Goal: Task Accomplishment & Management: Use online tool/utility

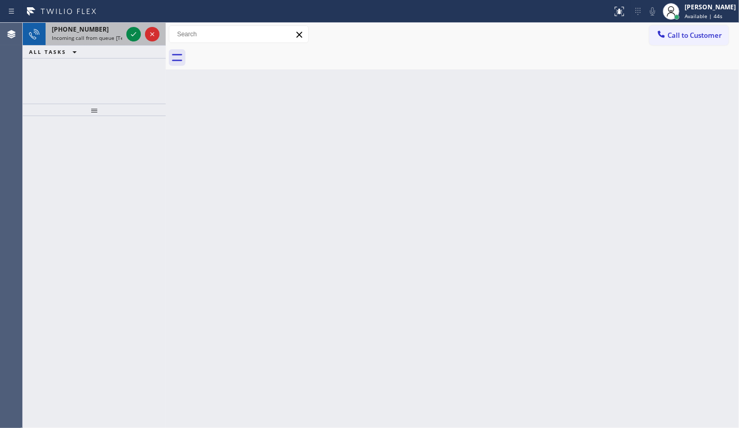
drag, startPoint x: 58, startPoint y: 83, endPoint x: 125, endPoint y: 43, distance: 78.3
click at [68, 74] on div "+16267057833 Incoming call from queue [Test] All ALL TASKS ALL TASKS ACTIVE TAS…" at bounding box center [94, 63] width 143 height 81
click at [130, 34] on icon at bounding box center [133, 34] width 12 height 12
drag, startPoint x: 74, startPoint y: 170, endPoint x: 124, endPoint y: 83, distance: 100.2
click at [82, 152] on div at bounding box center [94, 272] width 143 height 312
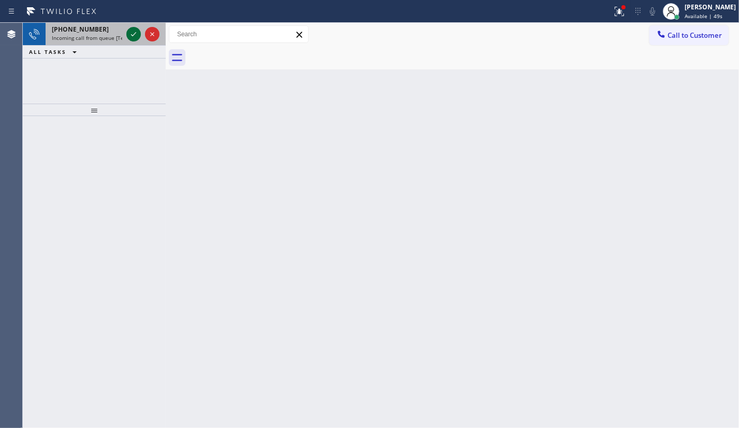
click at [131, 34] on icon at bounding box center [133, 34] width 12 height 12
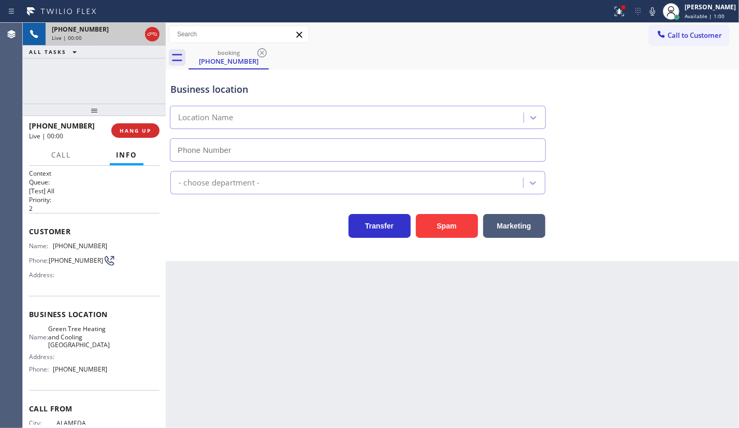
type input "(510) 616-9136"
click at [113, 132] on button "HANG UP" at bounding box center [135, 130] width 48 height 15
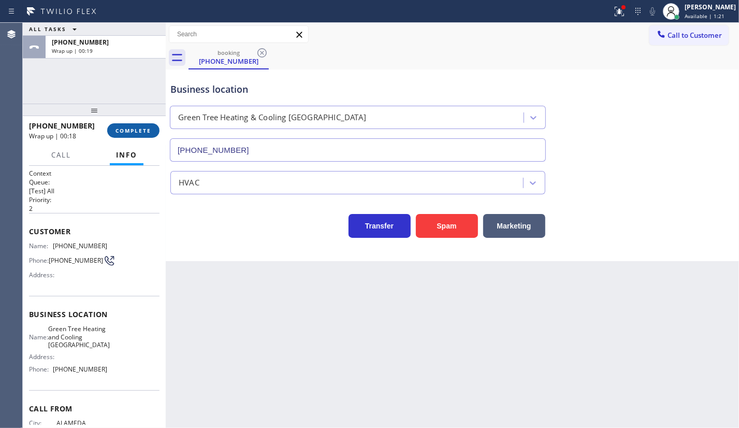
drag, startPoint x: 65, startPoint y: 87, endPoint x: 132, endPoint y: 133, distance: 81.3
click at [68, 95] on div "ALL TASKS ALL TASKS ACTIVE TASKS TASKS IN WRAP UP +15102630262 Wrap up | 00:19" at bounding box center [94, 63] width 143 height 81
click at [136, 128] on span "COMPLETE" at bounding box center [134, 130] width 36 height 7
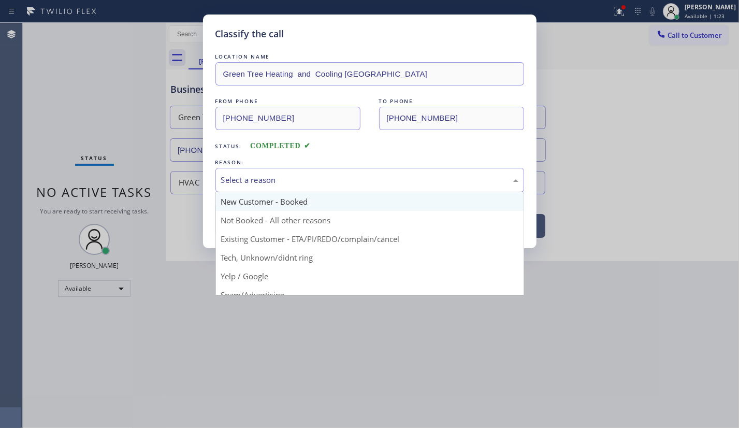
drag, startPoint x: 249, startPoint y: 187, endPoint x: 248, endPoint y: 196, distance: 9.5
click at [249, 186] on div "Select a reason" at bounding box center [370, 180] width 309 height 24
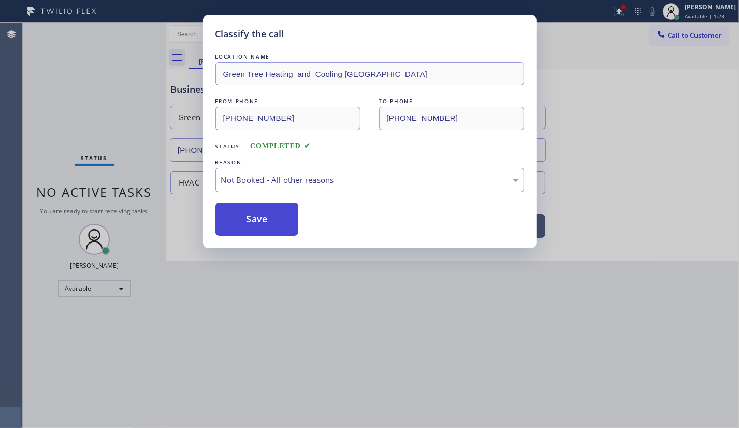
click at [246, 219] on button "Save" at bounding box center [257, 219] width 83 height 33
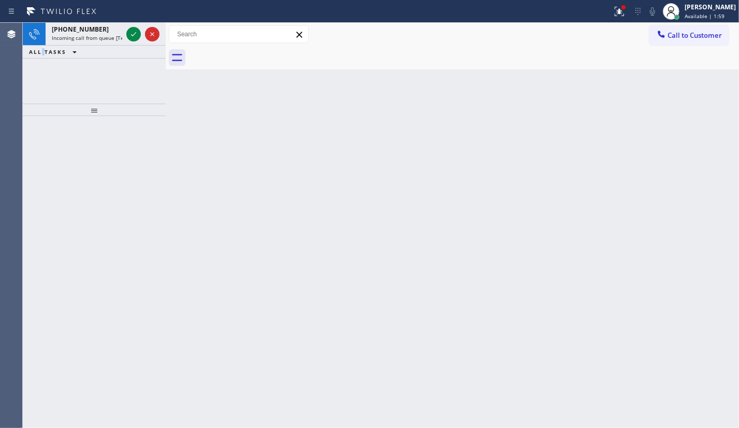
drag, startPoint x: 53, startPoint y: 71, endPoint x: 122, endPoint y: 49, distance: 72.4
click at [78, 66] on div "+12069536793 Incoming call from queue [Test] All ALL TASKS ALL TASKS ACTIVE TAS…" at bounding box center [94, 63] width 143 height 81
click at [129, 32] on icon at bounding box center [133, 34] width 12 height 12
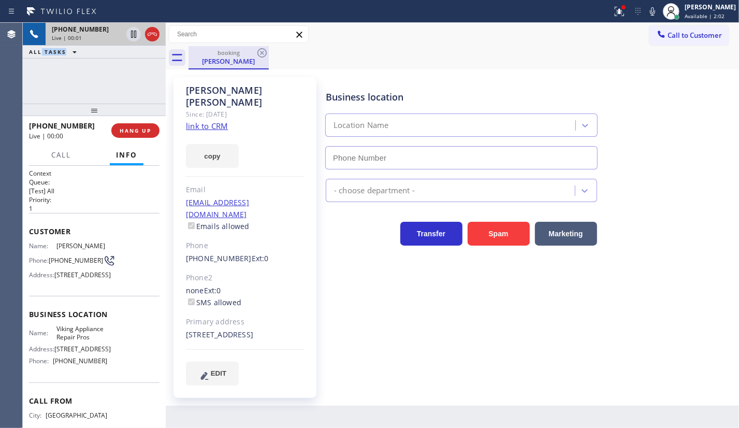
type input "(619) 675-7917"
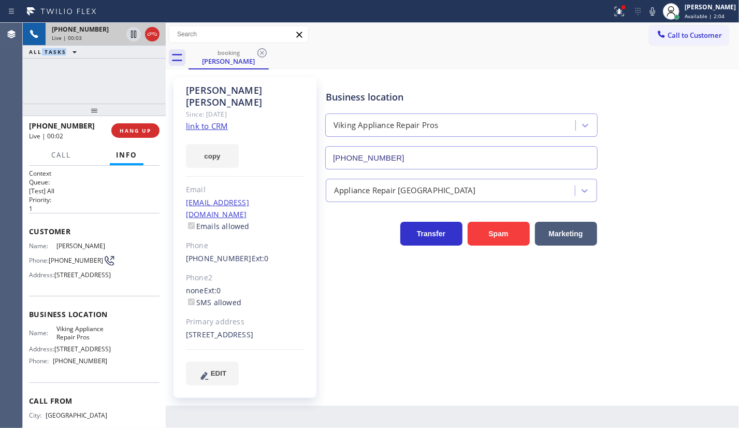
click at [219, 121] on link "link to CRM" at bounding box center [207, 126] width 42 height 10
click at [622, 15] on icon at bounding box center [619, 11] width 12 height 12
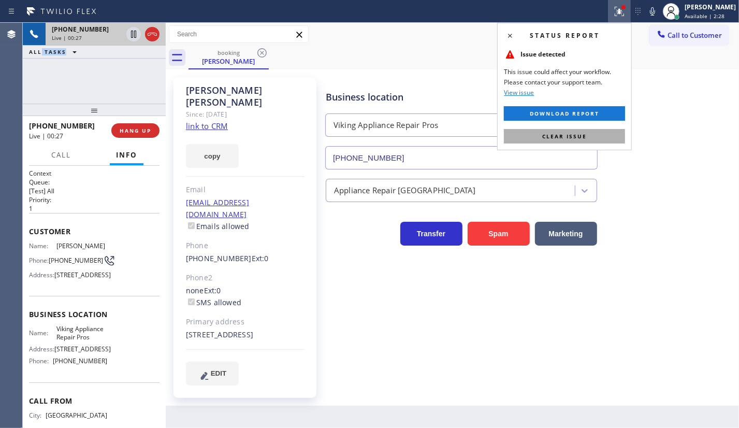
click at [597, 129] on button "Clear issue" at bounding box center [564, 136] width 121 height 15
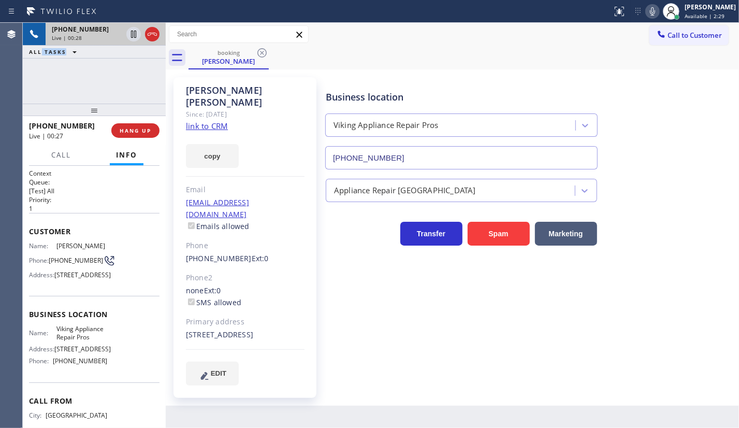
click at [648, 10] on icon at bounding box center [653, 11] width 12 height 12
click at [135, 32] on icon at bounding box center [133, 34] width 12 height 12
click at [82, 68] on div "+12069536793 Live | 01:38 ALL TASKS ALL TASKS ACTIVE TASKS TASKS IN WRAP UP" at bounding box center [94, 63] width 143 height 81
click at [135, 33] on icon at bounding box center [133, 34] width 12 height 12
click at [648, 12] on icon at bounding box center [653, 11] width 12 height 12
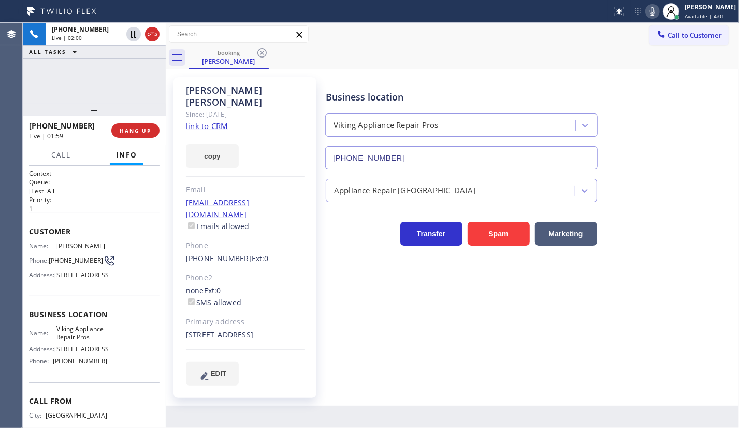
click at [84, 90] on div "+12069536793 Live | 02:00 ALL TASKS ALL TASKS ACTIVE TASKS TASKS IN WRAP UP" at bounding box center [94, 63] width 143 height 81
click at [61, 88] on div "+12069536793 Live | 02:02 ALL TASKS ALL TASKS ACTIVE TASKS TASKS IN WRAP UP" at bounding box center [94, 63] width 143 height 81
click at [105, 81] on div "+12069536793 Live | 02:09 ALL TASKS ALL TASKS ACTIVE TASKS TASKS IN WRAP UP" at bounding box center [94, 63] width 143 height 81
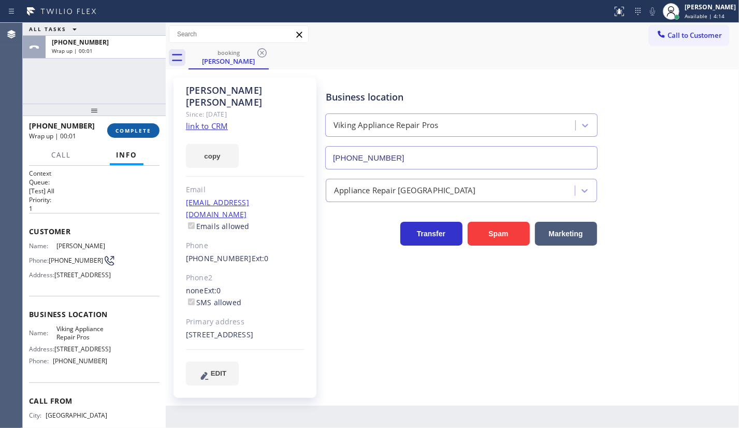
drag, startPoint x: 125, startPoint y: 129, endPoint x: 418, endPoint y: 158, distance: 294.2
click at [126, 129] on span "COMPLETE" at bounding box center [134, 130] width 36 height 7
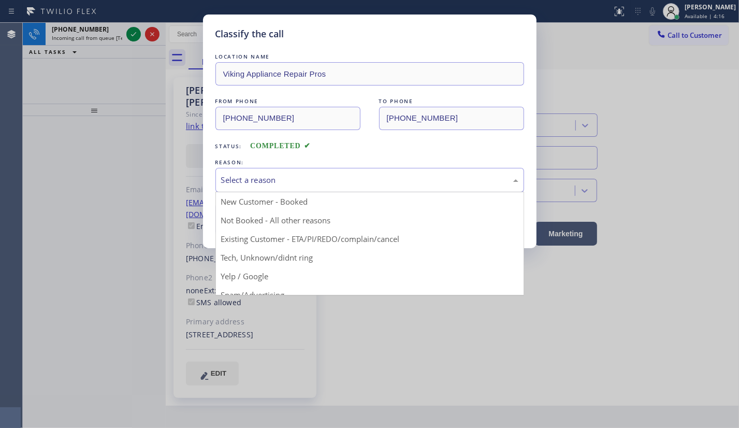
click at [234, 183] on div "Select a reason" at bounding box center [369, 180] width 297 height 12
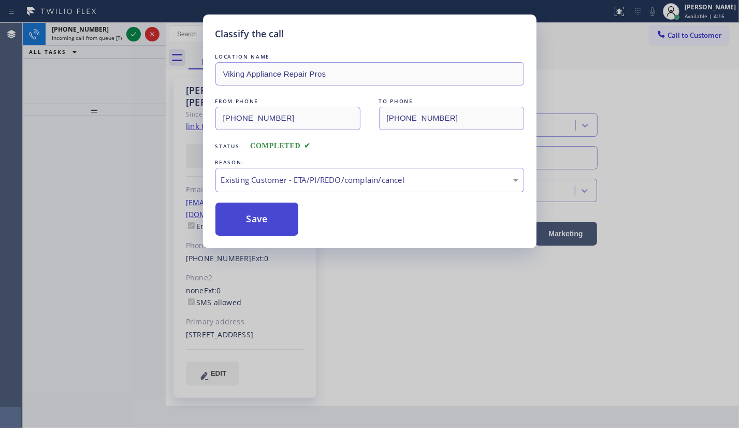
drag, startPoint x: 240, startPoint y: 243, endPoint x: 237, endPoint y: 217, distance: 27.1
click at [237, 217] on button "Save" at bounding box center [257, 219] width 83 height 33
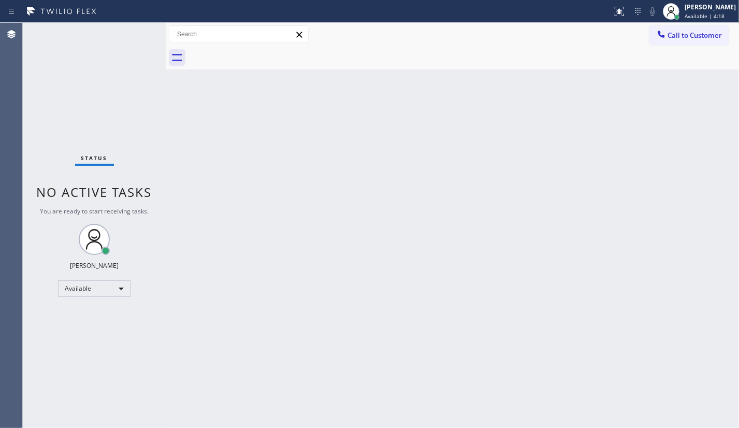
click at [129, 26] on div "Status No active tasks You are ready to start receiving tasks. JENIZA ALCAYDE A…" at bounding box center [94, 225] width 143 height 405
click at [136, 34] on div "Status No active tasks You are ready to start receiving tasks. JENIZA ALCAYDE A…" at bounding box center [94, 225] width 143 height 405
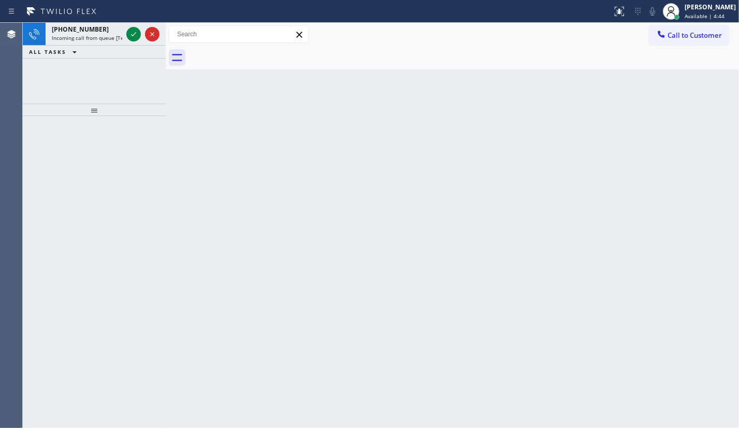
drag, startPoint x: 83, startPoint y: 140, endPoint x: 122, endPoint y: 71, distance: 78.7
click at [93, 128] on div at bounding box center [94, 272] width 143 height 312
click at [133, 33] on icon at bounding box center [133, 34] width 12 height 12
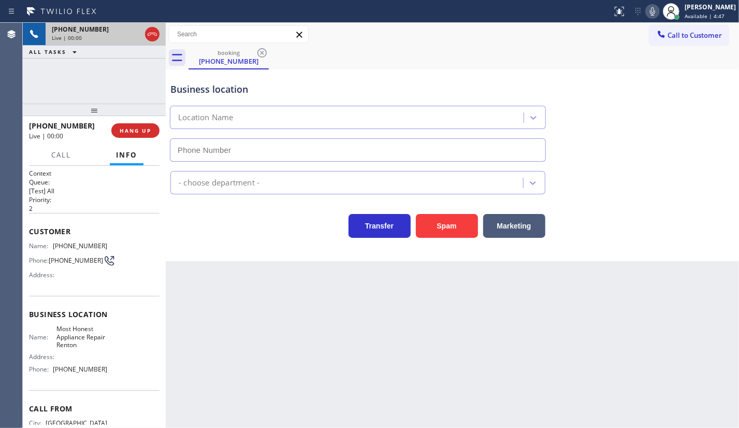
type input "(425) 225-3525"
click at [428, 214] on button "Spam" at bounding box center [447, 226] width 62 height 24
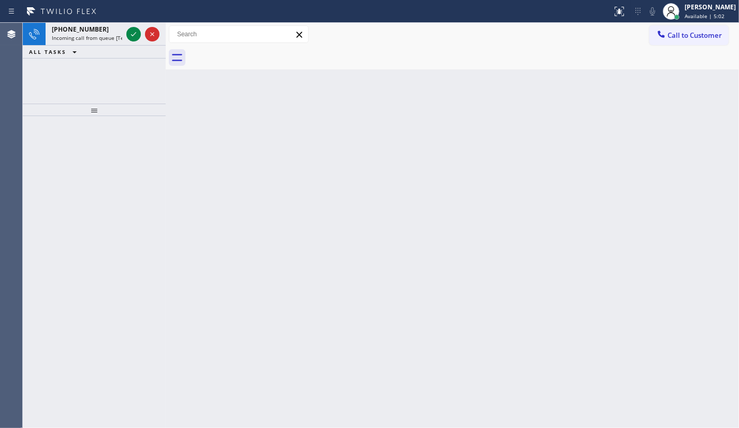
drag, startPoint x: 104, startPoint y: 87, endPoint x: 114, endPoint y: 73, distance: 18.1
click at [107, 82] on div "+17327258210 Incoming call from queue [Test] All ALL TASKS ALL TASKS ACTIVE TAS…" at bounding box center [94, 63] width 143 height 81
click at [133, 38] on icon at bounding box center [133, 34] width 12 height 12
click at [137, 35] on icon at bounding box center [133, 34] width 12 height 12
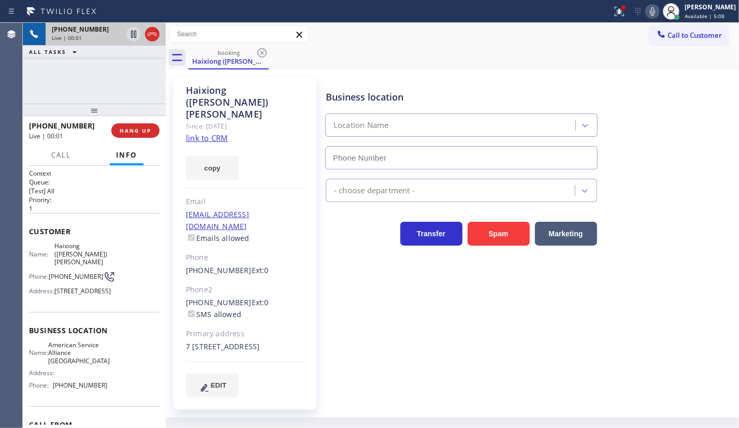
type input "(954) 835-4535"
click at [201, 133] on link "link to CRM" at bounding box center [207, 138] width 42 height 10
click at [134, 130] on span "HANG UP" at bounding box center [136, 130] width 32 height 7
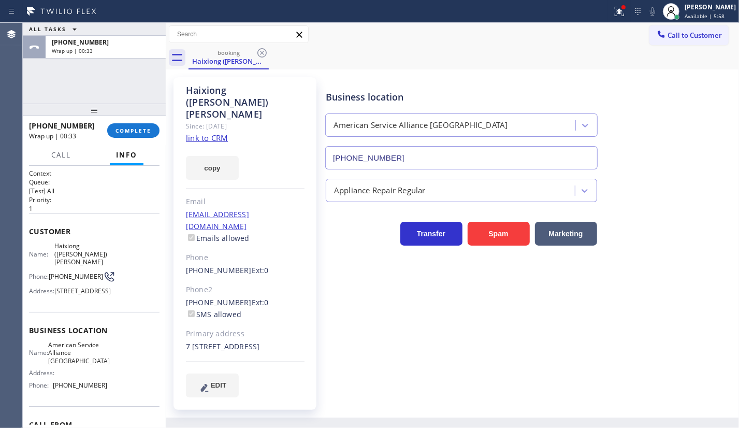
click at [83, 104] on div at bounding box center [94, 110] width 143 height 12
click at [111, 127] on button "COMPLETE" at bounding box center [133, 130] width 52 height 15
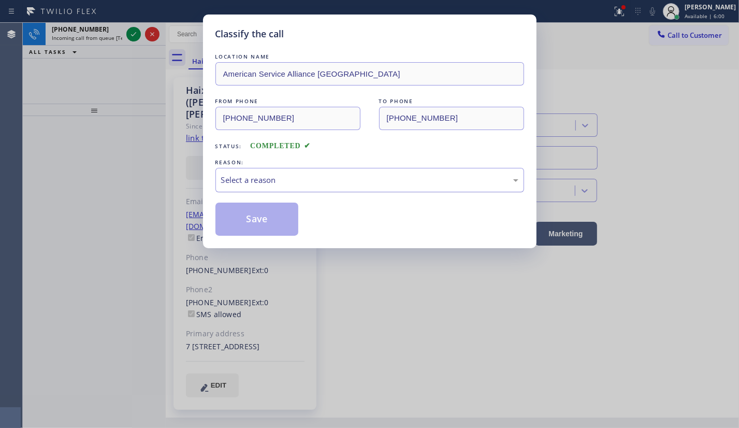
click at [249, 189] on div "Select a reason" at bounding box center [370, 180] width 309 height 24
drag, startPoint x: 239, startPoint y: 224, endPoint x: 174, endPoint y: 118, distance: 124.4
click at [238, 221] on button "Save" at bounding box center [257, 219] width 83 height 33
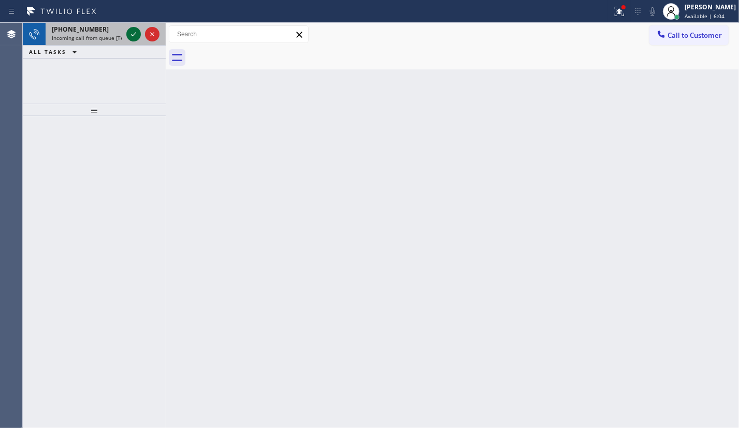
click at [133, 32] on icon at bounding box center [133, 34] width 12 height 12
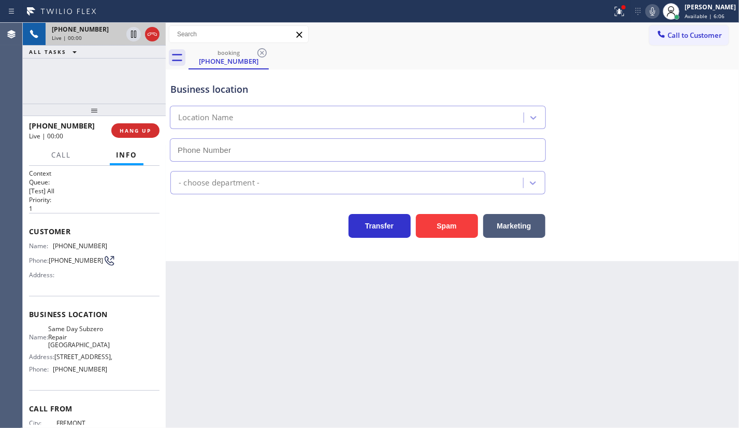
type input "(650) 677-1898"
click at [614, 14] on icon at bounding box center [619, 11] width 12 height 12
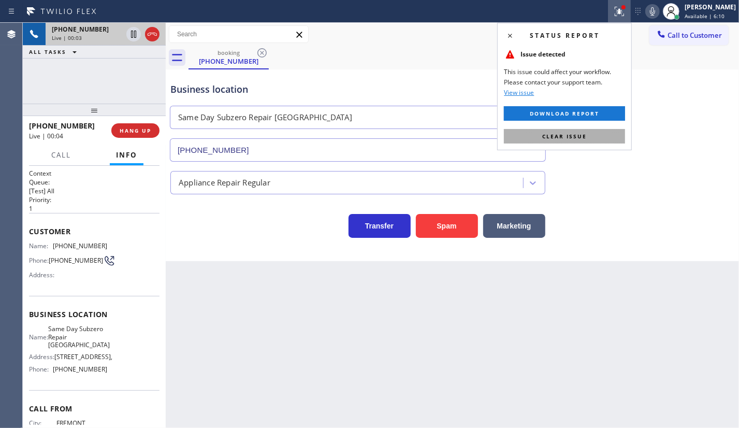
click at [596, 129] on button "Clear issue" at bounding box center [564, 136] width 121 height 15
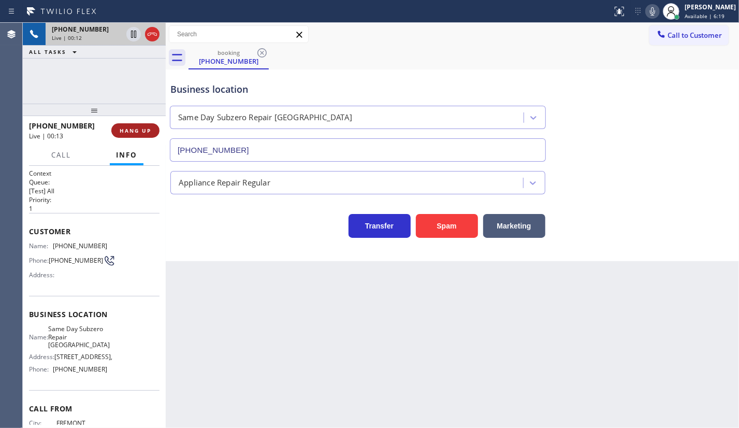
click at [144, 134] on button "HANG UP" at bounding box center [135, 130] width 48 height 15
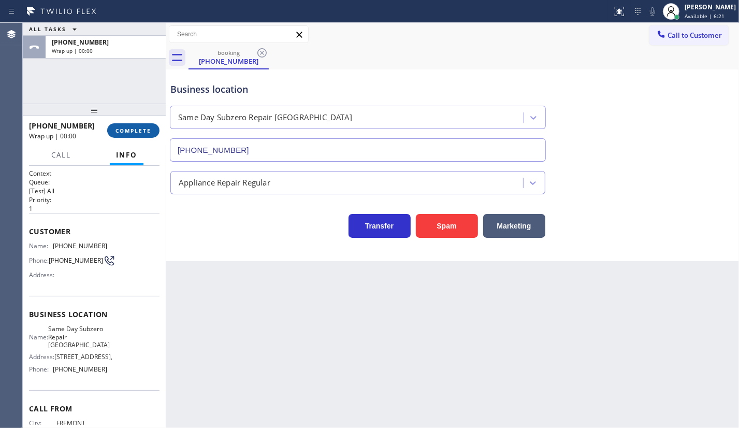
click at [146, 124] on button "COMPLETE" at bounding box center [133, 130] width 52 height 15
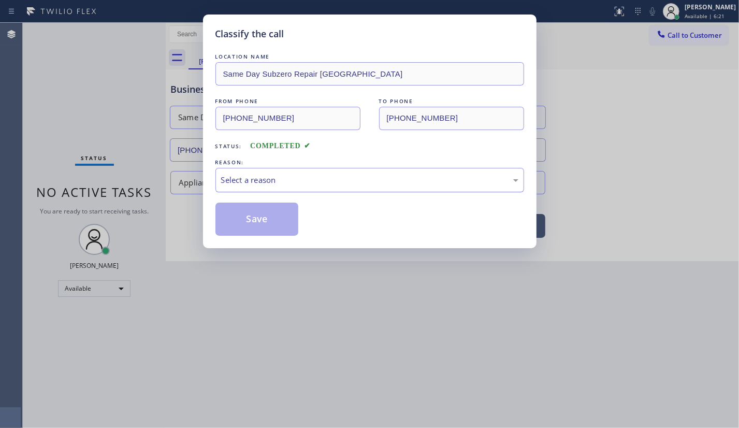
drag, startPoint x: 273, startPoint y: 159, endPoint x: 269, endPoint y: 171, distance: 12.8
click at [273, 161] on div "REASON:" at bounding box center [370, 162] width 309 height 11
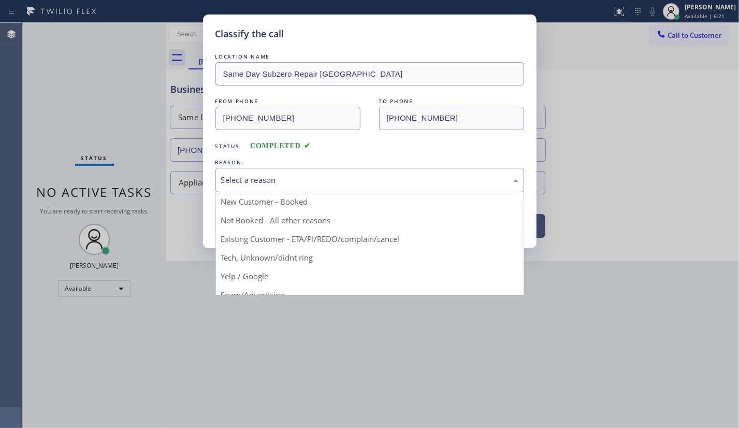
click at [269, 184] on div "Select a reason" at bounding box center [369, 180] width 297 height 12
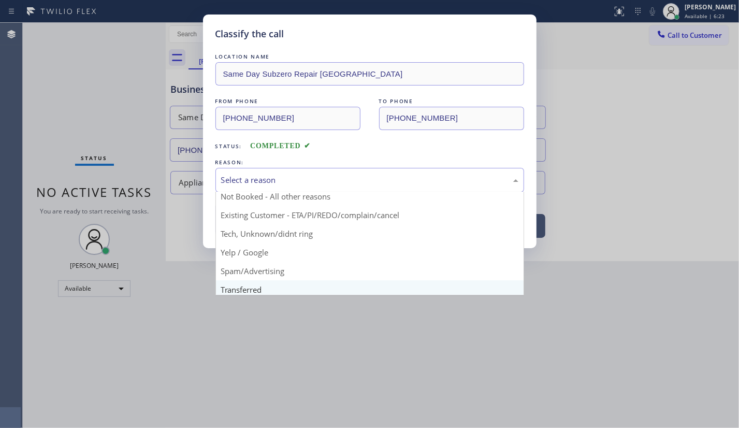
scroll to position [47, 0]
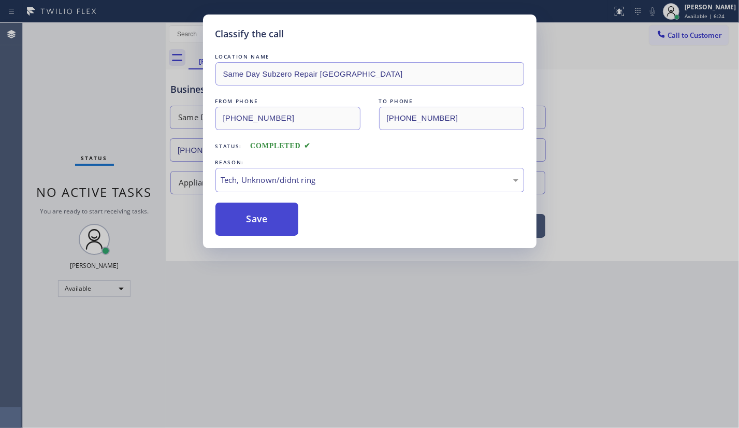
click at [264, 213] on button "Save" at bounding box center [257, 219] width 83 height 33
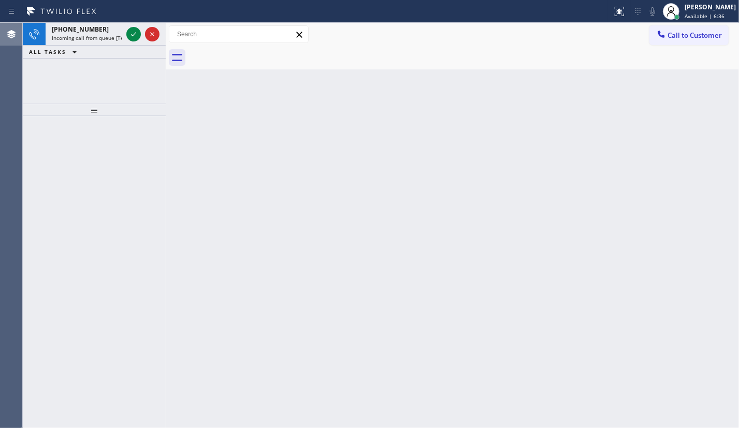
click at [13, 44] on div at bounding box center [11, 34] width 23 height 21
click at [134, 31] on icon at bounding box center [133, 34] width 12 height 12
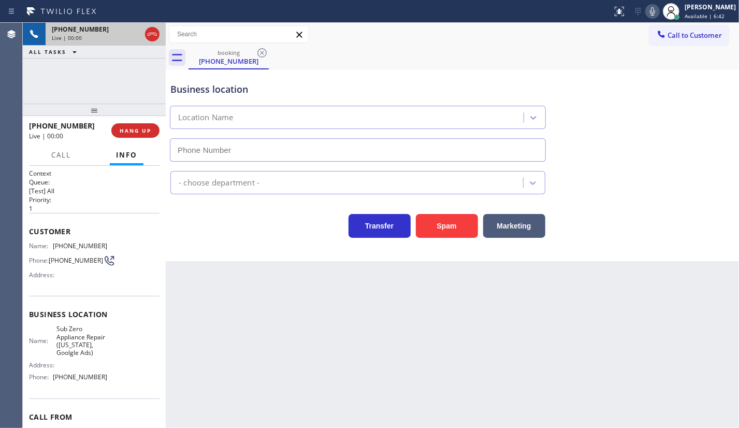
type input "(315) 818-3574"
drag, startPoint x: 54, startPoint y: 242, endPoint x: 109, endPoint y: 246, distance: 55.6
click at [109, 246] on div "Name: (718) 309-6606 Phone: (718) 309-6606 Address:" at bounding box center [94, 262] width 131 height 41
copy div "(718) 309-6606"
click at [652, 9] on icon at bounding box center [653, 11] width 12 height 12
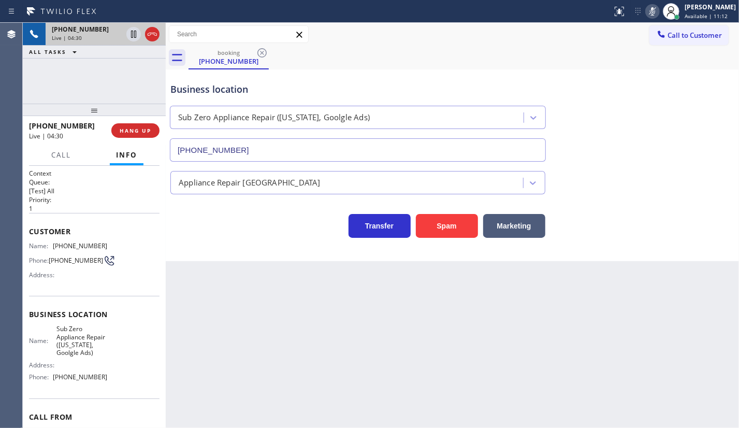
click at [60, 89] on div "+17183096606 Live | 04:30 ALL TASKS ALL TASKS ACTIVE TASKS TASKS IN WRAP UP" at bounding box center [94, 63] width 143 height 81
click at [134, 68] on icon at bounding box center [133, 70] width 12 height 12
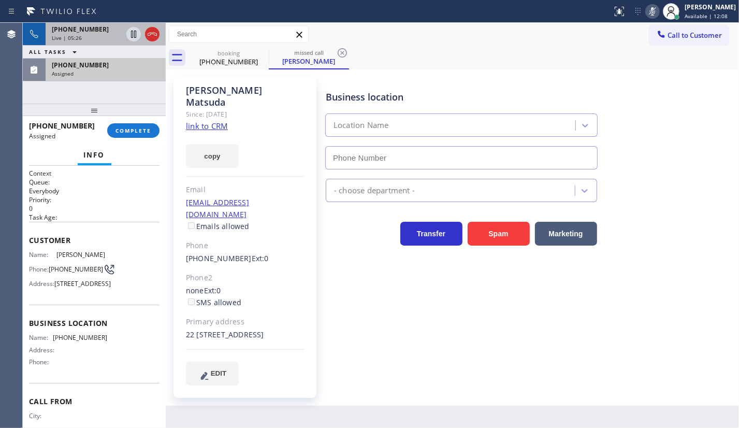
click at [58, 70] on span "Assigned" at bounding box center [63, 73] width 22 height 7
click at [649, 13] on icon at bounding box center [653, 11] width 12 height 12
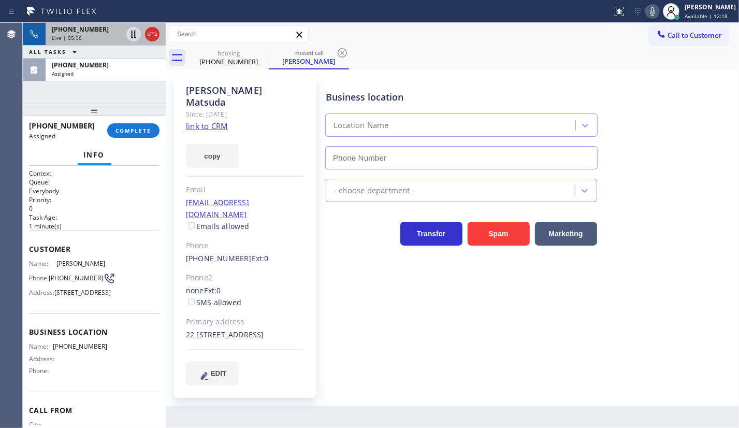
click at [82, 28] on span "+17183096606" at bounding box center [80, 29] width 57 height 9
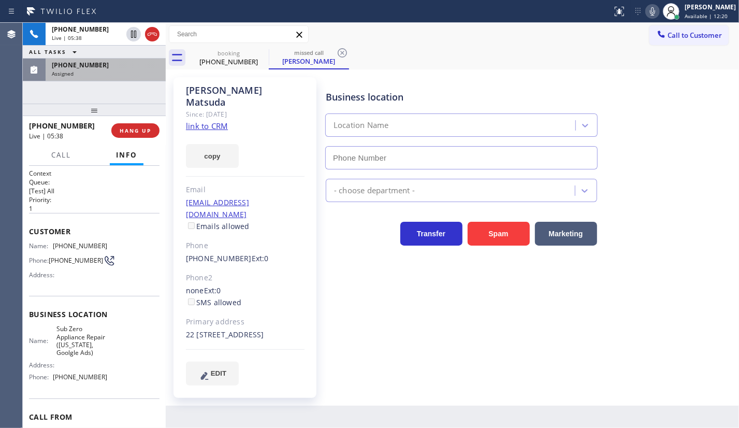
click at [87, 71] on div "Assigned" at bounding box center [106, 73] width 108 height 7
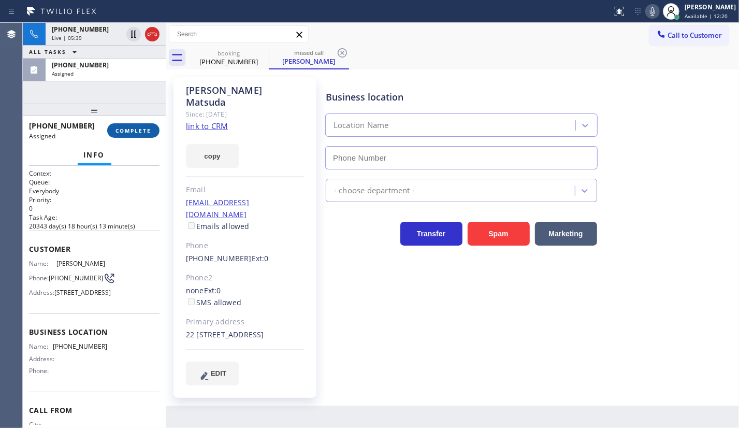
click at [119, 127] on span "COMPLETE" at bounding box center [134, 130] width 36 height 7
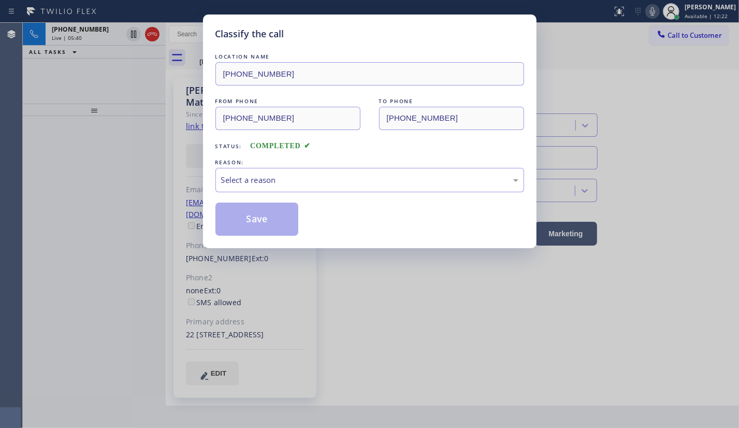
click at [229, 140] on div "Status: COMPLETED" at bounding box center [370, 143] width 309 height 17
click at [76, 69] on div "Classify the call LOCATION NAME (323) 238-8162 FROM PHONE (818) 793-4104 TO PHO…" at bounding box center [369, 214] width 739 height 428
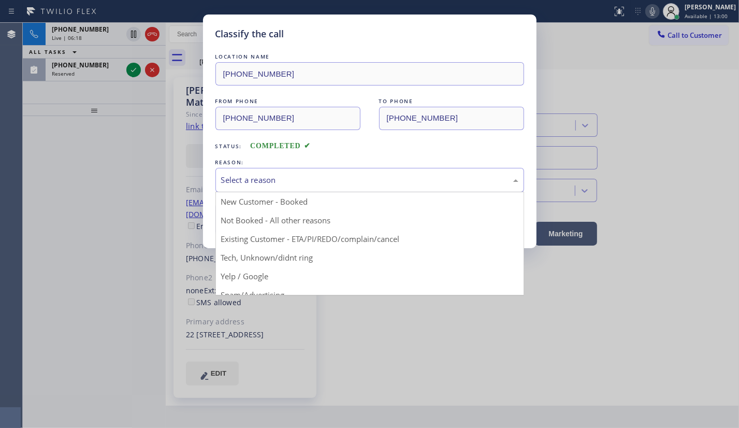
click at [248, 181] on div "Select a reason" at bounding box center [369, 180] width 297 height 12
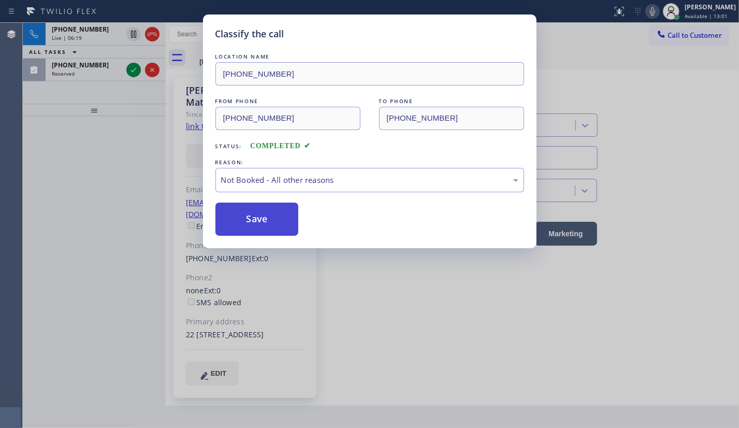
click at [243, 221] on button "Save" at bounding box center [257, 219] width 83 height 33
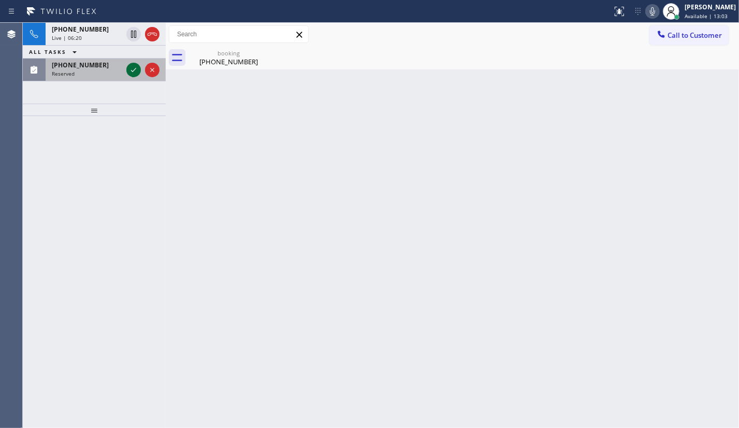
click at [137, 68] on icon at bounding box center [133, 70] width 12 height 12
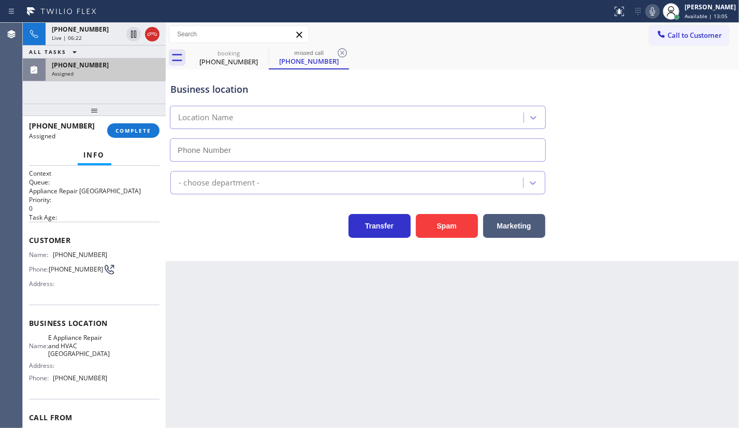
type input "(949) 894-4797"
click at [85, 97] on div "+17183096606 Live | 06:25 ALL TASKS ALL TASKS ACTIVE TASKS TASKS IN WRAP UP (61…" at bounding box center [94, 63] width 143 height 81
click at [124, 129] on span "COMPLETE" at bounding box center [134, 130] width 36 height 7
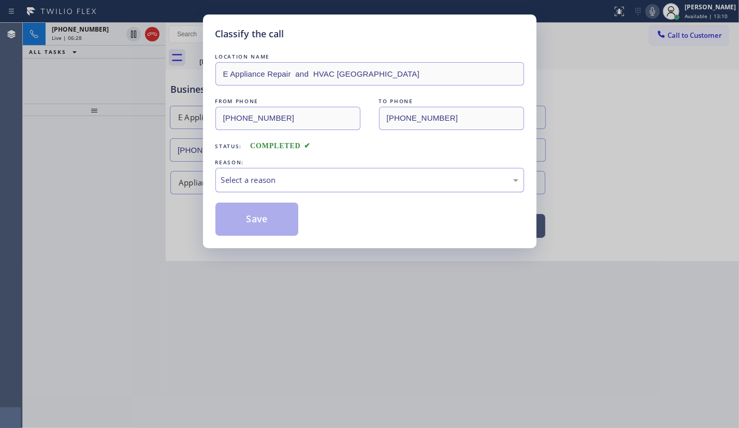
click at [233, 182] on div "Select a reason" at bounding box center [369, 180] width 297 height 12
click at [235, 217] on button "Save" at bounding box center [257, 219] width 83 height 33
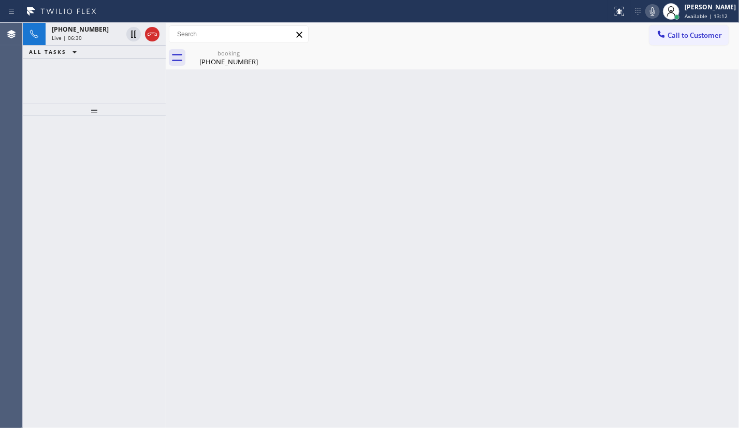
click at [63, 77] on div "+17183096606 Live | 06:30 ALL TASKS ALL TASKS ACTIVE TASKS TASKS IN WRAP UP" at bounding box center [94, 63] width 143 height 81
click at [78, 34] on span "Live | 07:57" at bounding box center [67, 37] width 30 height 7
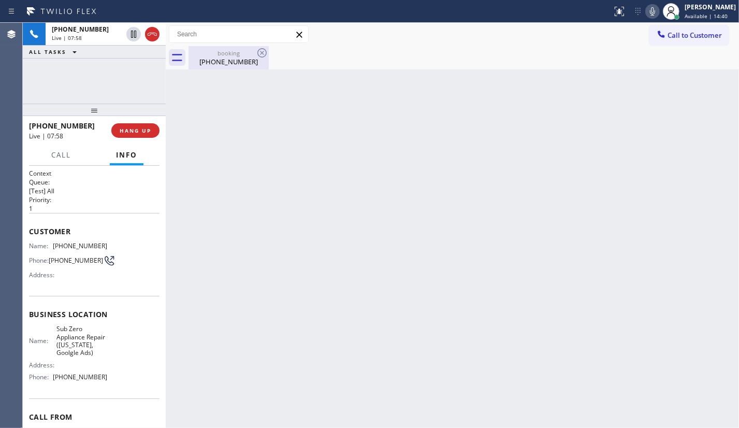
click at [204, 62] on div "(718) 309-6606" at bounding box center [229, 61] width 78 height 9
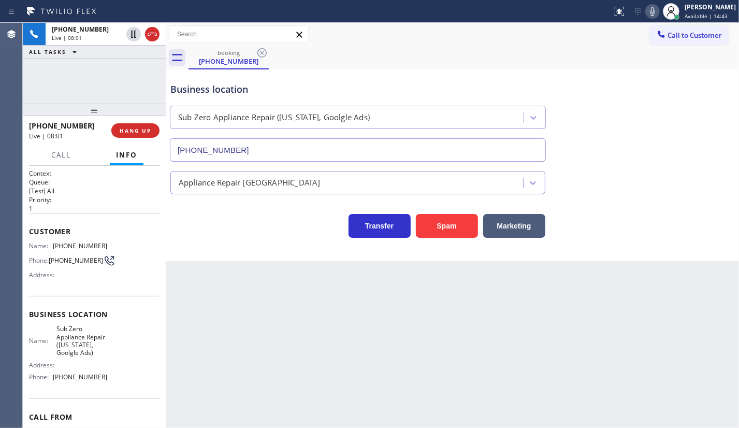
click at [238, 306] on div "Back to Dashboard Change Sender ID Customers Technicians Select a contact Outbo…" at bounding box center [453, 225] width 574 height 405
click at [69, 89] on div "+17183096606 Live | 08:18 ALL TASKS ALL TASKS ACTIVE TASKS TASKS IN WRAP UP" at bounding box center [94, 63] width 143 height 81
click at [122, 82] on div "+17183096606 Live | 08:23 ALL TASKS ALL TASKS ACTIVE TASKS TASKS IN WRAP UP" at bounding box center [94, 63] width 143 height 81
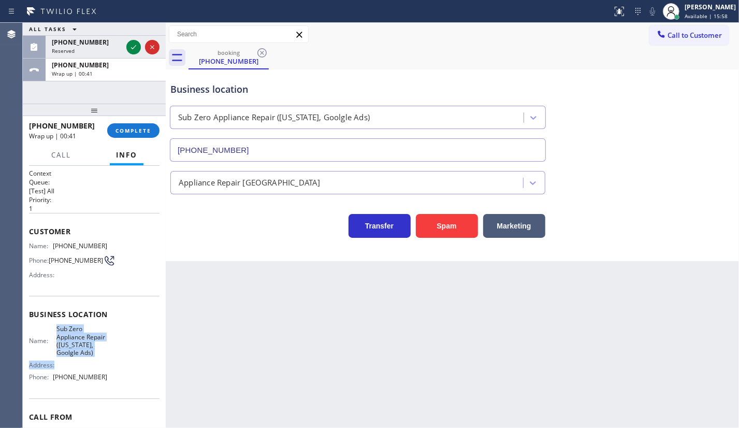
drag, startPoint x: 53, startPoint y: 326, endPoint x: 69, endPoint y: 370, distance: 46.9
click at [69, 370] on div "Business location Name: Sub Zero Appliance Repair (New York, Goolgle Ads) Addre…" at bounding box center [94, 347] width 131 height 103
click at [50, 330] on div "Name: Sub Zero Appliance Repair (New York, Goolgle Ads)" at bounding box center [68, 341] width 78 height 32
drag, startPoint x: 55, startPoint y: 327, endPoint x: 79, endPoint y: 367, distance: 46.2
click at [79, 367] on div "Name: Sub Zero Appliance Repair (New York, Goolgle Ads) Address: Phone: (315) 8…" at bounding box center [68, 355] width 78 height 61
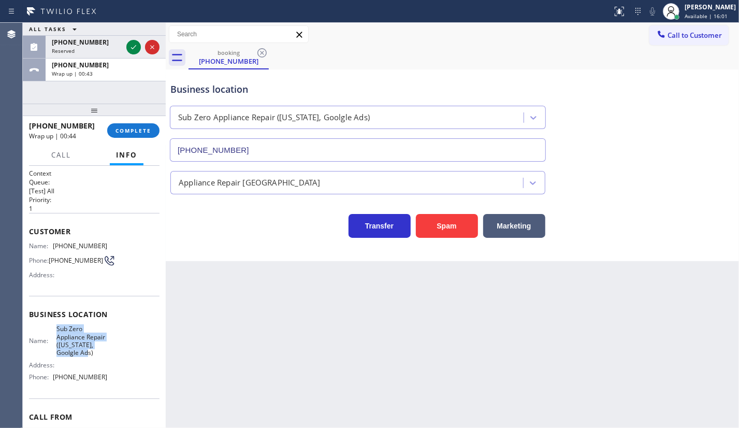
copy span "Sub Zero Appliance Repair (New York, Goolgle Ads)"
click at [133, 49] on icon at bounding box center [133, 47] width 12 height 12
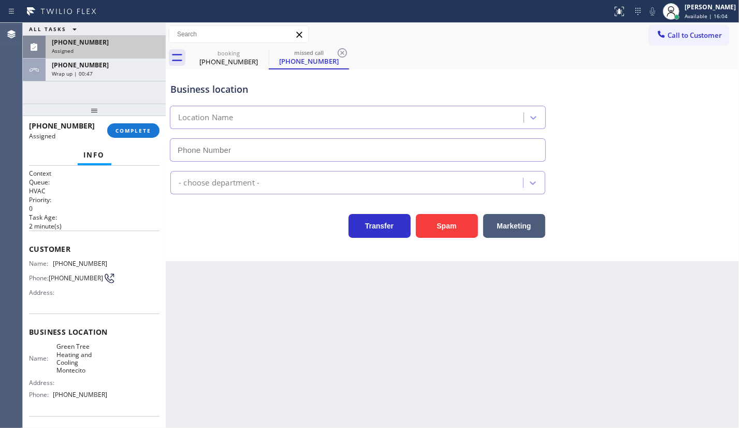
type input "(805) 659-8484"
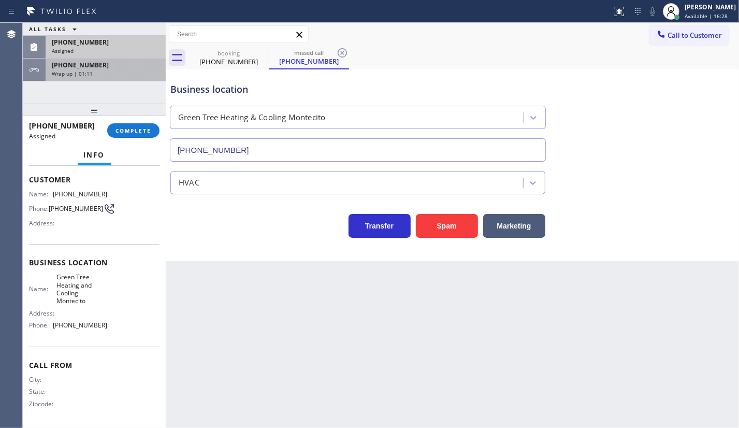
scroll to position [70, 0]
click at [57, 41] on span "(805) 312-7050" at bounding box center [80, 42] width 57 height 9
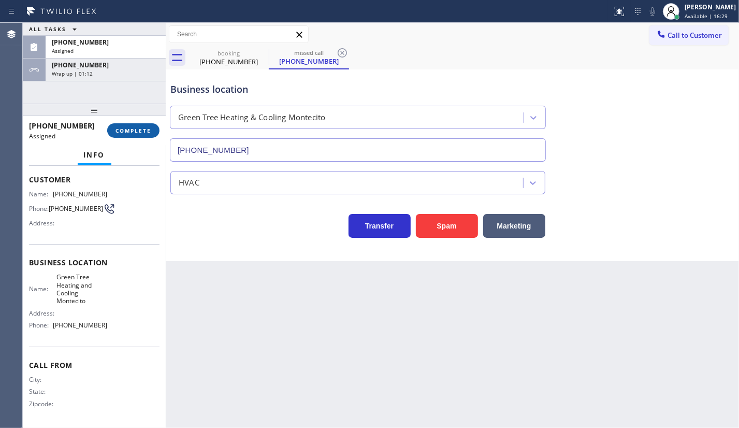
click at [134, 134] on span "COMPLETE" at bounding box center [134, 130] width 36 height 7
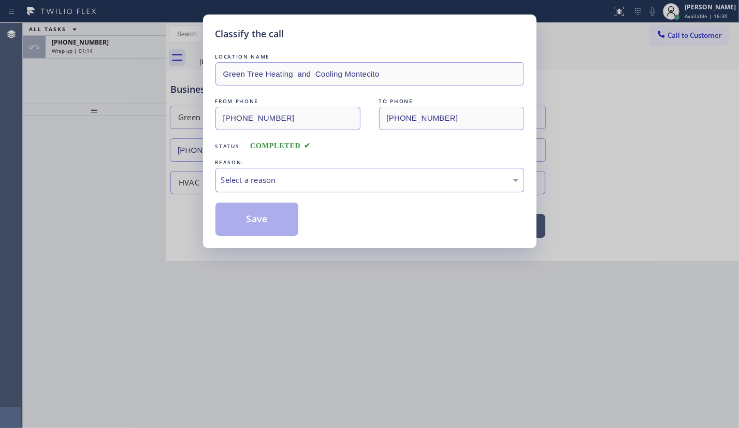
click at [249, 186] on div "Select a reason" at bounding box center [370, 180] width 309 height 24
click at [246, 218] on button "Save" at bounding box center [257, 219] width 83 height 33
click at [75, 49] on div "Classify the call LOCATION NAME Green Tree Heating and Cooling Montecito FROM P…" at bounding box center [369, 214] width 739 height 428
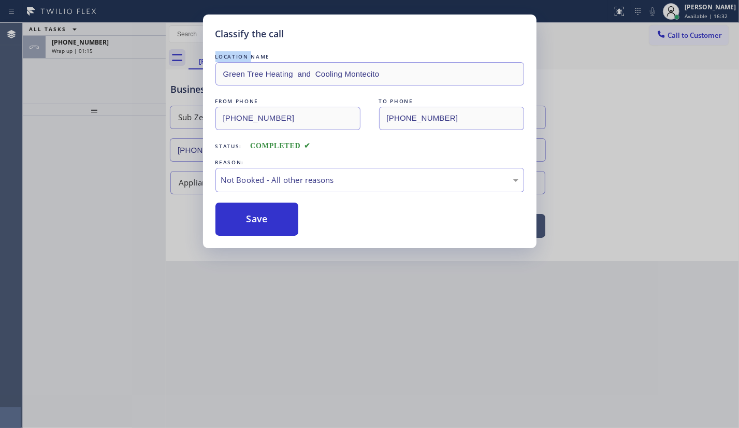
click at [75, 49] on div "Classify the call LOCATION NAME Green Tree Heating and Cooling Montecito FROM P…" at bounding box center [369, 214] width 739 height 428
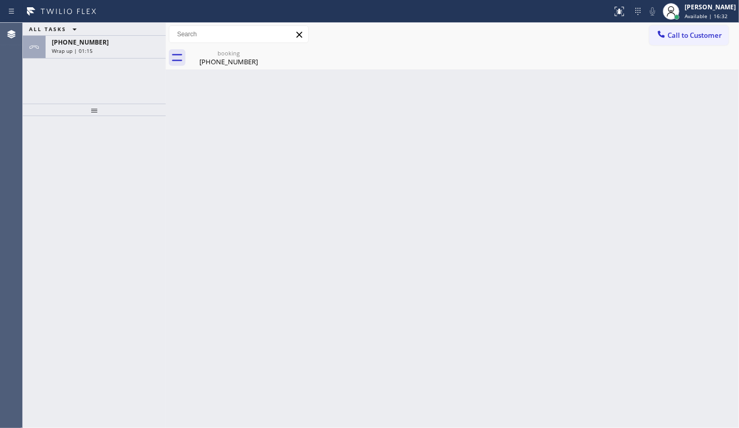
click at [75, 49] on span "Wrap up | 01:15" at bounding box center [72, 50] width 41 height 7
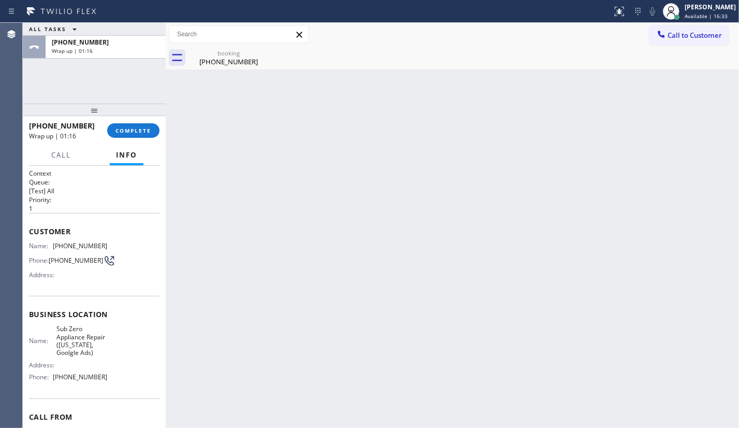
click at [75, 49] on span "Wrap up | 01:16" at bounding box center [72, 50] width 41 height 7
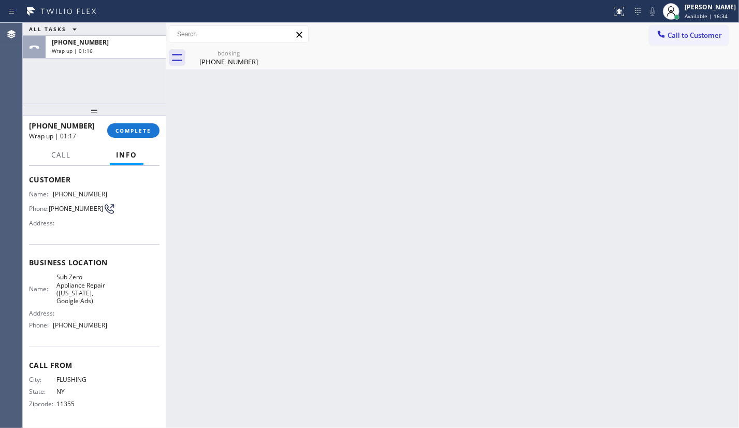
scroll to position [62, 0]
drag, startPoint x: 53, startPoint y: 328, endPoint x: 127, endPoint y: 339, distance: 74.8
click at [127, 339] on div "Business location Name: Sub Zero Appliance Repair (New York, Goolgle Ads) Addre…" at bounding box center [94, 295] width 131 height 103
copy div "(315) 818-3574"
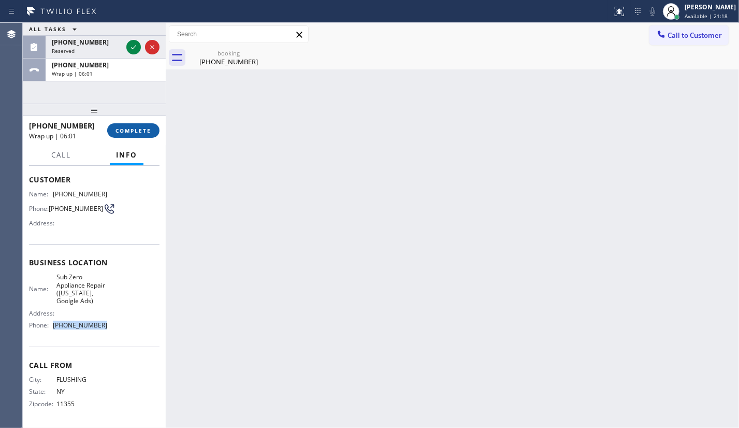
click at [131, 125] on button "COMPLETE" at bounding box center [133, 130] width 52 height 15
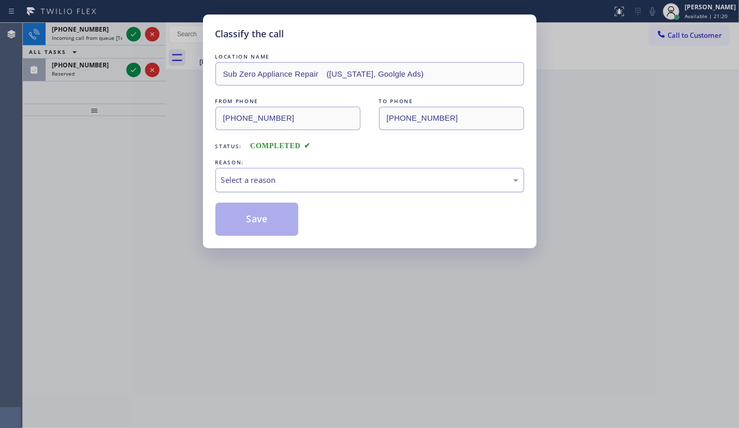
click at [230, 176] on div "Select a reason" at bounding box center [369, 180] width 297 height 12
drag, startPoint x: 229, startPoint y: 196, endPoint x: 231, endPoint y: 214, distance: 18.8
click at [231, 214] on button "Save" at bounding box center [257, 219] width 83 height 33
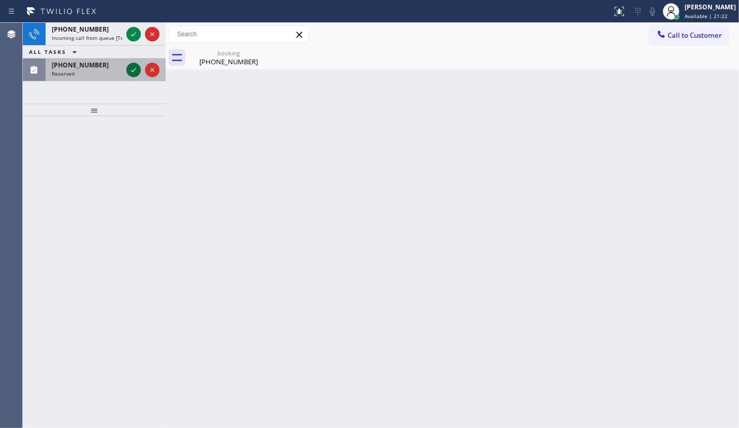
click at [131, 68] on icon at bounding box center [133, 70] width 12 height 12
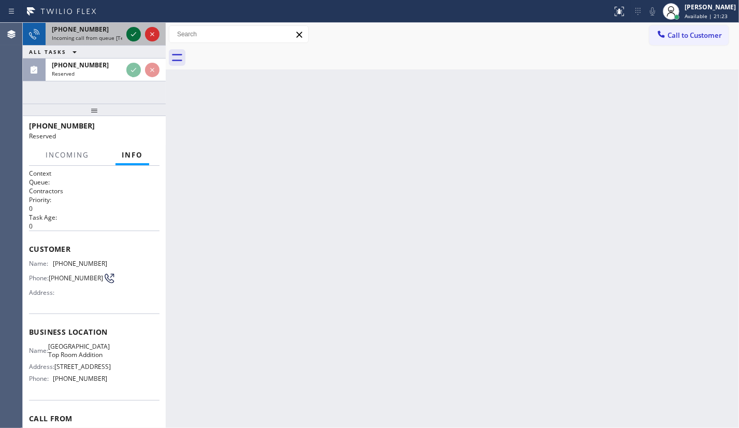
click at [134, 36] on icon at bounding box center [133, 34] width 12 height 12
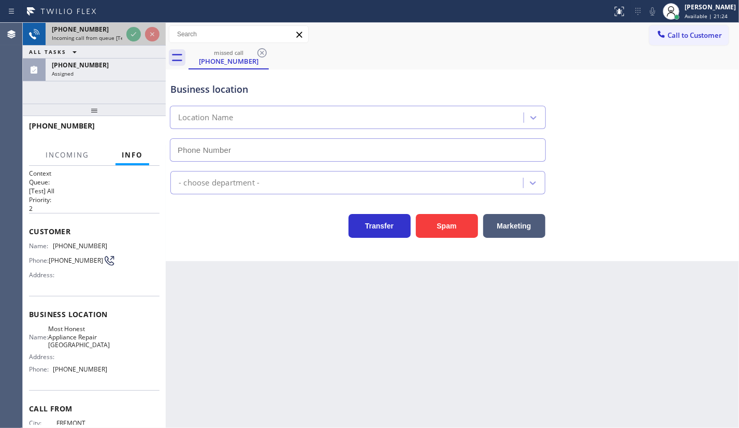
click at [92, 28] on span "+15108571264" at bounding box center [80, 29] width 57 height 9
type input "(213) 279-5203"
click at [88, 28] on span "+15108571264" at bounding box center [80, 29] width 57 height 9
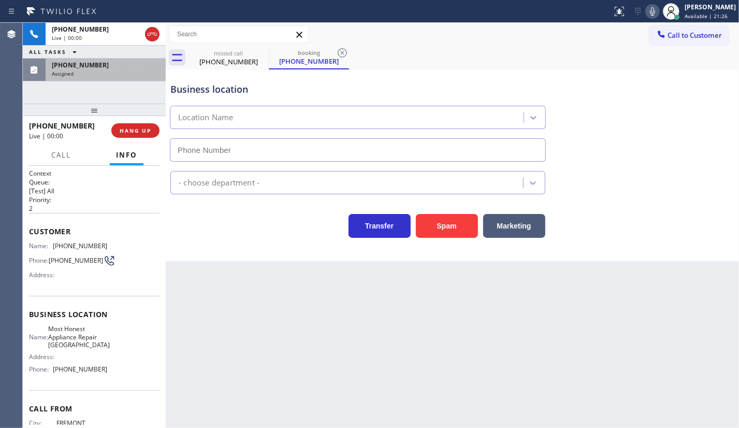
type input "(510) 399-2335"
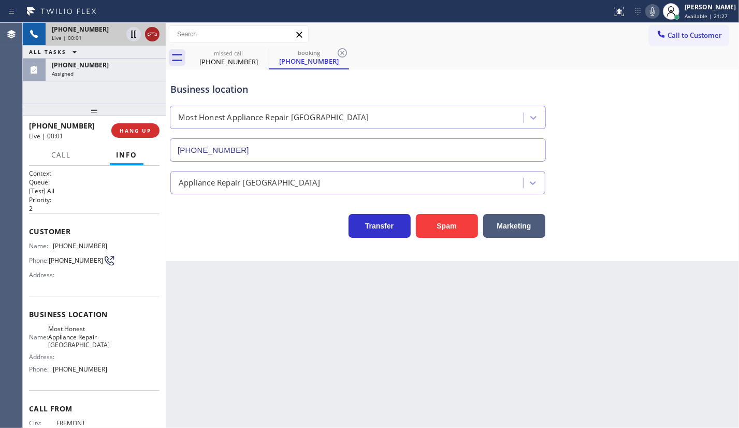
click at [150, 31] on icon at bounding box center [152, 34] width 12 height 12
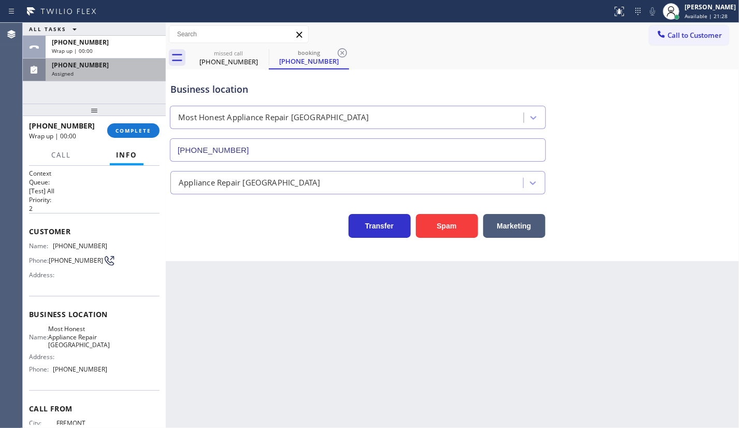
click at [73, 78] on div "(209) 969-4677 Assigned" at bounding box center [104, 70] width 116 height 23
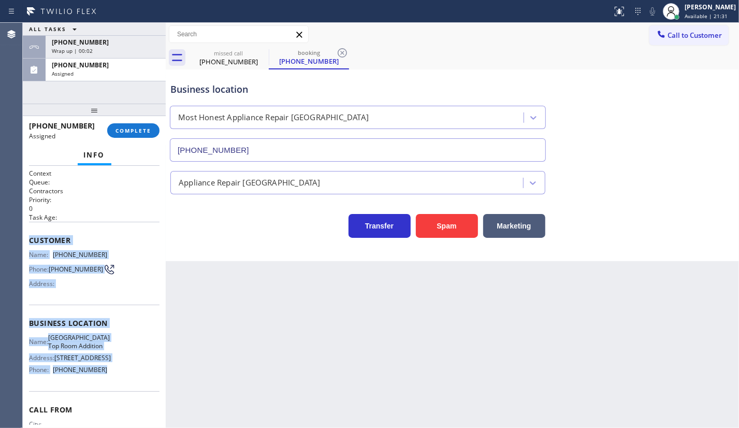
drag, startPoint x: 28, startPoint y: 234, endPoint x: 119, endPoint y: 375, distance: 167.6
click at [119, 375] on div "Context Queue: Contractors Priority: 0 Task Age: Customer Name: (209) 969-4677 …" at bounding box center [94, 297] width 143 height 262
copy div "Customer Name: (209) 969-4677 Phone: (209) 969-4677 Address: Business location …"
click at [144, 127] on span "COMPLETE" at bounding box center [134, 130] width 36 height 7
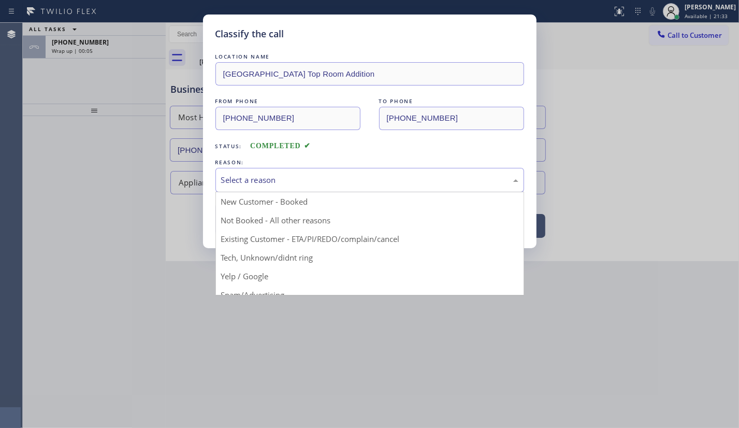
click at [256, 177] on div "Select a reason" at bounding box center [369, 180] width 297 height 12
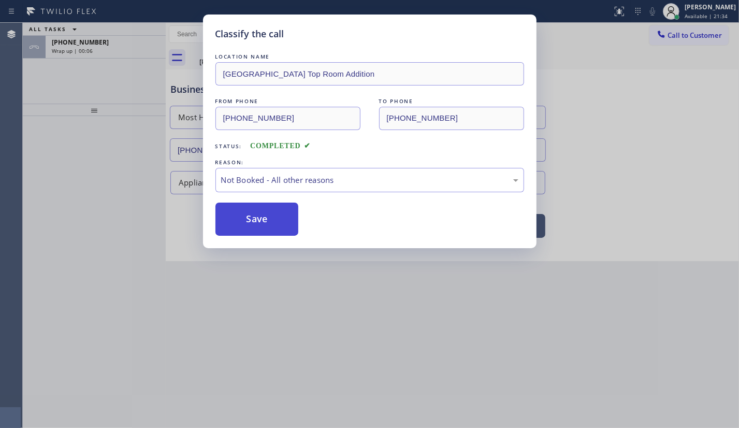
click at [249, 223] on button "Save" at bounding box center [257, 219] width 83 height 33
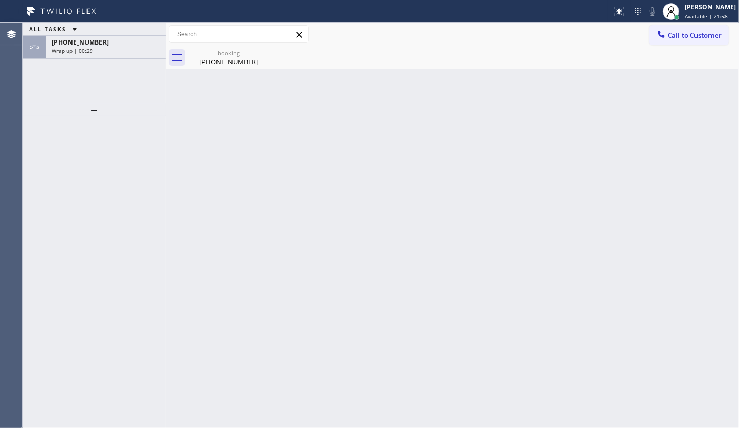
drag, startPoint x: 79, startPoint y: 88, endPoint x: 116, endPoint y: 63, distance: 44.3
click at [110, 67] on div "ALL TASKS ALL TASKS ACTIVE TASKS TASKS IN WRAP UP +15108571264 Wrap up | 00:29" at bounding box center [94, 63] width 143 height 81
click at [119, 56] on div "+15108571264 Wrap up | 00:30" at bounding box center [104, 47] width 116 height 23
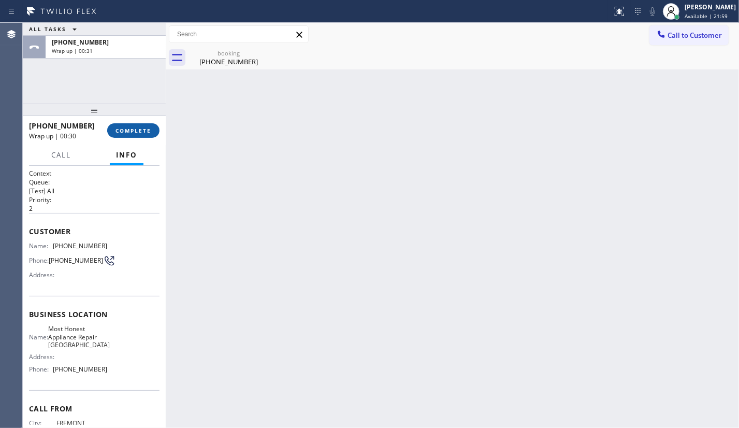
click at [140, 129] on span "COMPLETE" at bounding box center [134, 130] width 36 height 7
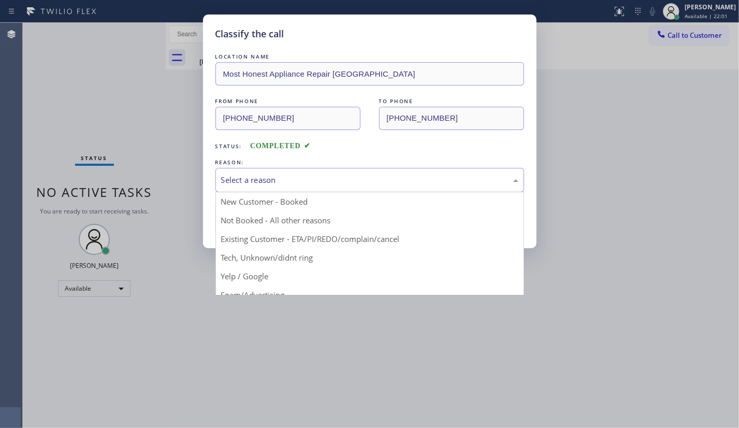
click at [248, 182] on div "Select a reason" at bounding box center [369, 180] width 297 height 12
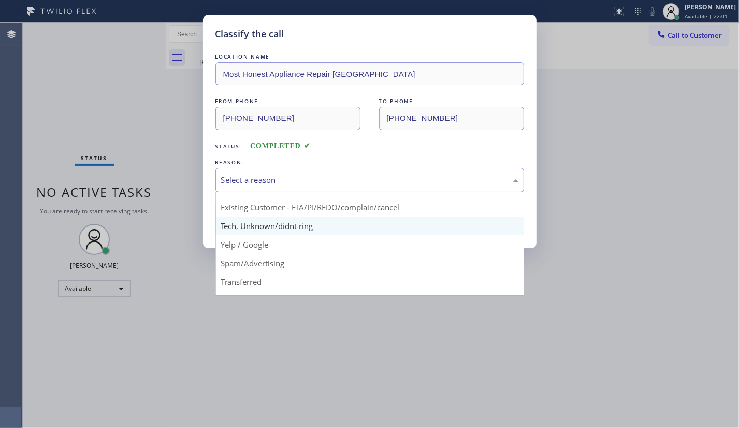
scroll to position [69, 0]
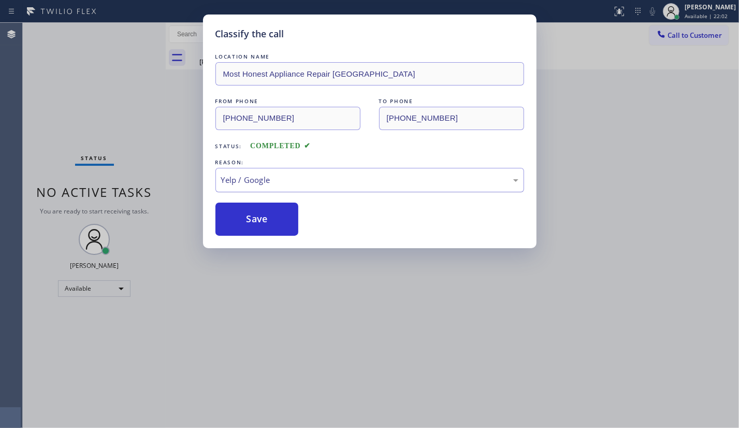
click at [239, 176] on div "Yelp / Google" at bounding box center [369, 180] width 297 height 12
drag, startPoint x: 252, startPoint y: 223, endPoint x: 253, endPoint y: 210, distance: 12.5
click at [253, 210] on button "Save" at bounding box center [257, 219] width 83 height 33
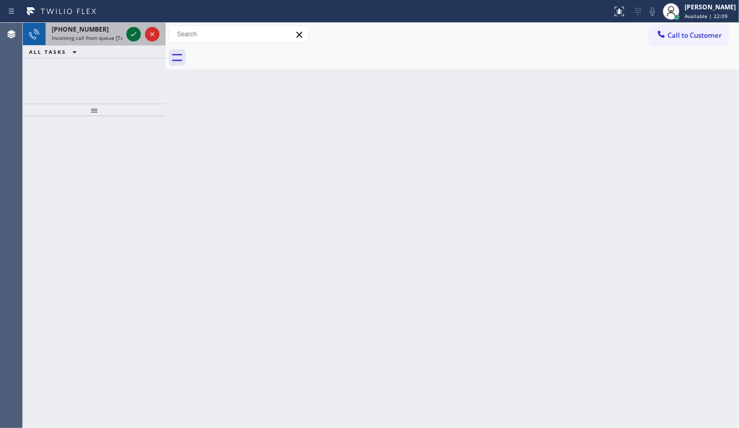
click at [132, 35] on icon at bounding box center [133, 34] width 5 height 4
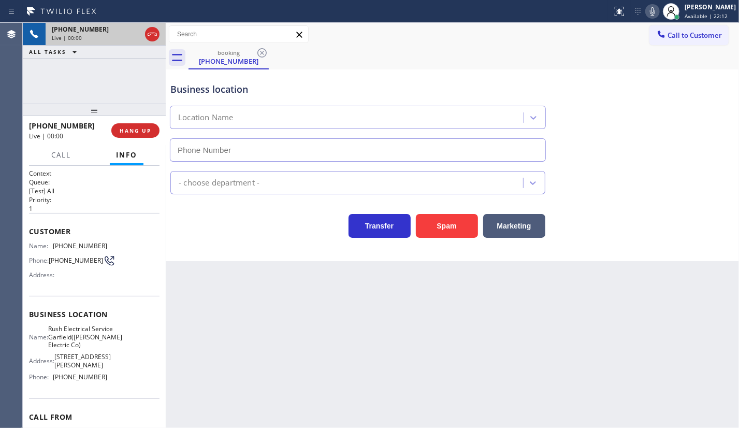
type input "(973) 963-2856"
click at [440, 216] on button "Spam" at bounding box center [447, 226] width 62 height 24
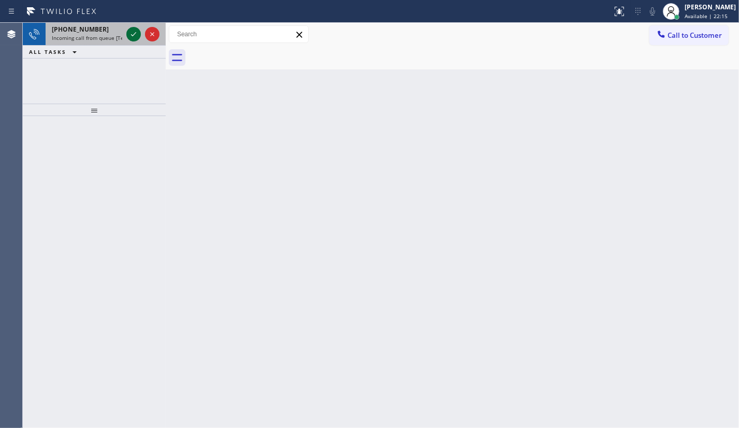
click at [131, 31] on icon at bounding box center [133, 34] width 12 height 12
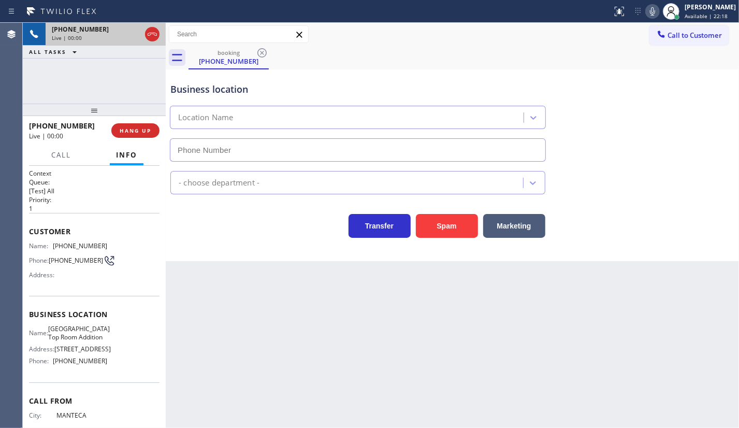
type input "(213) 279-5203"
click at [136, 131] on span "HANG UP" at bounding box center [136, 130] width 32 height 7
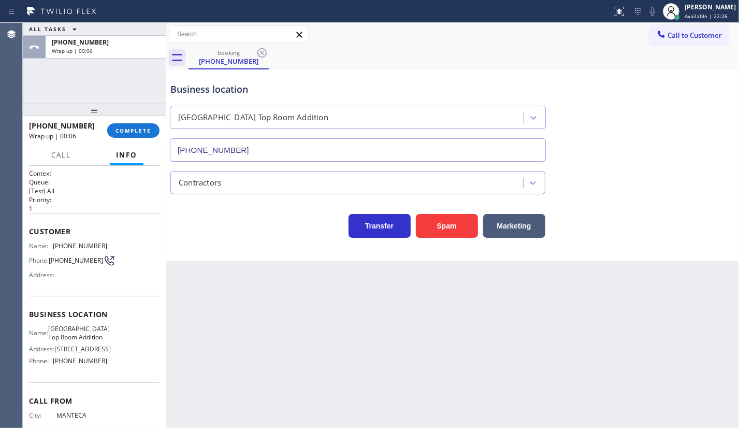
click at [55, 80] on div "ALL TASKS ALL TASKS ACTIVE TASKS TASKS IN WRAP UP +12099694677 Wrap up | 00:06" at bounding box center [94, 63] width 143 height 81
click at [62, 112] on div at bounding box center [94, 110] width 143 height 12
click at [117, 135] on button "COMPLETE" at bounding box center [133, 130] width 52 height 15
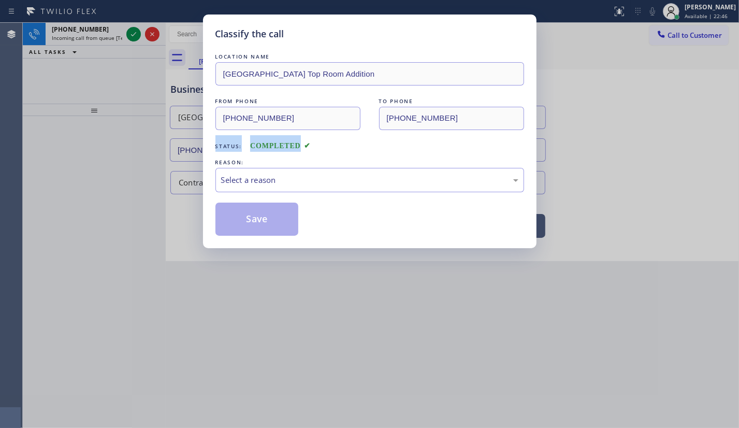
click at [119, 135] on div "Classify the call LOCATION NAME Arlington Heights Top Room Addition FROM PHONE …" at bounding box center [369, 214] width 739 height 428
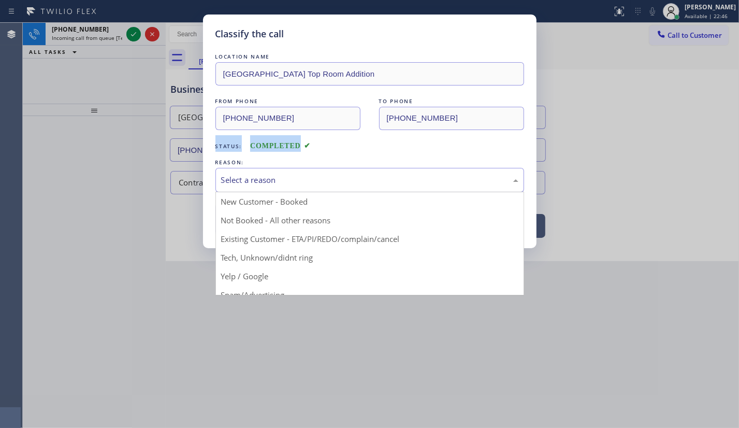
click at [294, 176] on div "Select a reason" at bounding box center [369, 180] width 297 height 12
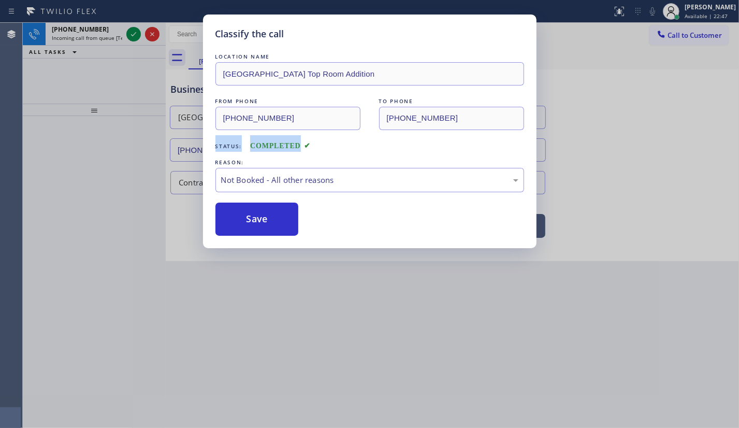
click at [234, 220] on button "Save" at bounding box center [257, 219] width 83 height 33
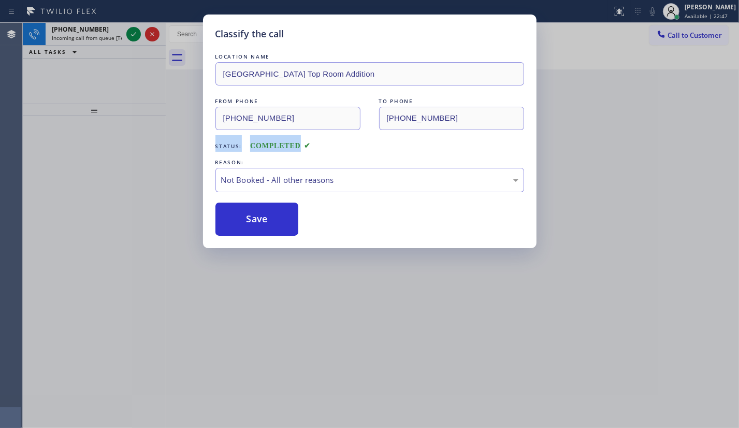
click at [234, 220] on button "Save" at bounding box center [257, 219] width 83 height 33
drag, startPoint x: 234, startPoint y: 220, endPoint x: 248, endPoint y: 207, distance: 19.8
click at [244, 210] on button "Save" at bounding box center [257, 219] width 83 height 33
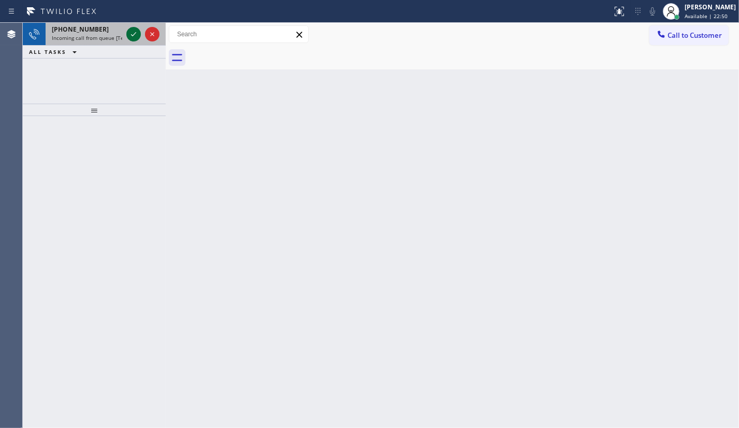
click at [134, 32] on icon at bounding box center [133, 34] width 12 height 12
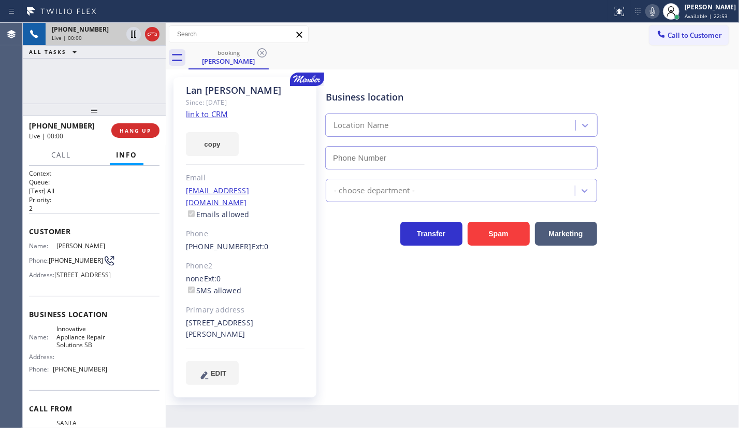
type input "(805) 261-2411"
click at [196, 121] on div "copy" at bounding box center [245, 138] width 119 height 36
click at [202, 108] on div "Since: [DATE]" at bounding box center [245, 102] width 119 height 12
click at [200, 110] on link "link to CRM" at bounding box center [207, 114] width 42 height 10
click at [655, 13] on icon at bounding box center [652, 11] width 5 height 8
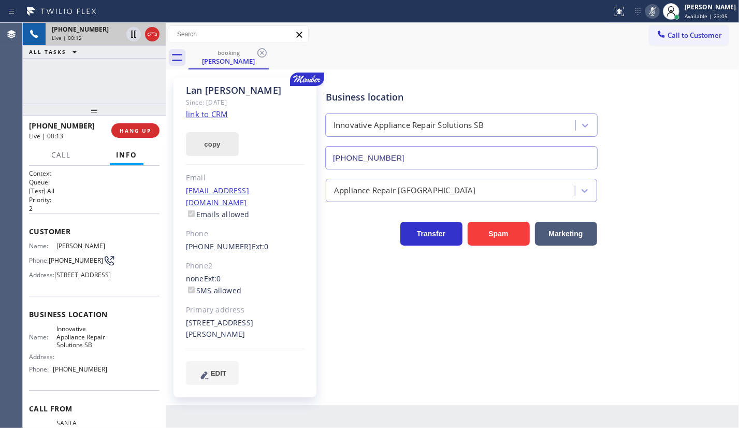
click at [216, 145] on button "copy" at bounding box center [212, 144] width 53 height 24
click at [55, 157] on span "Call" at bounding box center [61, 154] width 20 height 9
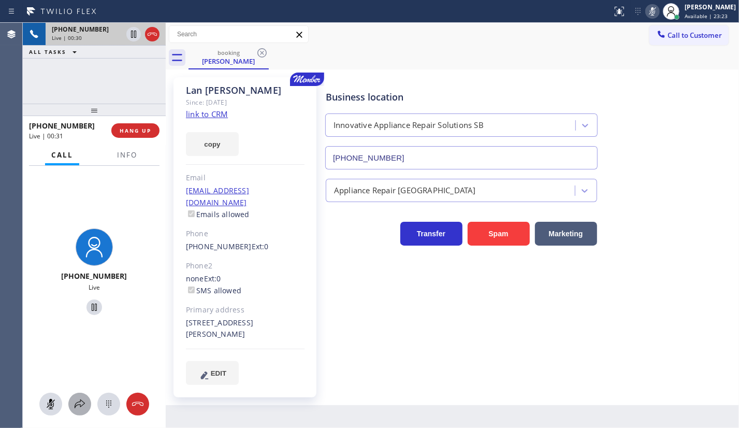
click at [77, 400] on icon at bounding box center [80, 404] width 12 height 12
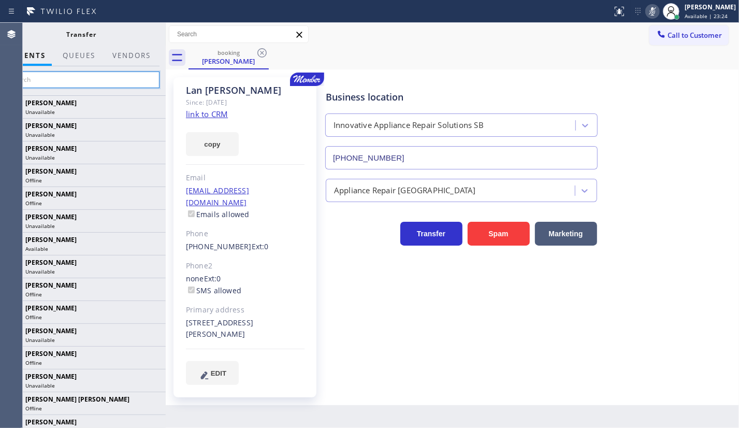
click at [90, 78] on input "text" at bounding box center [82, 79] width 156 height 17
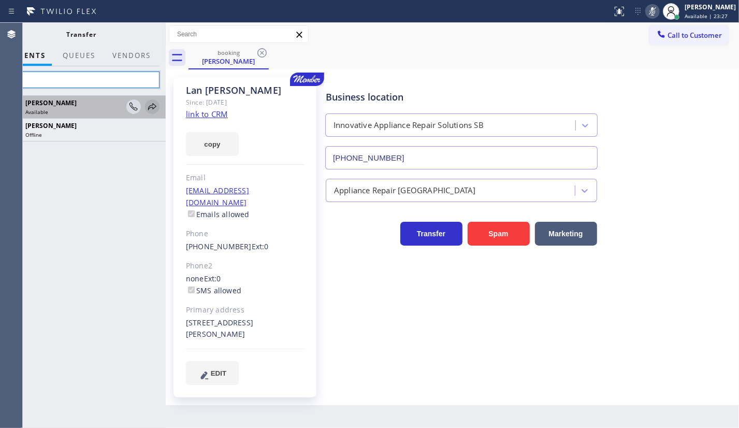
type input "arn"
click at [151, 107] on icon at bounding box center [152, 107] width 12 height 12
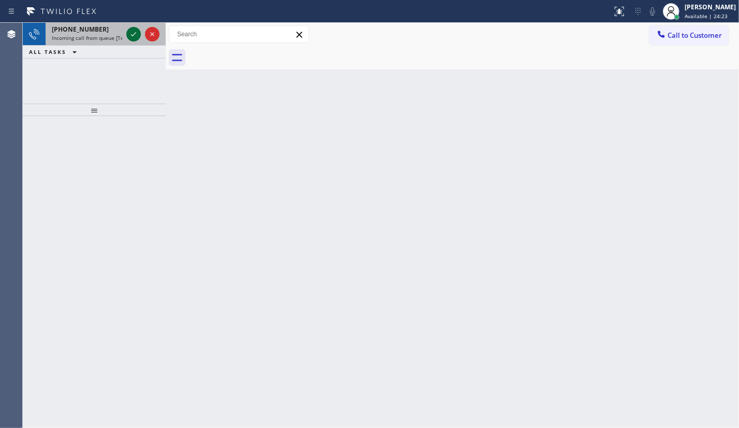
click at [135, 32] on icon at bounding box center [133, 34] width 5 height 4
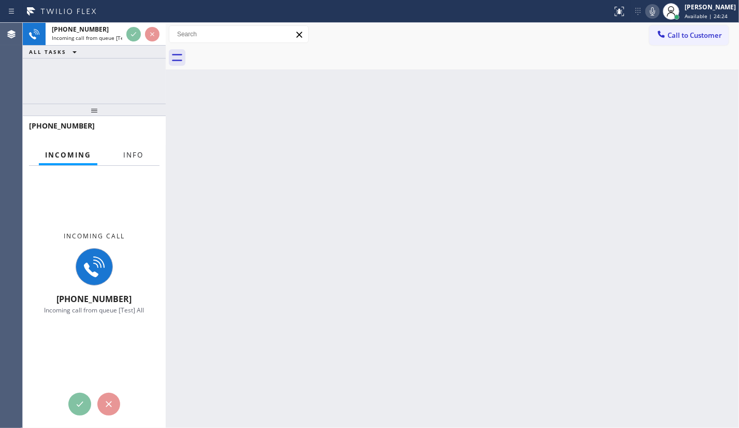
click at [135, 153] on span "Info" at bounding box center [133, 154] width 20 height 9
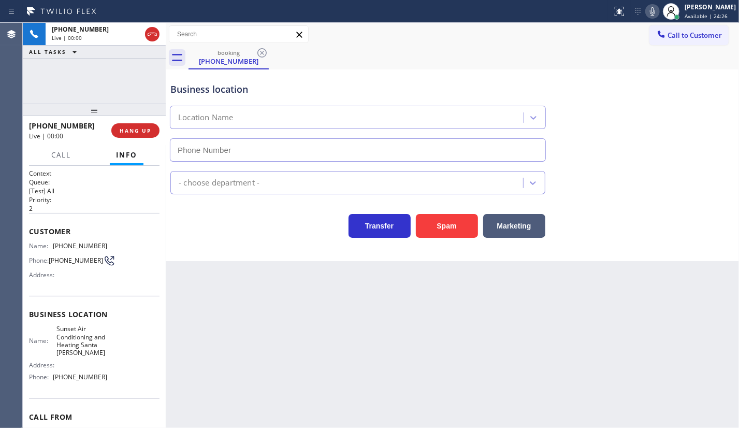
type input "(805) 659-8596"
click at [117, 131] on button "HANG UP" at bounding box center [135, 130] width 48 height 15
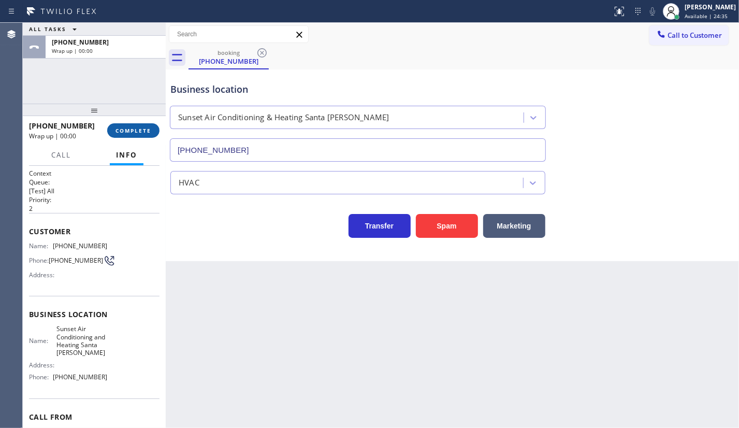
click at [117, 131] on span "COMPLETE" at bounding box center [134, 130] width 36 height 7
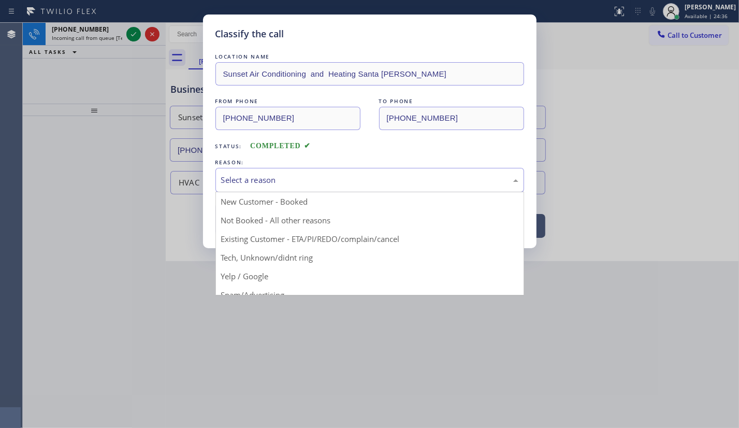
click at [332, 180] on div "Select a reason" at bounding box center [369, 180] width 297 height 12
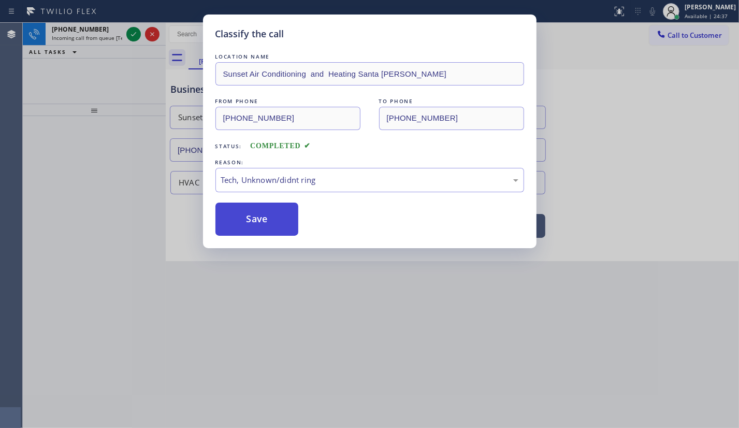
click at [294, 210] on button "Save" at bounding box center [257, 219] width 83 height 33
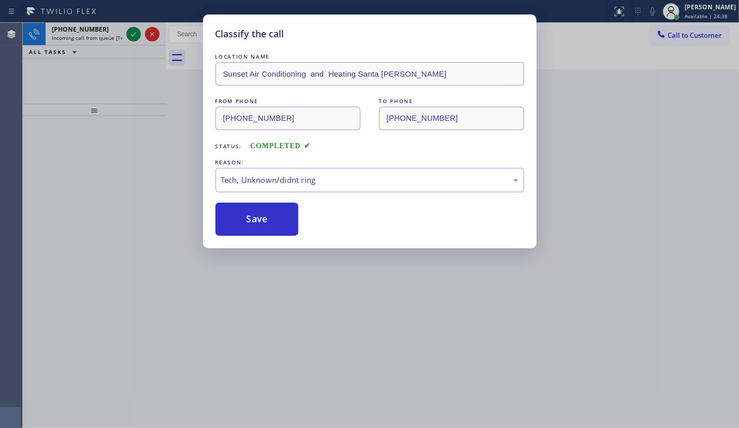
click at [125, 31] on div "Classify the call LOCATION NAME Sunset Air Conditioning and Heating Santa Paula…" at bounding box center [369, 214] width 739 height 428
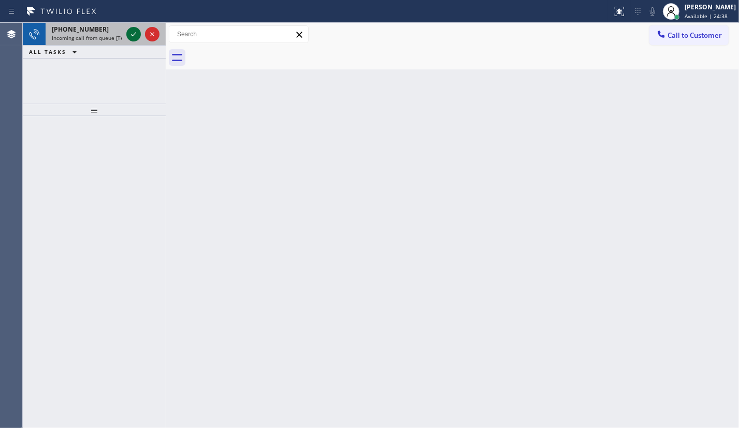
click at [128, 31] on icon at bounding box center [133, 34] width 12 height 12
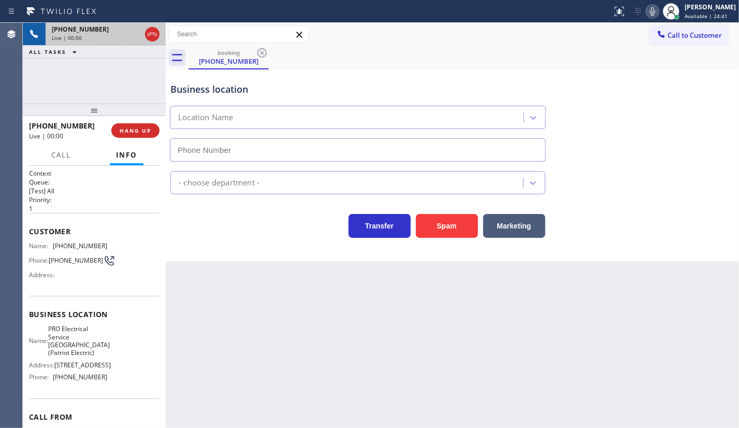
type input "(973) 798-1938"
click at [459, 229] on button "Spam" at bounding box center [447, 226] width 62 height 24
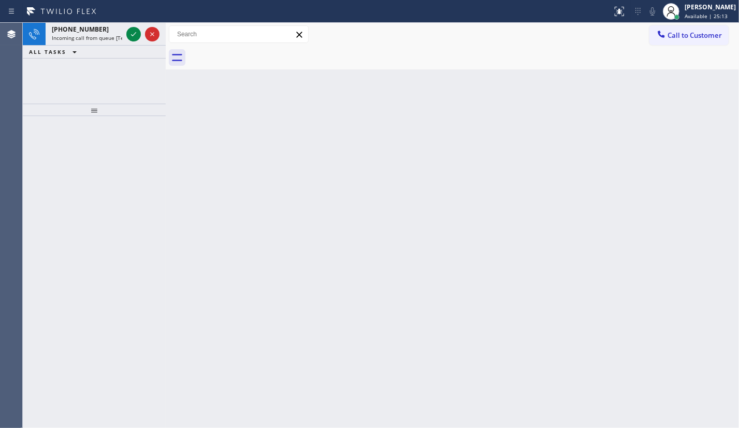
drag, startPoint x: 45, startPoint y: 77, endPoint x: 98, endPoint y: 48, distance: 60.7
click at [46, 77] on div "+12017346170 Incoming call from queue [Test] All ALL TASKS ALL TASKS ACTIVE TAS…" at bounding box center [94, 63] width 143 height 81
click at [139, 26] on div at bounding box center [142, 34] width 37 height 23
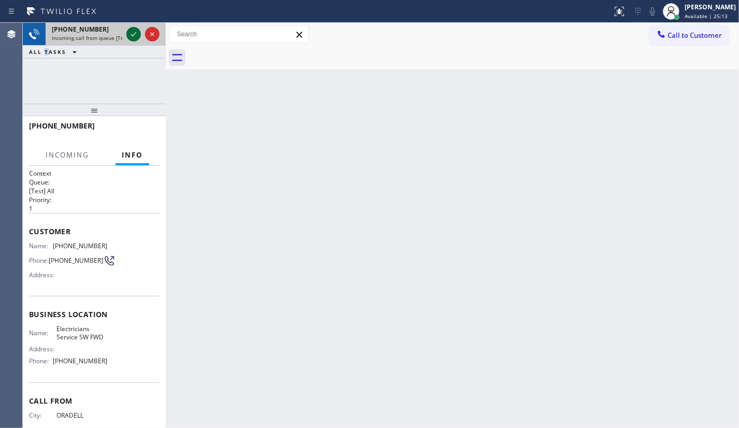
click at [137, 32] on icon at bounding box center [133, 34] width 12 height 12
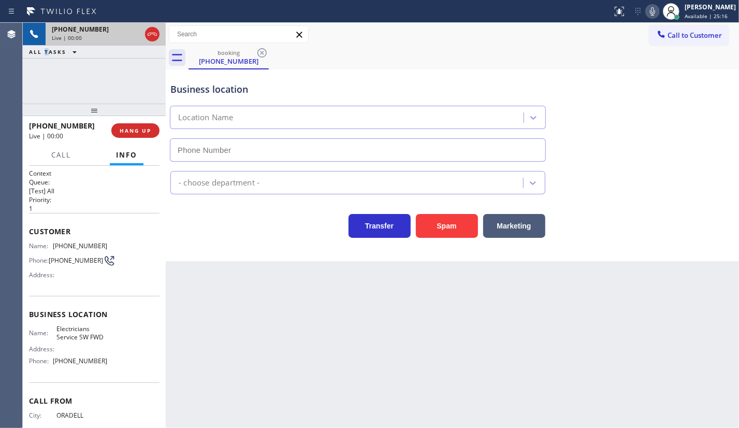
type input "[PHONE_NUMBER]"
drag, startPoint x: 62, startPoint y: 95, endPoint x: 129, endPoint y: 96, distance: 67.4
click at [87, 94] on div "+12017346170 Live | 00:10 ALL TASKS ALL TASKS ACTIVE TASKS TASKS IN WRAP UP" at bounding box center [94, 63] width 143 height 81
click at [131, 131] on span "HANG UP" at bounding box center [136, 130] width 32 height 7
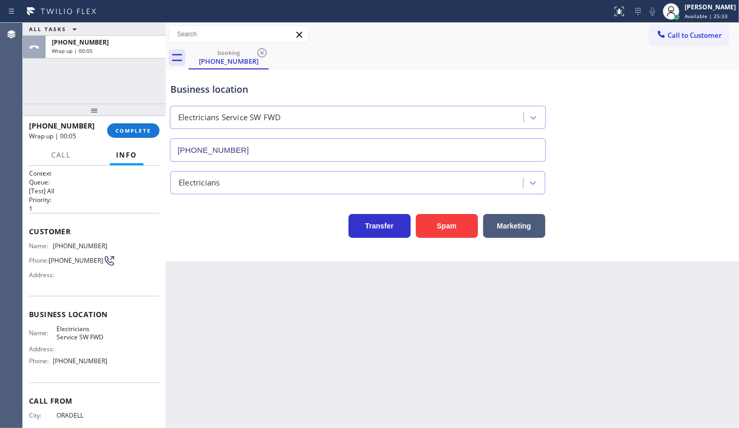
click at [53, 69] on div "ALL TASKS ALL TASKS ACTIVE TASKS TASKS IN WRAP UP +12017346170 Wrap up | 00:05" at bounding box center [94, 63] width 143 height 81
click at [110, 130] on button "COMPLETE" at bounding box center [133, 130] width 52 height 15
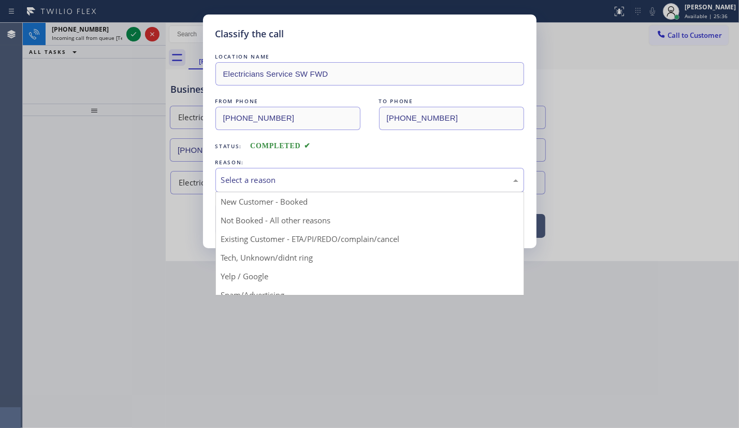
click at [252, 178] on div "Select a reason" at bounding box center [369, 180] width 297 height 12
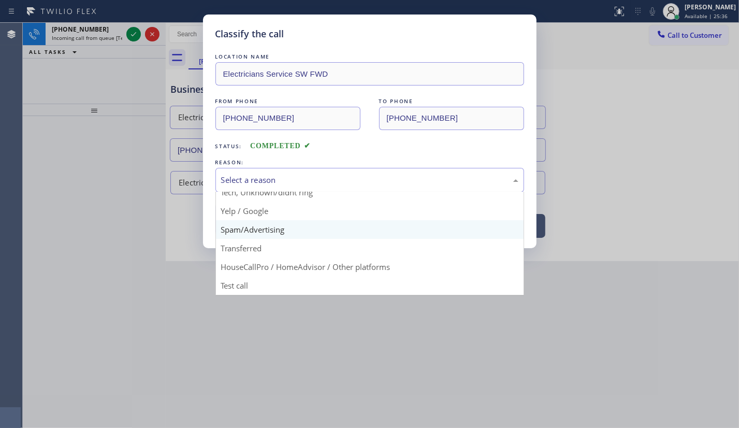
scroll to position [69, 0]
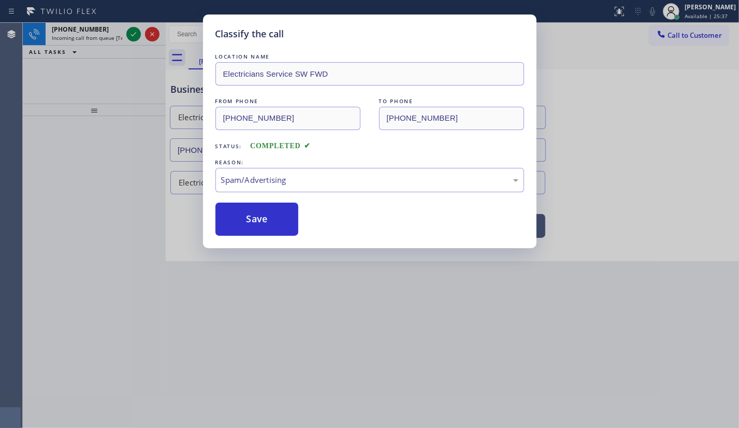
click at [251, 223] on button "Save" at bounding box center [257, 219] width 83 height 33
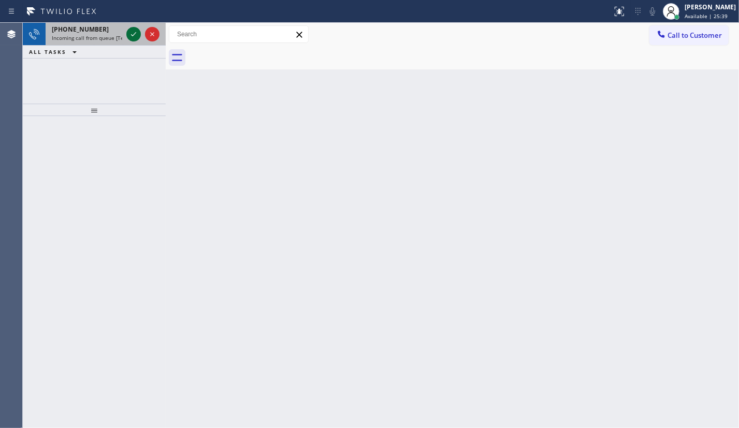
click at [136, 31] on icon at bounding box center [133, 34] width 12 height 12
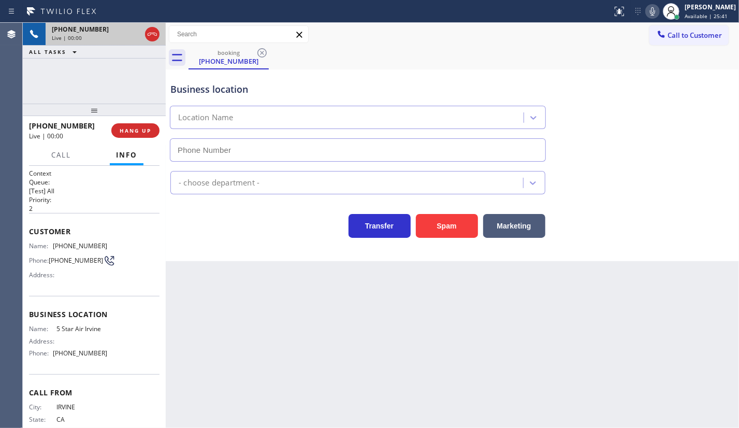
type input "(949) 894-4434"
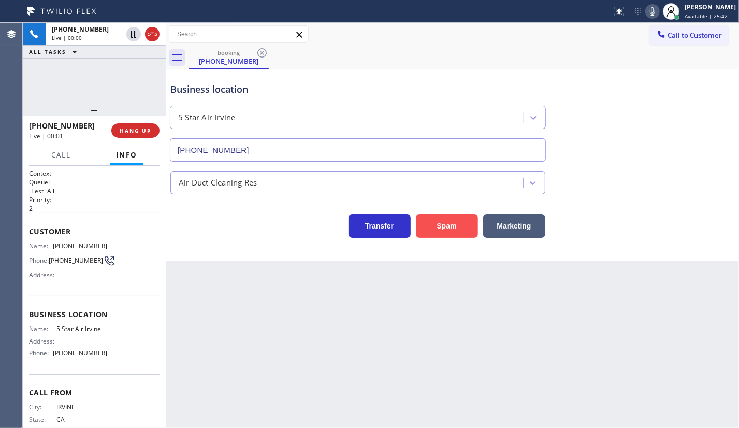
click at [452, 228] on button "Spam" at bounding box center [447, 226] width 62 height 24
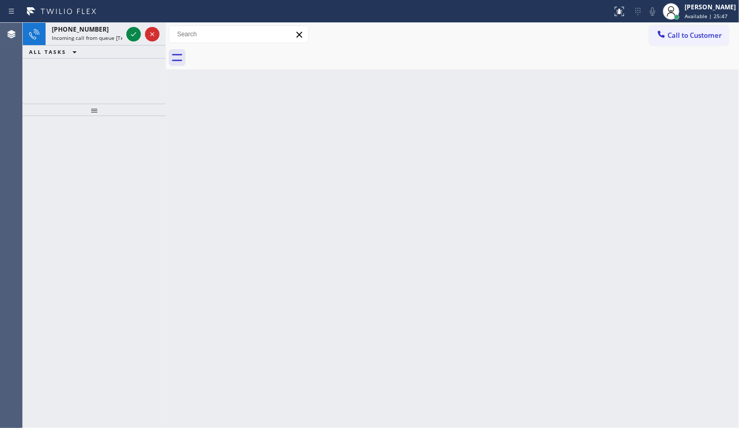
drag, startPoint x: 76, startPoint y: 69, endPoint x: 81, endPoint y: 70, distance: 5.3
click at [76, 69] on div "+14805709092 Incoming call from queue [Test] All ALL TASKS ALL TASKS ACTIVE TAS…" at bounding box center [94, 63] width 143 height 81
click at [129, 31] on icon at bounding box center [133, 34] width 12 height 12
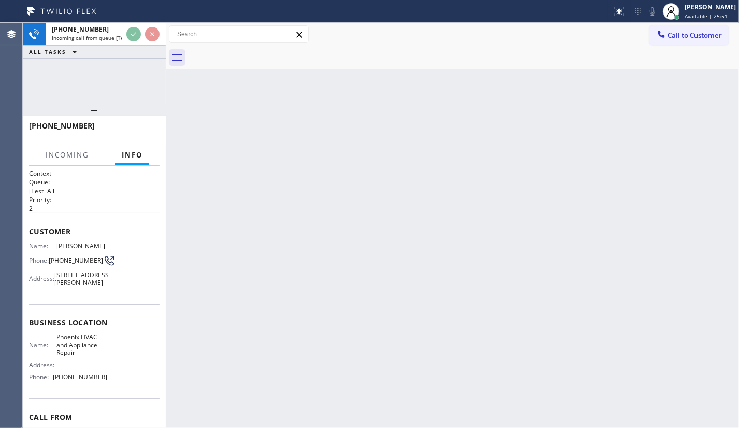
click at [184, 0] on div "Status report No issues detected If you experience an issue, please download th…" at bounding box center [369, 214] width 739 height 428
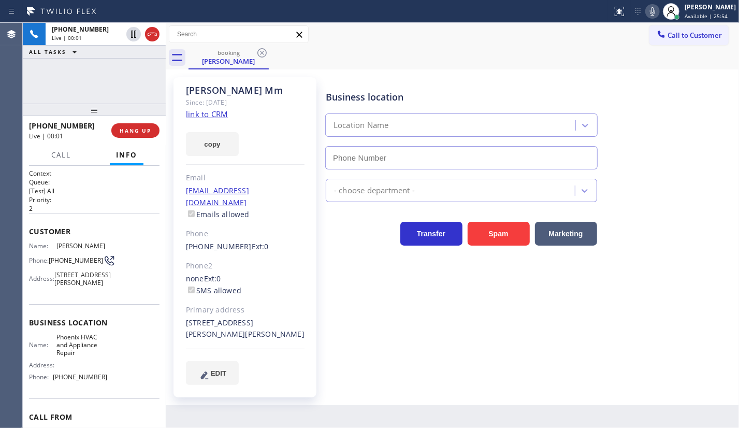
type input "(602) 663-9529"
click at [209, 113] on link "link to CRM" at bounding box center [207, 114] width 42 height 10
click at [145, 124] on button "HANG UP" at bounding box center [135, 130] width 48 height 15
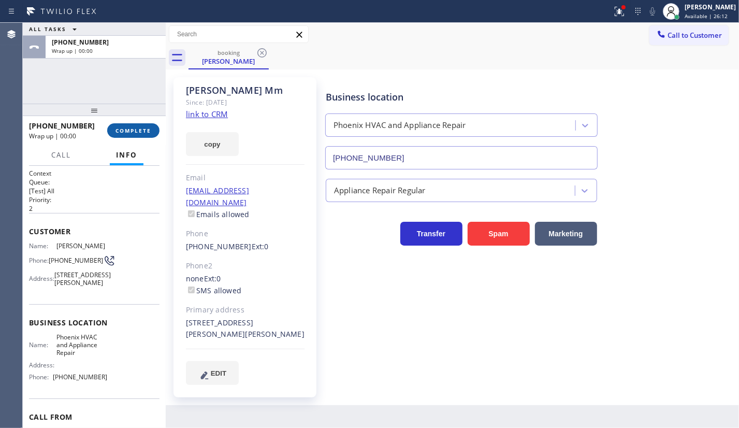
click at [146, 126] on button "COMPLETE" at bounding box center [133, 130] width 52 height 15
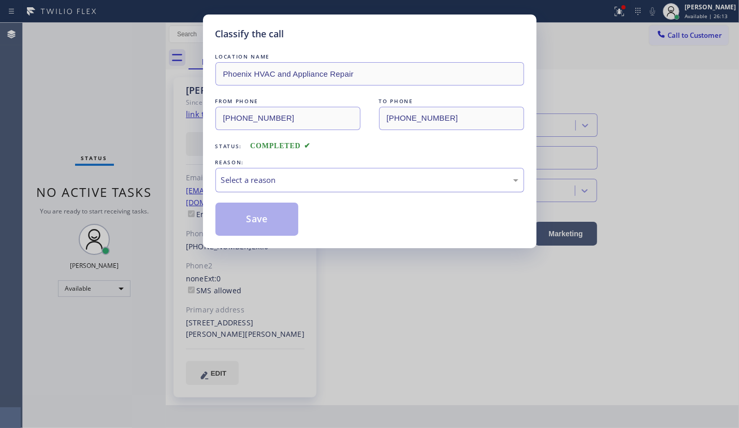
click at [249, 188] on div "Select a reason" at bounding box center [370, 180] width 309 height 24
click at [243, 222] on button "Save" at bounding box center [257, 219] width 83 height 33
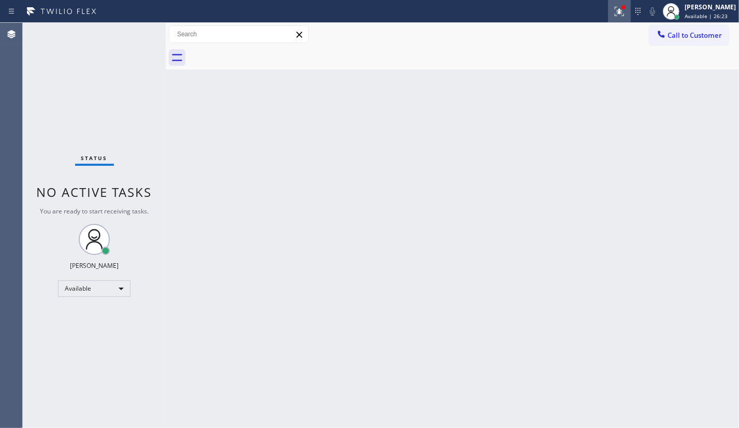
click at [622, 8] on icon at bounding box center [619, 11] width 12 height 12
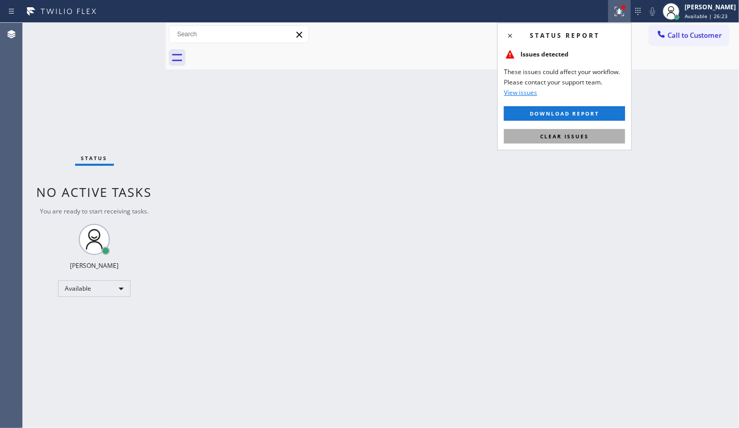
drag, startPoint x: 599, startPoint y: 134, endPoint x: 378, endPoint y: 241, distance: 245.8
click at [597, 136] on button "Clear issues" at bounding box center [564, 136] width 121 height 15
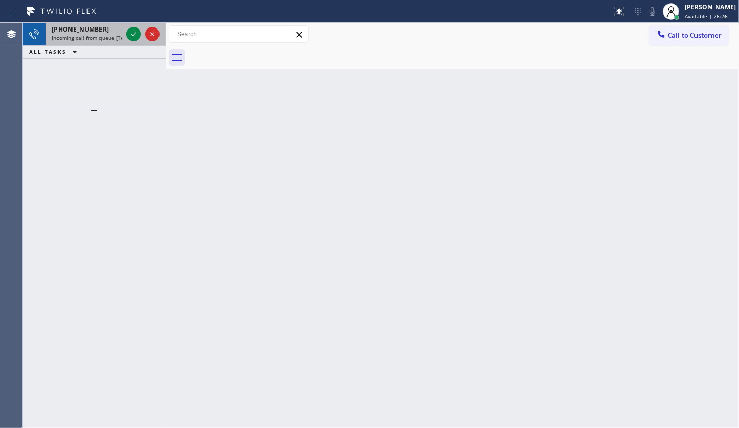
drag, startPoint x: 62, startPoint y: 69, endPoint x: 141, endPoint y: 38, distance: 84.7
click at [79, 61] on div "[PHONE_NUMBER] Incoming call from queue [Test] All ALL TASKS ALL TASKS ACTIVE T…" at bounding box center [94, 63] width 143 height 81
click at [135, 29] on icon at bounding box center [133, 34] width 12 height 12
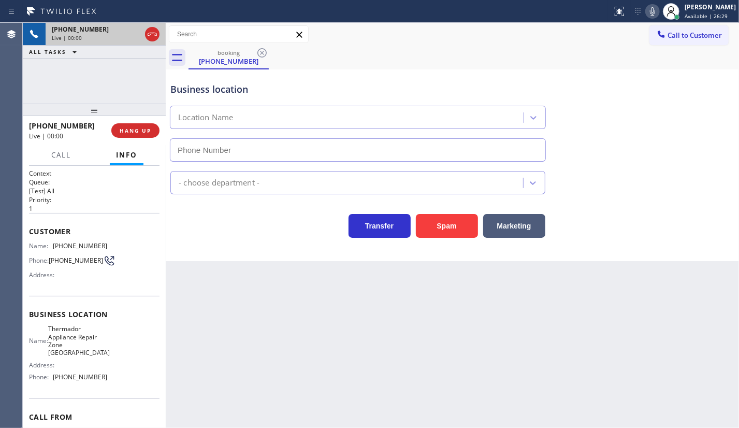
type input "(650) 665-6626"
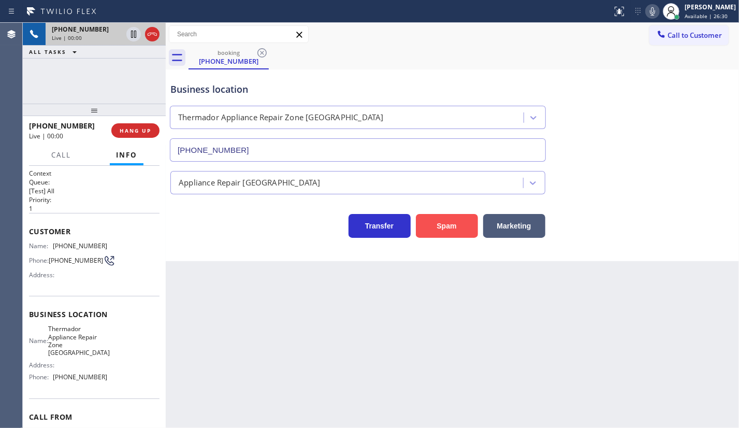
click at [447, 233] on button "Spam" at bounding box center [447, 226] width 62 height 24
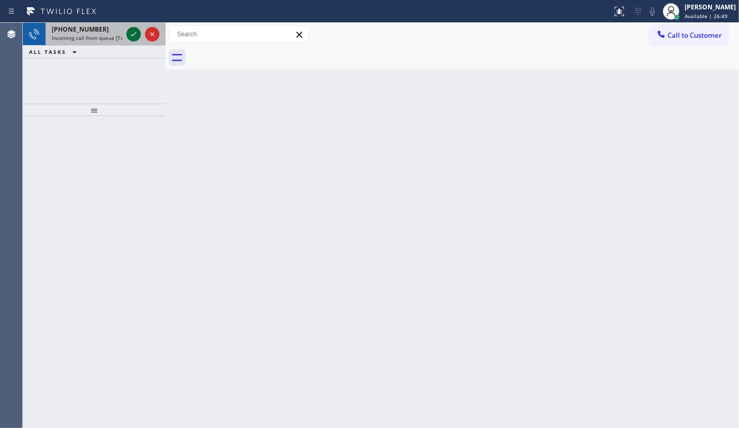
drag, startPoint x: 128, startPoint y: 32, endPoint x: 133, endPoint y: 34, distance: 5.3
click at [132, 34] on icon at bounding box center [133, 34] width 12 height 12
click at [134, 34] on icon at bounding box center [133, 34] width 12 height 12
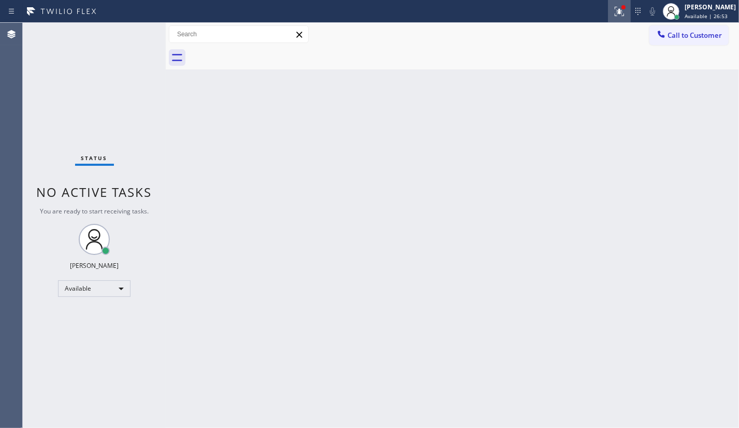
click at [617, 9] on icon at bounding box center [619, 11] width 12 height 12
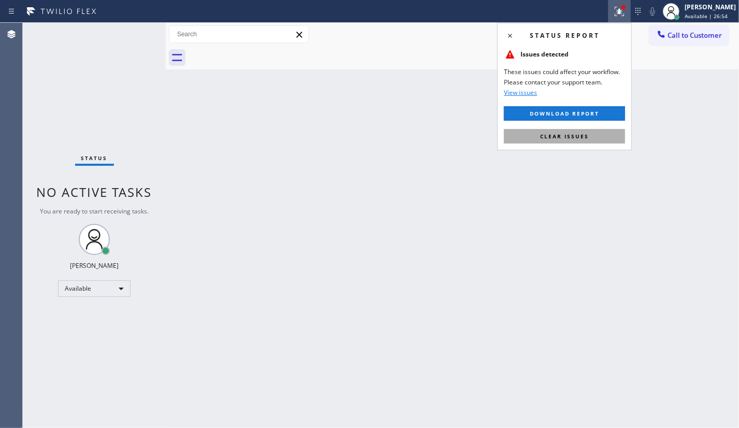
click at [566, 134] on span "Clear issues" at bounding box center [564, 136] width 49 height 7
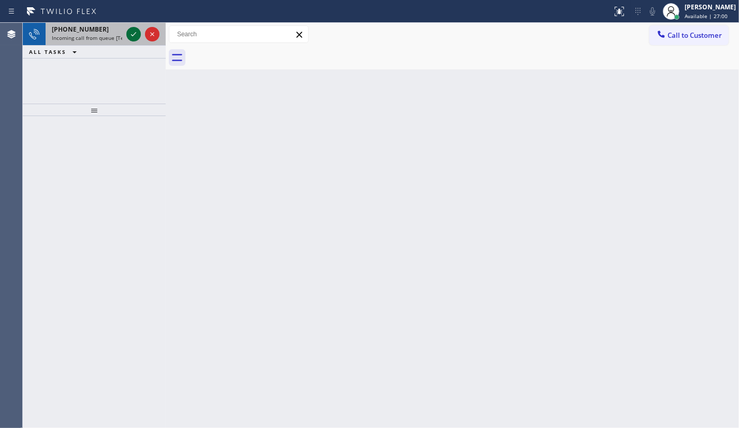
click at [134, 33] on icon at bounding box center [133, 34] width 12 height 12
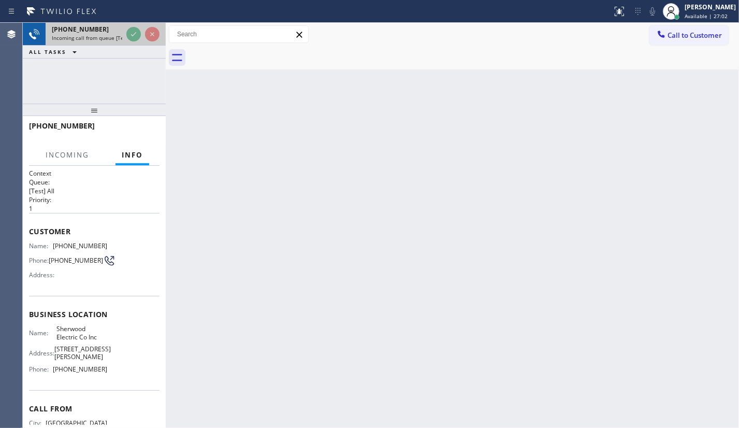
click at [132, 33] on div at bounding box center [142, 34] width 37 height 23
drag, startPoint x: 111, startPoint y: 31, endPoint x: 124, endPoint y: 30, distance: 13.0
click at [113, 30] on div "+16095539915" at bounding box center [87, 29] width 70 height 9
click at [124, 31] on div "+16095539915 Incoming call from queue [Test] All" at bounding box center [85, 34] width 79 height 23
click at [134, 20] on div "Status report No issues detected If you experience an issue, please download th…" at bounding box center [369, 11] width 739 height 23
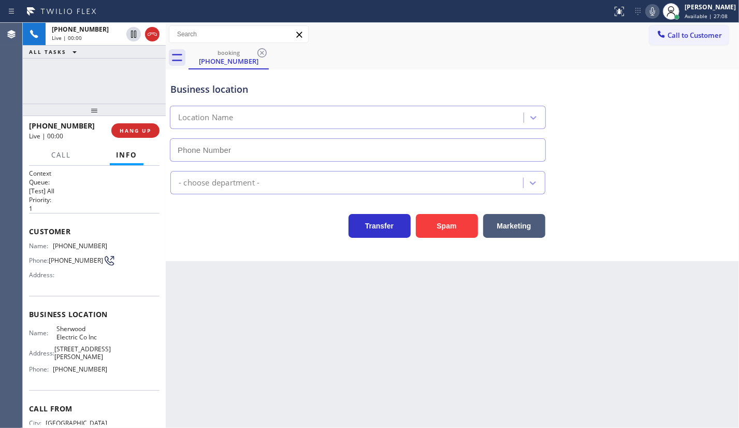
type input "(856) 895-2801"
drag, startPoint x: 59, startPoint y: 238, endPoint x: 119, endPoint y: 243, distance: 60.8
click at [119, 243] on div "Customer Name: (609) 553-9915 Phone: (609) 553-9915 Address:" at bounding box center [94, 254] width 131 height 83
drag, startPoint x: 54, startPoint y: 243, endPoint x: 104, endPoint y: 242, distance: 49.7
click at [104, 242] on div "Name: (609) 553-9915 Phone: (609) 553-9915 Address:" at bounding box center [94, 262] width 131 height 41
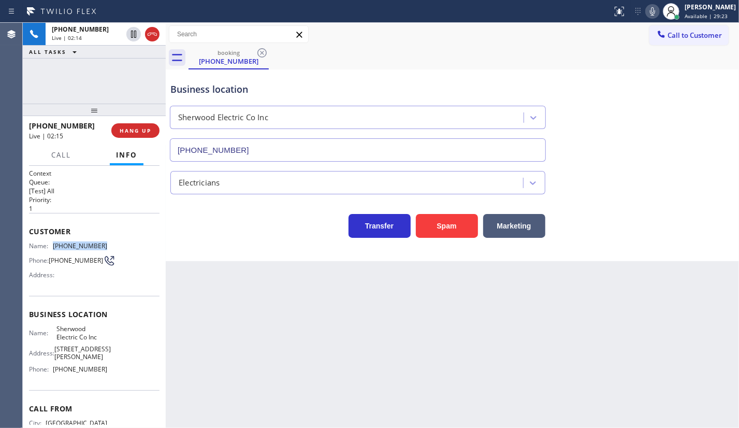
copy div "(609) 553-9915"
click at [62, 76] on div "+16095539915 Live | 03:14 ALL TASKS ALL TASKS ACTIVE TASKS TASKS IN WRAP UP" at bounding box center [94, 63] width 143 height 81
click at [542, 36] on div "Call to Customer Outbound call Location Search location Your caller id phone nu…" at bounding box center [453, 34] width 574 height 18
click at [617, 119] on div "Business location Sherwood Electric Co Inc (856) 895-2801" at bounding box center [452, 115] width 568 height 94
click at [69, 73] on div "+16095539915 Live | 04:39 ALL TASKS ALL TASKS ACTIVE TASKS TASKS IN WRAP UP" at bounding box center [94, 63] width 143 height 81
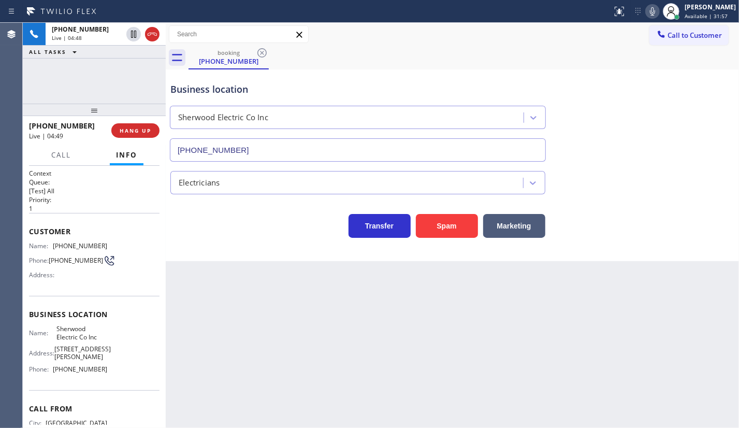
click at [396, 68] on div "Business location Sherwood Electric Co Inc (856) 895-2801" at bounding box center [452, 115] width 568 height 94
click at [283, 328] on div "Back to Dashboard Change Sender ID Customers Technicians Select a contact Outbo…" at bounding box center [453, 225] width 574 height 405
click at [60, 89] on div "+16095539915 Live | 04:51 ALL TASKS ALL TASKS ACTIVE TASKS TASKS IN WRAP UP" at bounding box center [94, 63] width 143 height 81
click at [93, 77] on div "+16095539915 Live | 04:59 ALL TASKS ALL TASKS ACTIVE TASKS TASKS IN WRAP UP" at bounding box center [94, 63] width 143 height 81
click at [60, 80] on div "+16095539915 Live | 05:05 ALL TASKS ALL TASKS ACTIVE TASKS TASKS IN WRAP UP" at bounding box center [94, 63] width 143 height 81
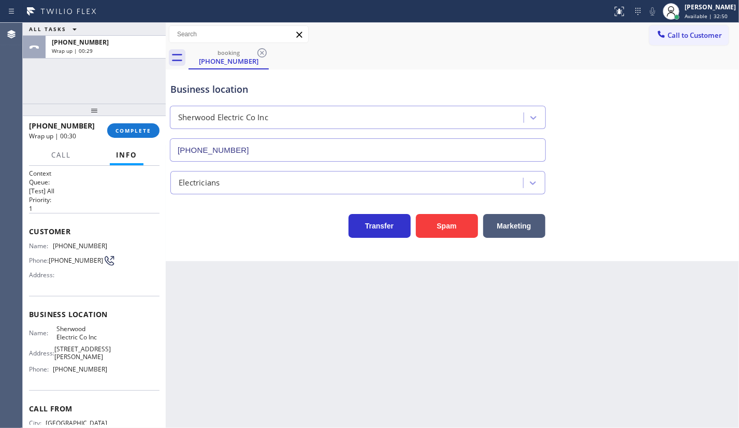
scroll to position [62, 0]
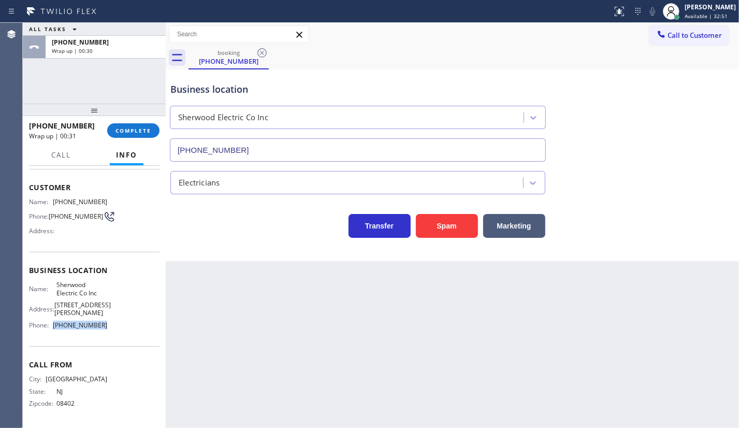
drag, startPoint x: 52, startPoint y: 321, endPoint x: 119, endPoint y: 329, distance: 67.3
click at [119, 329] on div "Name: Sherwood Electric Co Inc Address: 509 2nd Ave, Galloway, NJ 08205, United…" at bounding box center [94, 307] width 131 height 52
copy div "(856) 895-2801"
drag, startPoint x: 56, startPoint y: 267, endPoint x: 104, endPoint y: 279, distance: 49.3
click at [104, 281] on div "Name: Sherwood Electric Co Inc Address: 509 2nd Ave, Galloway, NJ 08205, United…" at bounding box center [94, 307] width 131 height 52
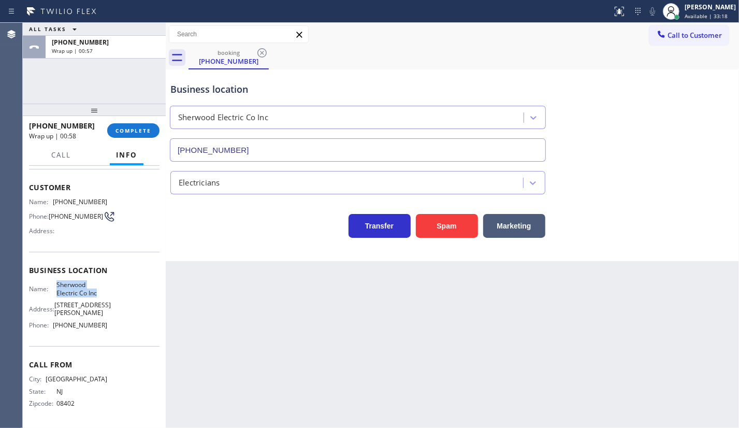
drag, startPoint x: 55, startPoint y: 267, endPoint x: 119, endPoint y: 280, distance: 65.0
click at [119, 281] on div "Name: Sherwood Electric Co Inc Address: 509 2nd Ave, Galloway, NJ 08205, United…" at bounding box center [94, 307] width 131 height 52
copy span "Sherwood Electric Co Inc"
click at [148, 133] on span "COMPLETE" at bounding box center [134, 130] width 36 height 7
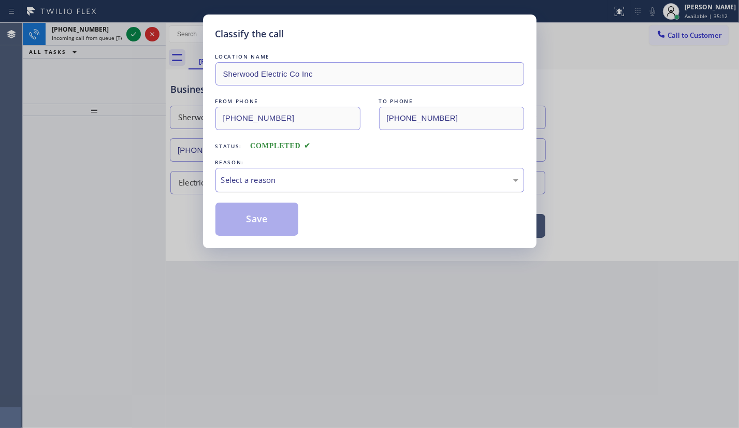
click at [250, 175] on div "Select a reason" at bounding box center [369, 180] width 297 height 12
drag, startPoint x: 256, startPoint y: 216, endPoint x: 240, endPoint y: 208, distance: 17.6
click at [257, 216] on button "Save" at bounding box center [257, 219] width 83 height 33
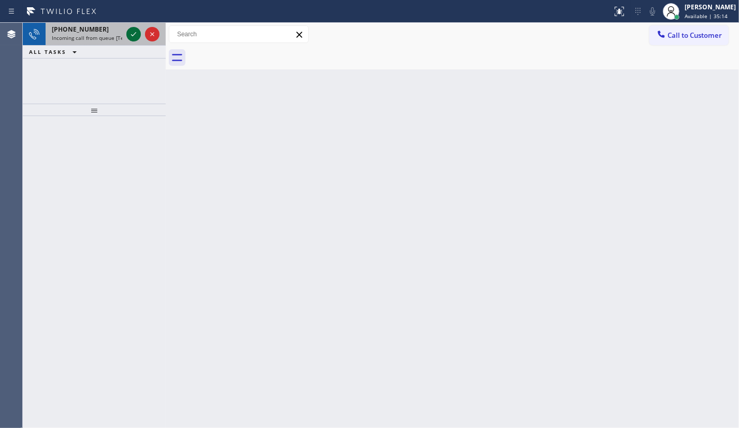
click at [133, 35] on icon at bounding box center [133, 34] width 12 height 12
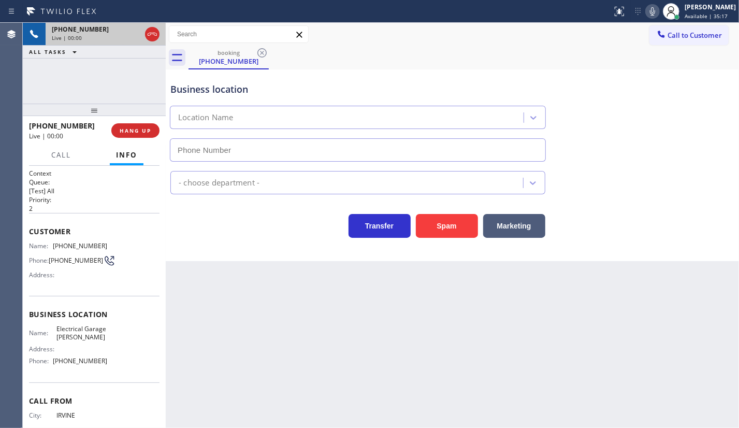
type input "(714) 364-0809"
drag, startPoint x: 155, startPoint y: 133, endPoint x: 110, endPoint y: 37, distance: 105.7
click at [154, 127] on button "HANG UP" at bounding box center [135, 130] width 48 height 15
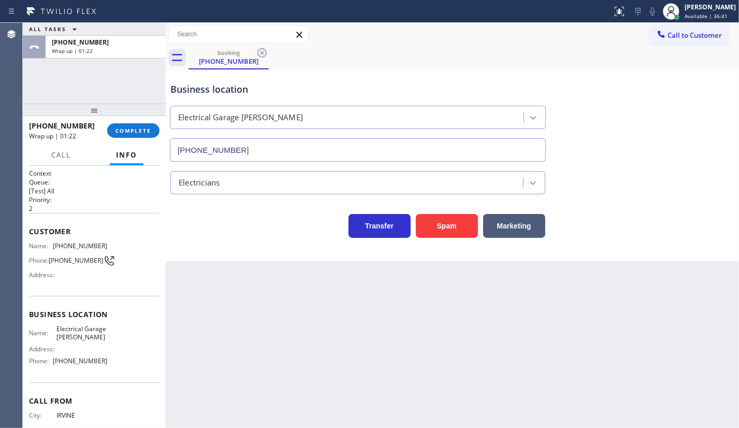
click at [481, 76] on div "Business location Electrical Garage Yorba Linda (714) 364-0809" at bounding box center [357, 117] width 379 height 90
click at [208, 307] on div "Back to Dashboard Change Sender ID Customers Technicians Select a contact Outbo…" at bounding box center [453, 225] width 574 height 405
click at [119, 129] on span "COMPLETE" at bounding box center [134, 130] width 36 height 7
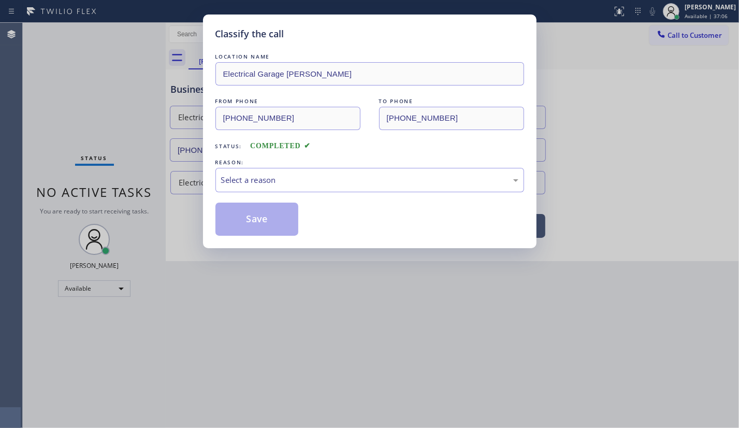
click at [250, 157] on div "REASON:" at bounding box center [370, 162] width 309 height 11
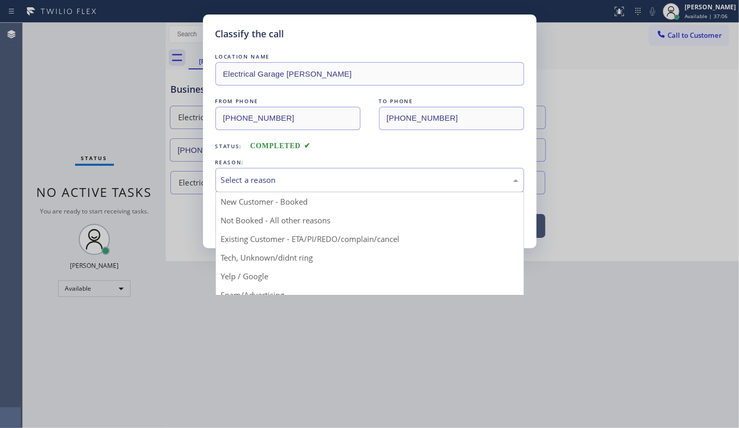
click at [245, 185] on div "Select a reason" at bounding box center [369, 180] width 297 height 12
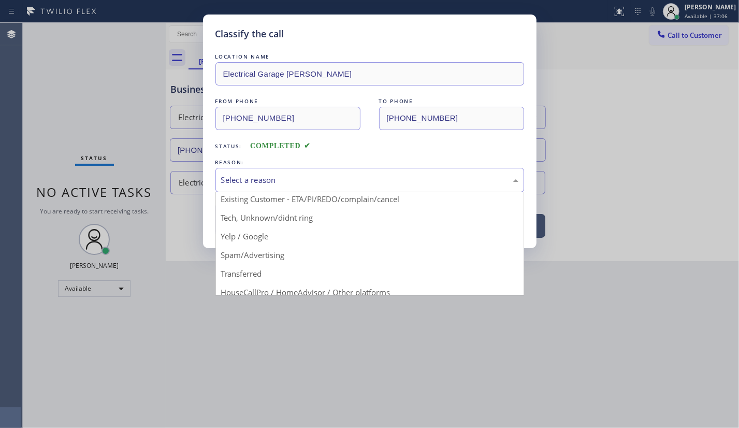
scroll to position [69, 0]
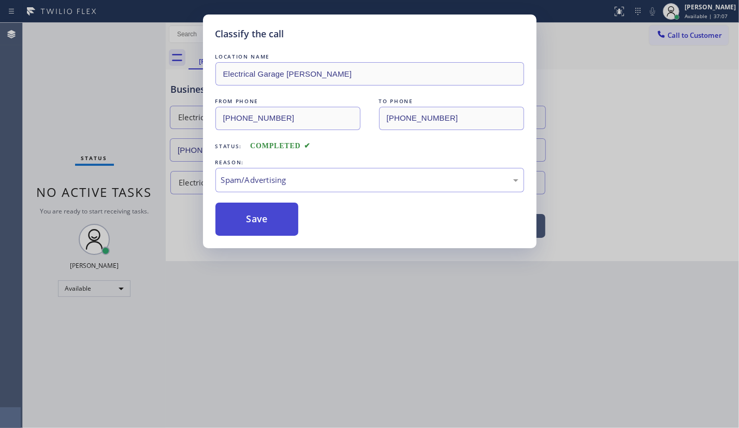
click at [260, 216] on button "Save" at bounding box center [257, 219] width 83 height 33
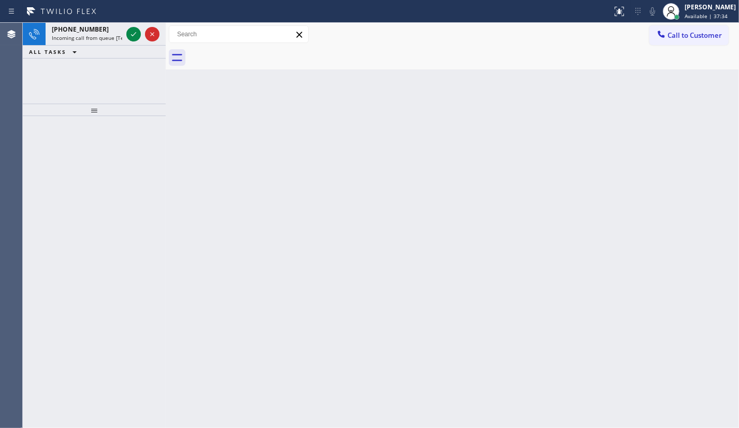
drag, startPoint x: 83, startPoint y: 76, endPoint x: 101, endPoint y: 45, distance: 35.7
click at [90, 62] on div "+13109241258 Incoming call from queue [Test] All ALL TASKS ALL TASKS ACTIVE TAS…" at bounding box center [94, 63] width 143 height 81
click at [139, 32] on icon at bounding box center [133, 34] width 12 height 12
click at [100, 75] on div "+17147401237 Incoming call from queue [Test] All ALL TASKS ALL TASKS ACTIVE TAS…" at bounding box center [94, 63] width 143 height 81
click at [131, 34] on icon at bounding box center [133, 34] width 12 height 12
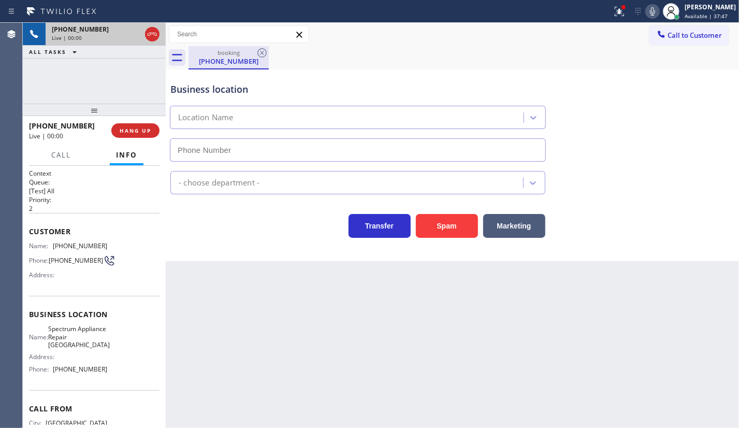
type input "(714) 844-7736"
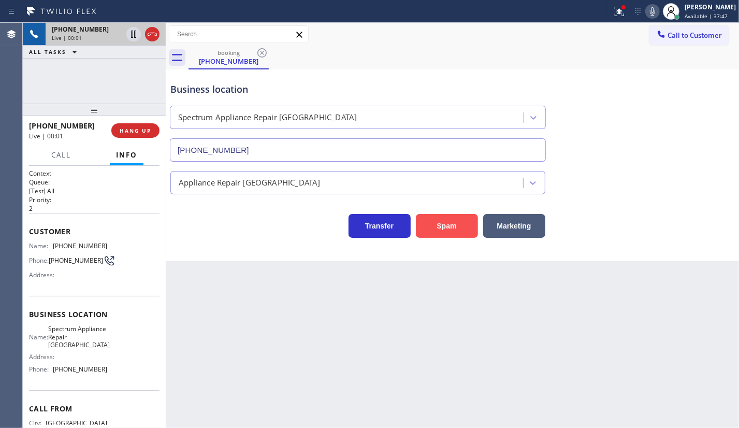
click at [429, 216] on button "Spam" at bounding box center [447, 226] width 62 height 24
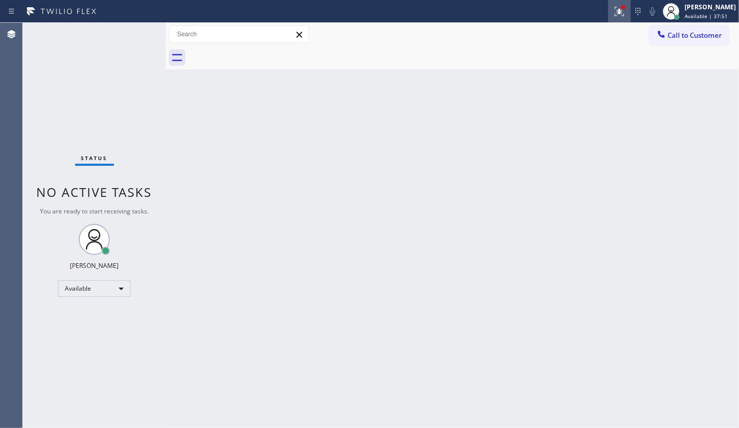
click at [621, 6] on icon at bounding box center [619, 11] width 12 height 12
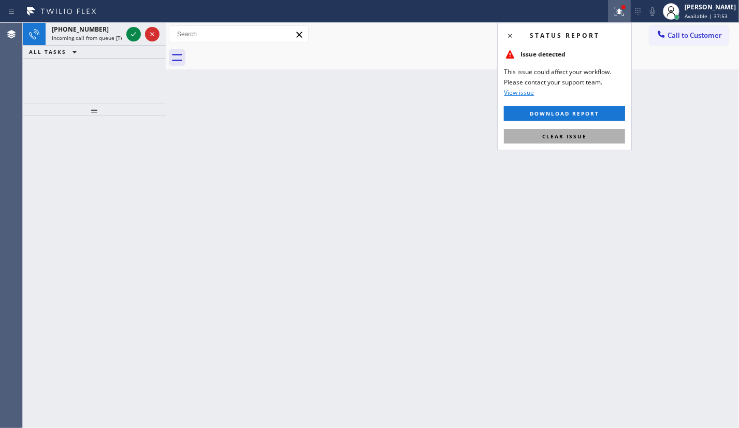
click at [588, 134] on button "Clear issue" at bounding box center [564, 136] width 121 height 15
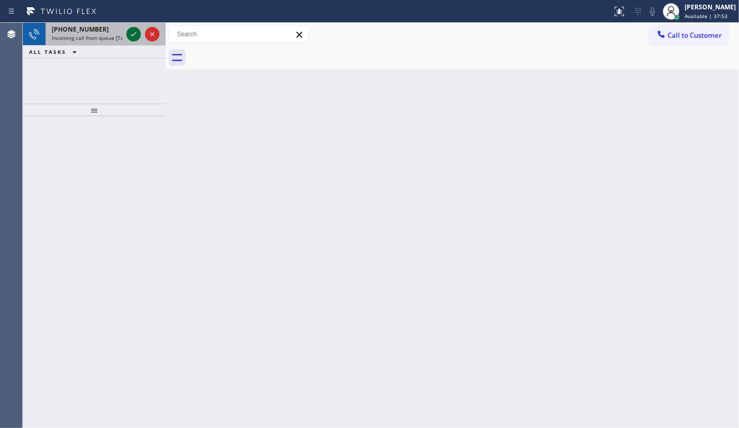
click at [130, 33] on icon at bounding box center [133, 34] width 12 height 12
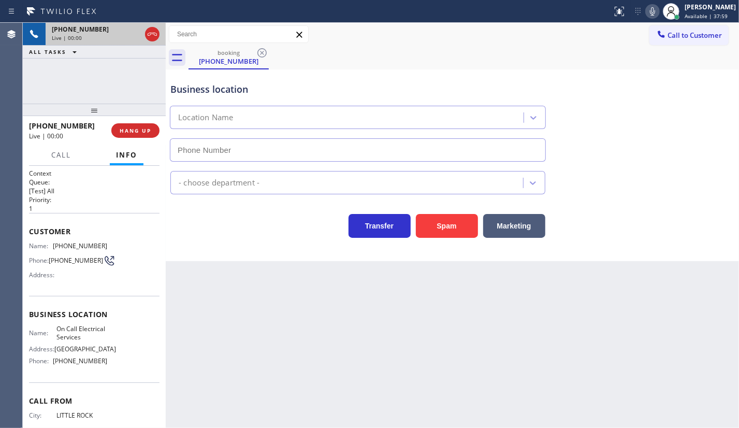
type input "(640) 252-9983"
drag, startPoint x: 439, startPoint y: 202, endPoint x: 436, endPoint y: 210, distance: 8.6
click at [438, 207] on div "Transfer Spam Marketing" at bounding box center [452, 216] width 568 height 44
click at [436, 214] on button "Spam" at bounding box center [447, 226] width 62 height 24
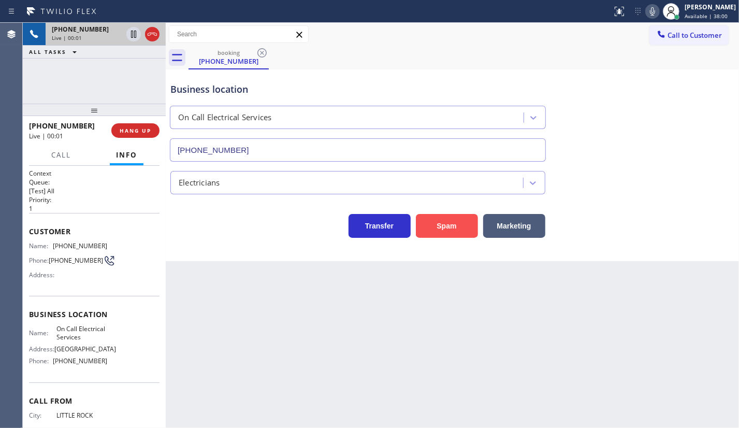
click at [436, 214] on button "Spam" at bounding box center [447, 226] width 62 height 24
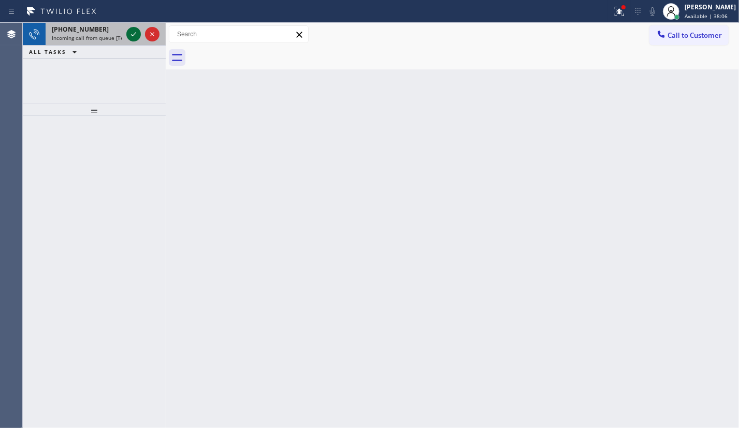
click at [138, 34] on icon at bounding box center [133, 34] width 12 height 12
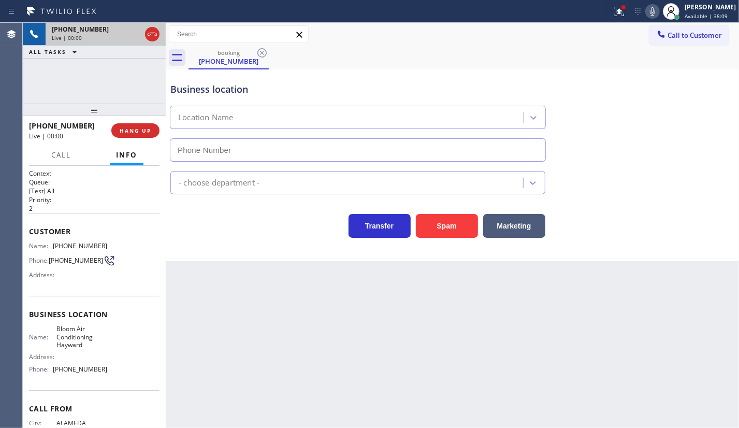
type input "(510) 737-7222"
click at [447, 233] on button "Spam" at bounding box center [447, 226] width 62 height 24
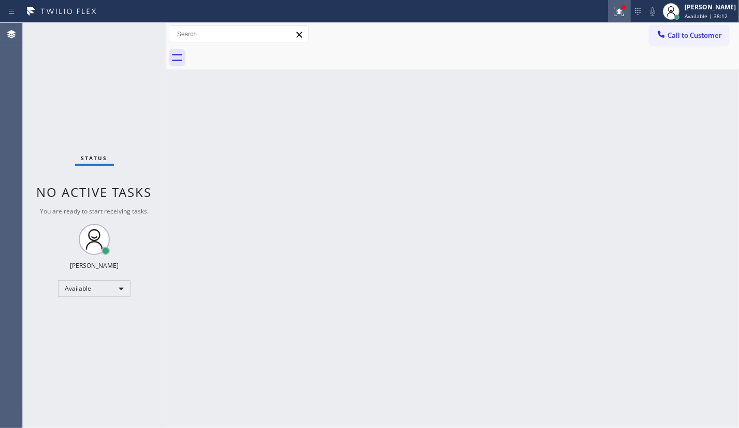
click at [619, 13] on icon at bounding box center [619, 11] width 9 height 9
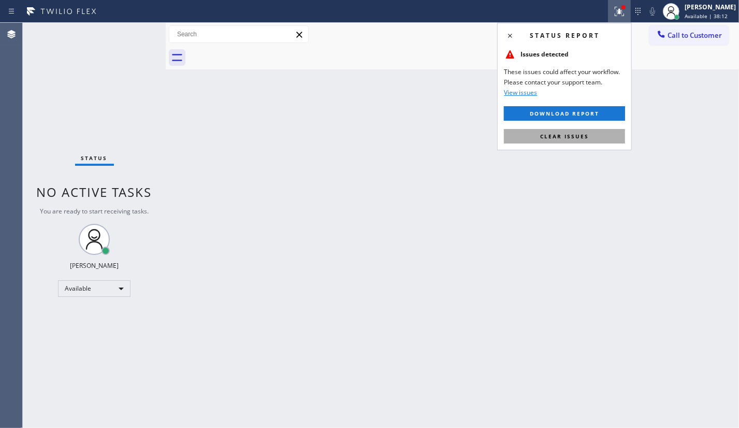
click at [576, 135] on span "Clear issues" at bounding box center [564, 136] width 49 height 7
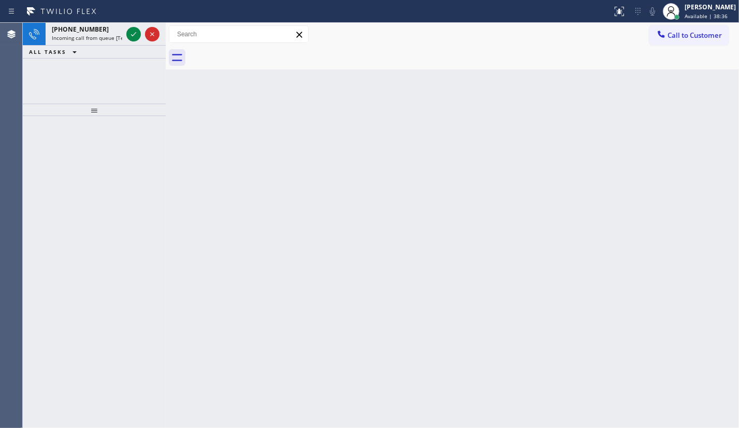
click at [47, 60] on div "+17324066562 Incoming call from queue [Test] All ALL TASKS ALL TASKS ACTIVE TAS…" at bounding box center [94, 63] width 143 height 81
click at [128, 31] on icon at bounding box center [133, 34] width 12 height 12
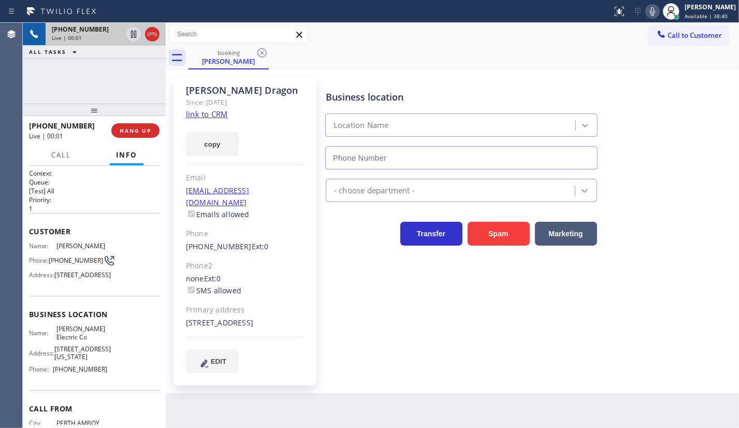
type input "(551) 354-0944"
click at [209, 112] on link "link to CRM" at bounding box center [207, 114] width 42 height 10
click at [655, 10] on icon at bounding box center [652, 11] width 5 height 8
click at [133, 34] on icon at bounding box center [133, 34] width 5 height 7
click at [36, 75] on div "+17324066562 Live | 04:17 ALL TASKS ALL TASKS ACTIVE TASKS TASKS IN WRAP UP" at bounding box center [94, 63] width 143 height 81
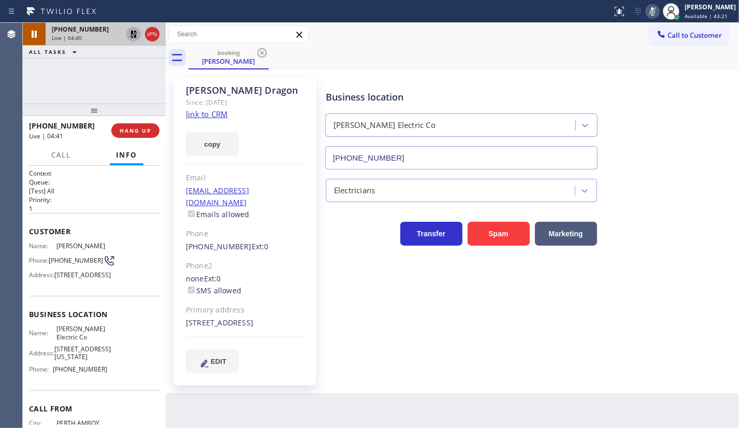
click at [83, 92] on div "+17324066562 Live | 04:40 ALL TASKS ALL TASKS ACTIVE TASKS TASKS IN WRAP UP" at bounding box center [94, 63] width 143 height 81
click at [152, 134] on button "HANG UP" at bounding box center [135, 130] width 48 height 15
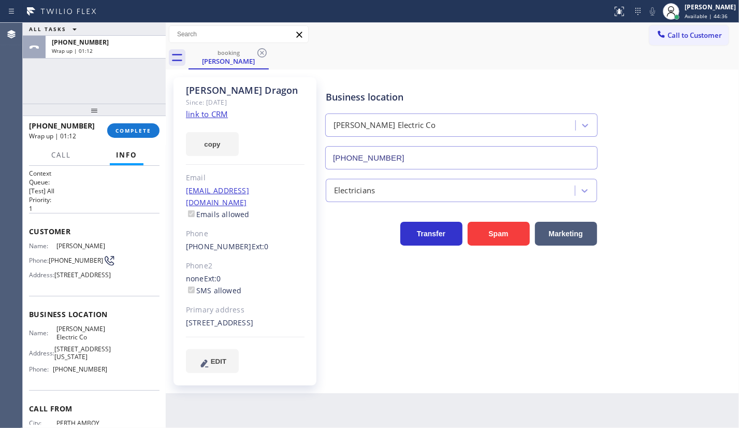
click at [57, 68] on div "ALL TASKS ALL TASKS ACTIVE TASKS TASKS IN WRAP UP +17324066562 Wrap up | 01:12" at bounding box center [94, 63] width 143 height 81
click at [130, 122] on div "+17324066562 Wrap up | 01:34 COMPLETE" at bounding box center [94, 130] width 131 height 27
click at [133, 132] on span "COMPLETE" at bounding box center [134, 130] width 36 height 7
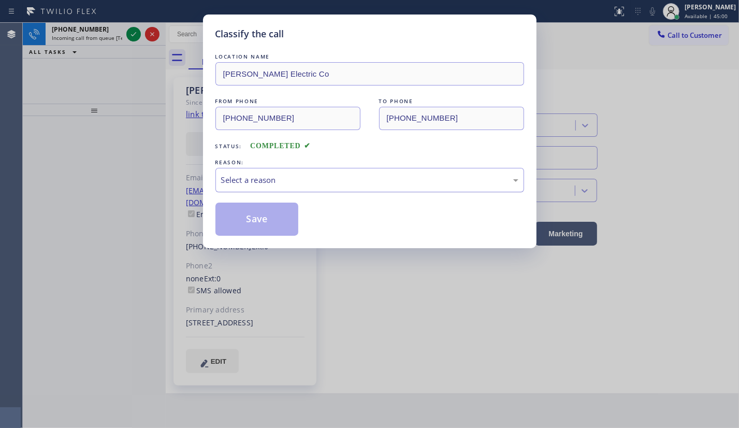
click at [264, 180] on div "Select a reason" at bounding box center [369, 180] width 297 height 12
click at [256, 232] on button "Save" at bounding box center [257, 219] width 83 height 33
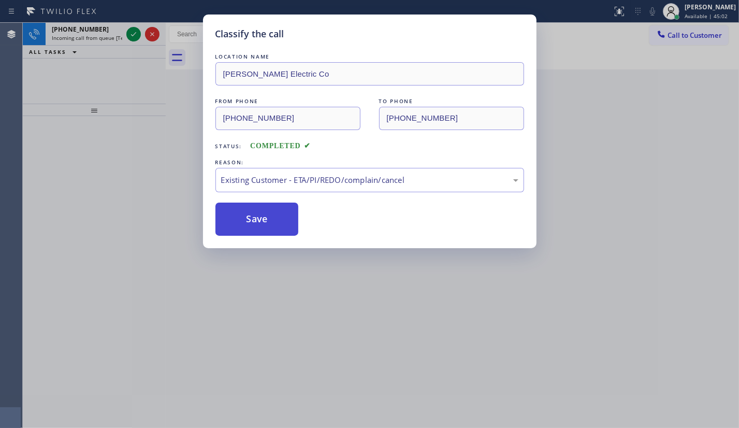
click at [257, 225] on button "Save" at bounding box center [257, 219] width 83 height 33
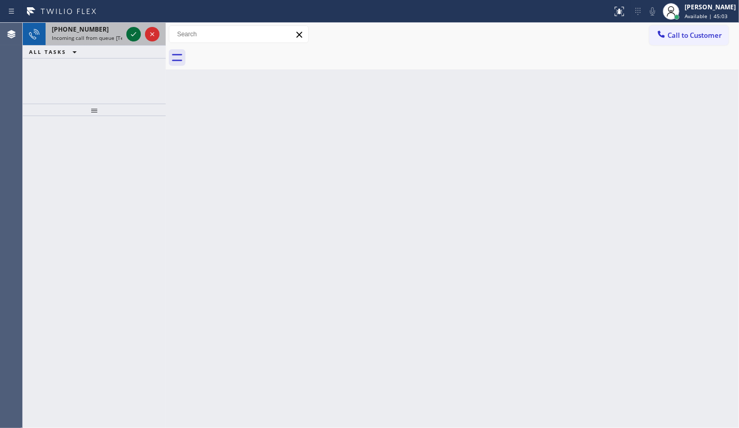
click at [128, 28] on icon at bounding box center [133, 34] width 12 height 12
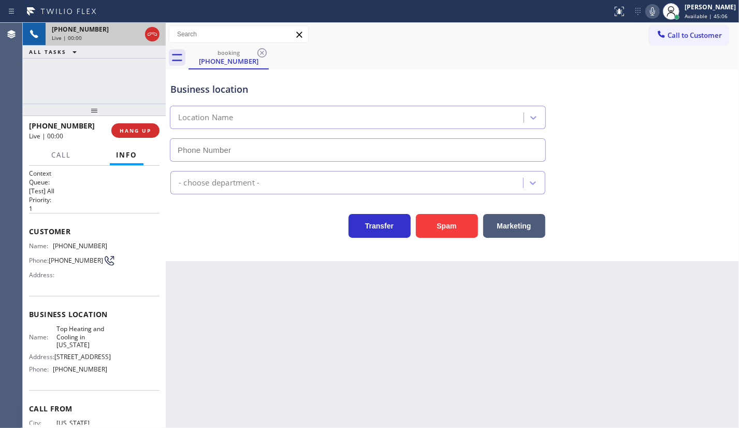
type input "(347) 408-1916"
click at [123, 133] on span "HANG UP" at bounding box center [136, 130] width 32 height 7
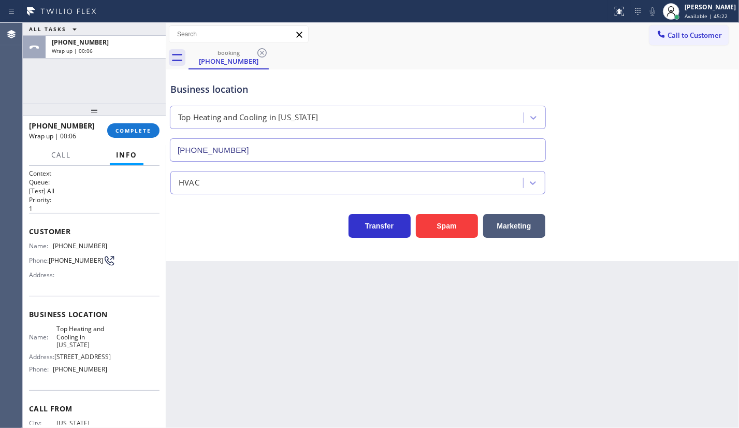
click at [78, 92] on div "ALL TASKS ALL TASKS ACTIVE TASKS TASKS IN WRAP UP +19178489275 Wrap up | 00:06" at bounding box center [94, 63] width 143 height 81
click at [192, 320] on div "Back to Dashboard Change Sender ID Customers Technicians Select a contact Outbo…" at bounding box center [453, 225] width 574 height 405
click at [53, 91] on div "ALL TASKS ALL TASKS ACTIVE TASKS TASKS IN WRAP UP +19178489275 Wrap up | 01:49" at bounding box center [94, 63] width 143 height 81
click at [132, 136] on button "COMPLETE" at bounding box center [133, 130] width 52 height 15
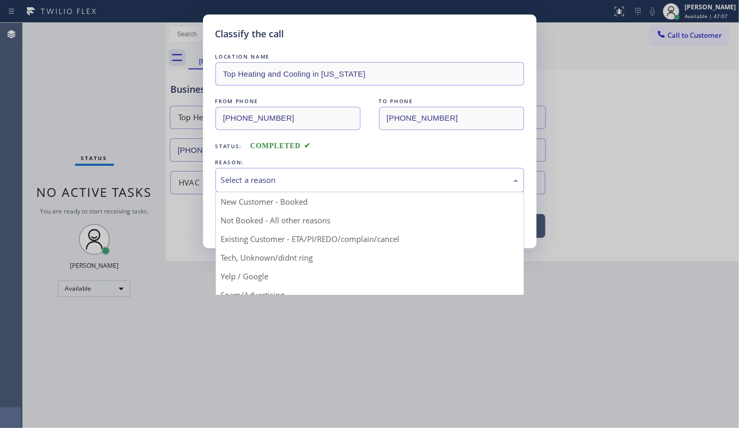
click at [248, 187] on div "Select a reason" at bounding box center [370, 180] width 309 height 24
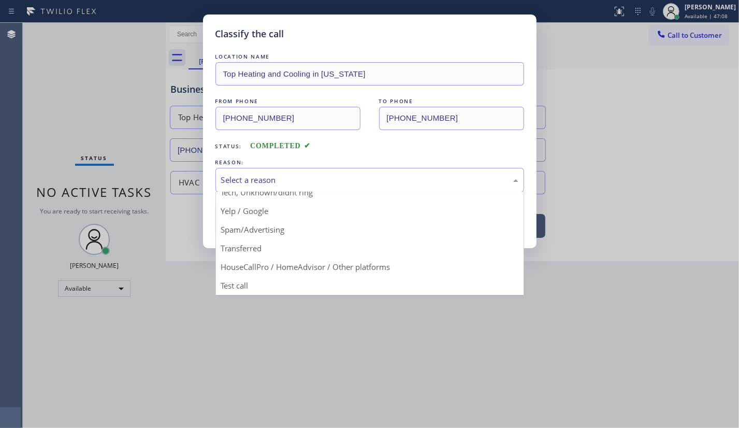
scroll to position [69, 0]
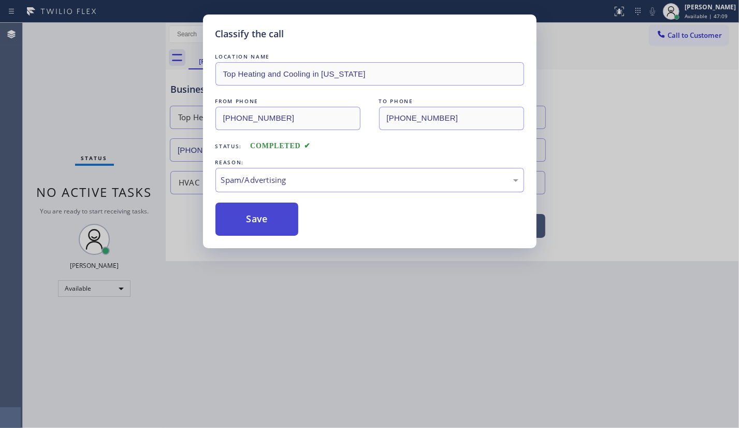
click at [253, 228] on button "Save" at bounding box center [257, 219] width 83 height 33
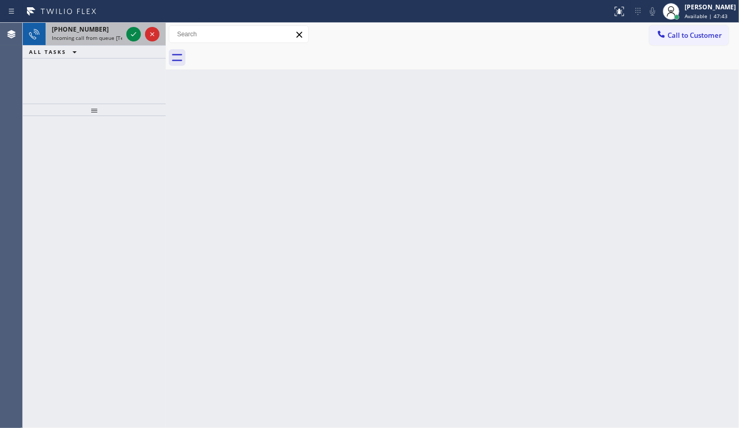
click at [89, 24] on div "Status report No issues detected If you experience an issue, please download th…" at bounding box center [369, 214] width 739 height 428
click at [131, 35] on icon at bounding box center [133, 34] width 12 height 12
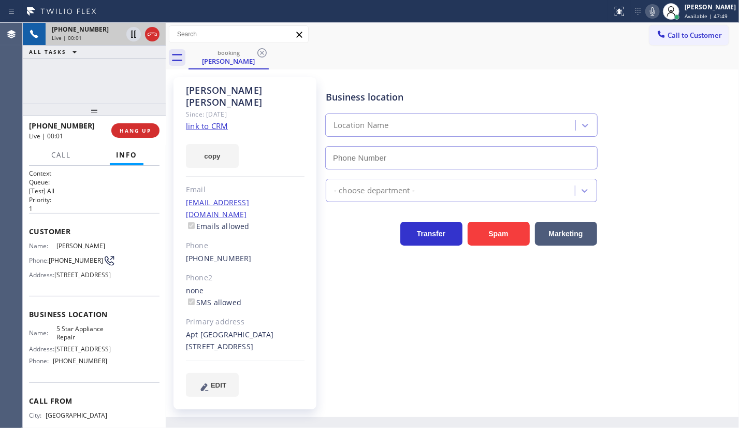
type input "(855) 731-4952"
click at [204, 108] on div "Since: [DATE]" at bounding box center [245, 114] width 119 height 12
click at [205, 121] on link "link to CRM" at bounding box center [207, 126] width 42 height 10
click at [654, 11] on icon at bounding box center [653, 11] width 12 height 12
click at [133, 34] on icon at bounding box center [133, 34] width 5 height 7
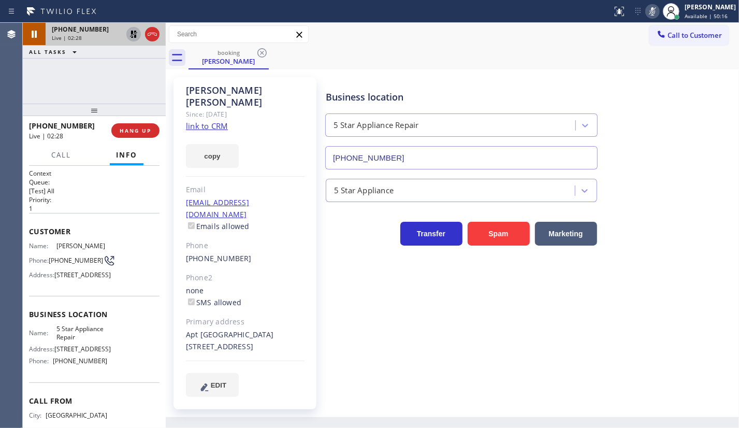
drag, startPoint x: 65, startPoint y: 107, endPoint x: 73, endPoint y: 91, distance: 17.2
click at [68, 99] on div "+18316012526 Live | 02:28 ALL TASKS ALL TASKS ACTIVE TASKS TASKS IN WRAP UP +18…" at bounding box center [94, 225] width 143 height 405
click at [129, 35] on icon at bounding box center [133, 34] width 12 height 12
click at [654, 15] on icon at bounding box center [653, 11] width 12 height 12
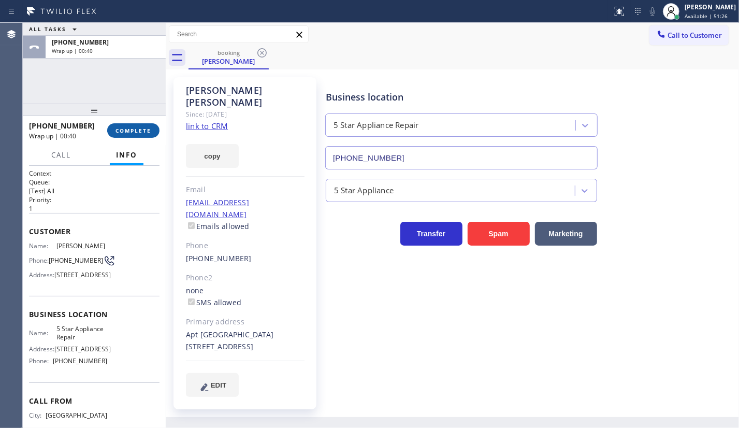
click at [132, 135] on button "COMPLETE" at bounding box center [133, 130] width 52 height 15
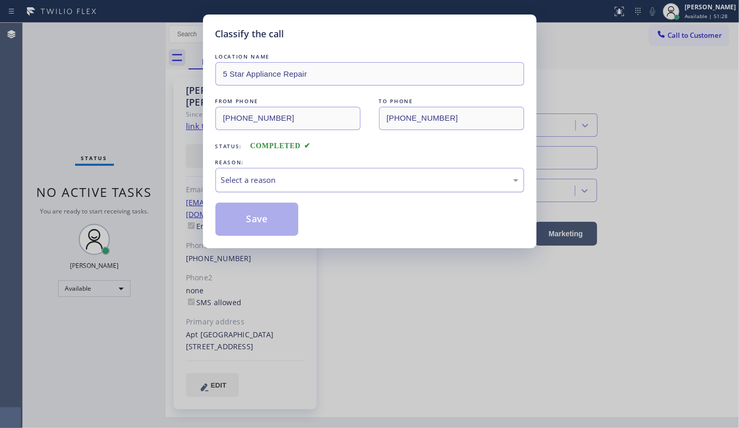
click at [253, 177] on div "Select a reason" at bounding box center [369, 180] width 297 height 12
click at [232, 222] on button "Save" at bounding box center [257, 219] width 83 height 33
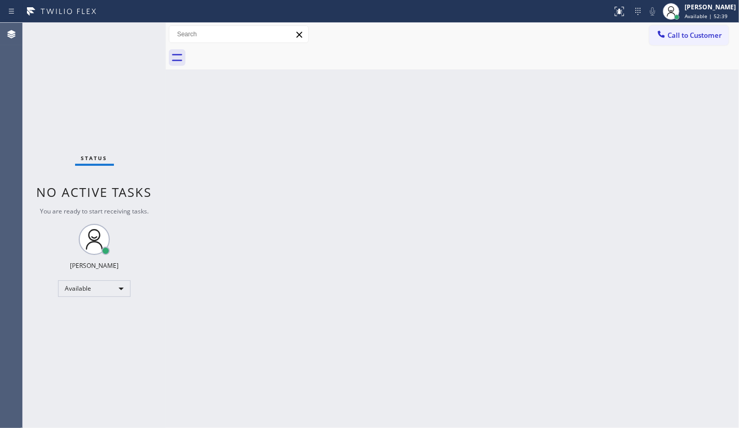
click at [128, 33] on div "Status No active tasks You are ready to start receiving tasks. JENIZA ALCAYDE A…" at bounding box center [94, 225] width 143 height 405
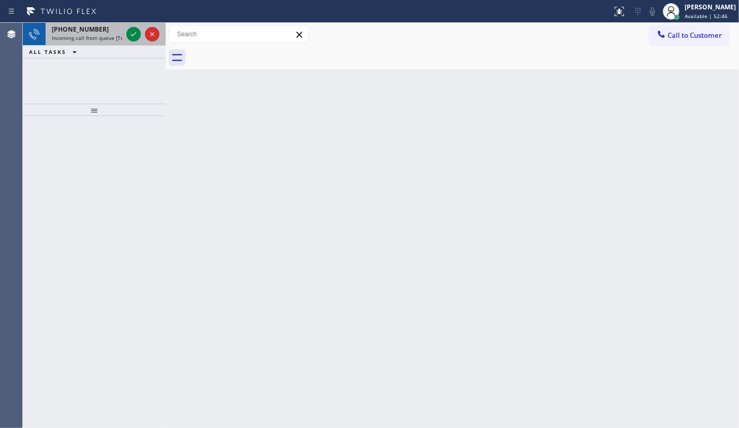
click at [80, 27] on span "+17326614487" at bounding box center [80, 29] width 57 height 9
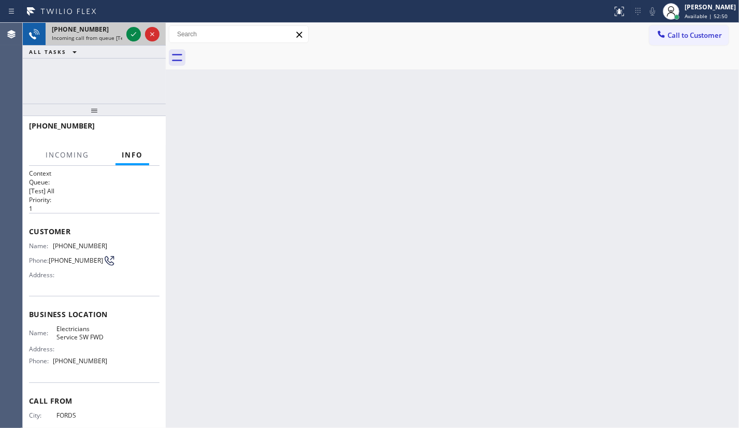
click at [89, 32] on span "+17326614487" at bounding box center [80, 29] width 57 height 9
click at [129, 32] on icon at bounding box center [133, 34] width 12 height 12
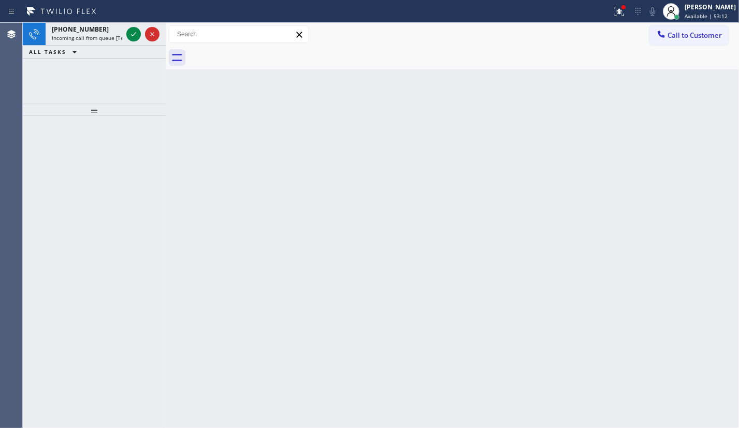
click at [41, 80] on div "+16502151836 Incoming call from queue [Test] All ALL TASKS ALL TASKS ACTIVE TAS…" at bounding box center [94, 63] width 143 height 81
click at [135, 33] on icon at bounding box center [133, 34] width 5 height 4
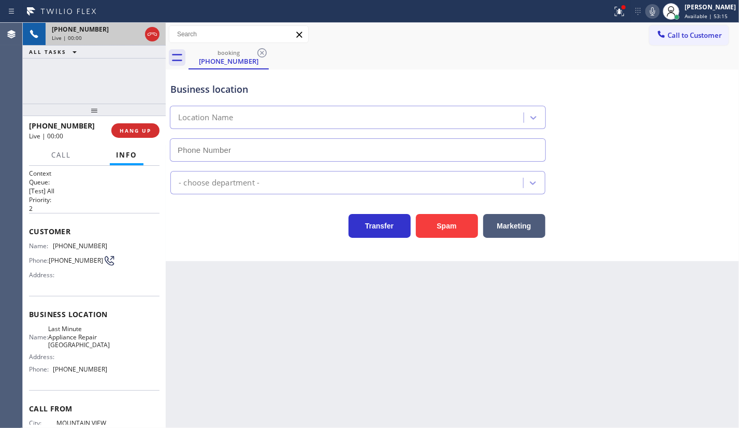
type input "(650) 735-8300"
click at [150, 130] on span "HANG UP" at bounding box center [136, 130] width 32 height 7
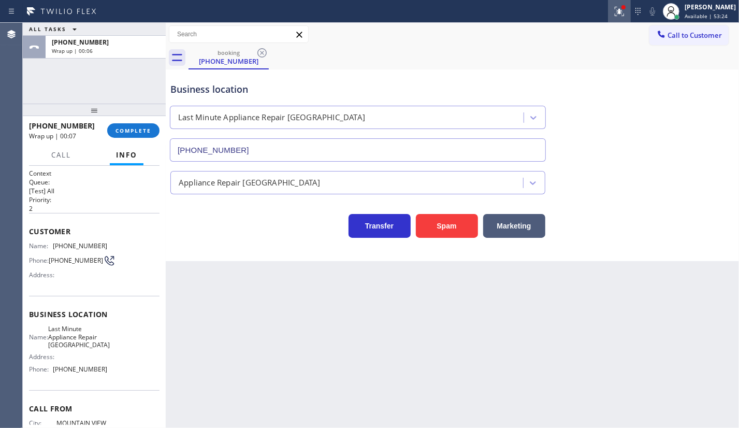
click at [617, 13] on icon at bounding box center [619, 11] width 12 height 12
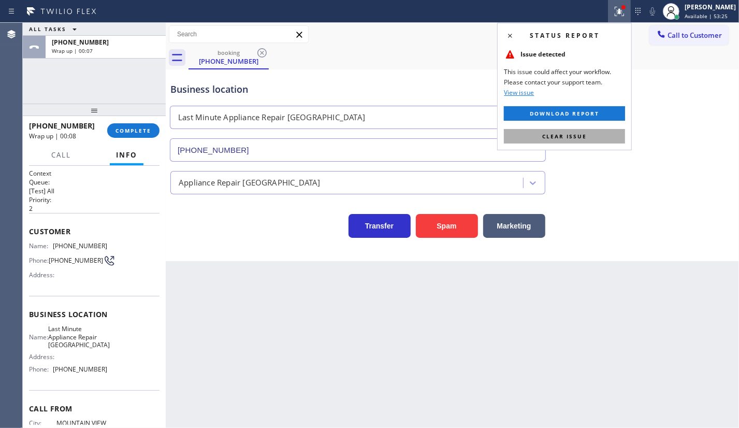
click at [586, 137] on span "Clear issue" at bounding box center [564, 136] width 45 height 7
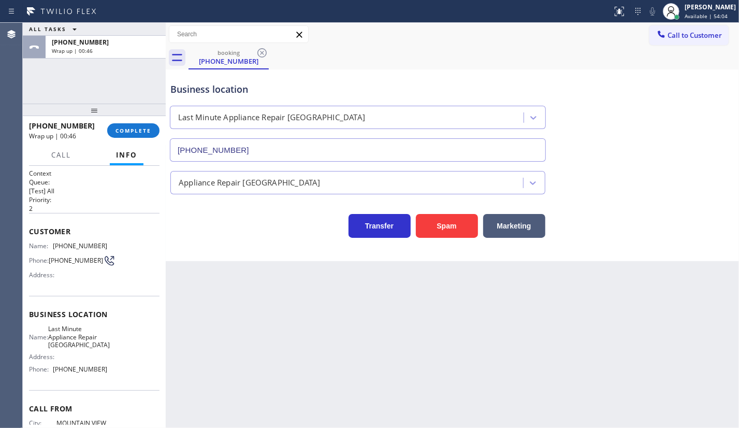
click at [56, 84] on div "ALL TASKS ALL TASKS ACTIVE TASKS TASKS IN WRAP UP +16502151836 Wrap up | 00:46" at bounding box center [94, 63] width 143 height 81
click at [134, 135] on button "COMPLETE" at bounding box center [133, 130] width 52 height 15
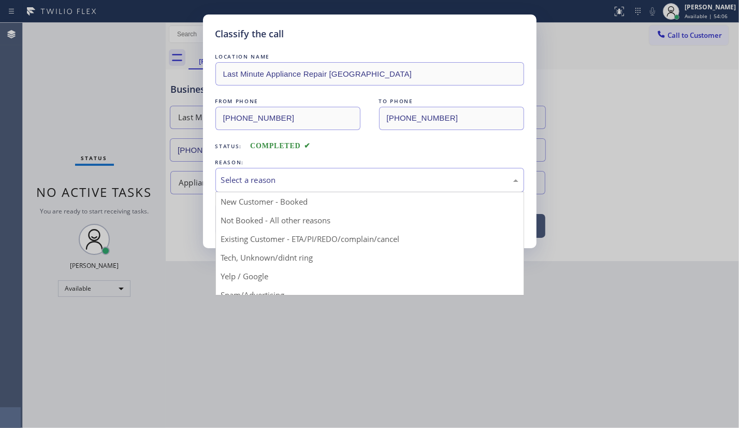
click at [312, 189] on div "Select a reason" at bounding box center [370, 180] width 309 height 24
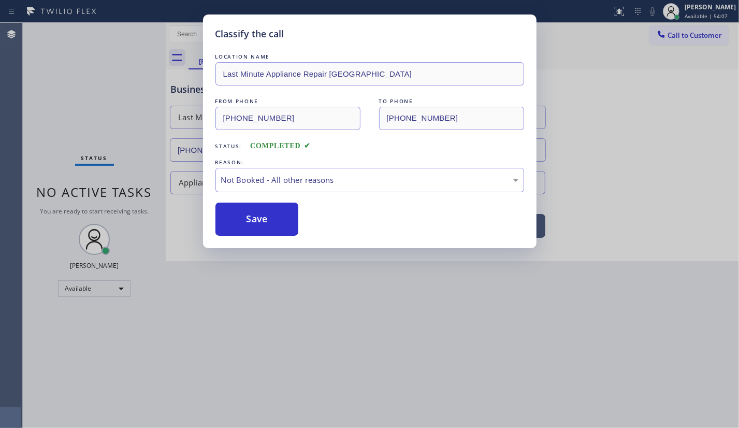
click at [253, 213] on button "Save" at bounding box center [257, 219] width 83 height 33
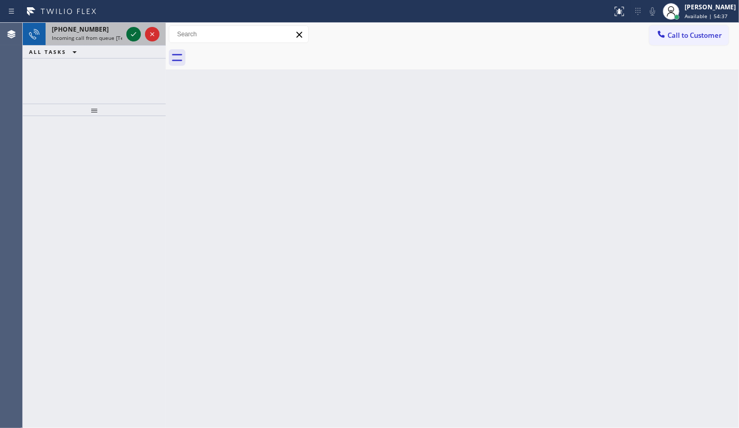
click at [130, 32] on icon at bounding box center [133, 34] width 12 height 12
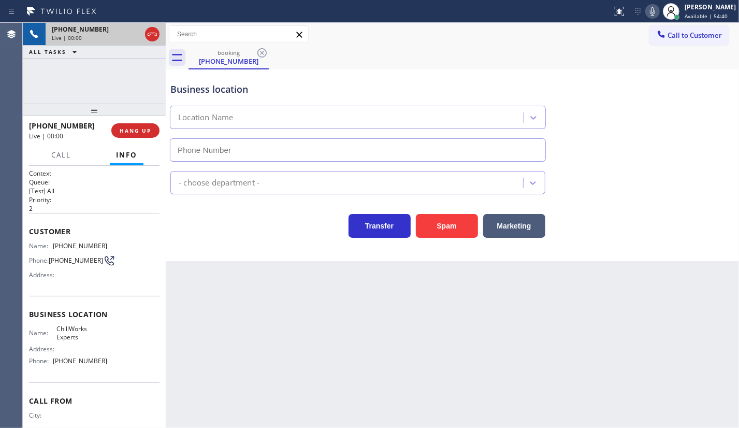
type input "(858) 465-4475"
click at [134, 132] on span "HANG UP" at bounding box center [136, 130] width 32 height 7
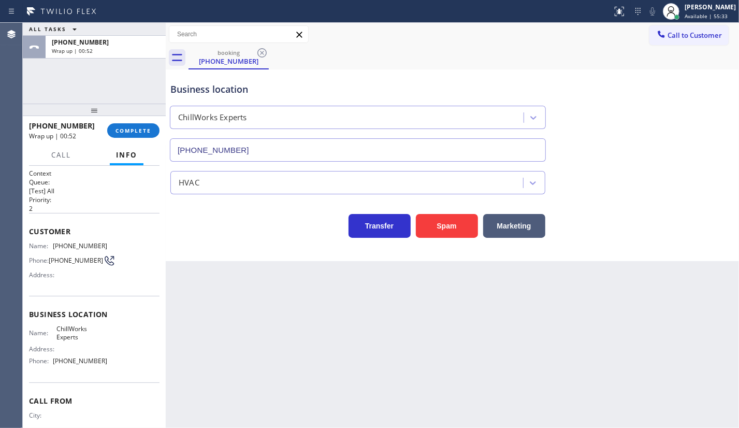
click at [76, 83] on div "ALL TASKS ALL TASKS ACTIVE TASKS TASKS IN WRAP UP +18588672193 Wrap up | 00:52" at bounding box center [94, 63] width 143 height 81
click at [140, 132] on span "COMPLETE" at bounding box center [134, 130] width 36 height 7
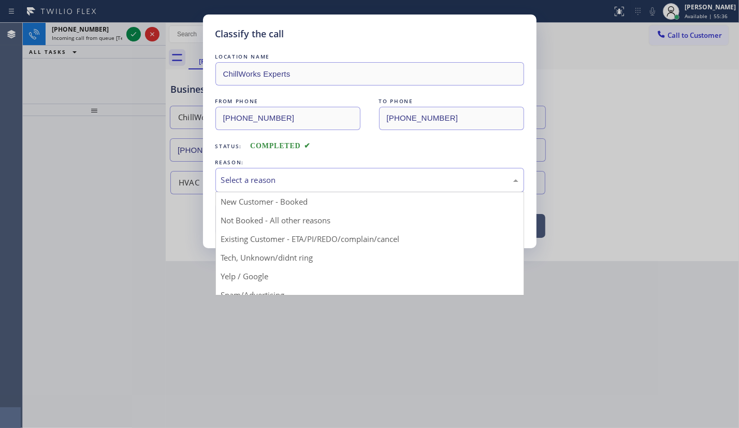
click at [258, 176] on div "Select a reason" at bounding box center [369, 180] width 297 height 12
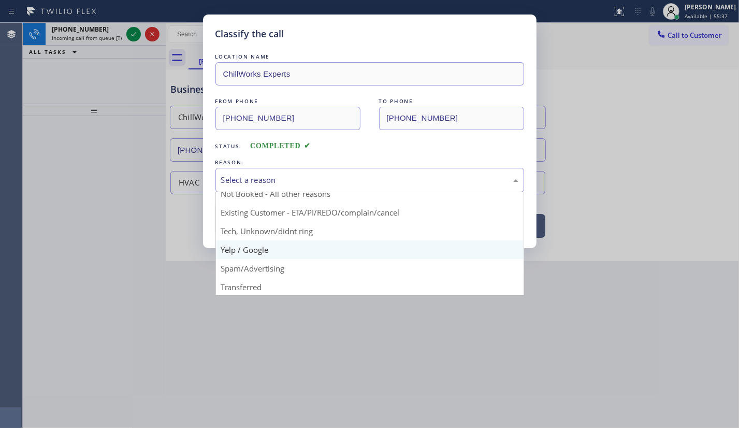
scroll to position [69, 0]
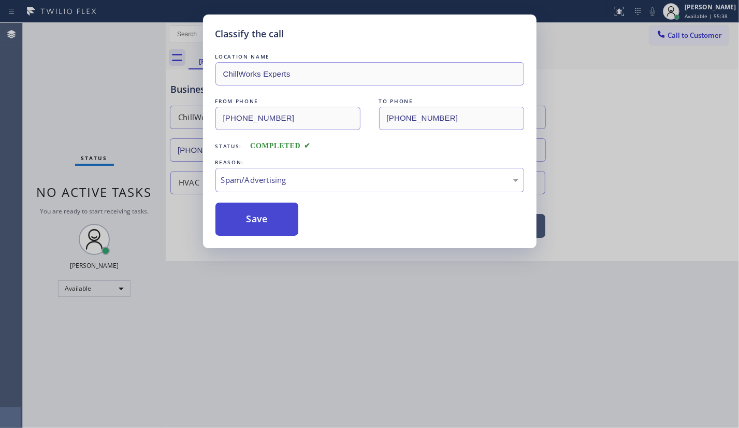
click at [253, 208] on button "Save" at bounding box center [257, 219] width 83 height 33
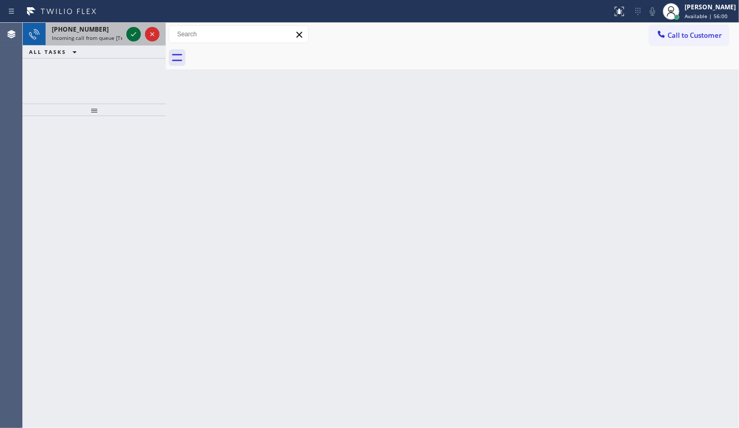
click at [131, 36] on icon at bounding box center [133, 34] width 12 height 12
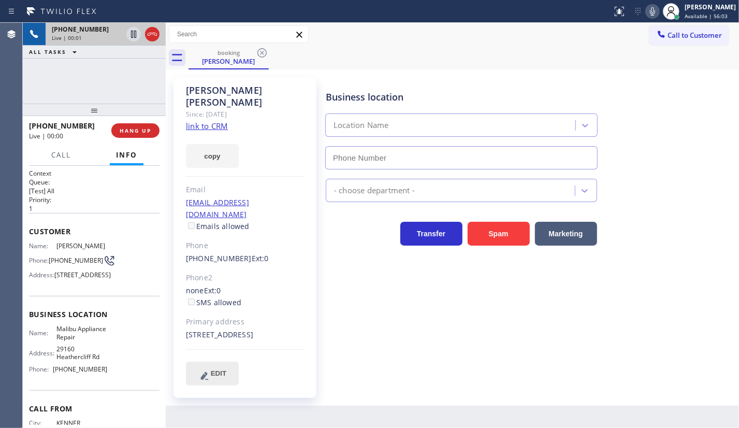
type input "(310) 740-9737"
click at [218, 121] on link "link to CRM" at bounding box center [207, 126] width 42 height 10
click at [592, 49] on div "booking Donna Cummings" at bounding box center [464, 57] width 551 height 23
click at [653, 13] on icon at bounding box center [653, 11] width 12 height 12
click at [131, 31] on icon at bounding box center [133, 34] width 12 height 12
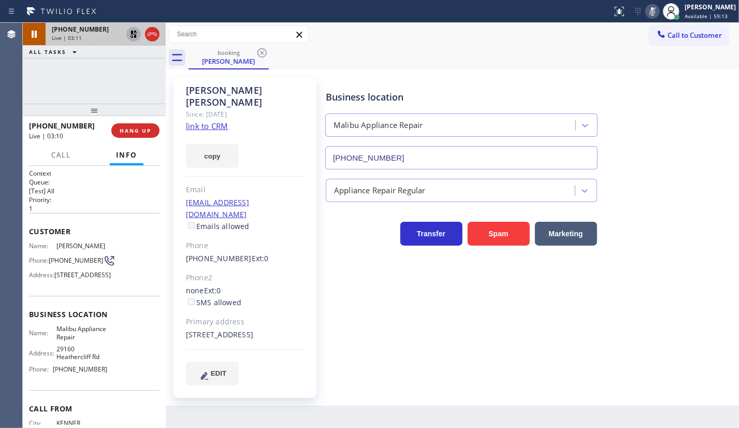
click at [96, 34] on div "Live | 03:11" at bounding box center [87, 37] width 70 height 7
click at [132, 34] on icon at bounding box center [133, 34] width 7 height 7
click at [648, 17] on icon at bounding box center [653, 11] width 12 height 12
click at [96, 80] on div "+15046068820 Live | 03:47 ALL TASKS ALL TASKS ACTIVE TASKS TASKS IN WRAP UP" at bounding box center [94, 63] width 143 height 81
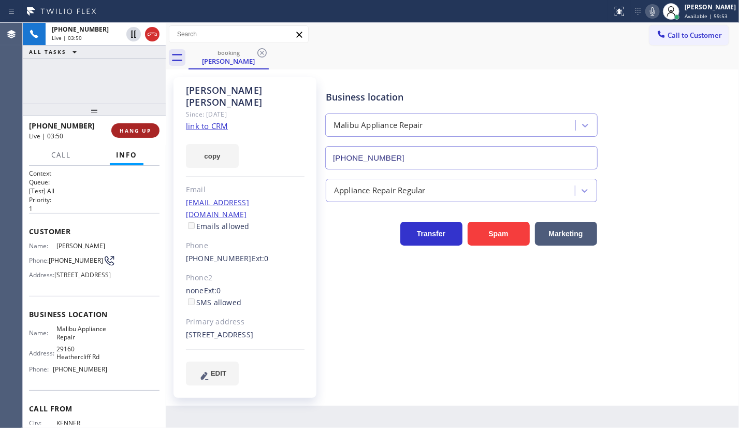
click at [132, 124] on button "HANG UP" at bounding box center [135, 130] width 48 height 15
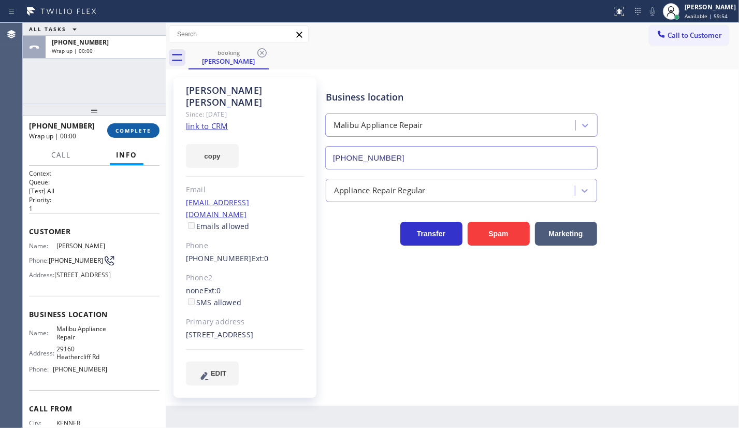
drag, startPoint x: 135, startPoint y: 124, endPoint x: 138, endPoint y: 132, distance: 8.4
click at [138, 132] on button "COMPLETE" at bounding box center [133, 130] width 52 height 15
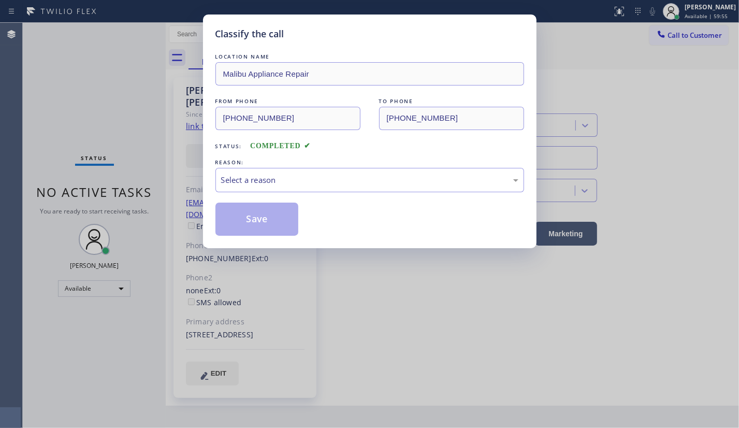
click at [140, 130] on div "Classify the call LOCATION NAME Malibu Appliance Repair FROM PHONE (504) 606-88…" at bounding box center [369, 214] width 739 height 428
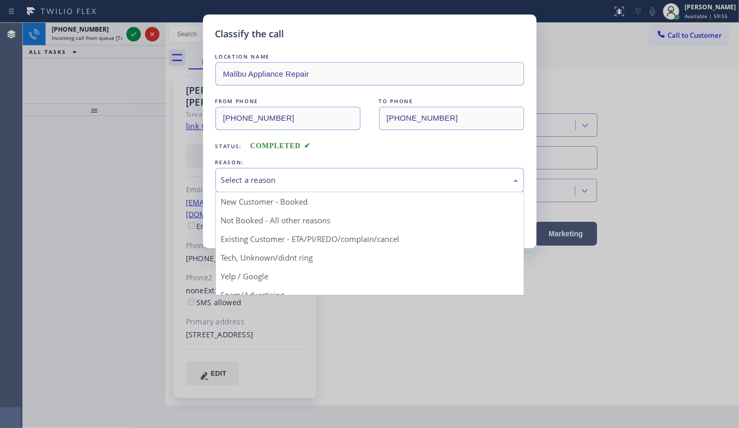
click at [243, 176] on div "Select a reason" at bounding box center [369, 180] width 297 height 12
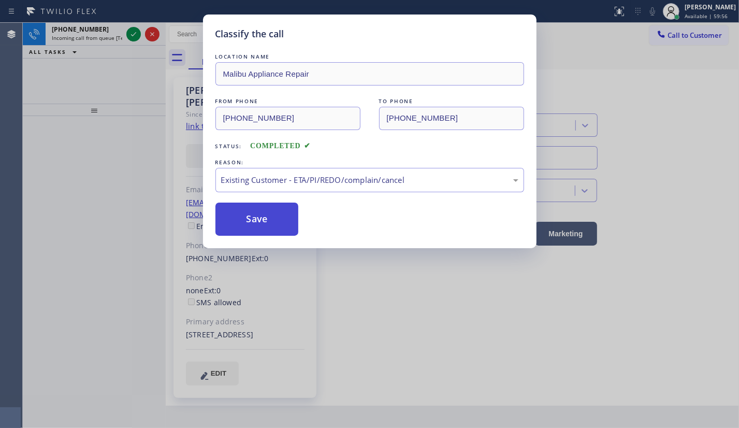
click at [263, 211] on button "Save" at bounding box center [257, 219] width 83 height 33
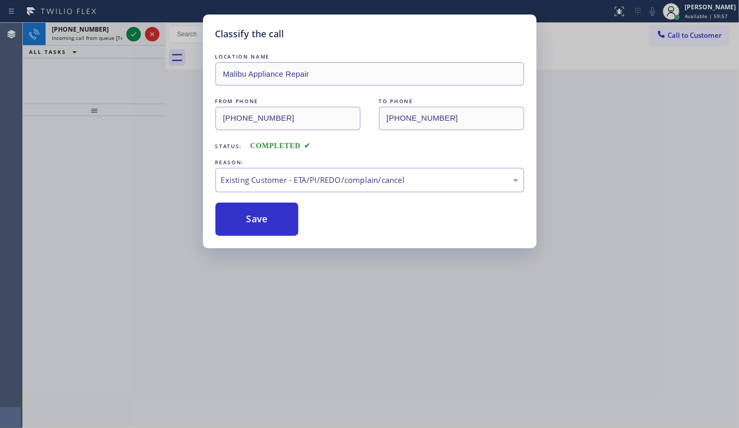
click at [133, 36] on div "Classify the call LOCATION NAME Malibu Appliance Repair FROM PHONE (504) 606-88…" at bounding box center [369, 214] width 739 height 428
click at [133, 36] on icon at bounding box center [133, 34] width 5 height 4
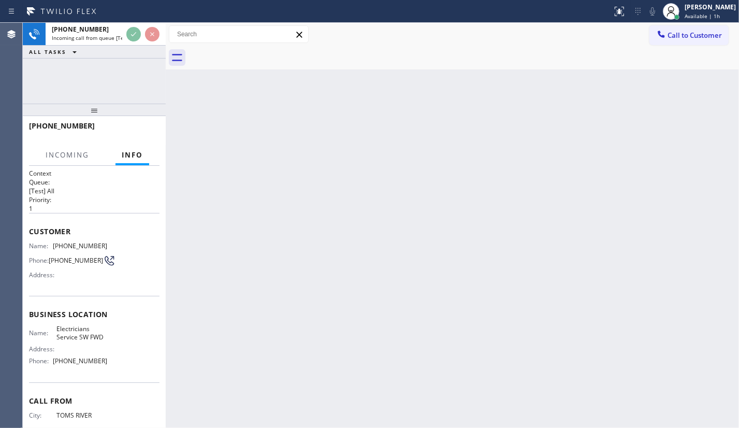
click at [137, 20] on div "Status report No issues detected If you experience an issue, please download th…" at bounding box center [369, 11] width 739 height 23
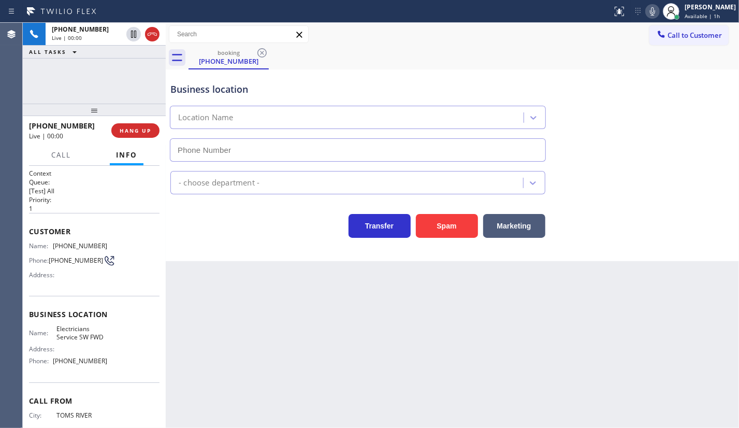
type input "[PHONE_NUMBER]"
click at [138, 135] on button "HANG UP" at bounding box center [135, 130] width 48 height 15
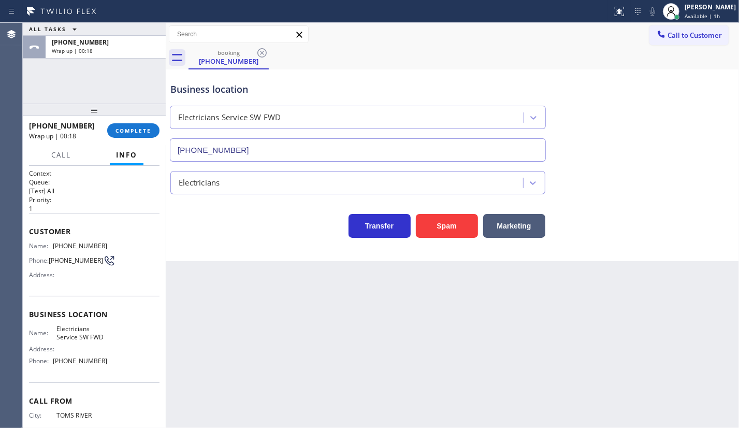
click at [68, 80] on div "ALL TASKS ALL TASKS ACTIVE TASKS TASKS IN WRAP UP +17325731555 Wrap up | 00:18" at bounding box center [94, 63] width 143 height 81
click at [156, 137] on div "+17325731555 Wrap up | 00:19 COMPLETE" at bounding box center [94, 130] width 131 height 27
click at [155, 134] on button "COMPLETE" at bounding box center [133, 130] width 52 height 15
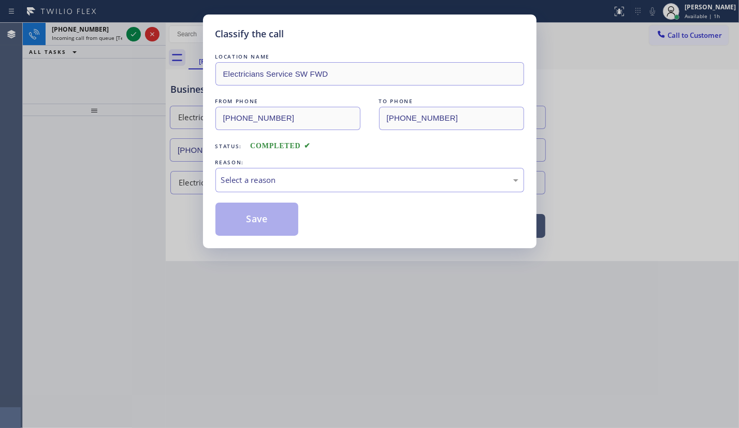
click at [264, 194] on div "LOCATION NAME Electricians Service SW FWD FROM PHONE (732) 573-1555 TO PHONE (2…" at bounding box center [370, 143] width 309 height 184
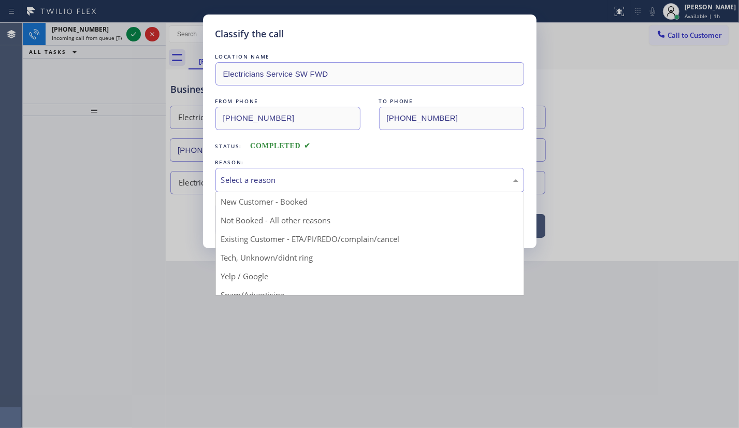
click at [266, 187] on div "Select a reason" at bounding box center [370, 180] width 309 height 24
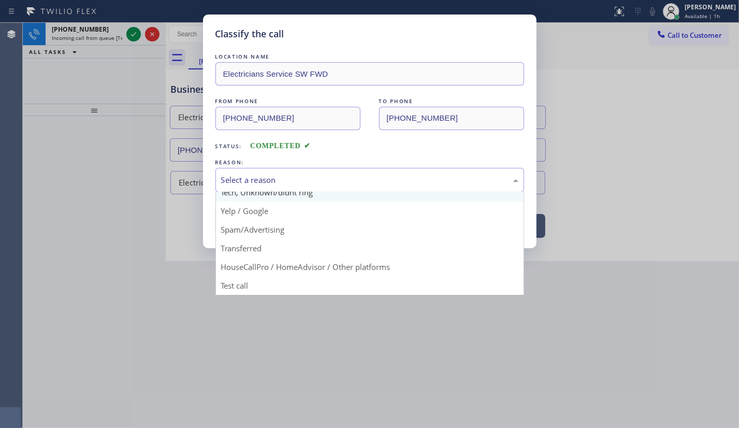
scroll to position [69, 0]
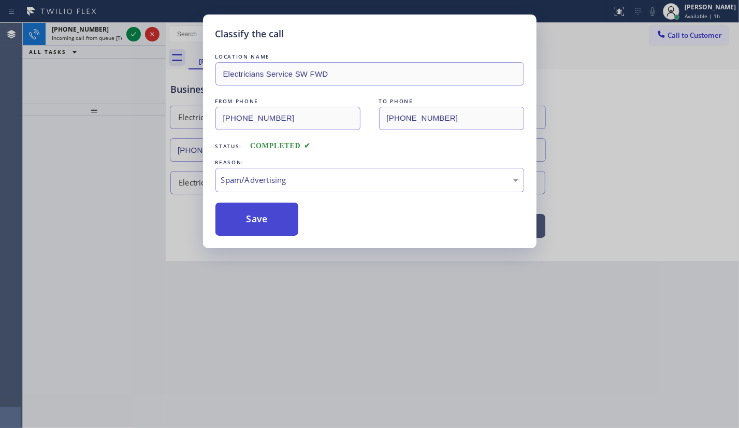
click at [261, 218] on button "Save" at bounding box center [257, 219] width 83 height 33
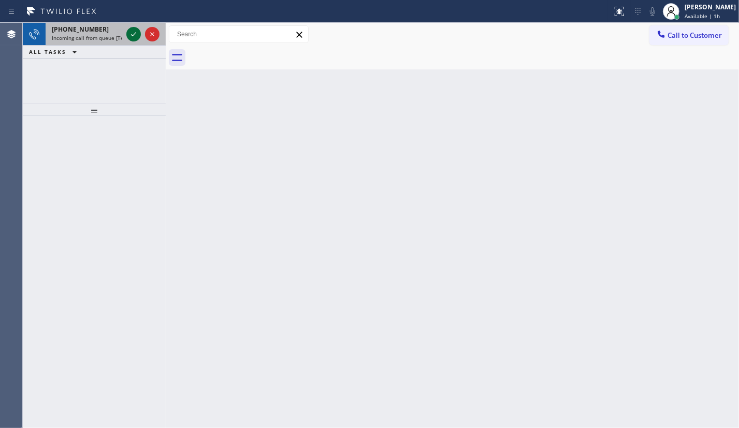
click at [131, 35] on icon at bounding box center [133, 34] width 12 height 12
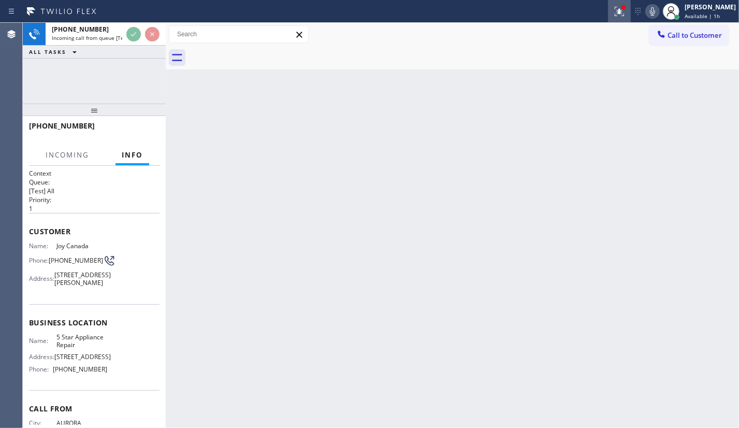
click at [621, 13] on icon at bounding box center [618, 10] width 6 height 7
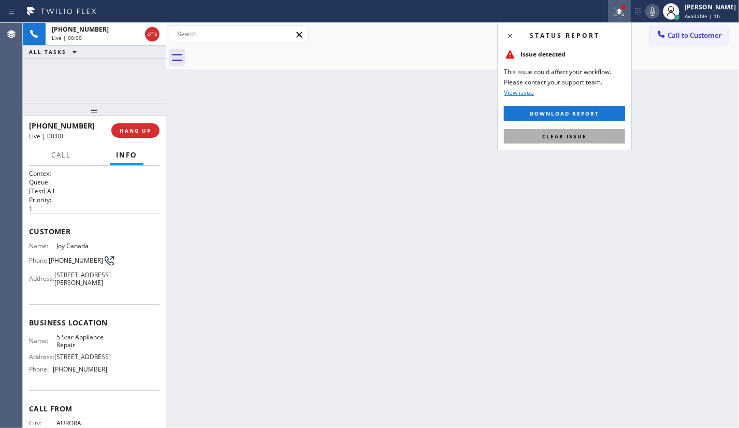
click at [593, 133] on button "Clear issue" at bounding box center [564, 136] width 121 height 15
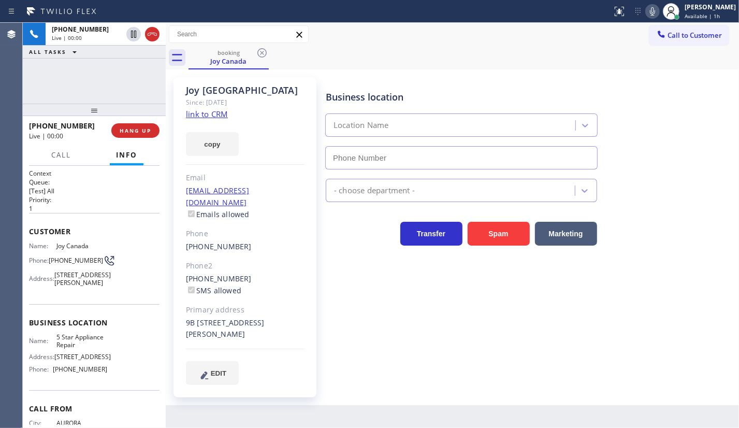
type input "(855) 731-4952"
click at [194, 112] on link "link to CRM" at bounding box center [207, 114] width 42 height 10
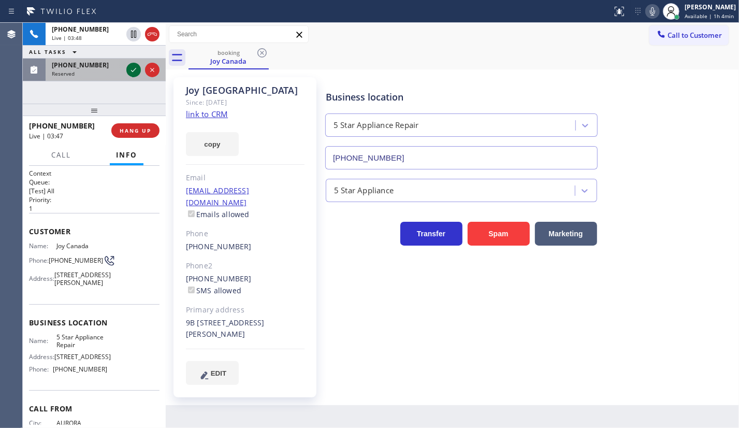
click at [134, 69] on icon at bounding box center [133, 70] width 12 height 12
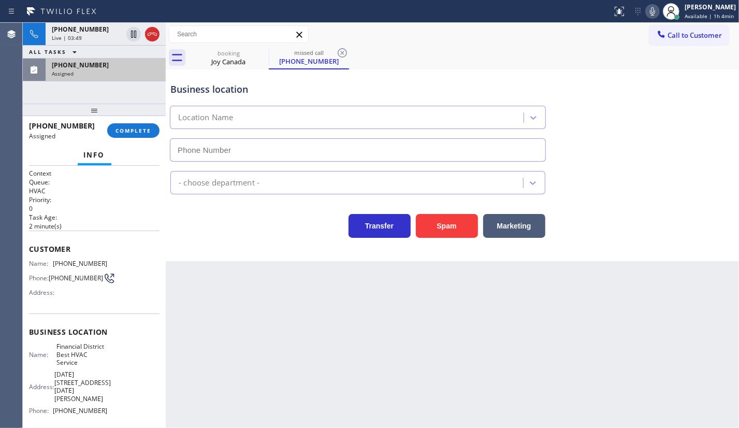
type input "(628) 400-0868"
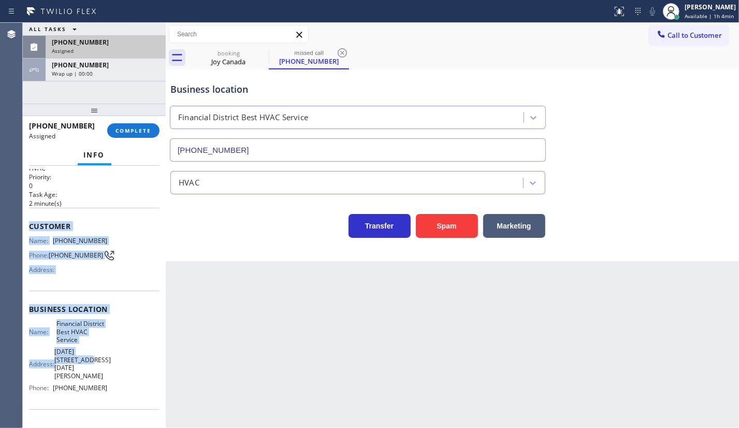
scroll to position [70, 0]
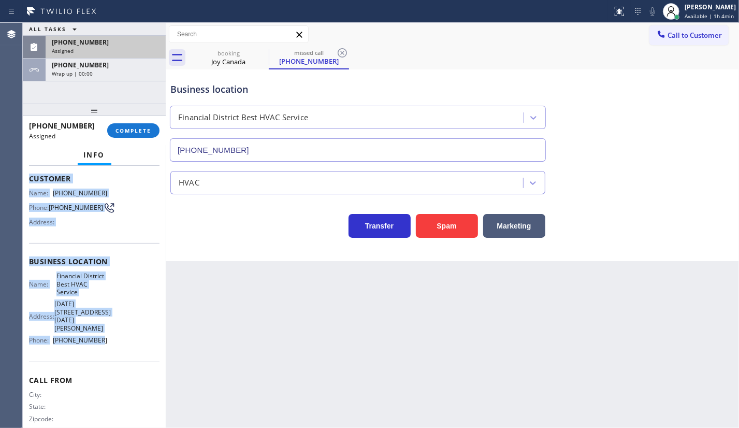
drag, startPoint x: 24, startPoint y: 243, endPoint x: 107, endPoint y: 285, distance: 93.4
click at [95, 340] on div "Context Queue: HVAC Priority: 0 Task Age: 2 minute(s) Customer Name: (254) 494-…" at bounding box center [94, 297] width 143 height 262
click at [137, 125] on button "COMPLETE" at bounding box center [133, 130] width 52 height 15
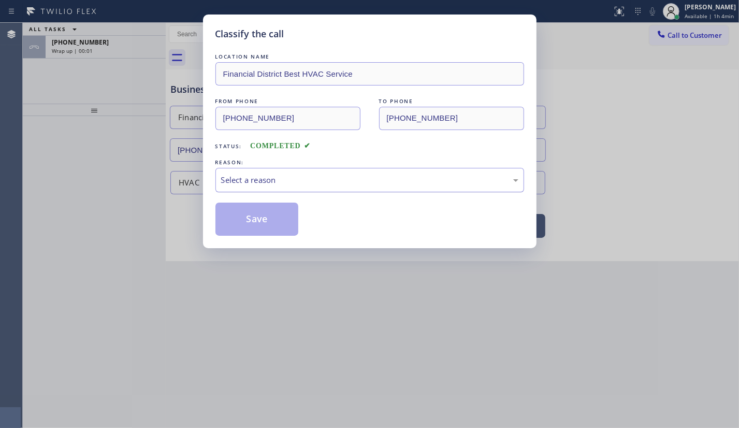
click at [251, 181] on div "Select a reason" at bounding box center [369, 180] width 297 height 12
drag, startPoint x: 249, startPoint y: 219, endPoint x: 240, endPoint y: 210, distance: 12.5
click at [250, 219] on button "Save" at bounding box center [257, 219] width 83 height 33
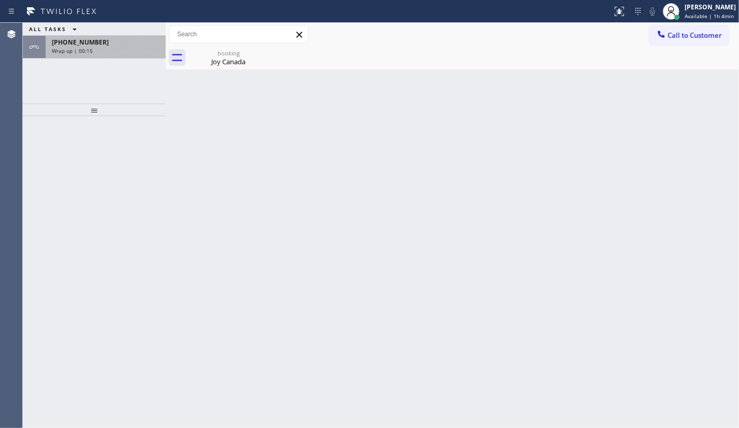
click at [81, 41] on span "+17202813642" at bounding box center [80, 42] width 57 height 9
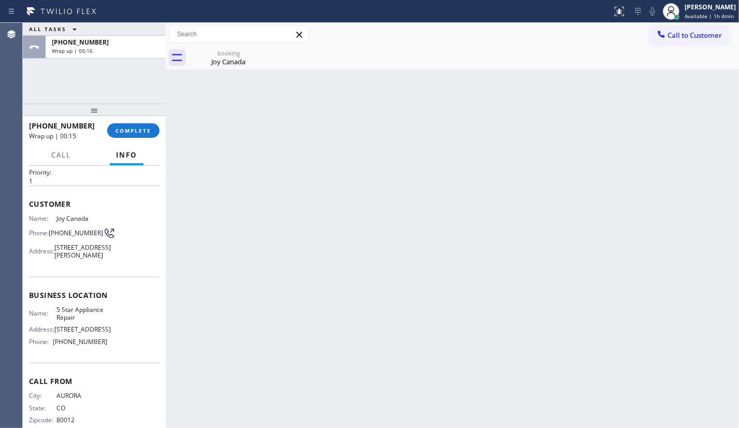
scroll to position [53, 0]
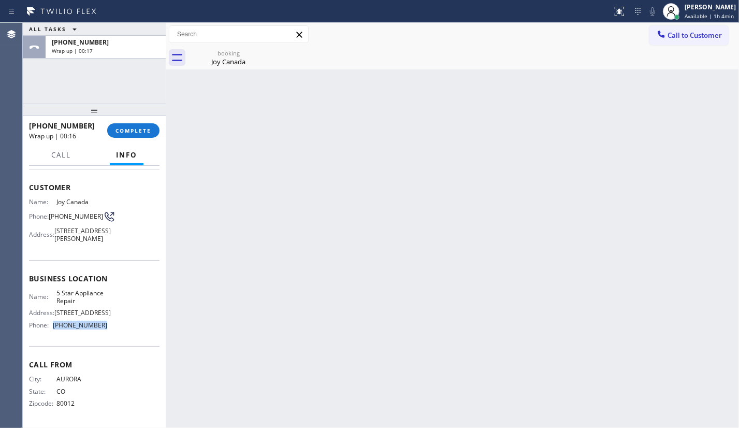
drag, startPoint x: 50, startPoint y: 321, endPoint x: 110, endPoint y: 326, distance: 59.8
click at [110, 326] on div "Name: 5 Star Appliance Repair Address: 510 Foothill Rd Phone: (855) 731-4952" at bounding box center [94, 311] width 131 height 45
copy div "(855) 731-4952"
drag, startPoint x: 53, startPoint y: 291, endPoint x: 86, endPoint y: 300, distance: 33.9
click at [86, 300] on div "Name: 5 Star Appliance Repair" at bounding box center [68, 297] width 78 height 16
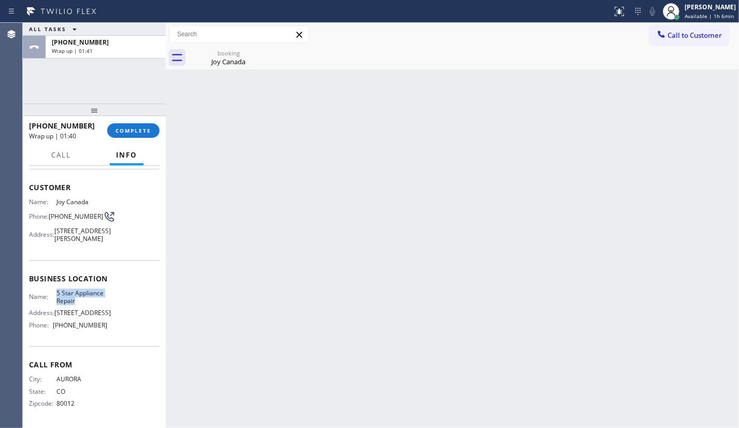
copy div "5 Star Appliance Repair"
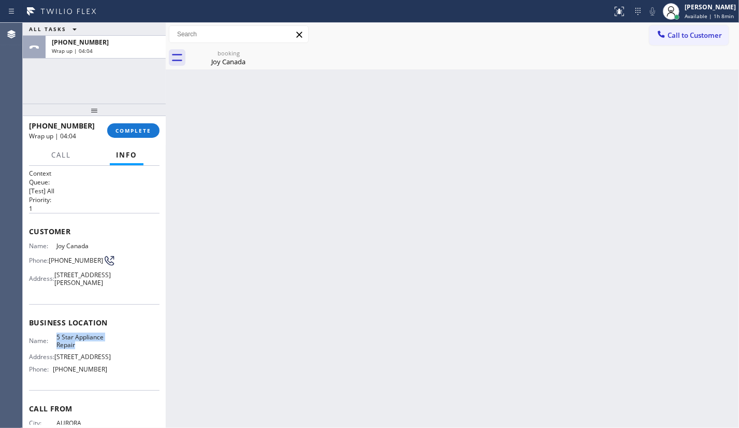
scroll to position [0, 0]
click at [125, 133] on span "COMPLETE" at bounding box center [134, 130] width 36 height 7
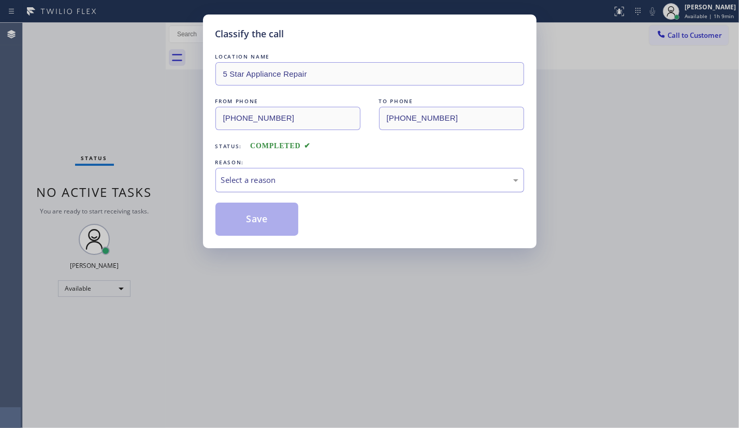
click at [228, 183] on div "Select a reason" at bounding box center [369, 180] width 297 height 12
click at [232, 213] on button "Save" at bounding box center [257, 219] width 83 height 33
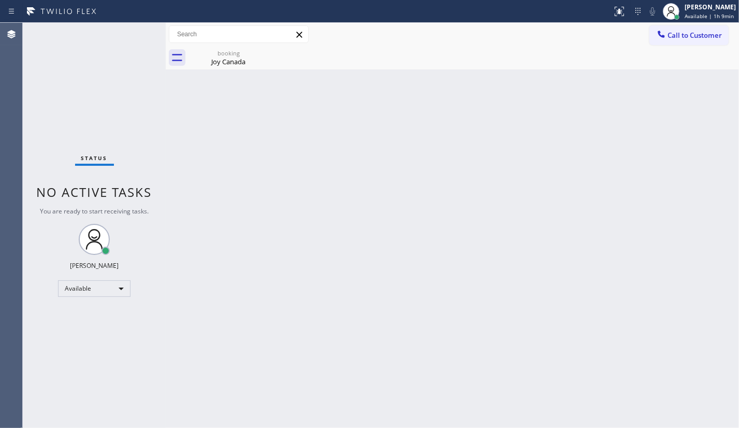
click at [72, 104] on div "Status No active tasks You are ready to start receiving tasks. JENIZA ALCAYDE A…" at bounding box center [94, 225] width 143 height 405
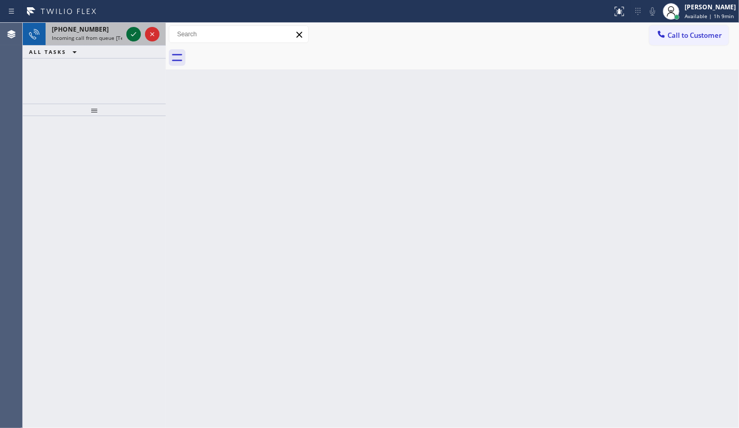
click at [138, 32] on icon at bounding box center [133, 34] width 12 height 12
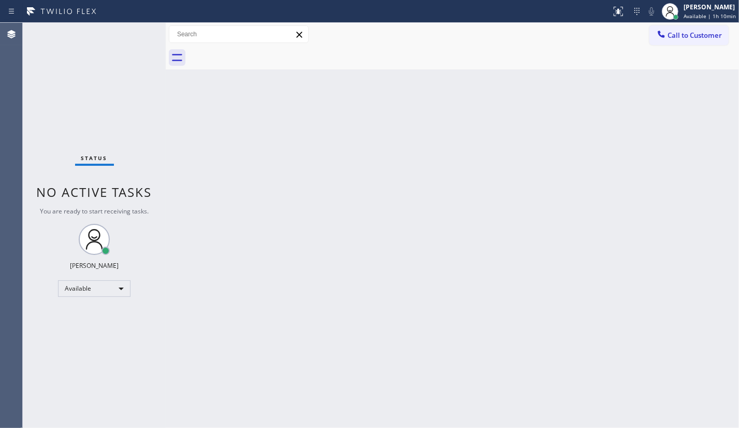
click at [136, 33] on div "Status No active tasks You are ready to start receiving tasks. JENIZA ALCAYDE A…" at bounding box center [94, 225] width 143 height 405
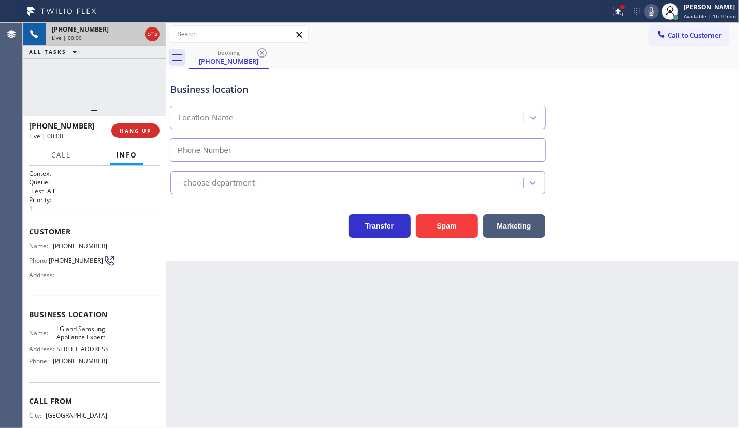
type input "(858) 263-1714"
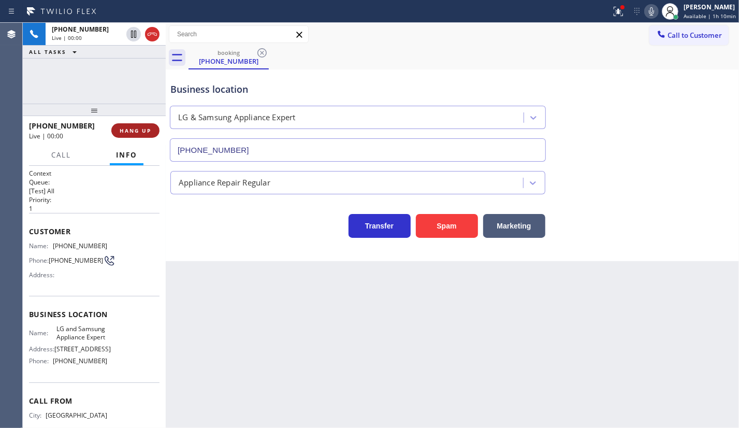
click at [150, 127] on span "HANG UP" at bounding box center [136, 130] width 32 height 7
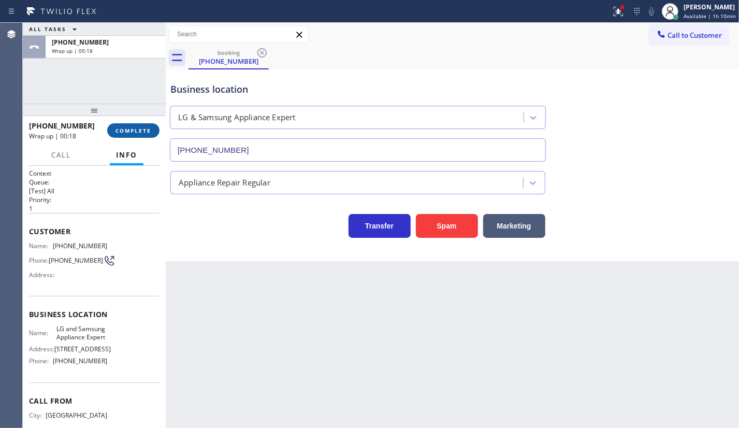
click at [127, 132] on span "COMPLETE" at bounding box center [134, 130] width 36 height 7
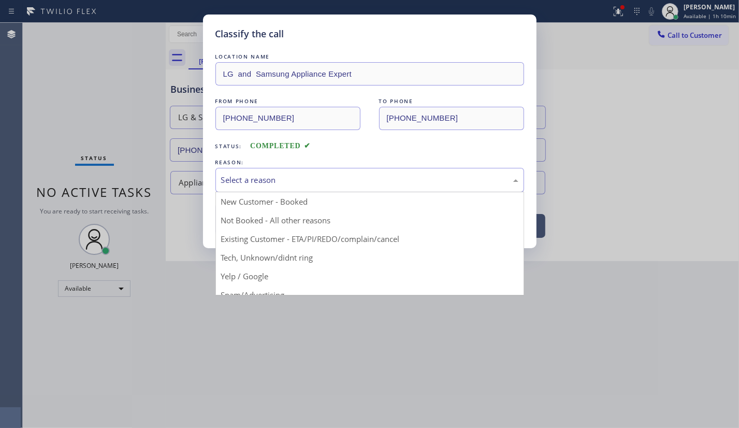
click at [250, 174] on div "Select a reason" at bounding box center [369, 180] width 297 height 12
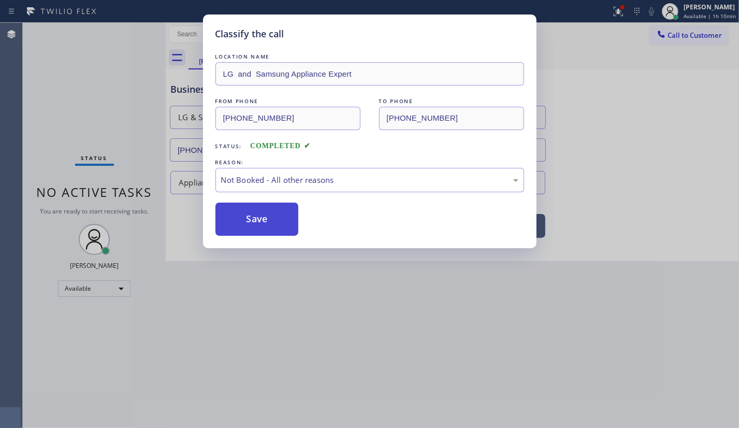
click at [261, 221] on button "Save" at bounding box center [257, 219] width 83 height 33
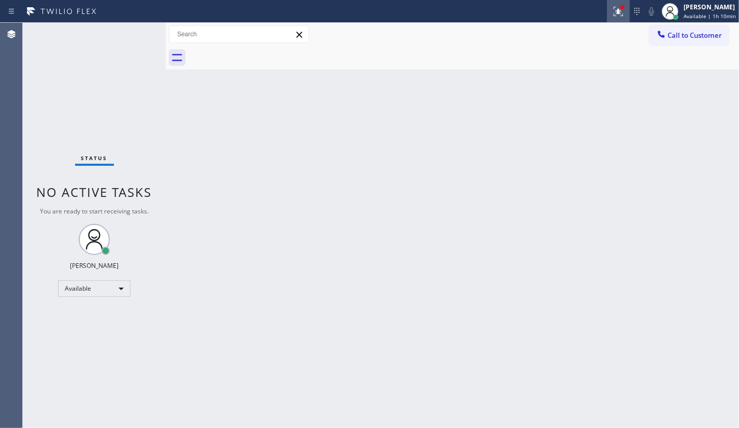
click at [624, 10] on icon at bounding box center [618, 11] width 12 height 12
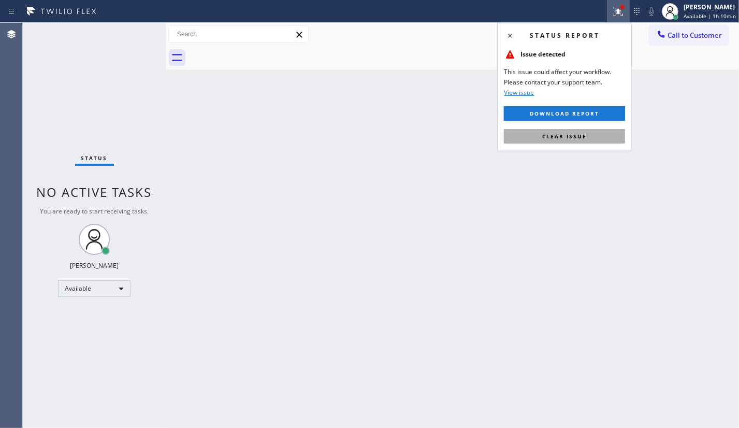
click at [596, 137] on button "Clear issue" at bounding box center [564, 136] width 121 height 15
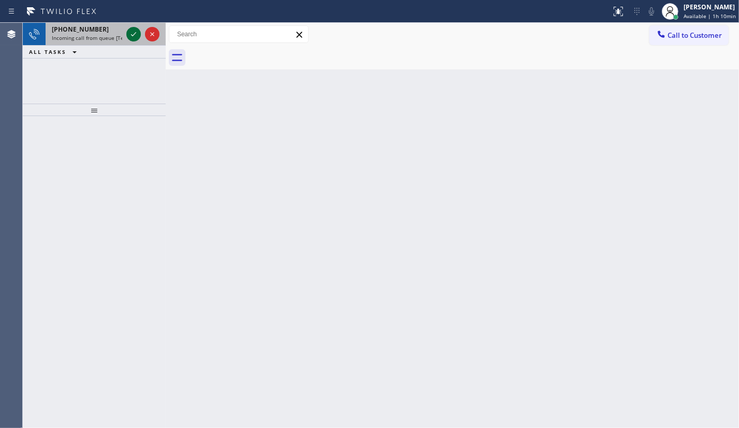
click at [124, 32] on div "+12092008555 Incoming call from queue [Test] All" at bounding box center [85, 34] width 79 height 23
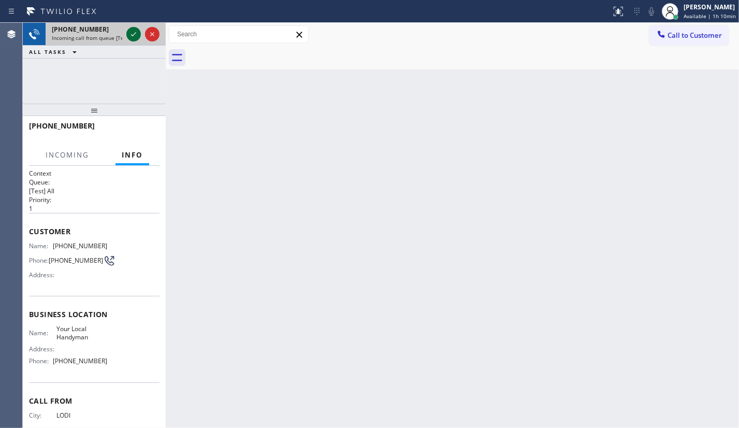
click at [128, 33] on icon at bounding box center [133, 34] width 12 height 12
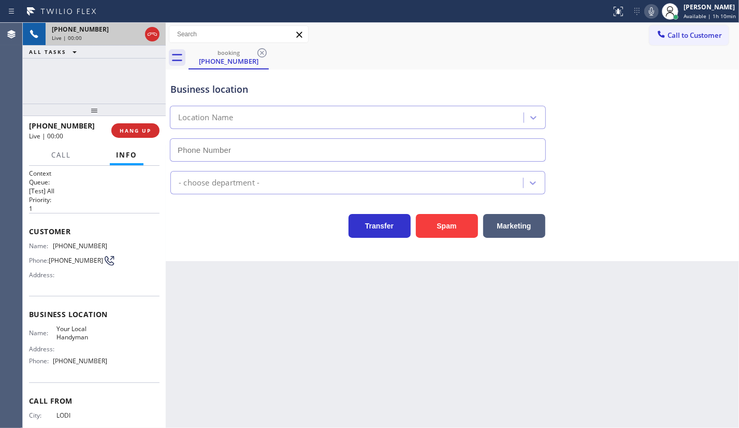
type input "(669) 322-1764"
click at [454, 227] on button "Spam" at bounding box center [447, 226] width 62 height 24
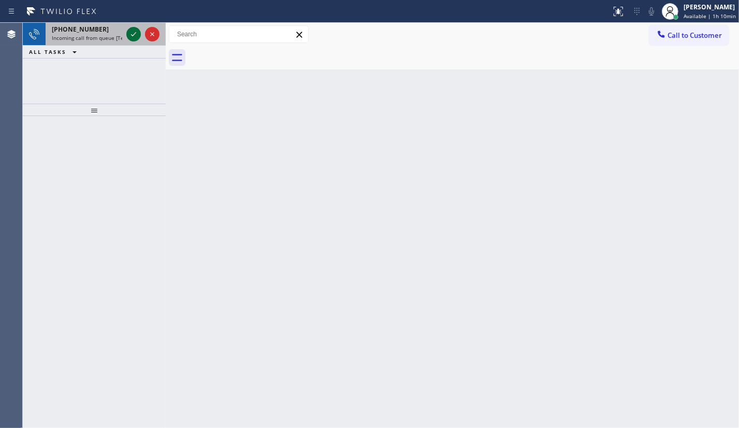
click at [135, 33] on icon at bounding box center [133, 34] width 12 height 12
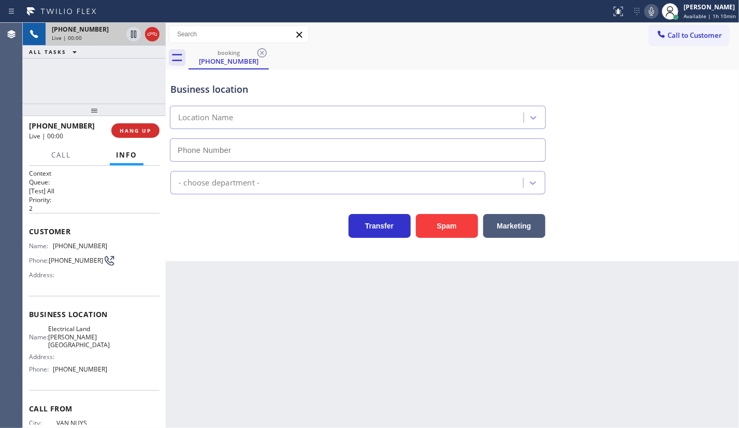
type input "(818) 423-4024"
click at [133, 39] on icon at bounding box center [133, 34] width 12 height 12
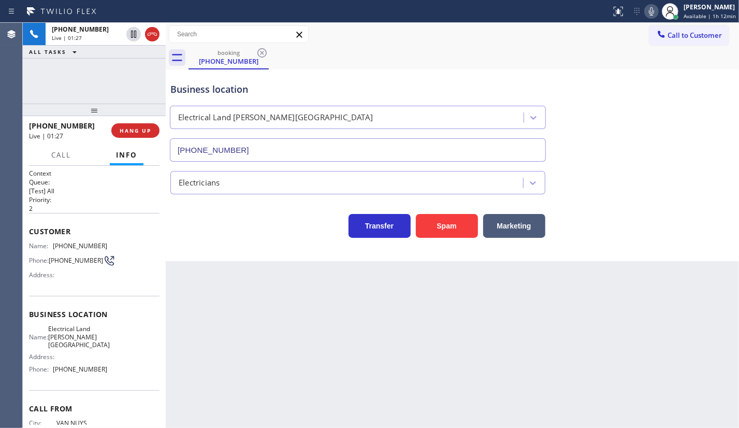
click at [652, 10] on icon at bounding box center [651, 11] width 5 height 8
click at [59, 94] on div "+18186810685 Live | 03:26 ALL TASKS ALL TASKS ACTIVE TASKS TASKS IN WRAP UP" at bounding box center [94, 63] width 143 height 81
drag, startPoint x: 92, startPoint y: 95, endPoint x: 95, endPoint y: 81, distance: 13.8
click at [92, 93] on div "+18186810685 Live | 03:36 ALL TASKS ALL TASKS ACTIVE TASKS TASKS IN WRAP UP" at bounding box center [94, 63] width 143 height 81
click at [133, 33] on icon at bounding box center [133, 34] width 12 height 12
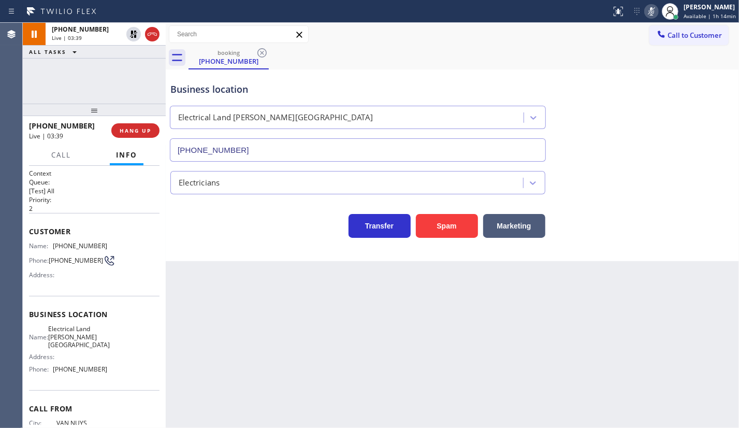
click at [654, 11] on icon at bounding box center [652, 11] width 12 height 12
drag, startPoint x: 51, startPoint y: 243, endPoint x: 106, endPoint y: 238, distance: 55.7
click at [106, 238] on div "Customer Name: (818) 681-0685 Phone: (818) 681-0685 Address:" at bounding box center [94, 254] width 131 height 83
copy div "(818) 681-0685"
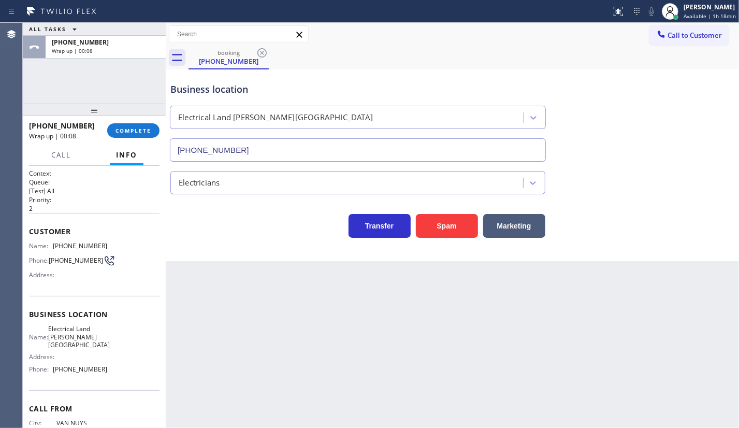
click at [73, 195] on h2 "Priority:" at bounding box center [94, 199] width 131 height 9
drag, startPoint x: 55, startPoint y: 364, endPoint x: 113, endPoint y: 365, distance: 58.0
click at [113, 365] on div "Name: Electrical Land Sherman Oaks Address: Phone: (818) 423-4024" at bounding box center [94, 351] width 131 height 52
drag, startPoint x: 53, startPoint y: 326, endPoint x: 118, endPoint y: 340, distance: 66.1
click at [118, 340] on div "Name: Electrical Land Sherman Oaks Address: Phone: (818) 423-4024" at bounding box center [94, 351] width 131 height 52
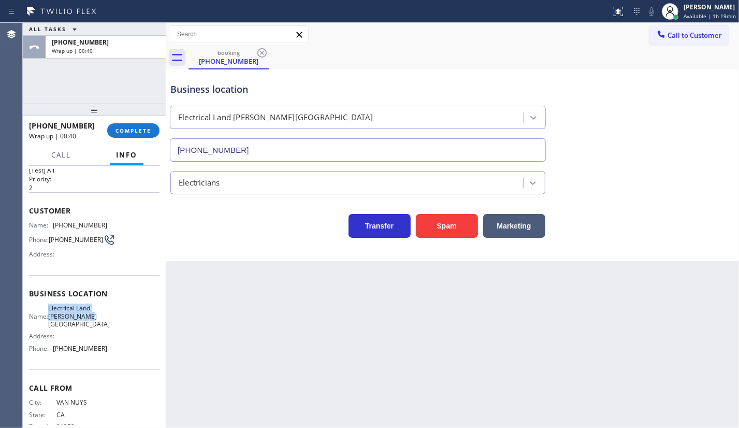
scroll to position [37, 0]
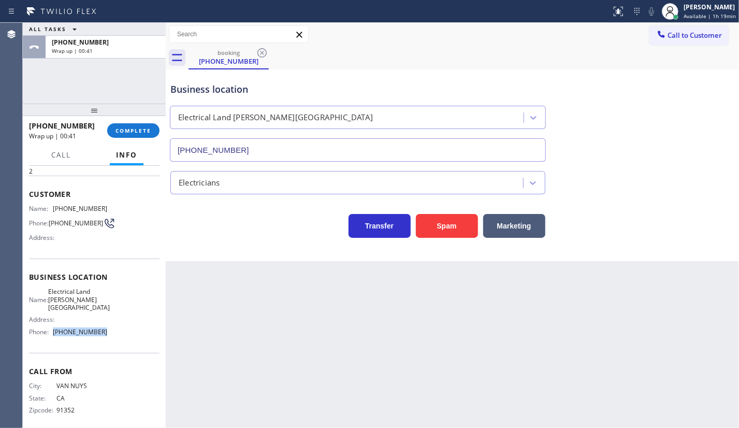
drag, startPoint x: 54, startPoint y: 326, endPoint x: 118, endPoint y: 329, distance: 63.8
click at [118, 329] on div "Name: Electrical Land Sherman Oaks Address: Phone: (818) 423-4024" at bounding box center [94, 314] width 131 height 52
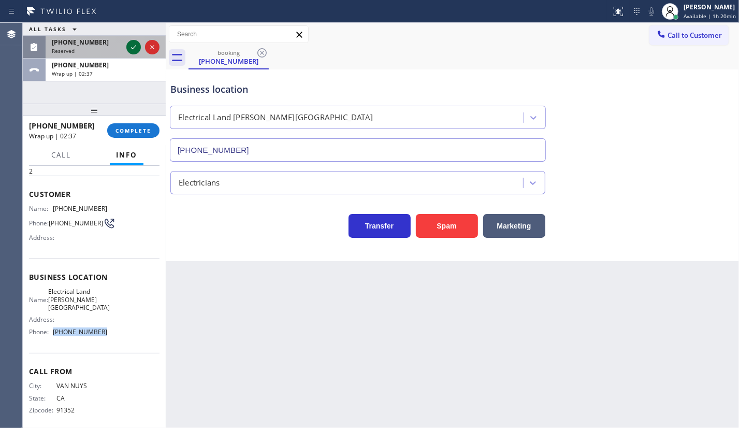
click at [129, 47] on icon at bounding box center [133, 47] width 12 height 12
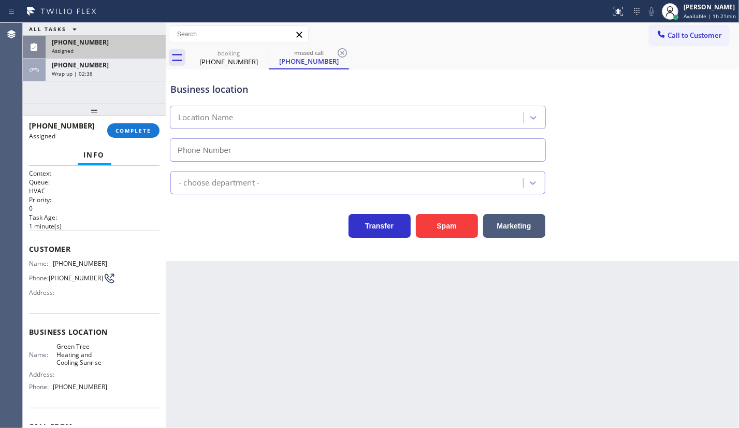
type input "(954) 475-6115"
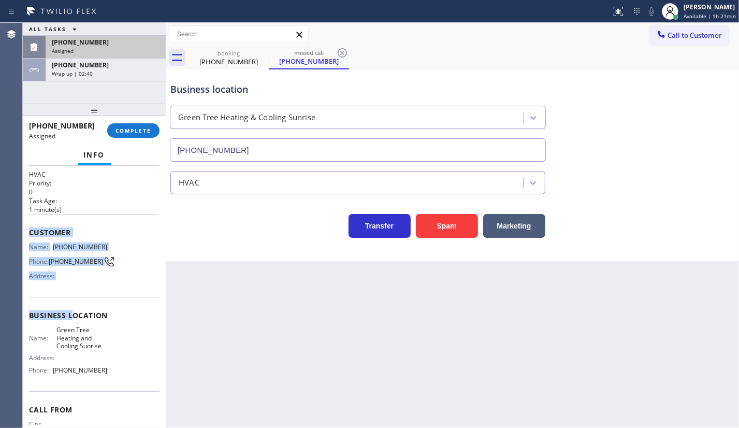
scroll to position [62, 0]
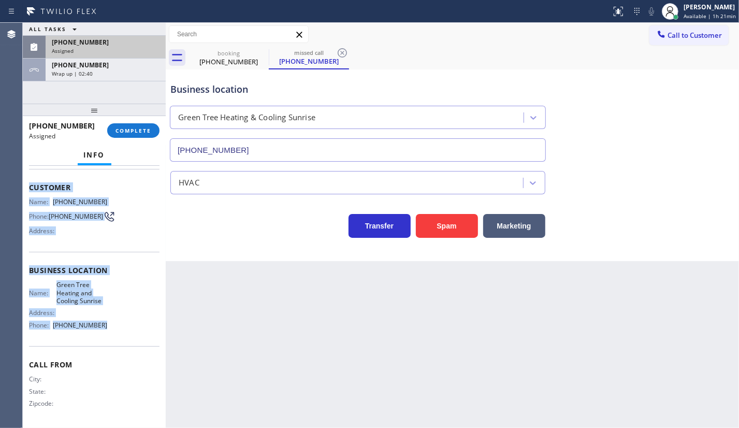
drag, startPoint x: 26, startPoint y: 240, endPoint x: 104, endPoint y: 323, distance: 113.6
click at [104, 323] on div "Context Queue: HVAC Priority: 0 Task Age: 1 minute(s) Customer Name: (786) 706-…" at bounding box center [94, 297] width 143 height 262
click at [150, 127] on span "COMPLETE" at bounding box center [134, 130] width 36 height 7
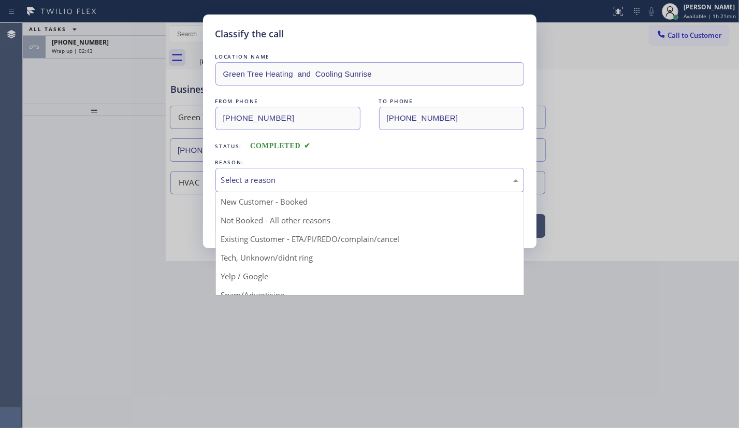
click at [275, 190] on div "Select a reason" at bounding box center [370, 180] width 309 height 24
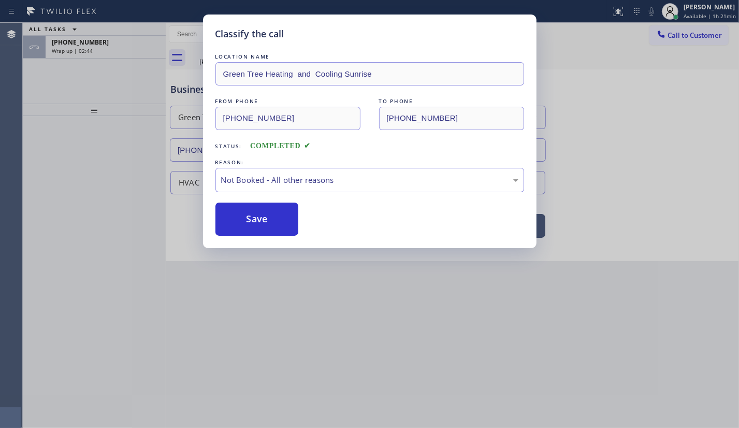
click at [248, 222] on button "Save" at bounding box center [257, 219] width 83 height 33
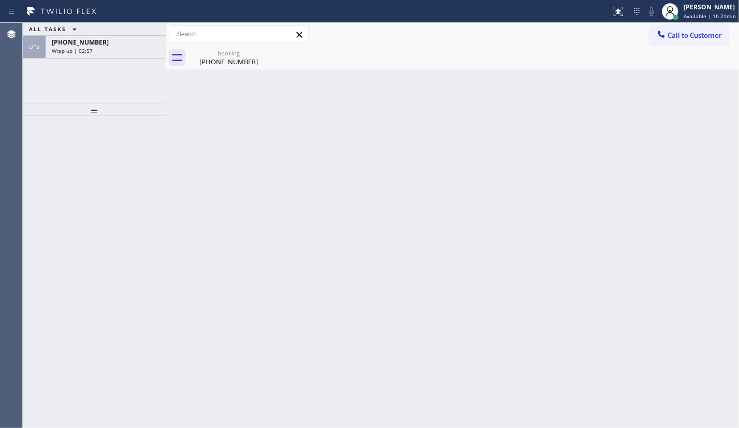
click at [72, 66] on div "ALL TASKS ALL TASKS ACTIVE TASKS TASKS IN WRAP UP +18186810685 Wrap up | 02:57" at bounding box center [94, 63] width 143 height 81
click at [101, 44] on div "+18186810685" at bounding box center [106, 42] width 108 height 9
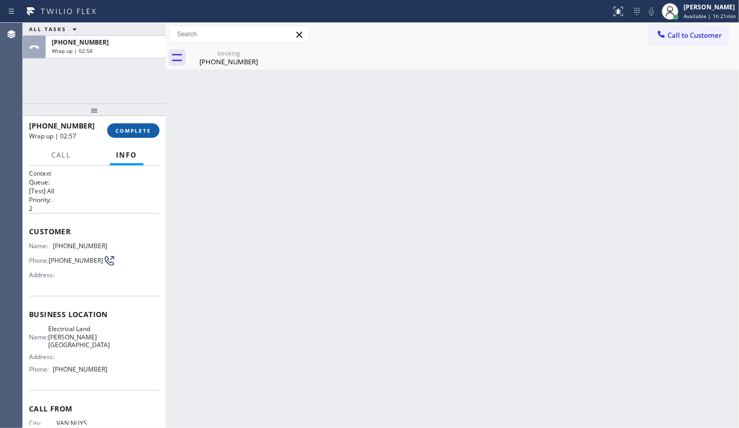
click at [131, 129] on span "COMPLETE" at bounding box center [134, 130] width 36 height 7
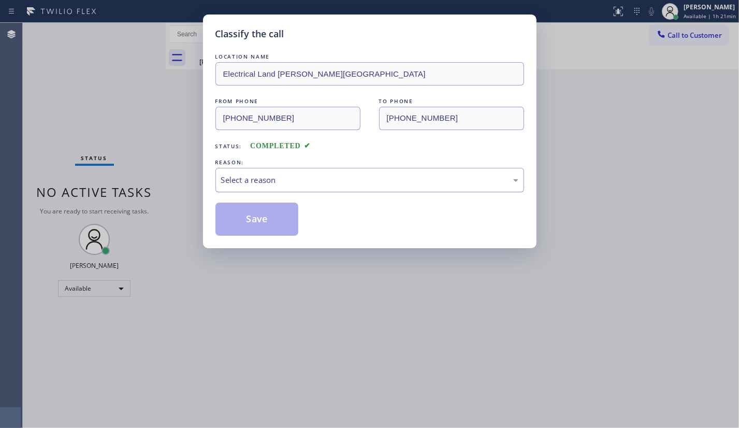
click at [233, 175] on div "Select a reason" at bounding box center [369, 180] width 297 height 12
click at [236, 189] on div "Select a reason" at bounding box center [370, 180] width 309 height 24
click at [236, 197] on div "LOCATION NAME Electrical Land Sherman Oaks FROM PHONE (818) 681-0685 TO PHONE (…" at bounding box center [370, 143] width 309 height 184
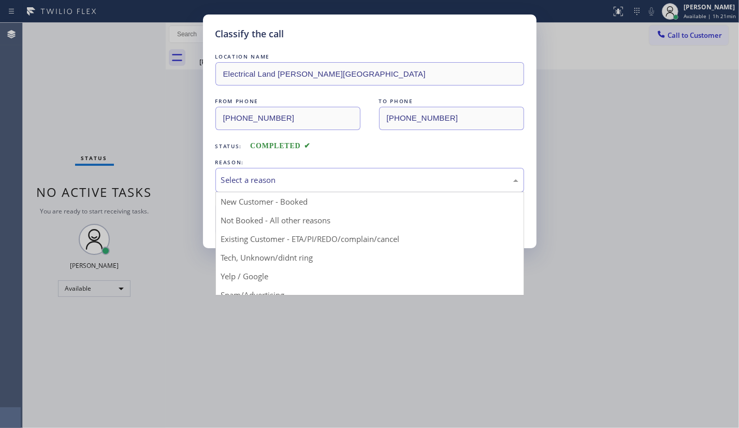
click at [236, 179] on div "Select a reason" at bounding box center [369, 180] width 297 height 12
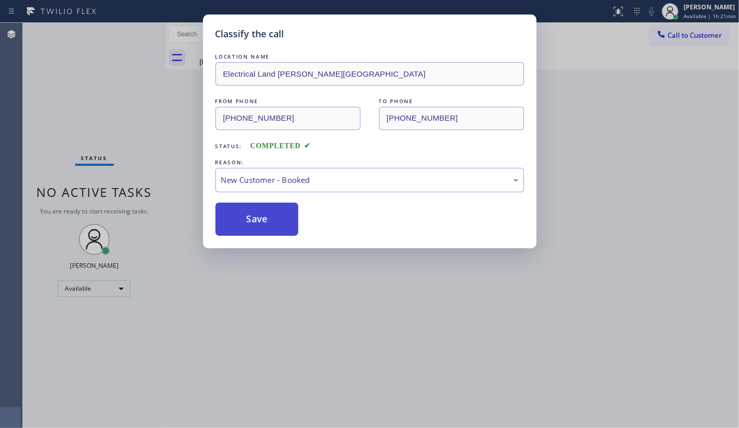
click at [238, 205] on button "Save" at bounding box center [257, 219] width 83 height 33
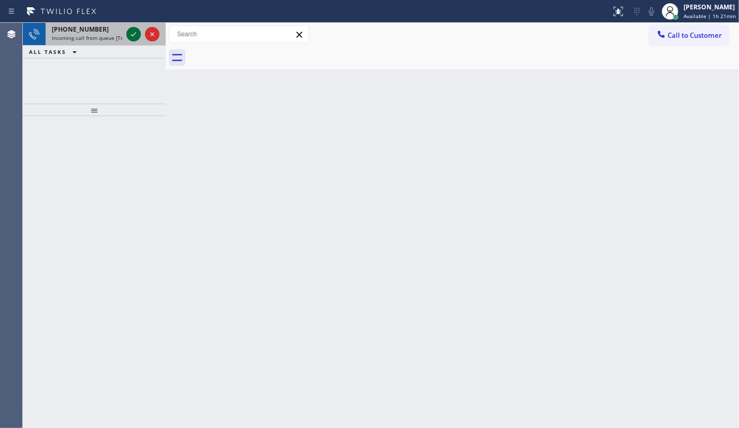
click at [135, 33] on icon at bounding box center [133, 34] width 5 height 4
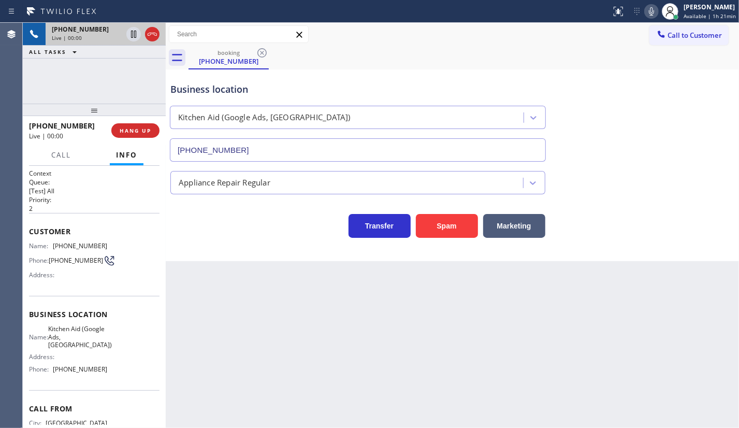
type input "(786) 746-8056"
click at [136, 124] on button "HANG UP" at bounding box center [135, 130] width 48 height 15
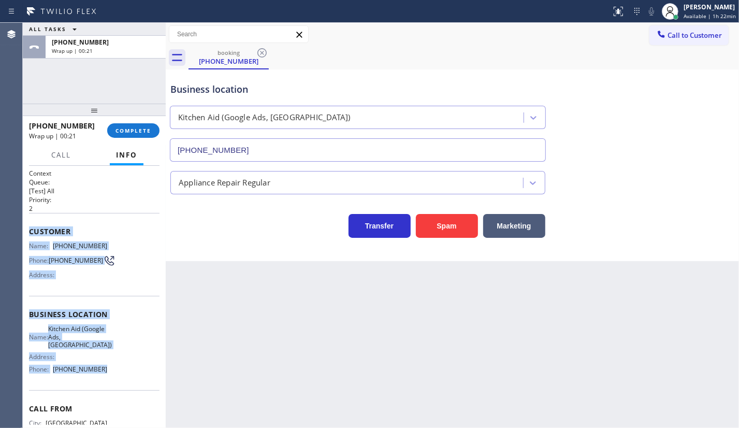
drag, startPoint x: 31, startPoint y: 242, endPoint x: 109, endPoint y: 378, distance: 156.9
click at [109, 378] on div "Context Queue: [Test] All Priority: 2 Customer Name: (786) 252-8129 Phone: (786…" at bounding box center [94, 297] width 143 height 262
click at [71, 104] on div at bounding box center [94, 110] width 143 height 12
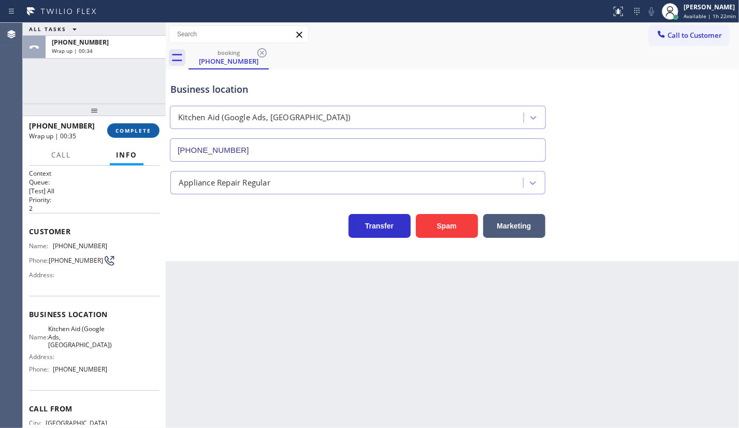
click at [127, 124] on button "COMPLETE" at bounding box center [133, 130] width 52 height 15
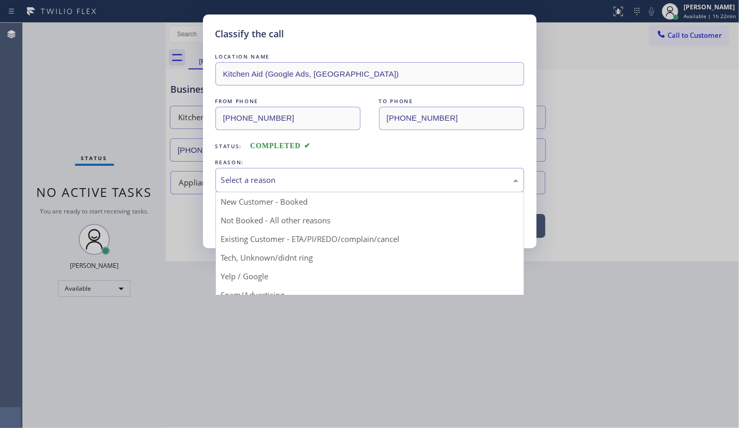
click at [233, 178] on div "Select a reason" at bounding box center [369, 180] width 297 height 12
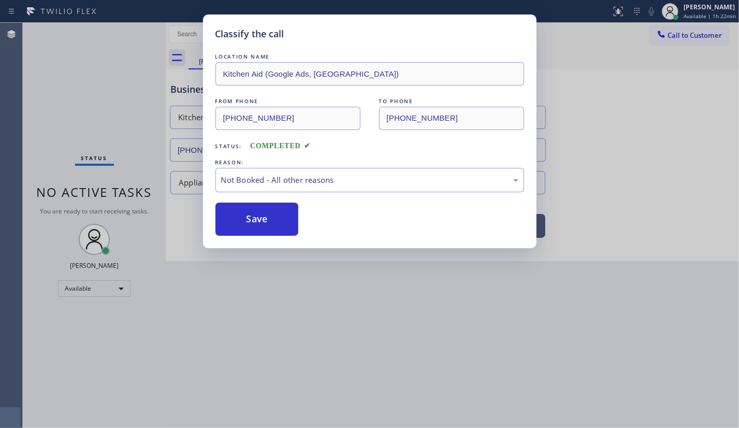
click at [248, 220] on button "Save" at bounding box center [257, 219] width 83 height 33
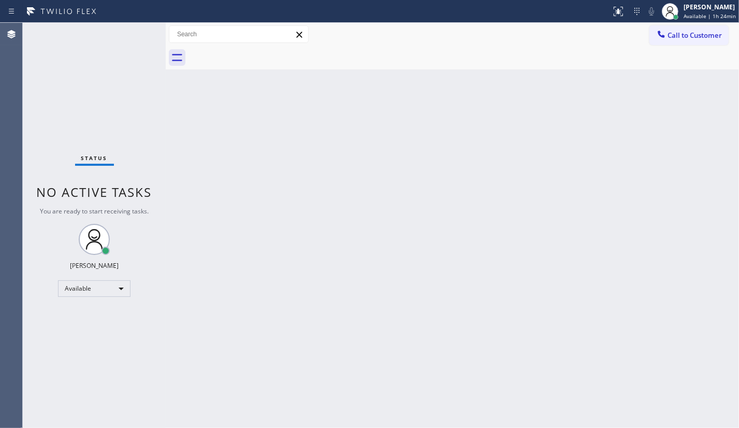
click at [75, 76] on div "Status No active tasks You are ready to start receiving tasks. JENIZA ALCAYDE A…" at bounding box center [94, 225] width 143 height 405
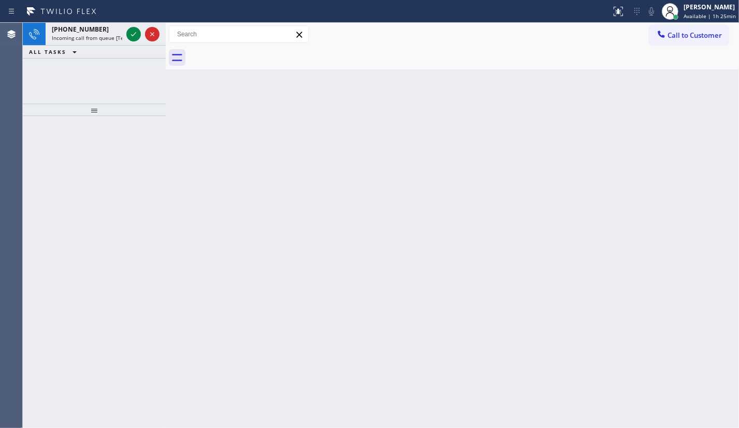
click at [80, 81] on div "+17036382213 Incoming call from queue [Test] All ALL TASKS ALL TASKS ACTIVE TAS…" at bounding box center [94, 63] width 143 height 81
click at [137, 36] on icon at bounding box center [133, 34] width 12 height 12
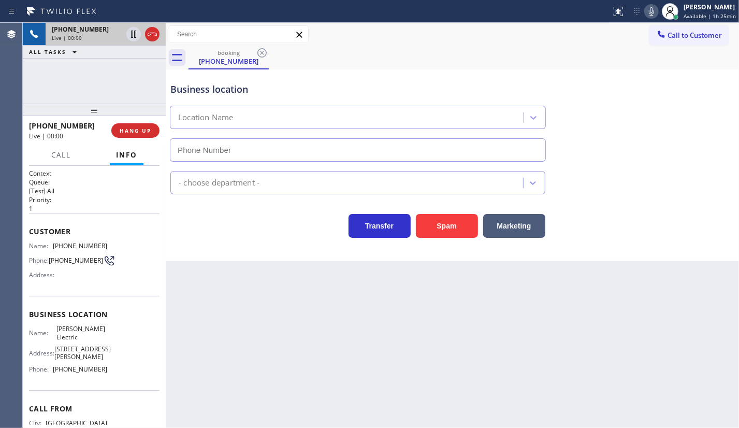
type input "(346) 486-4410"
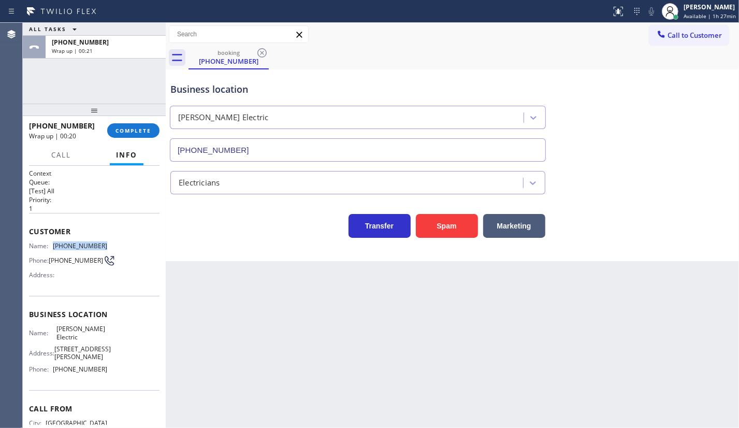
drag, startPoint x: 55, startPoint y: 241, endPoint x: 129, endPoint y: 243, distance: 73.6
click at [129, 243] on div "Name: (703) 638-2213 Phone: (703) 638-2213 Address:" at bounding box center [94, 262] width 131 height 41
click at [133, 124] on button "COMPLETE" at bounding box center [133, 130] width 52 height 15
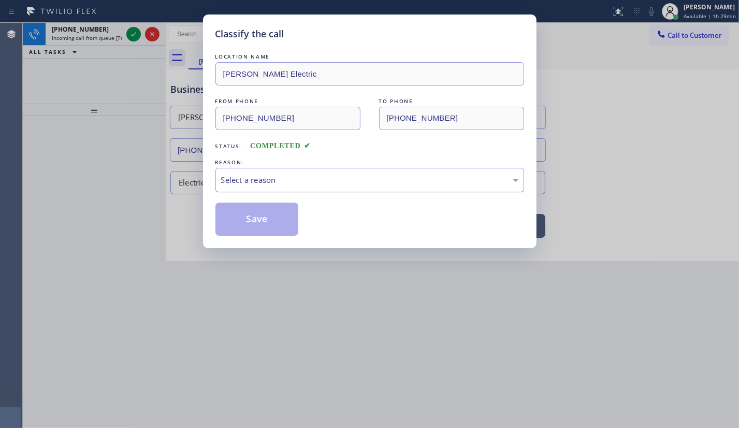
click at [242, 187] on div "Select a reason" at bounding box center [370, 180] width 309 height 24
click at [249, 221] on button "Save" at bounding box center [257, 219] width 83 height 33
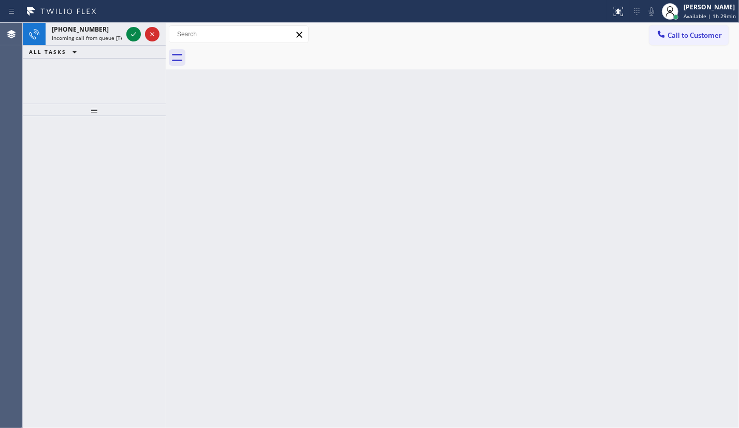
click at [74, 82] on div "+18183852985 Incoming call from queue [Test] All ALL TASKS ALL TASKS ACTIVE TAS…" at bounding box center [94, 63] width 143 height 81
click at [125, 35] on div at bounding box center [142, 34] width 37 height 23
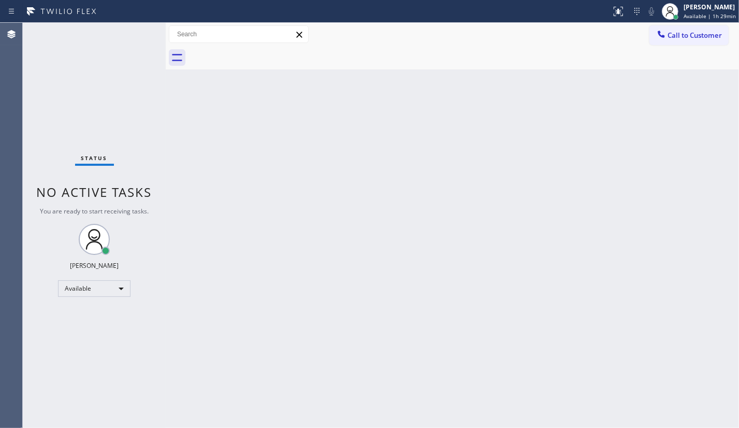
click at [119, 34] on div "Status No active tasks You are ready to start receiving tasks. JENIZA ALCAYDE A…" at bounding box center [94, 225] width 143 height 405
click at [135, 35] on div "Status No active tasks You are ready to start receiving tasks. JENIZA ALCAYDE A…" at bounding box center [94, 225] width 143 height 405
click at [107, 283] on div "Available" at bounding box center [94, 288] width 73 height 17
click at [94, 328] on li "Unavailable" at bounding box center [94, 328] width 70 height 12
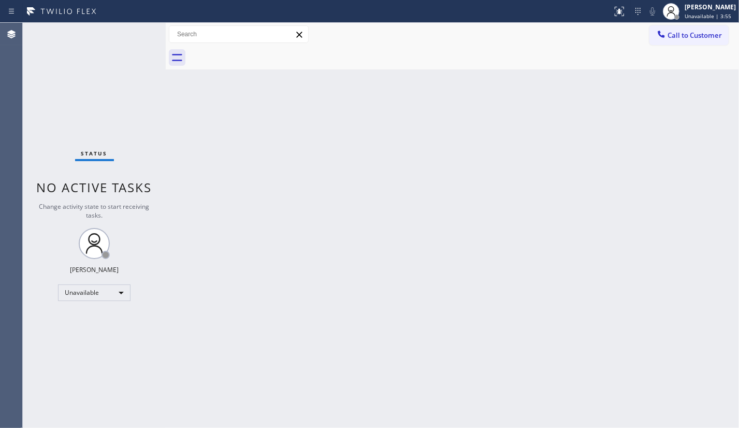
click at [239, 306] on div "Back to Dashboard Change Sender ID Customers Technicians Select a contact Outbo…" at bounding box center [453, 225] width 574 height 405
click at [79, 290] on div "Unavailable" at bounding box center [94, 292] width 73 height 17
click at [84, 316] on li "Available" at bounding box center [94, 319] width 70 height 12
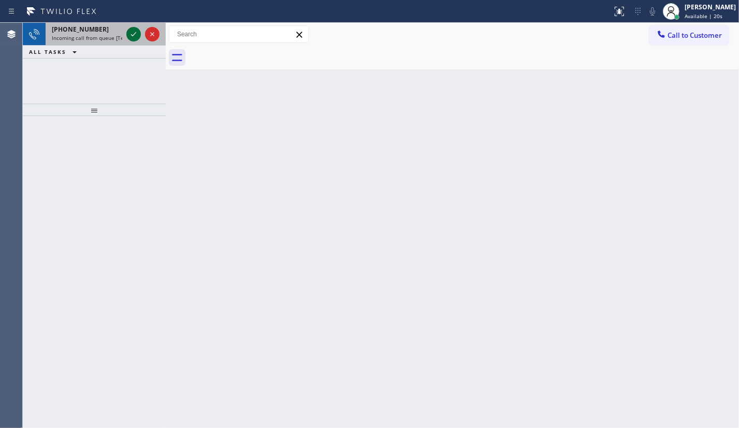
click at [127, 37] on icon at bounding box center [133, 34] width 12 height 12
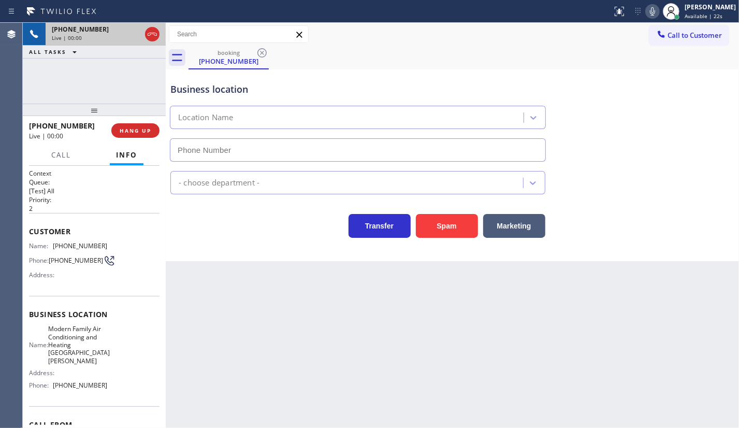
type input "(805) 519-8893"
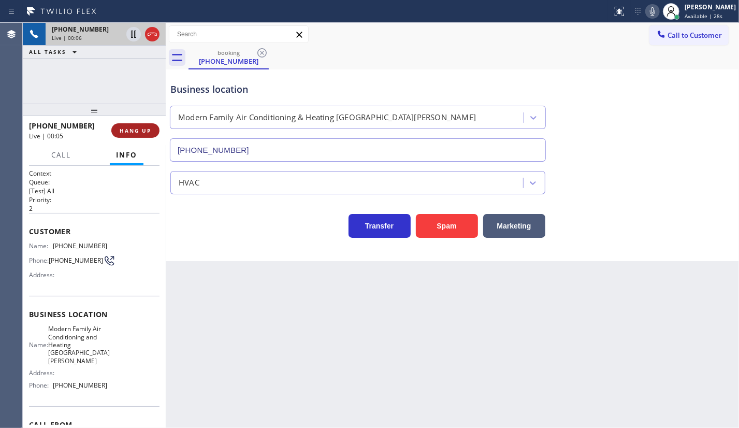
click at [138, 128] on span "HANG UP" at bounding box center [136, 130] width 32 height 7
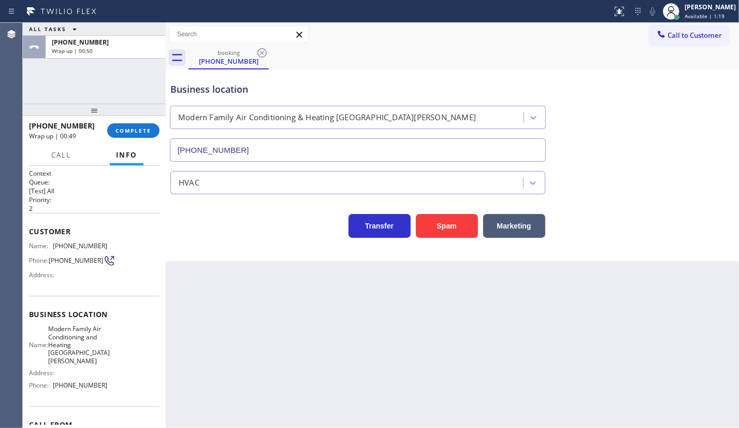
drag, startPoint x: 150, startPoint y: 139, endPoint x: 134, endPoint y: 121, distance: 24.6
click at [150, 138] on div "+18054688790 Wrap up | 00:49 COMPLETE" at bounding box center [94, 130] width 131 height 27
click at [134, 122] on div "+18054688790 Wrap up | 00:49 COMPLETE" at bounding box center [94, 130] width 131 height 27
click at [135, 131] on span "COMPLETE" at bounding box center [134, 130] width 36 height 7
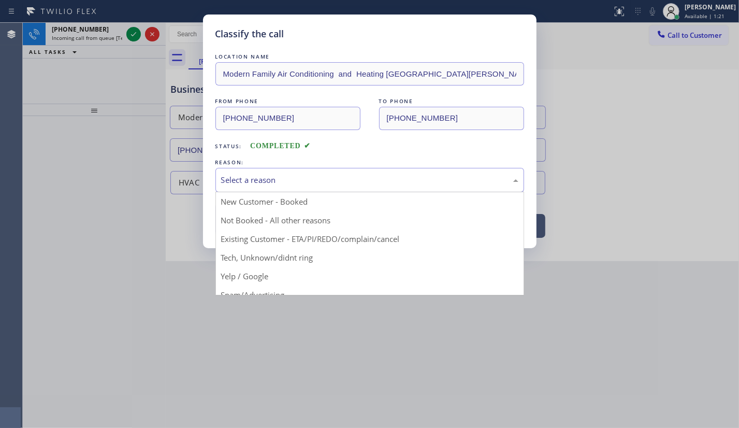
click at [232, 181] on div "Select a reason" at bounding box center [369, 180] width 297 height 12
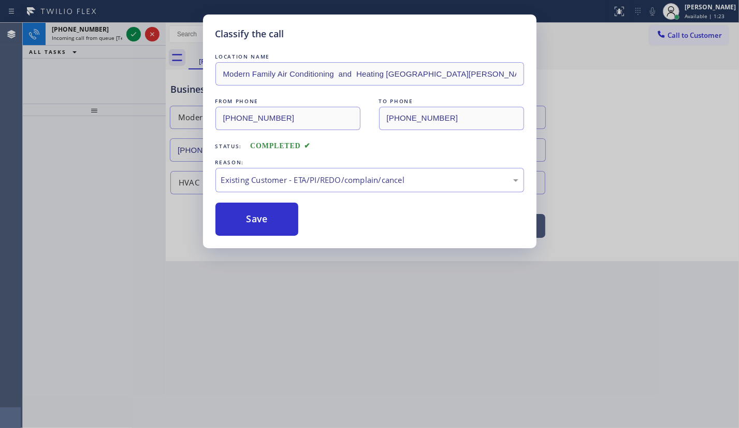
click at [257, 164] on div "REASON:" at bounding box center [370, 162] width 309 height 11
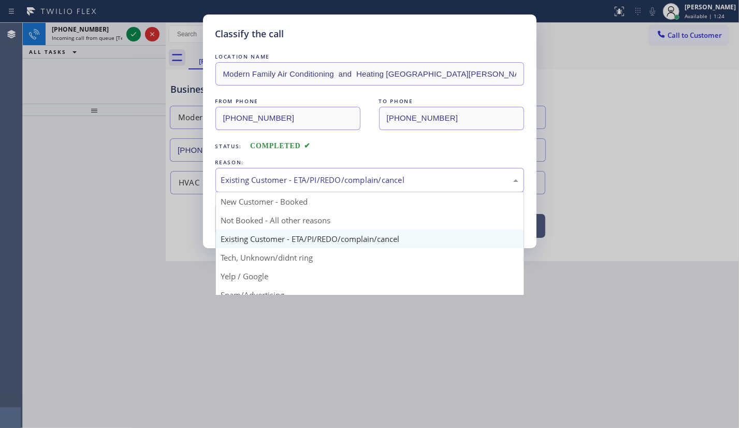
click at [257, 175] on div "Existing Customer - ETA/PI/REDO/complain/cancel" at bounding box center [370, 180] width 309 height 24
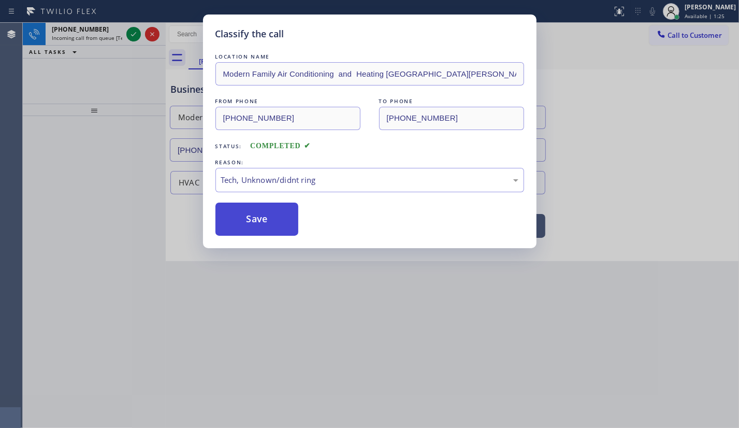
click at [272, 228] on button "Save" at bounding box center [257, 219] width 83 height 33
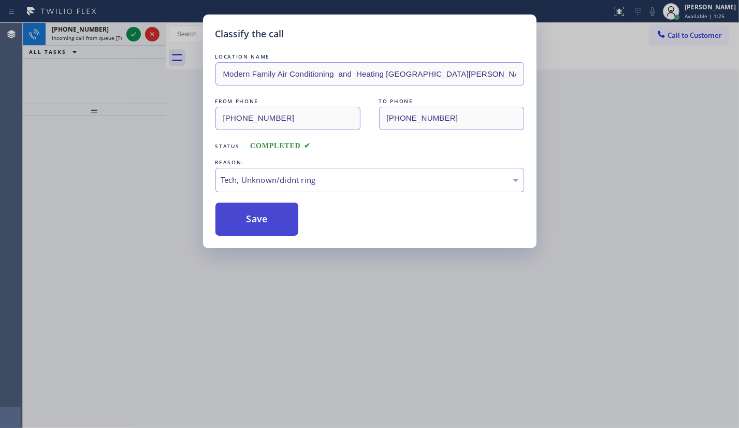
click at [267, 214] on button "Save" at bounding box center [257, 219] width 83 height 33
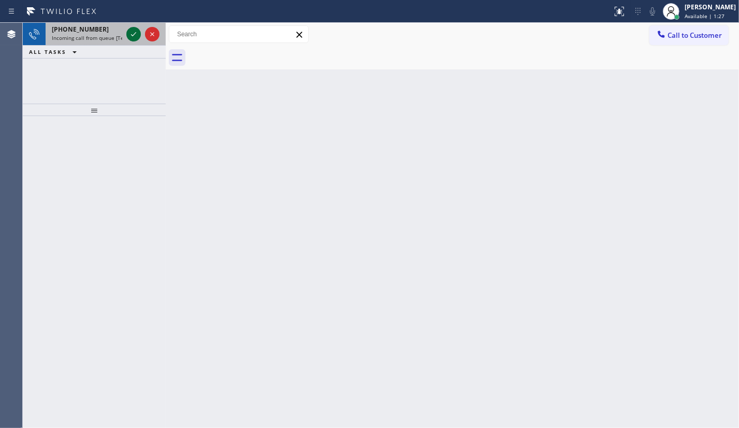
click at [130, 40] on icon at bounding box center [133, 34] width 12 height 12
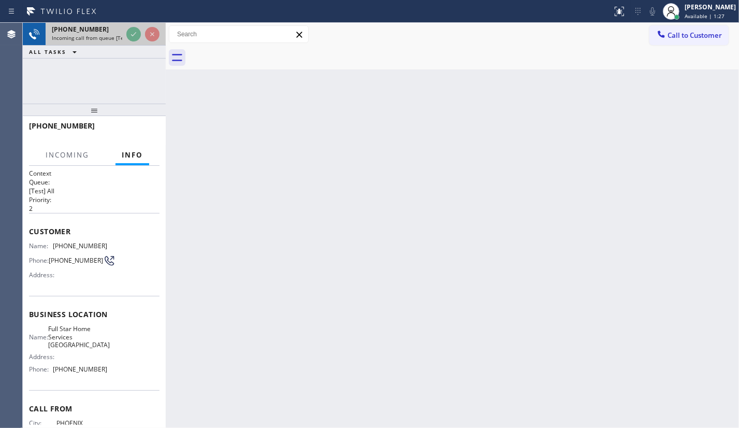
click at [125, 31] on div at bounding box center [142, 34] width 37 height 23
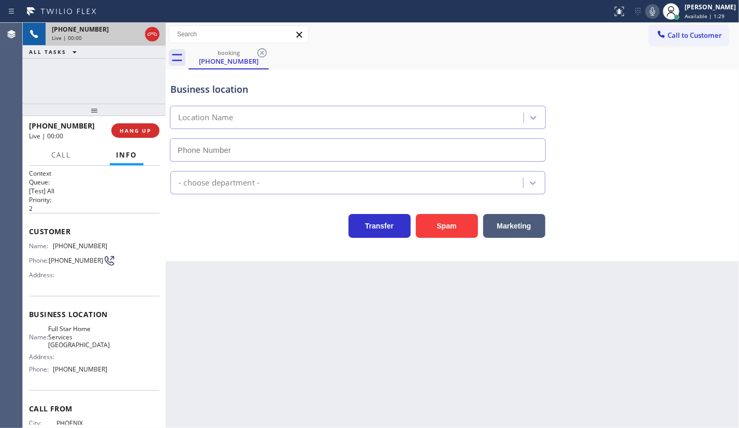
type input "(602) 693-1733"
click at [455, 229] on button "Spam" at bounding box center [447, 226] width 62 height 24
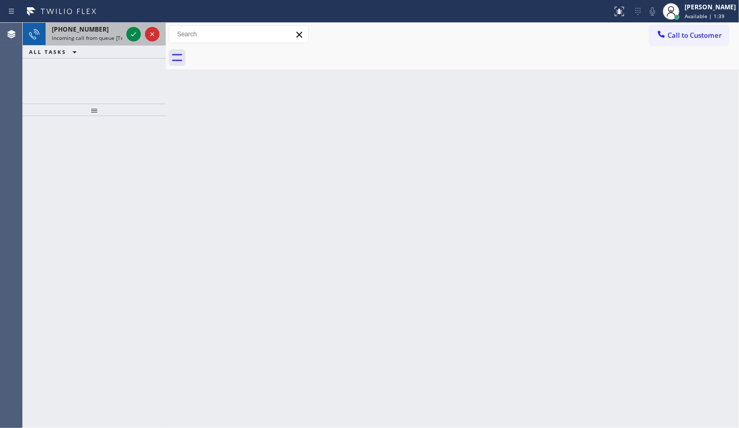
click at [90, 30] on span "+19546494184" at bounding box center [80, 29] width 57 height 9
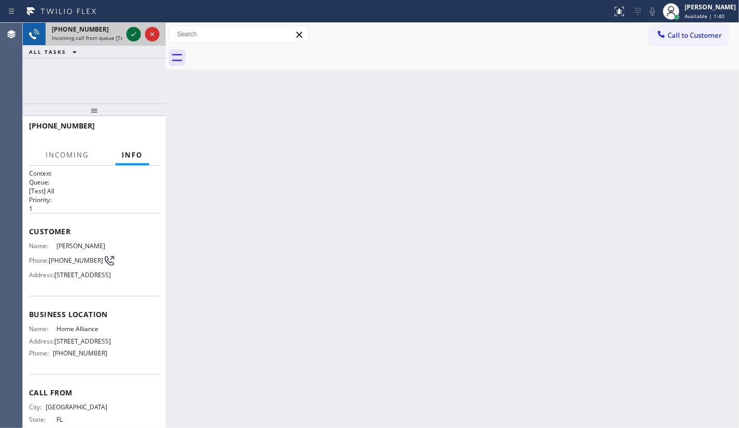
click at [131, 31] on icon at bounding box center [133, 34] width 12 height 12
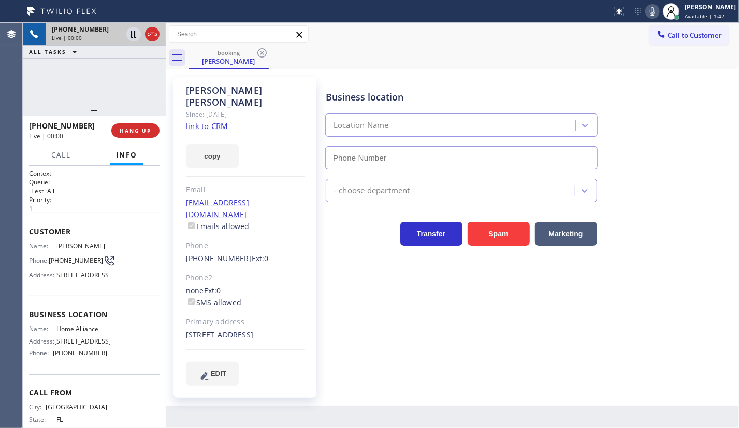
type input "(877) 777-0796"
click at [216, 121] on link "link to CRM" at bounding box center [207, 126] width 42 height 10
click at [652, 9] on icon at bounding box center [653, 11] width 12 height 12
click at [132, 33] on icon at bounding box center [133, 34] width 12 height 12
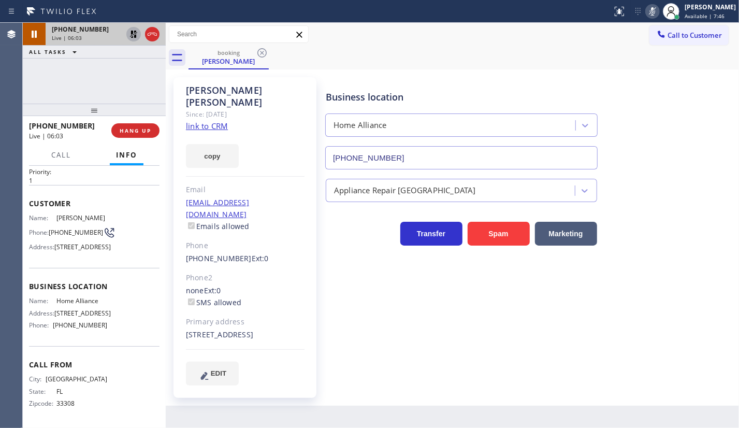
click at [45, 87] on div "+19546494184 Live | 06:03 ALL TASKS ALL TASKS ACTIVE TASKS TASKS IN WRAP UP" at bounding box center [94, 63] width 143 height 81
click at [133, 33] on icon at bounding box center [133, 34] width 12 height 12
click at [653, 10] on icon at bounding box center [653, 11] width 12 height 12
click at [52, 147] on button "Call" at bounding box center [61, 155] width 32 height 20
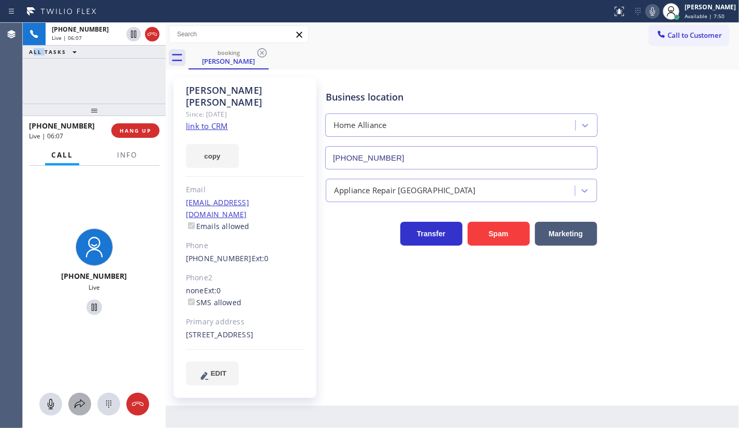
click at [73, 407] on div at bounding box center [79, 404] width 23 height 12
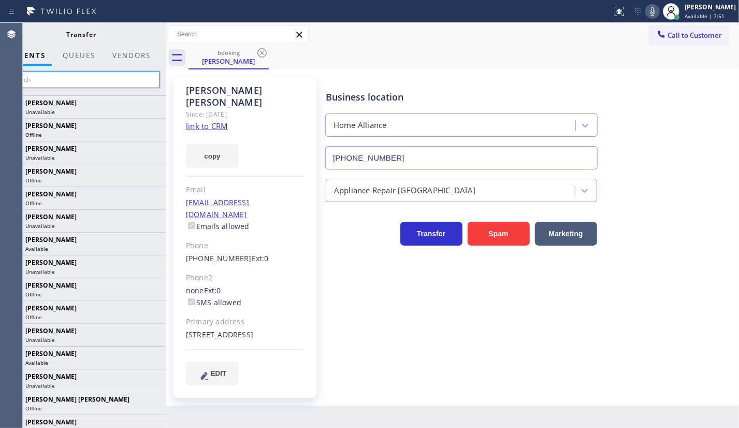
click at [67, 83] on input "text" at bounding box center [82, 79] width 156 height 17
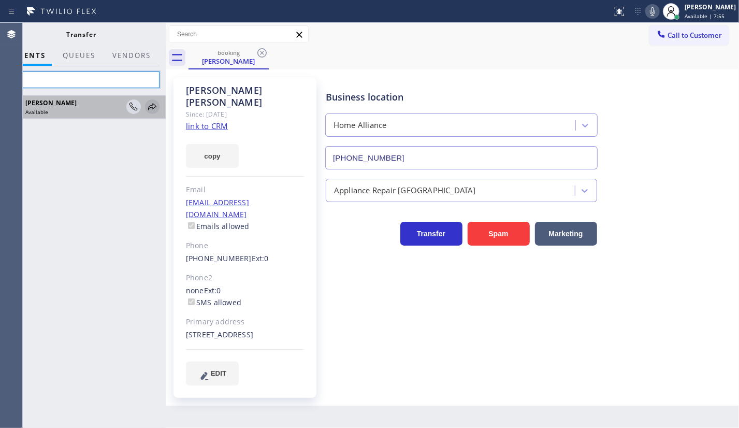
type input "tati"
click at [151, 106] on icon at bounding box center [152, 107] width 12 height 12
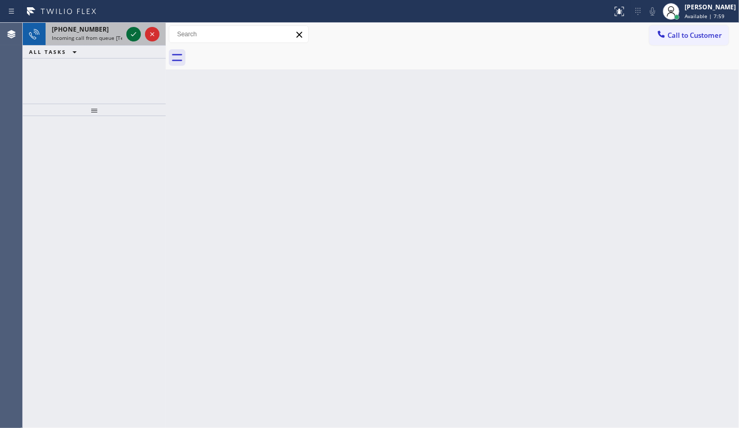
click at [130, 31] on icon at bounding box center [133, 34] width 12 height 12
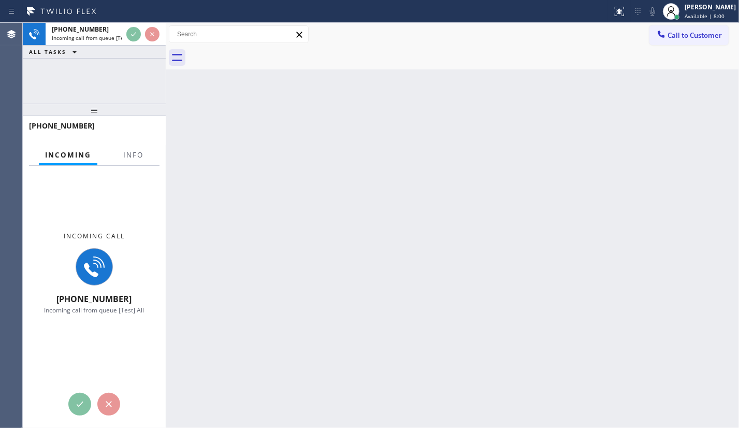
drag, startPoint x: 137, startPoint y: 144, endPoint x: 139, endPoint y: 151, distance: 7.7
click at [137, 144] on div "+16464560436" at bounding box center [94, 130] width 131 height 27
click at [139, 151] on span "Info" at bounding box center [133, 154] width 20 height 9
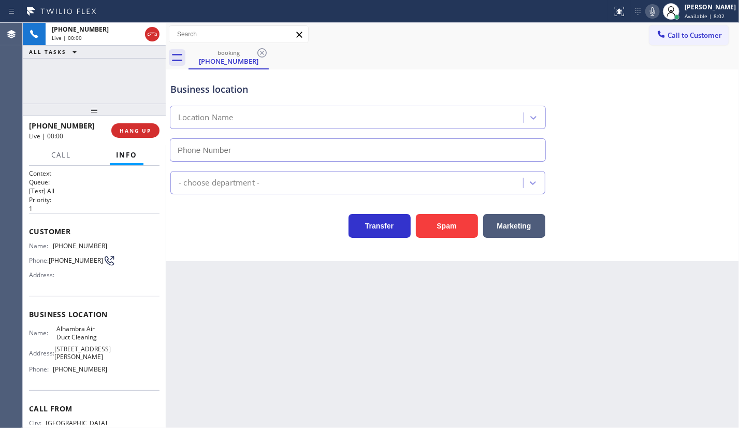
type input "(626) 800-1236"
click at [145, 131] on span "HANG UP" at bounding box center [136, 130] width 32 height 7
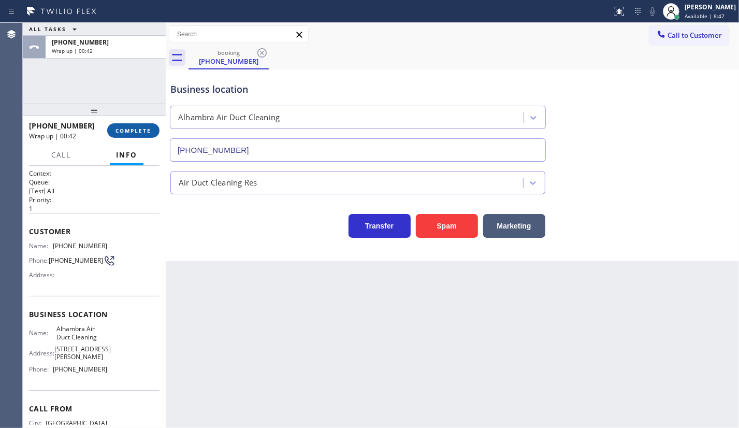
click at [123, 130] on button "COMPLETE" at bounding box center [133, 130] width 52 height 15
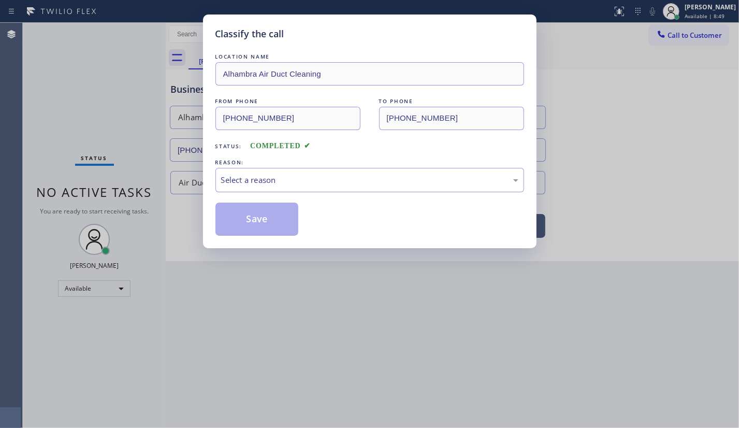
drag, startPoint x: 247, startPoint y: 152, endPoint x: 247, endPoint y: 160, distance: 7.3
click at [247, 157] on div "LOCATION NAME Alhambra Air Duct Cleaning FROM PHONE (646) 456-0436 TO PHONE (62…" at bounding box center [370, 143] width 309 height 184
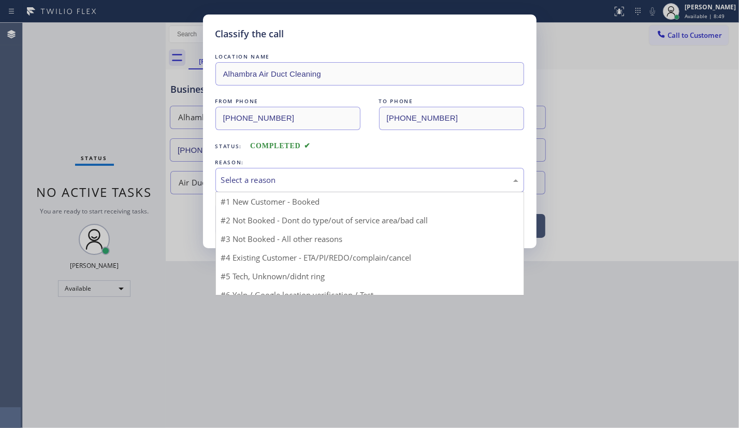
click at [255, 187] on div "Select a reason" at bounding box center [370, 180] width 309 height 24
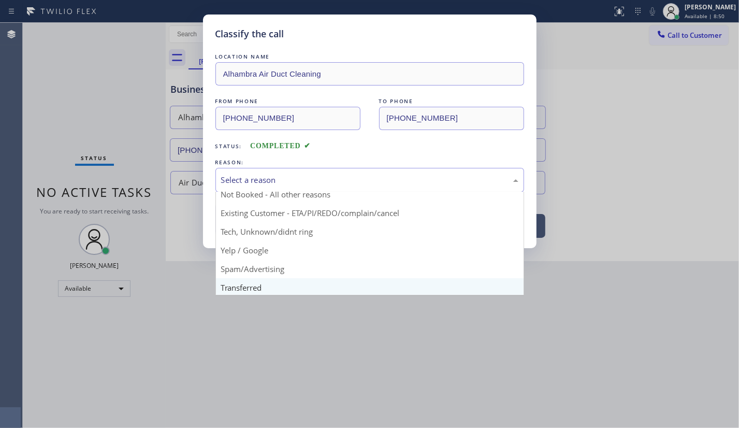
scroll to position [69, 0]
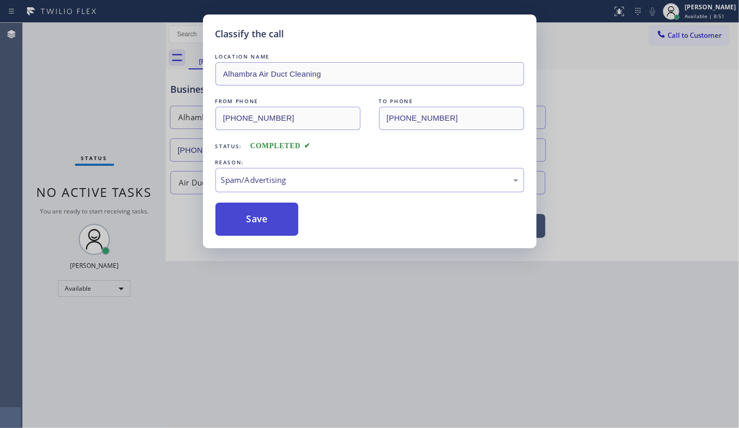
click at [257, 222] on button "Save" at bounding box center [257, 219] width 83 height 33
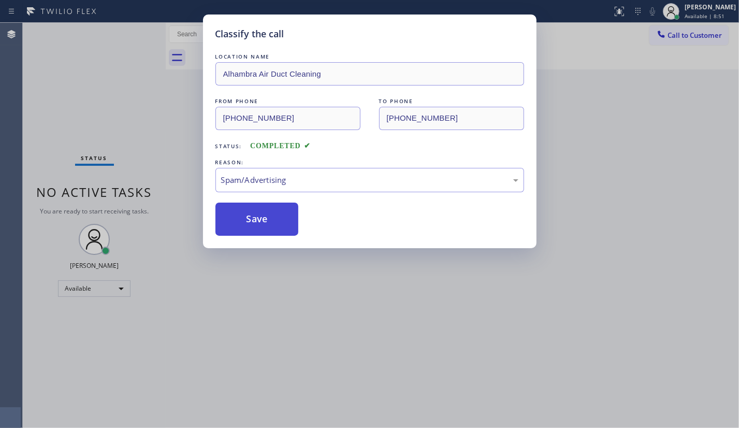
click at [257, 222] on button "Save" at bounding box center [257, 219] width 83 height 33
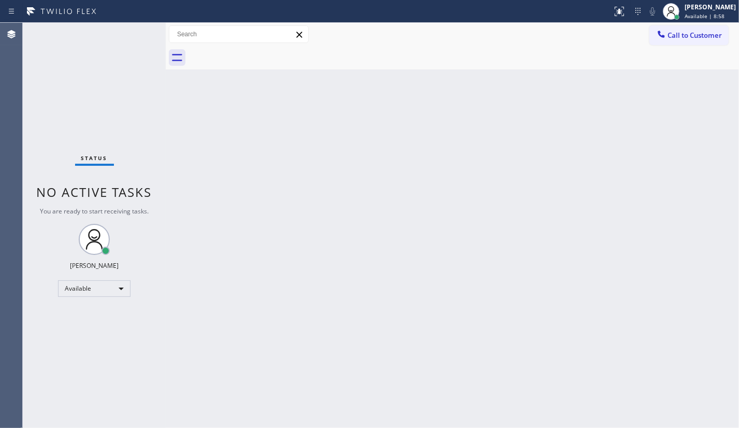
click at [434, 275] on div "Back to Dashboard Change Sender ID Customers Technicians Select a contact Outbo…" at bounding box center [453, 225] width 574 height 405
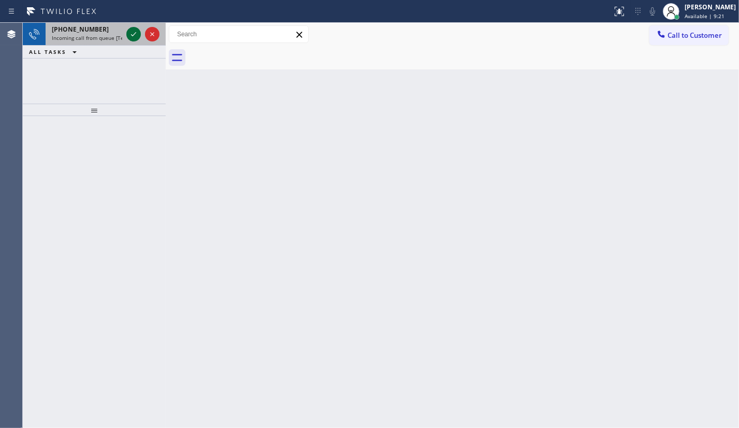
click at [134, 36] on icon at bounding box center [133, 34] width 12 height 12
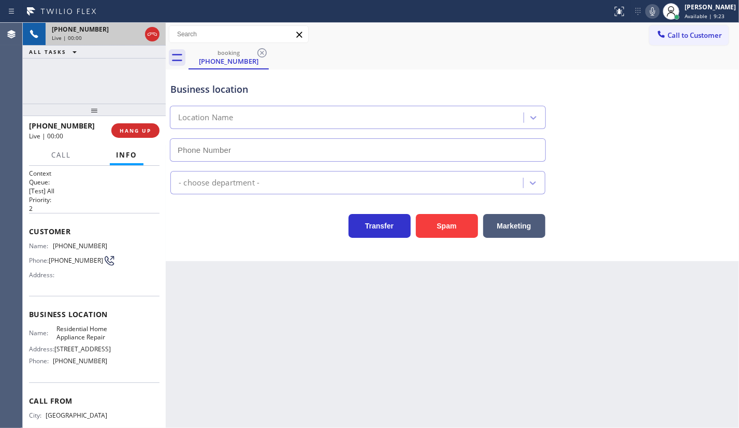
type input "(773) 823-0309"
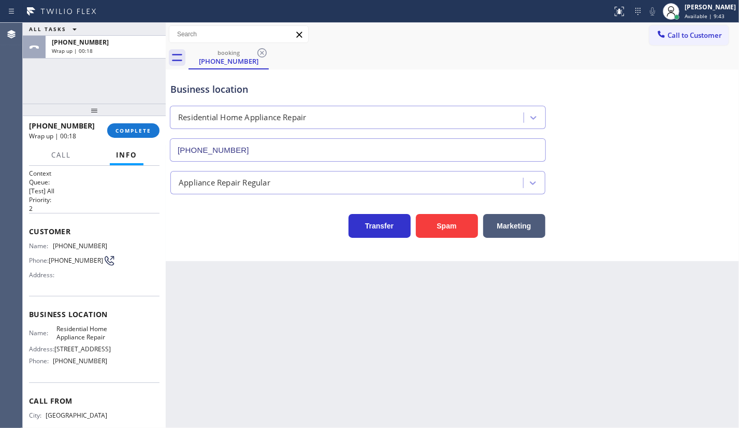
click at [88, 77] on div "ALL TASKS ALL TASKS ACTIVE TASKS TASKS IN WRAP UP +17734012800 Wrap up | 00:18" at bounding box center [94, 63] width 143 height 81
drag, startPoint x: 131, startPoint y: 132, endPoint x: 160, endPoint y: 128, distance: 29.2
click at [131, 132] on span "COMPLETE" at bounding box center [134, 130] width 36 height 7
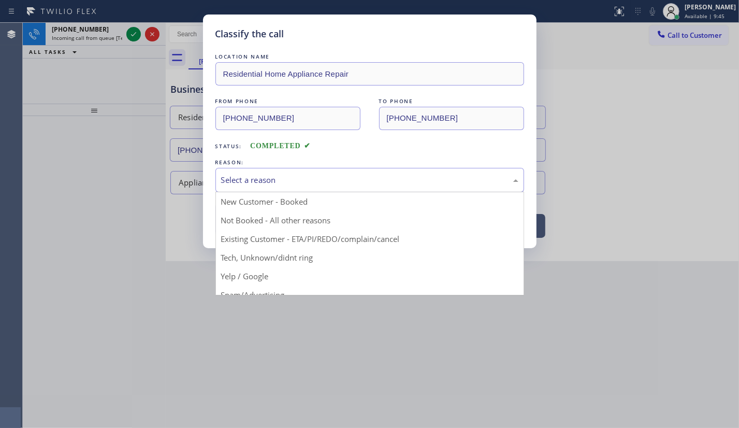
click at [235, 175] on div "Select a reason" at bounding box center [369, 180] width 297 height 12
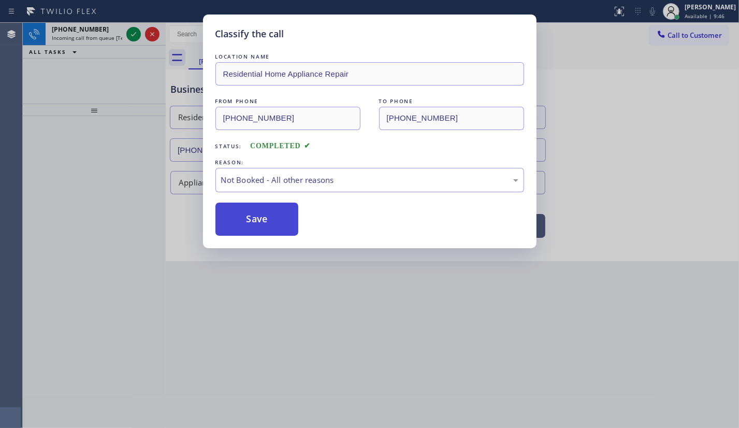
click at [254, 222] on button "Save" at bounding box center [257, 219] width 83 height 33
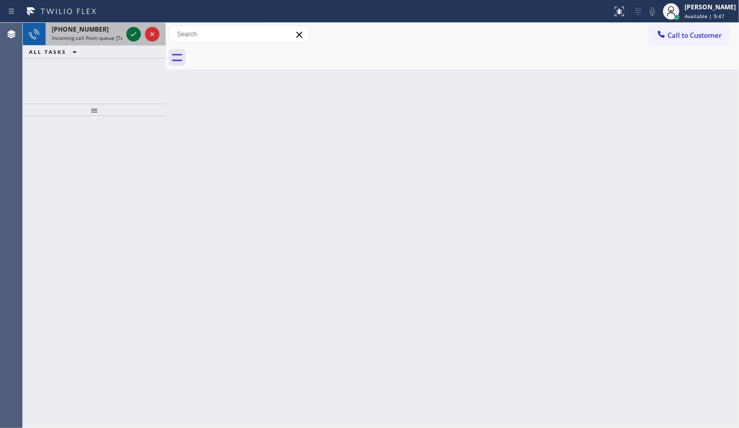
click at [137, 34] on icon at bounding box center [133, 34] width 12 height 12
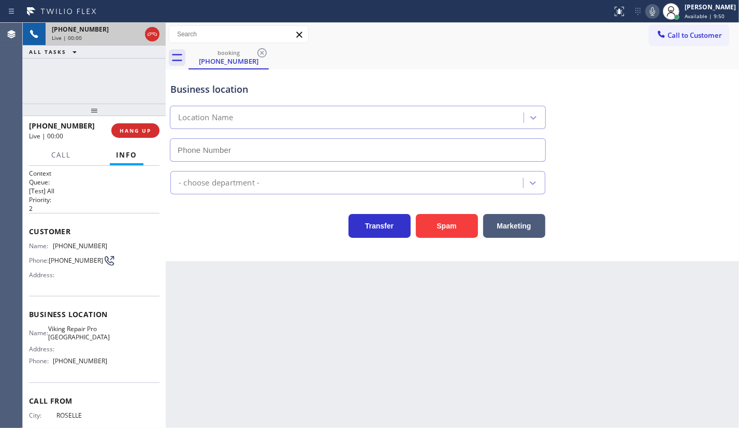
type input "(630) 523-8444"
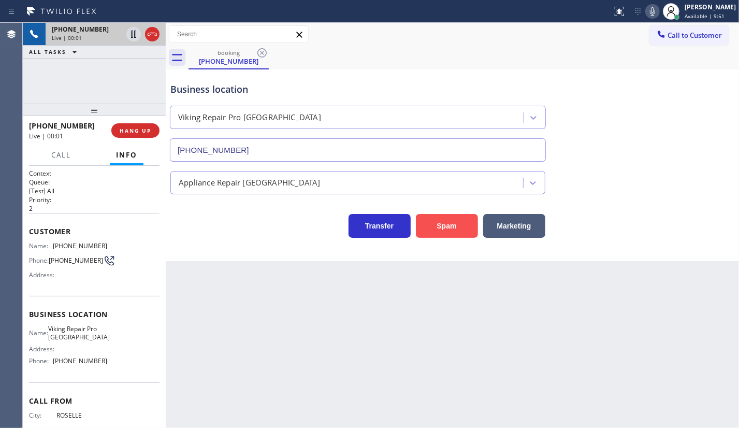
click at [431, 221] on button "Spam" at bounding box center [447, 226] width 62 height 24
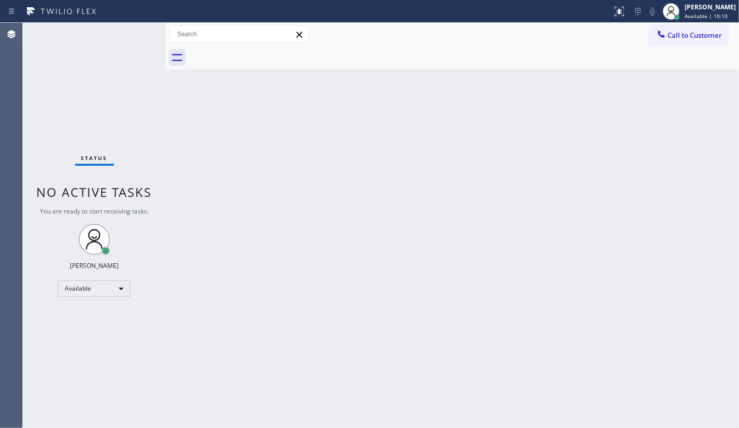
click at [88, 87] on div "Status No active tasks You are ready to start receiving tasks. JENIZA ALCAYDE A…" at bounding box center [94, 225] width 143 height 405
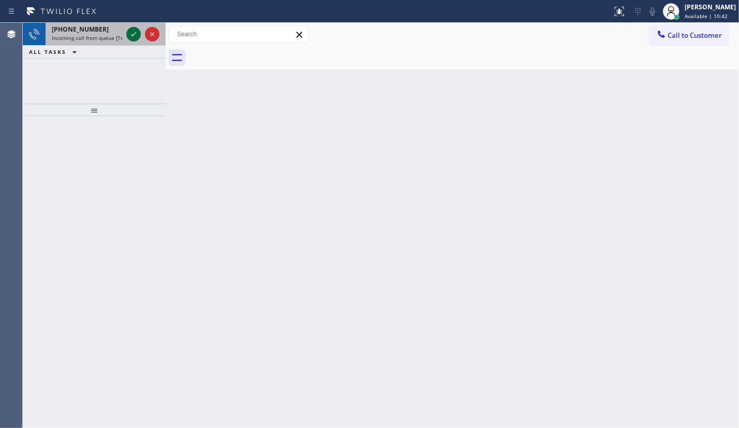
drag, startPoint x: 126, startPoint y: 34, endPoint x: 134, endPoint y: 30, distance: 9.3
click at [127, 35] on div at bounding box center [142, 34] width 37 height 23
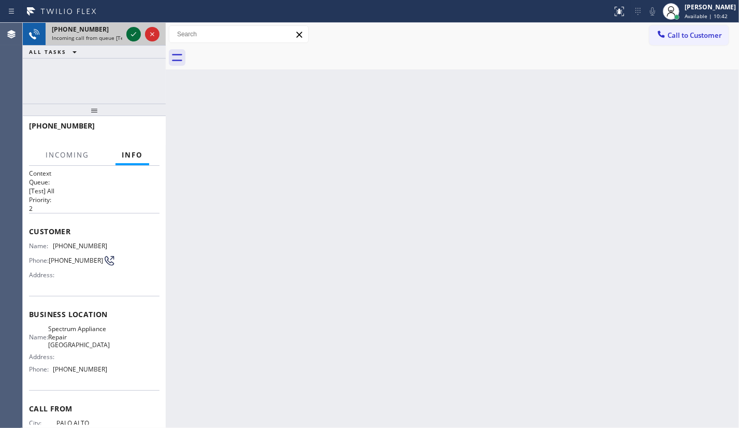
click at [134, 30] on icon at bounding box center [133, 34] width 12 height 12
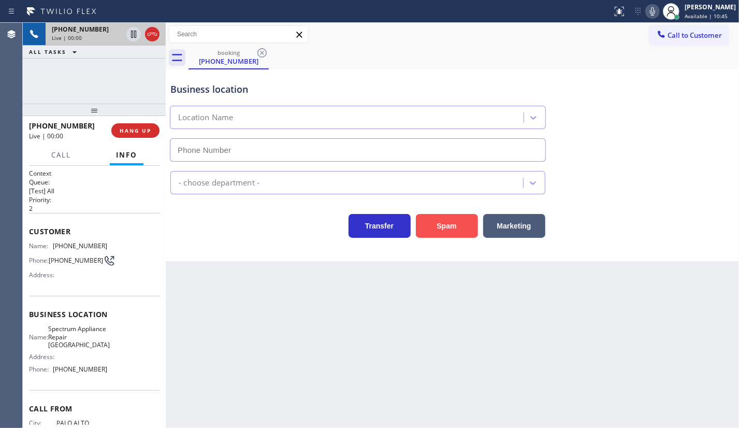
click at [451, 233] on button "Spam" at bounding box center [447, 226] width 62 height 24
type input "(650) 239-2339"
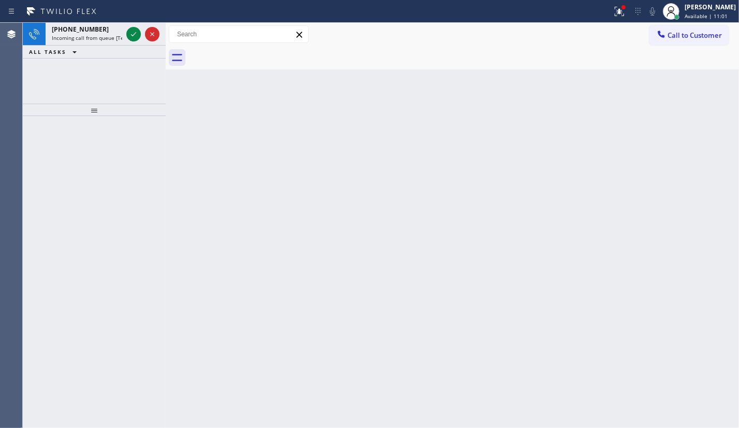
drag, startPoint x: 615, startPoint y: 8, endPoint x: 598, endPoint y: 36, distance: 32.5
click at [616, 8] on icon at bounding box center [619, 11] width 12 height 12
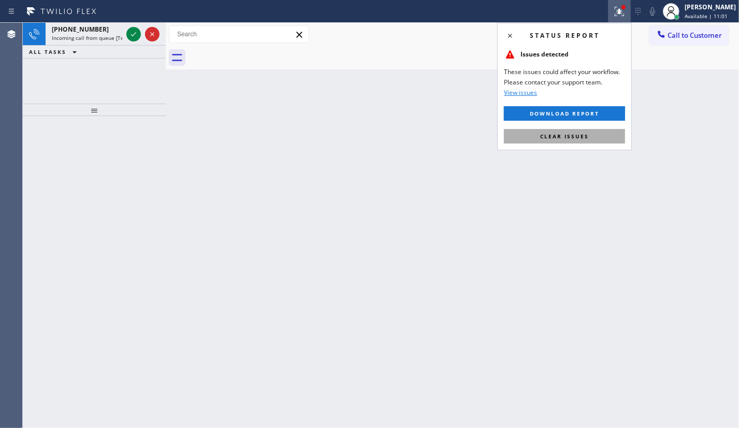
click at [579, 137] on span "Clear issues" at bounding box center [564, 136] width 49 height 7
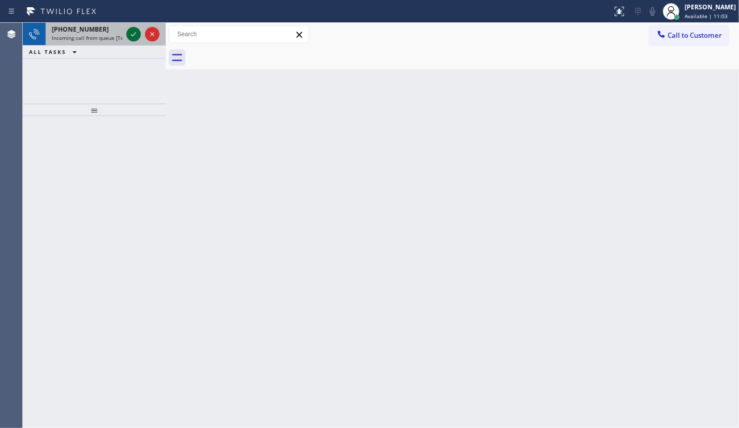
click at [132, 34] on icon at bounding box center [133, 34] width 12 height 12
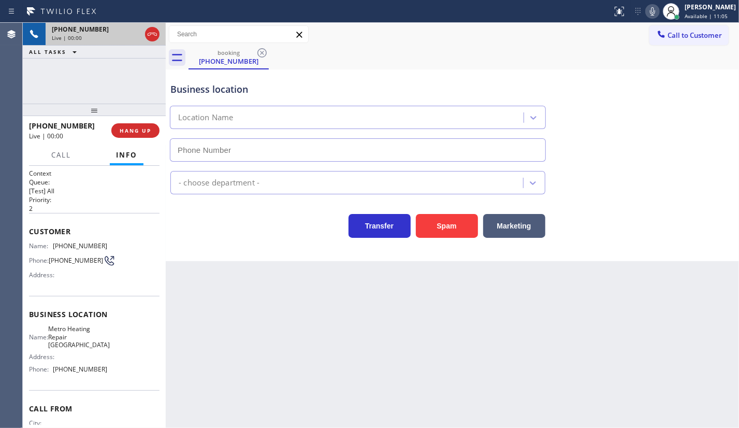
type input "(805) 600-3929"
click at [436, 230] on button "Spam" at bounding box center [447, 226] width 62 height 24
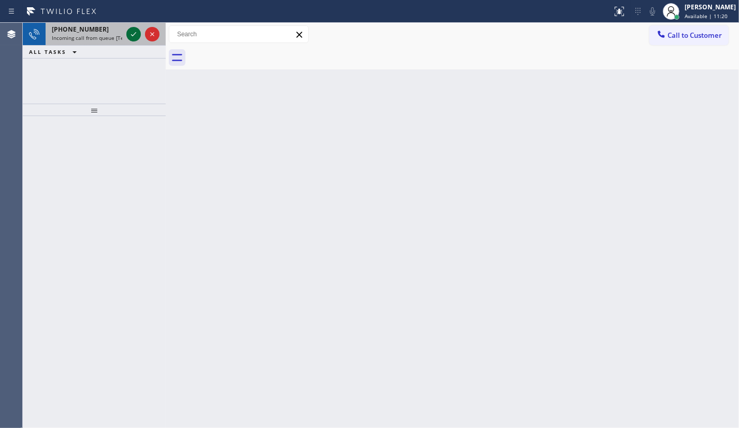
click at [134, 34] on icon at bounding box center [133, 34] width 12 height 12
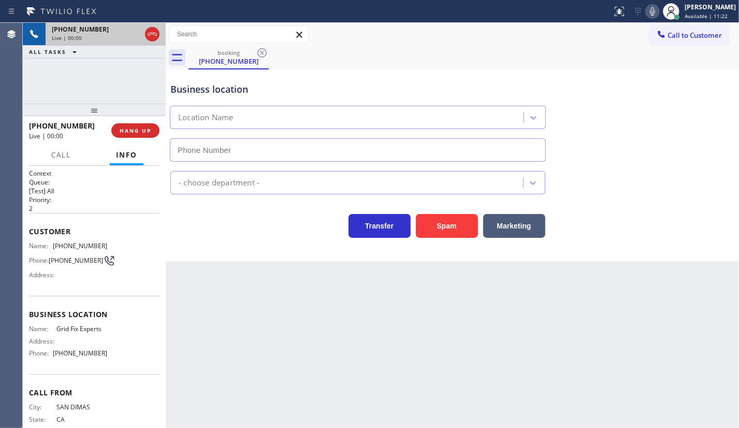
type input "(909) 417-7759"
click at [433, 219] on button "Spam" at bounding box center [447, 226] width 62 height 24
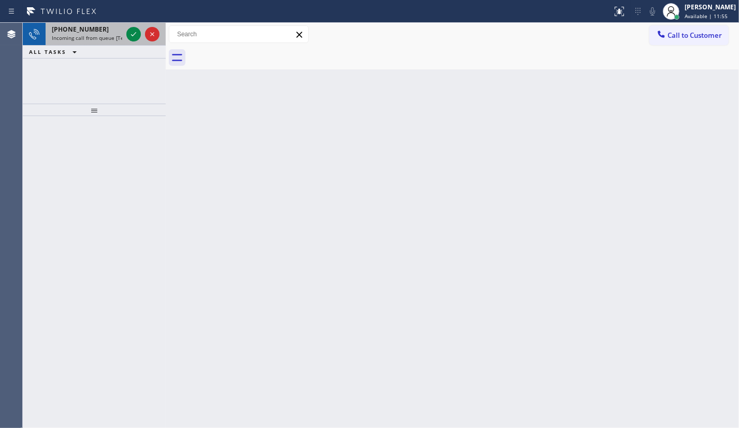
click at [121, 41] on div "+18624540928 Incoming call from queue [Test] All" at bounding box center [85, 34] width 79 height 23
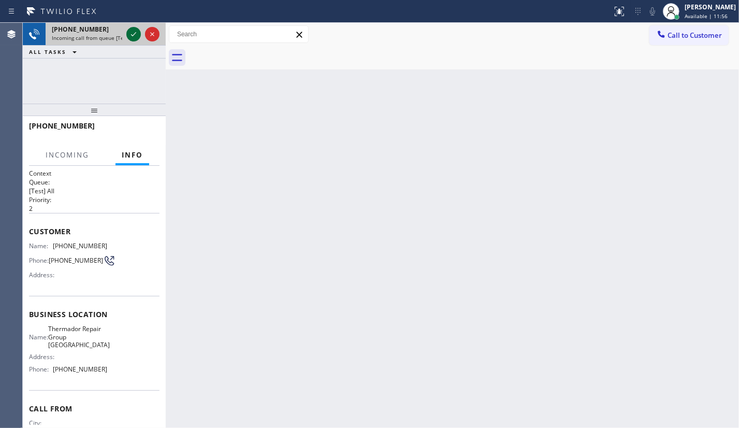
click at [133, 28] on icon at bounding box center [133, 34] width 12 height 12
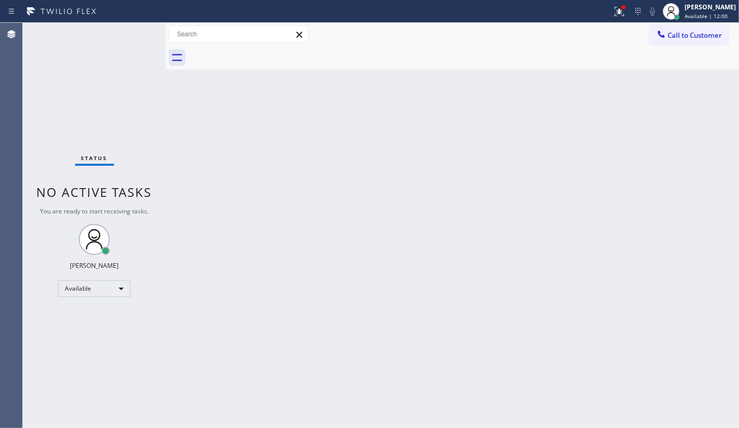
click at [134, 36] on div "Status No active tasks You are ready to start receiving tasks. JENIZA ALCAYDE A…" at bounding box center [94, 225] width 143 height 405
click at [614, 10] on icon at bounding box center [619, 11] width 12 height 12
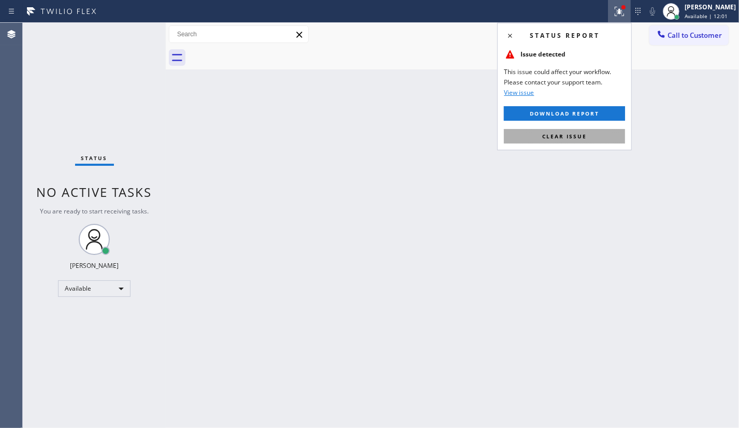
click at [579, 131] on button "Clear issue" at bounding box center [564, 136] width 121 height 15
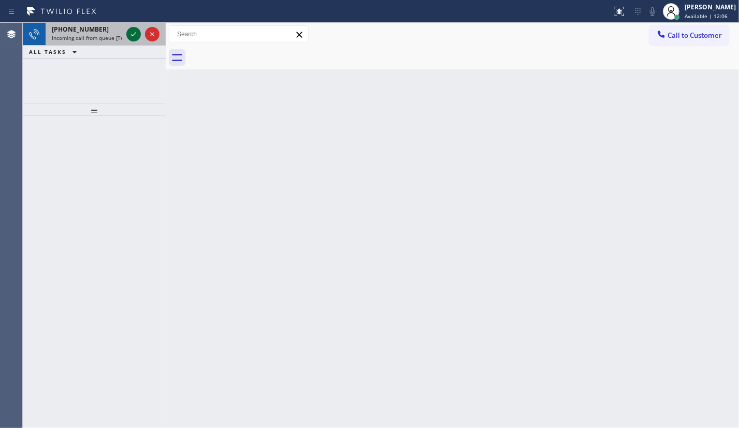
click at [133, 36] on icon at bounding box center [133, 34] width 12 height 12
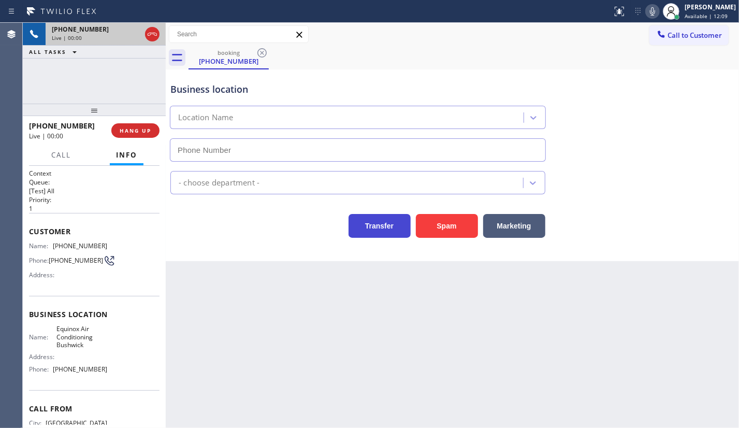
type input "(347) 658-5620"
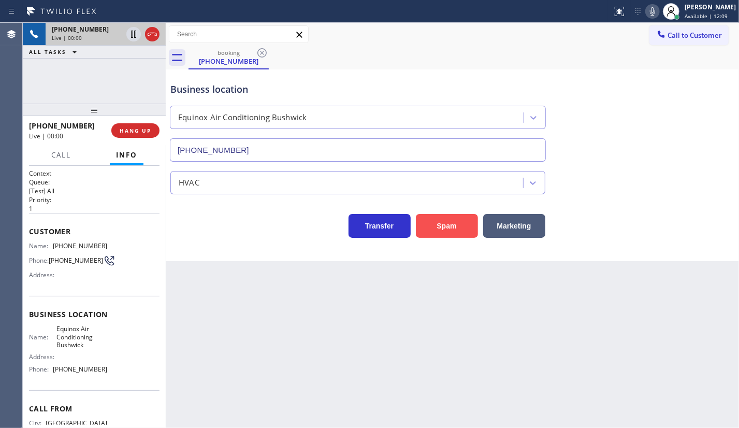
click at [444, 222] on button "Spam" at bounding box center [447, 226] width 62 height 24
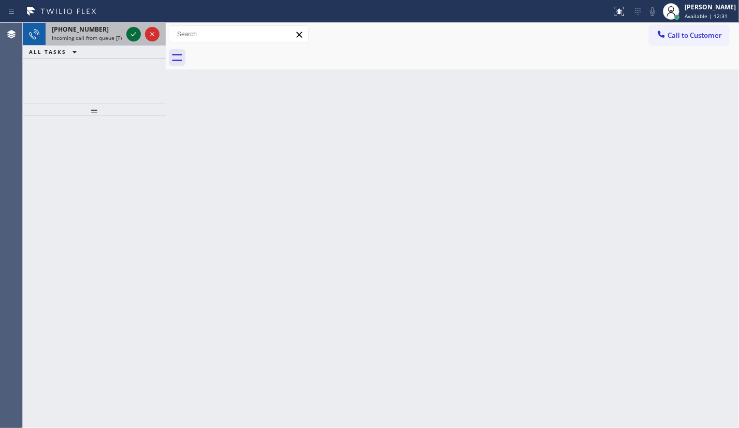
click at [133, 38] on icon at bounding box center [133, 34] width 12 height 12
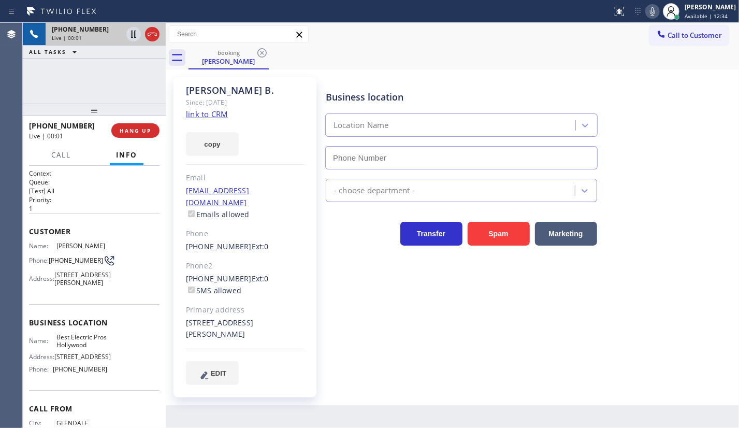
type input "(213) 516-7892"
click at [222, 109] on link "link to CRM" at bounding box center [207, 114] width 42 height 10
click at [138, 131] on span "HANG UP" at bounding box center [136, 130] width 32 height 7
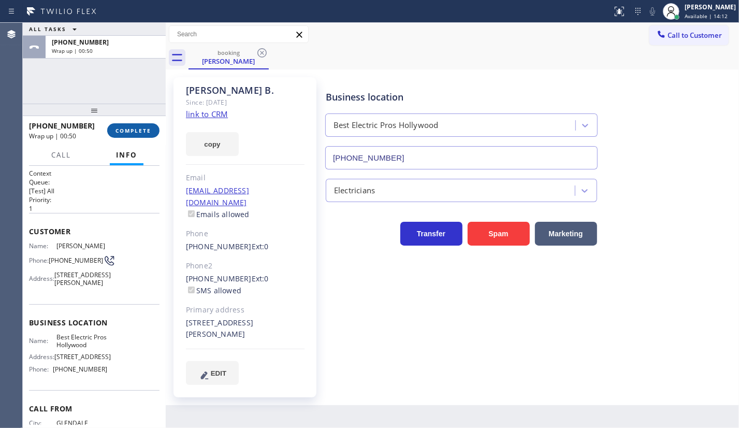
drag, startPoint x: 153, startPoint y: 120, endPoint x: 145, endPoint y: 127, distance: 11.4
click at [149, 124] on div "+18184821179 Wrap up | 00:50 COMPLETE" at bounding box center [94, 130] width 131 height 27
click at [145, 127] on span "COMPLETE" at bounding box center [134, 130] width 36 height 7
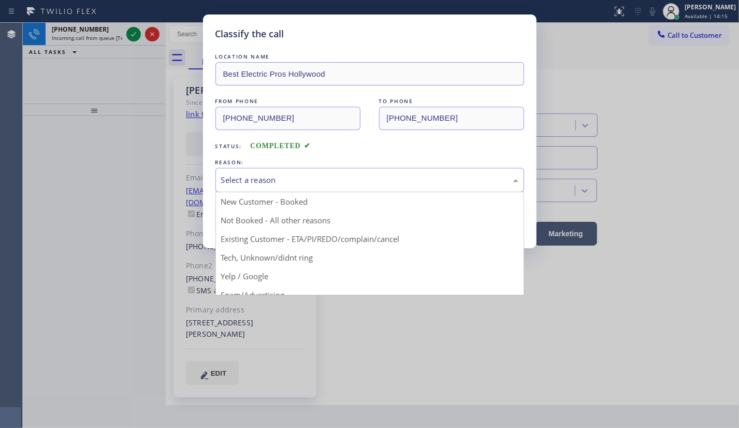
click at [237, 187] on div "Select a reason" at bounding box center [370, 180] width 309 height 24
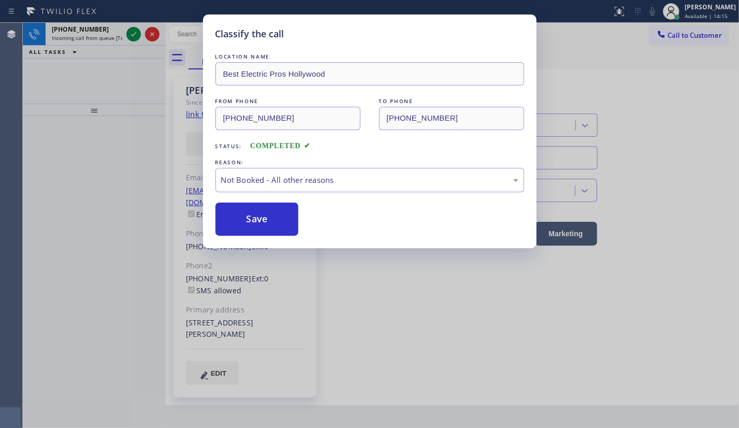
click at [245, 221] on button "Save" at bounding box center [257, 219] width 83 height 33
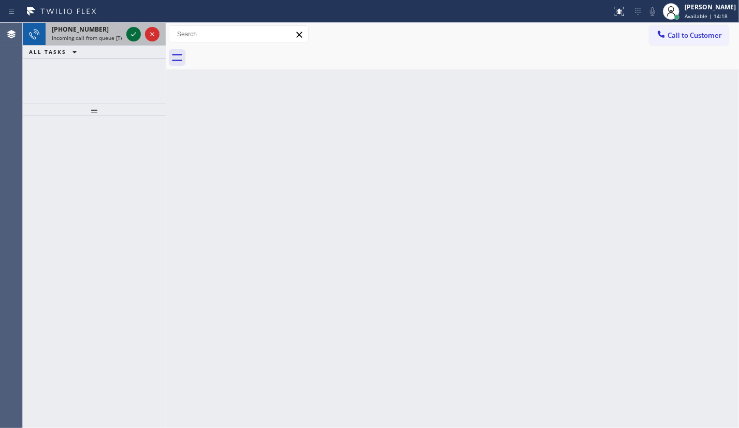
click at [135, 28] on icon at bounding box center [133, 34] width 12 height 12
click at [133, 32] on icon at bounding box center [133, 34] width 12 height 12
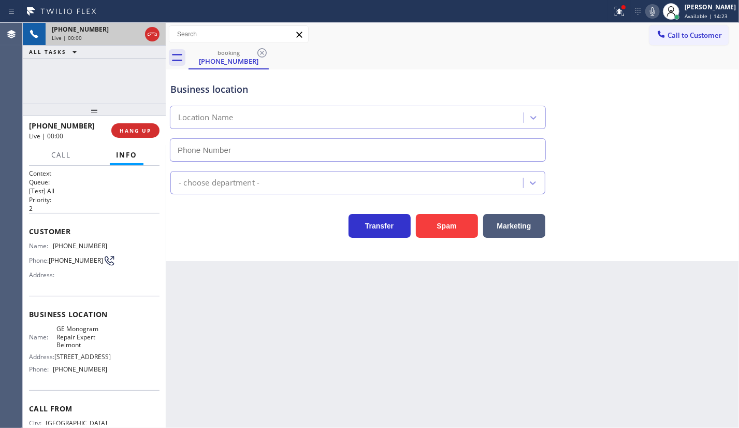
type input "(215) 398-4257"
click at [142, 131] on span "HANG UP" at bounding box center [136, 130] width 32 height 7
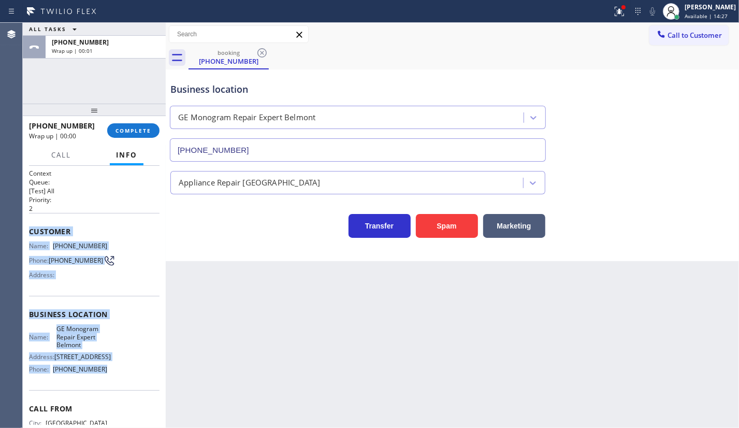
drag, startPoint x: 25, startPoint y: 223, endPoint x: 120, endPoint y: 370, distance: 175.5
click at [120, 370] on div "Context Queue: [Test] All Priority: 2 Customer Name: (609) 692-4878 Phone: (609…" at bounding box center [94, 297] width 143 height 262
drag, startPoint x: 625, startPoint y: 21, endPoint x: 625, endPoint y: 31, distance: 10.4
click at [625, 26] on div "Status report Issue detected This issue could affect your workflow. Please cont…" at bounding box center [369, 214] width 739 height 428
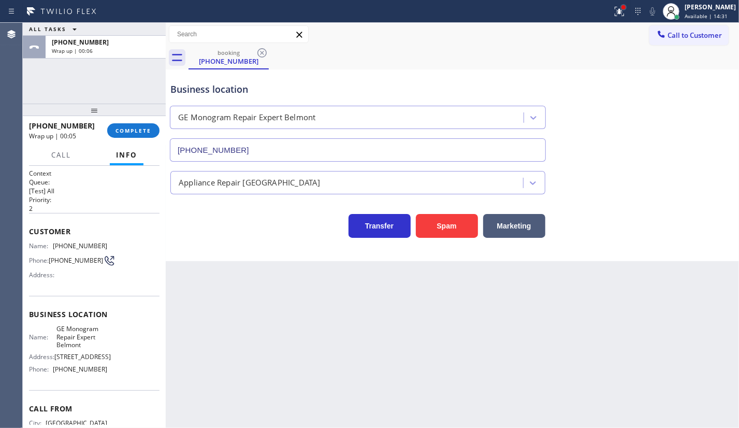
click at [627, 9] on div at bounding box center [624, 7] width 6 height 6
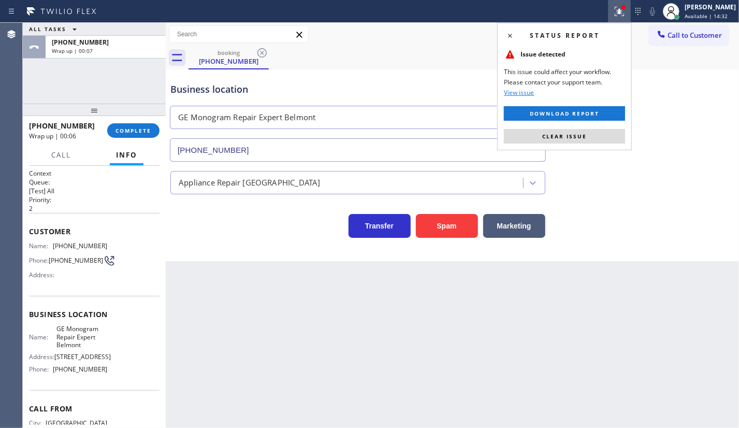
click at [599, 138] on button "Clear issue" at bounding box center [564, 136] width 121 height 15
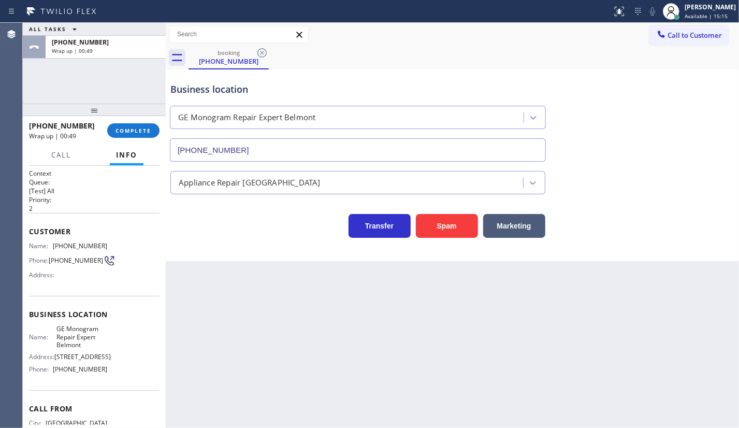
click at [77, 104] on div at bounding box center [94, 110] width 143 height 12
click at [140, 135] on button "COMPLETE" at bounding box center [133, 131] width 52 height 15
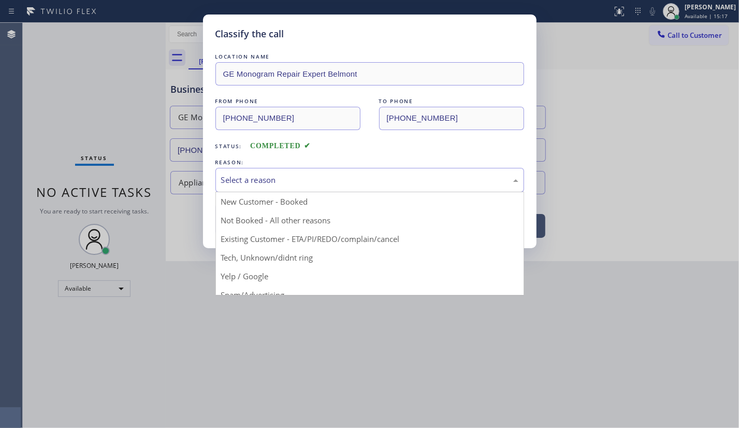
click at [239, 178] on div "Select a reason" at bounding box center [369, 180] width 297 height 12
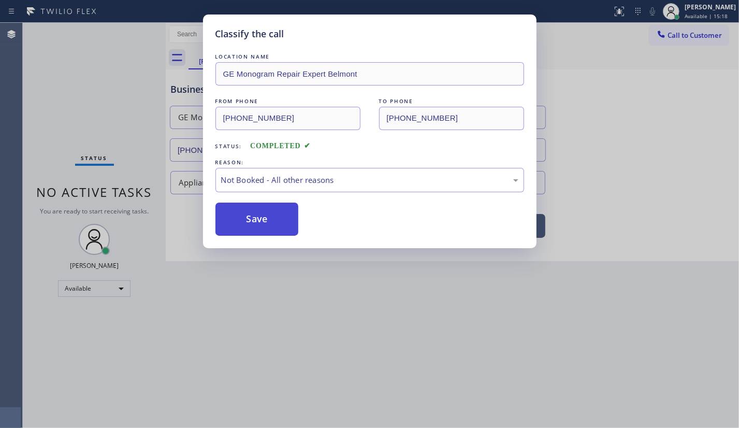
click at [245, 219] on button "Save" at bounding box center [257, 219] width 83 height 33
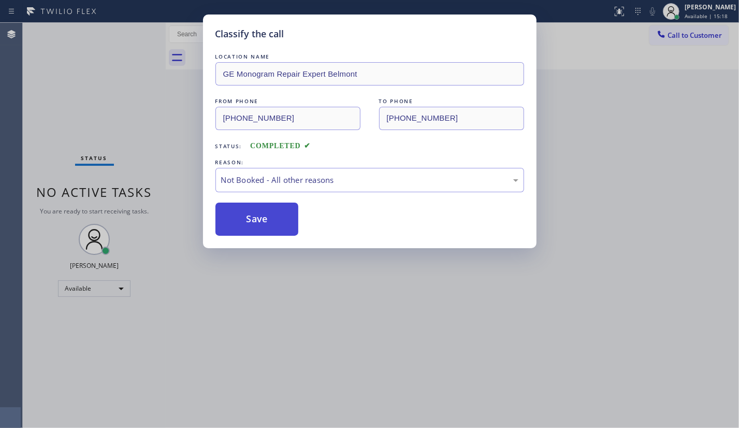
click at [247, 217] on button "Save" at bounding box center [257, 219] width 83 height 33
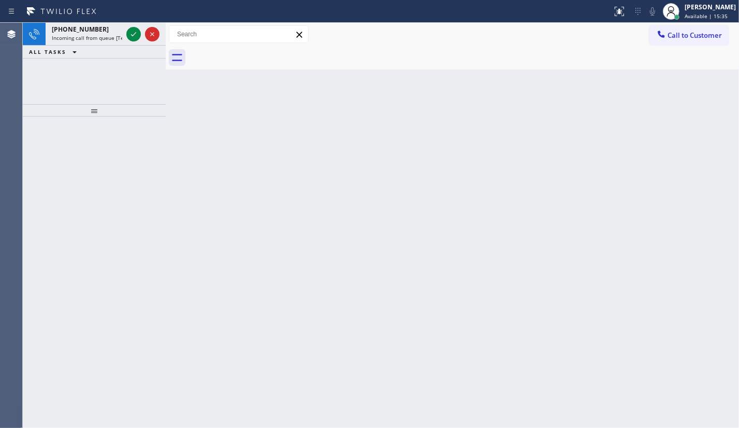
click at [75, 76] on div "+12137893323 Incoming call from queue [Test] All ALL TASKS ALL TASKS ACTIVE TAS…" at bounding box center [94, 63] width 143 height 81
click at [130, 36] on icon at bounding box center [133, 34] width 12 height 12
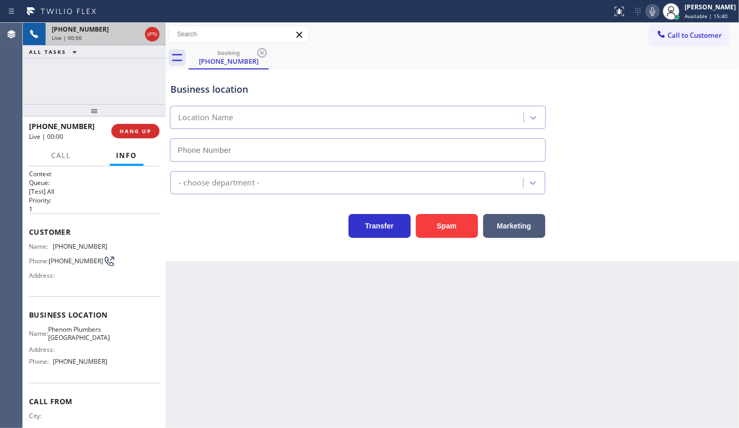
type input "(562) 372-6013"
click at [135, 124] on button "HANG UP" at bounding box center [135, 131] width 48 height 15
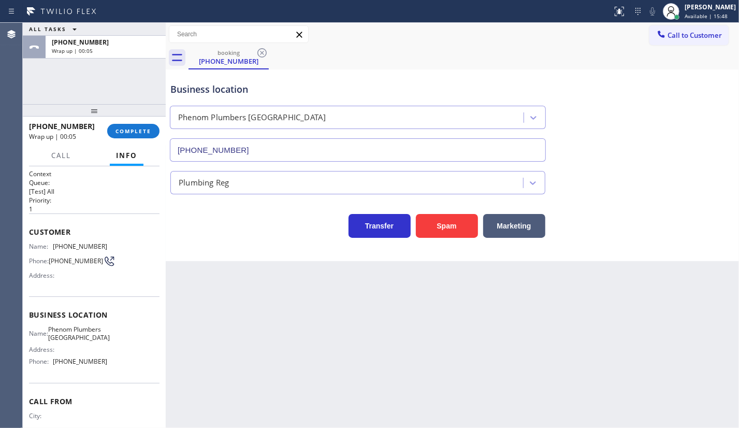
click at [39, 88] on div "ALL TASKS ALL TASKS ACTIVE TASKS TASKS IN WRAP UP +12137893323 Wrap up | 00:05" at bounding box center [94, 63] width 143 height 81
click at [140, 136] on button "COMPLETE" at bounding box center [133, 131] width 52 height 15
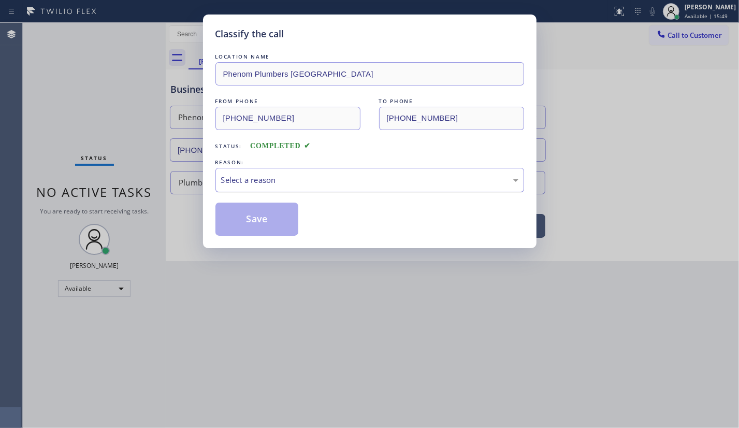
click at [245, 187] on div "Select a reason" at bounding box center [370, 180] width 309 height 24
click at [242, 222] on button "Save" at bounding box center [257, 219] width 83 height 33
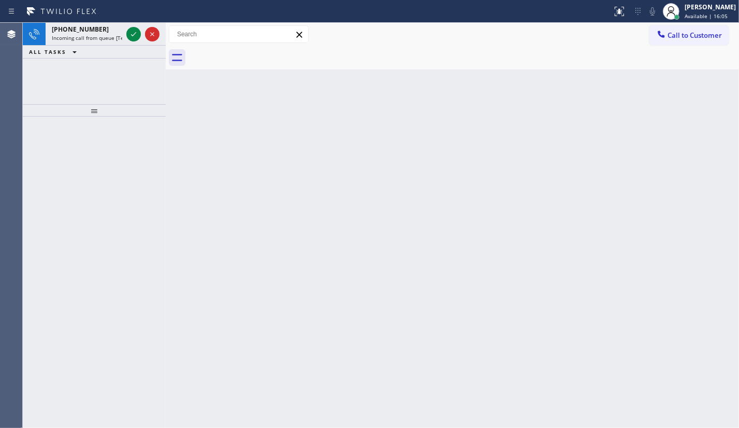
drag, startPoint x: 111, startPoint y: 36, endPoint x: 135, endPoint y: 51, distance: 28.2
click at [111, 36] on span "Incoming call from queue [Test] All" at bounding box center [95, 37] width 86 height 7
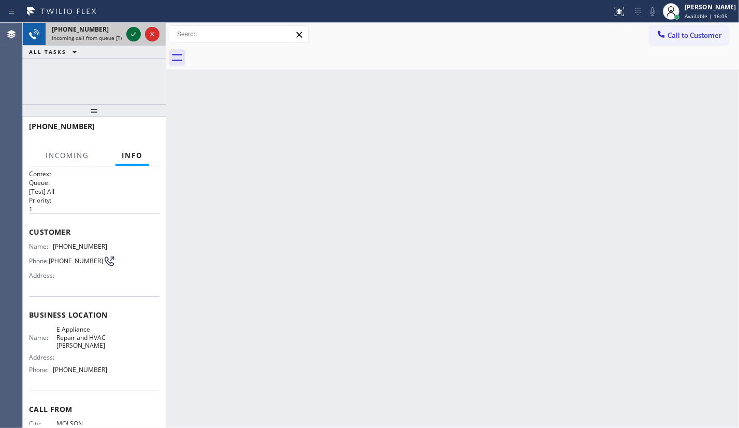
click at [124, 31] on div at bounding box center [142, 34] width 37 height 23
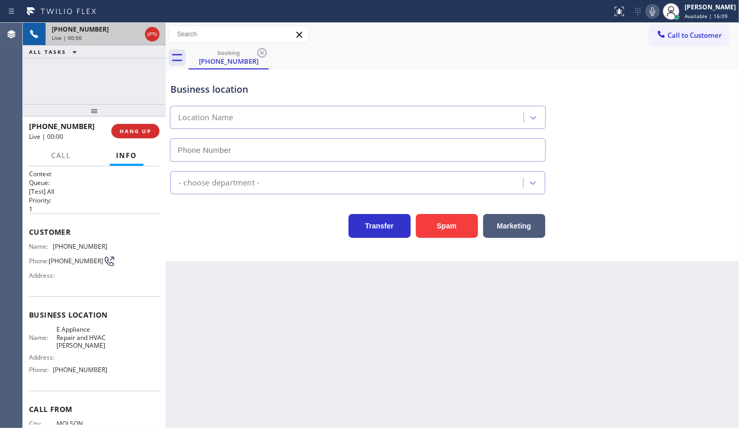
type input "(425) 363-0009"
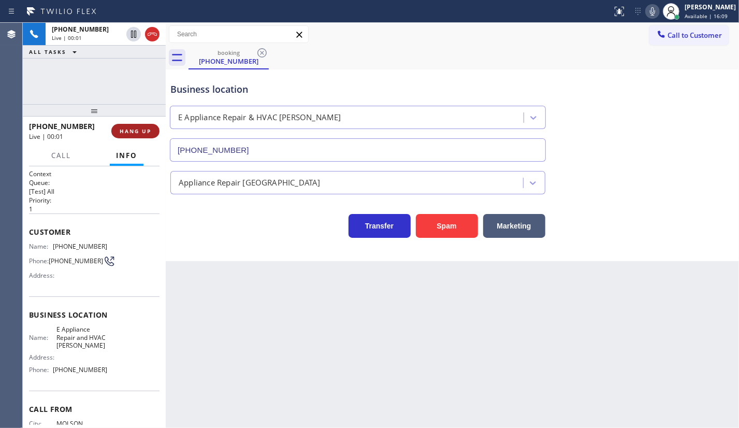
click at [126, 126] on button "HANG UP" at bounding box center [135, 131] width 48 height 15
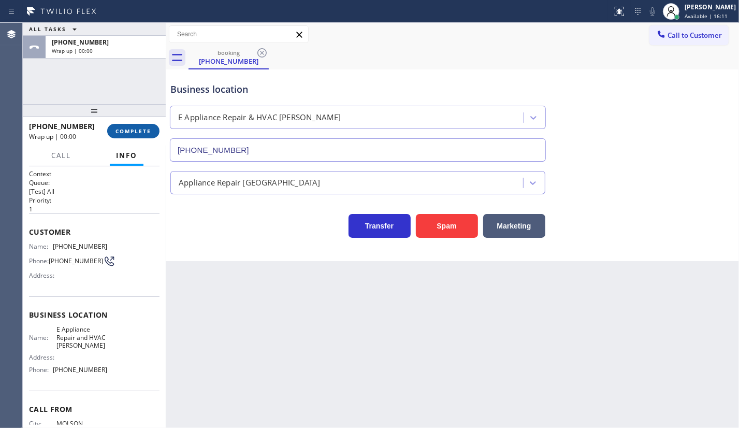
click at [126, 126] on button "COMPLETE" at bounding box center [133, 131] width 52 height 15
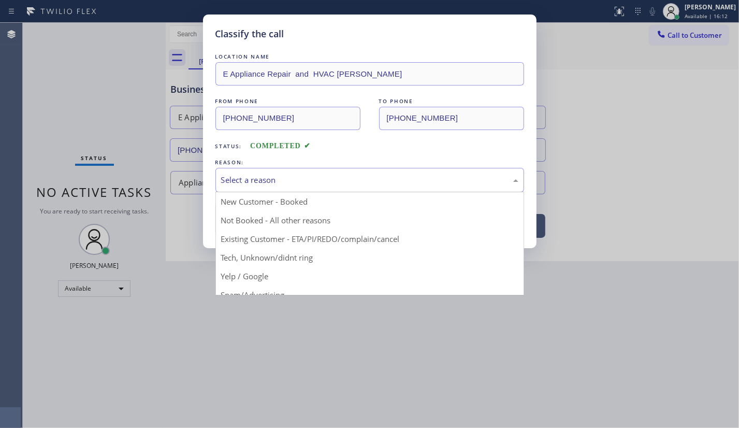
click at [236, 187] on div "Select a reason" at bounding box center [370, 180] width 309 height 24
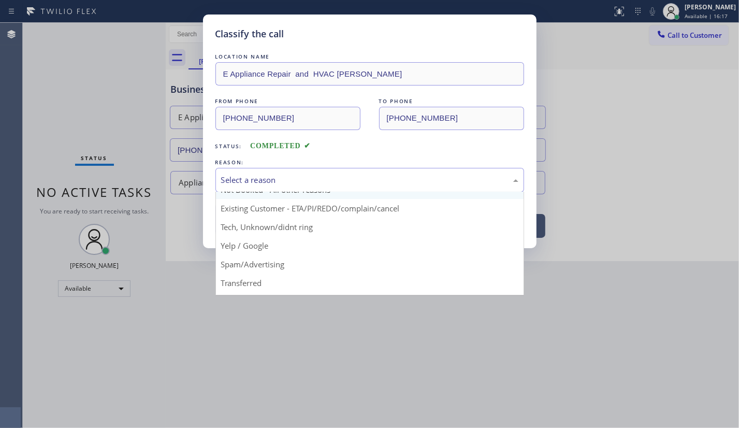
scroll to position [47, 0]
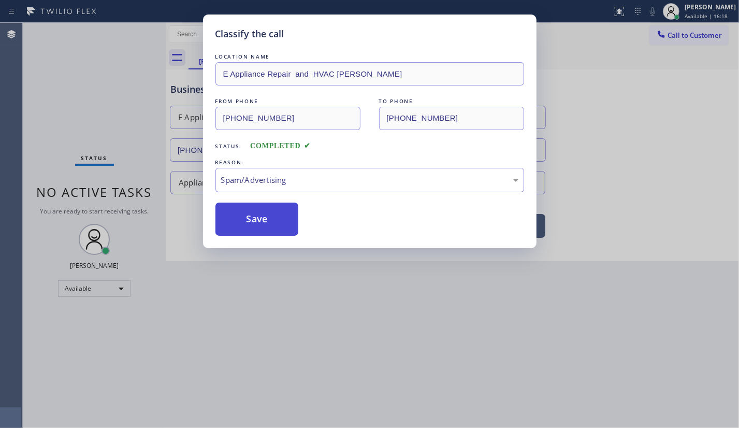
drag, startPoint x: 253, startPoint y: 251, endPoint x: 242, endPoint y: 213, distance: 39.5
click at [242, 213] on button "Save" at bounding box center [257, 219] width 83 height 33
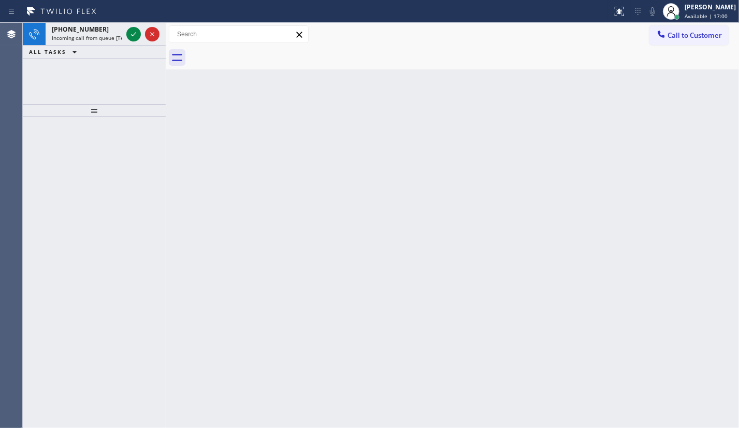
drag, startPoint x: 122, startPoint y: 69, endPoint x: 128, endPoint y: 39, distance: 31.1
click at [122, 67] on div "+14155440578 Incoming call from queue [Test] All ALL TASKS ALL TASKS ACTIVE TAS…" at bounding box center [94, 63] width 143 height 81
click at [128, 35] on icon at bounding box center [133, 34] width 12 height 12
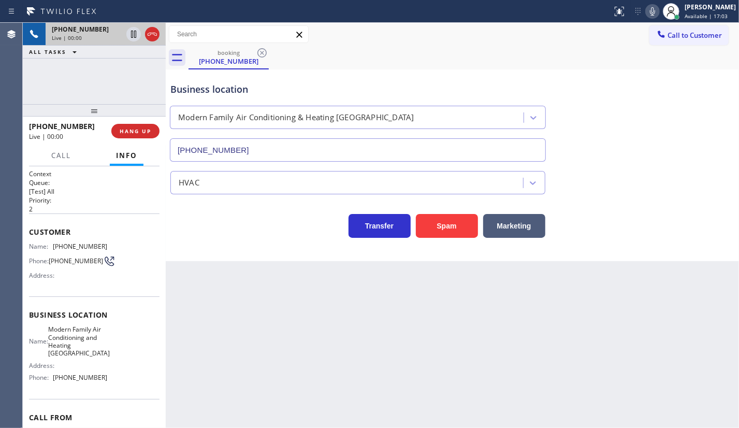
type input "(415) 842-1696"
click at [450, 235] on button "Spam" at bounding box center [447, 226] width 62 height 24
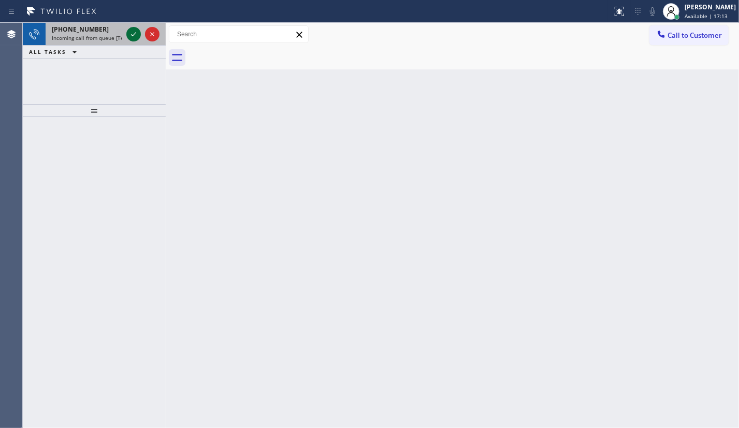
click at [133, 34] on icon at bounding box center [133, 34] width 12 height 12
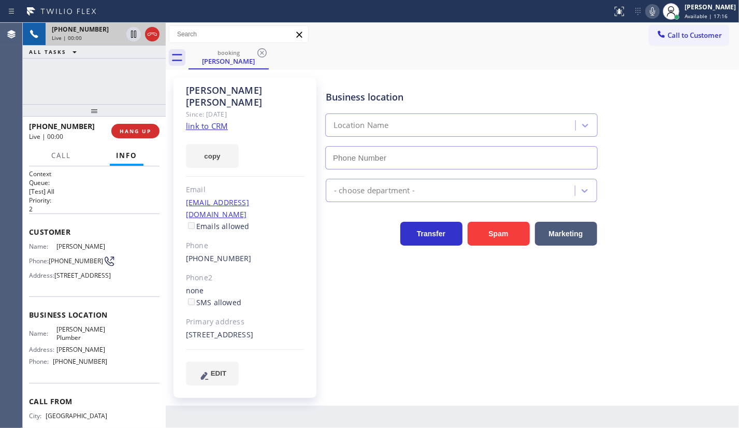
type input "(323) 529-6181"
click at [212, 121] on link "link to CRM" at bounding box center [207, 126] width 42 height 10
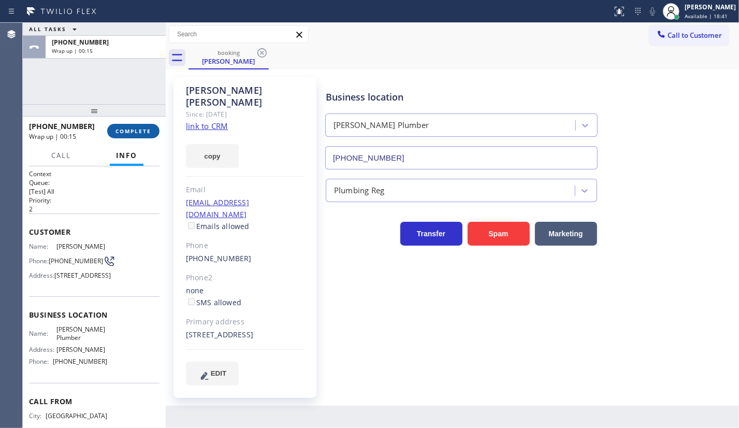
click at [125, 124] on button "COMPLETE" at bounding box center [133, 131] width 52 height 15
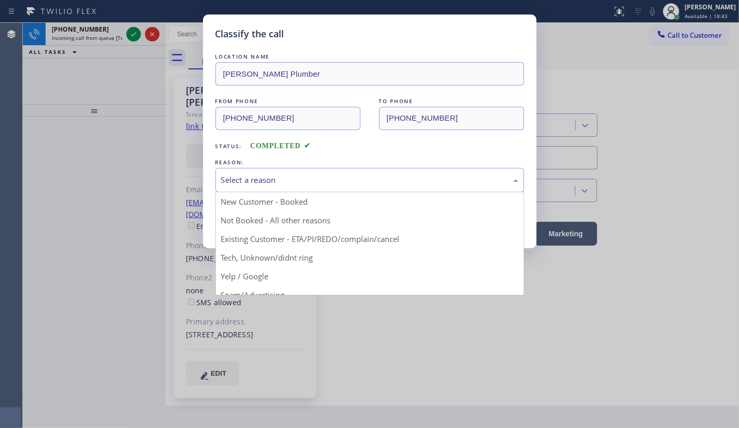
click at [240, 180] on div "Select a reason" at bounding box center [369, 180] width 297 height 12
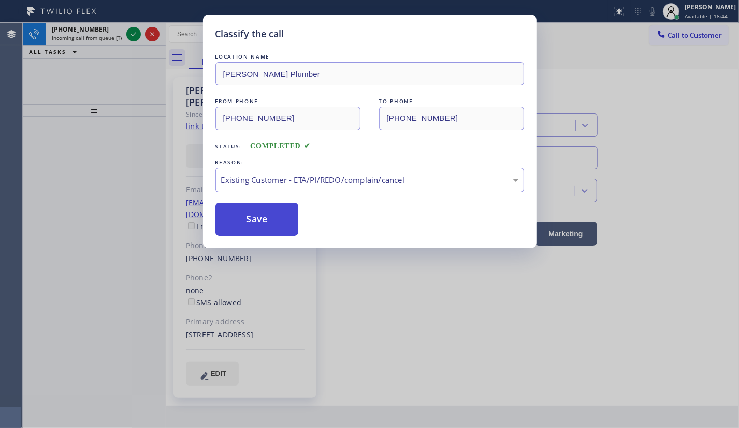
click at [266, 226] on button "Save" at bounding box center [257, 219] width 83 height 33
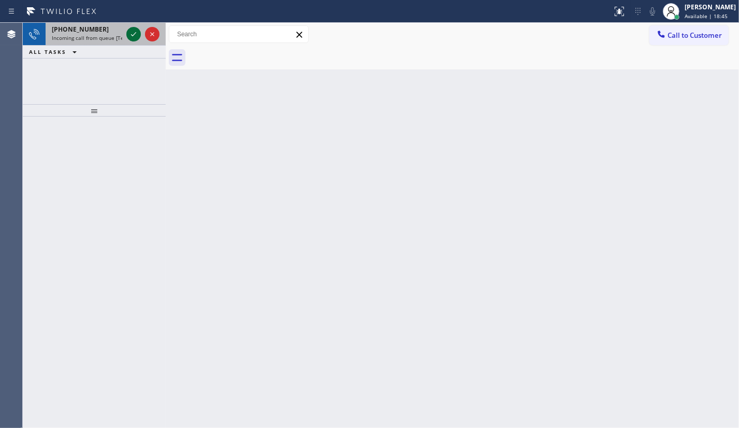
click at [132, 31] on icon at bounding box center [133, 34] width 12 height 12
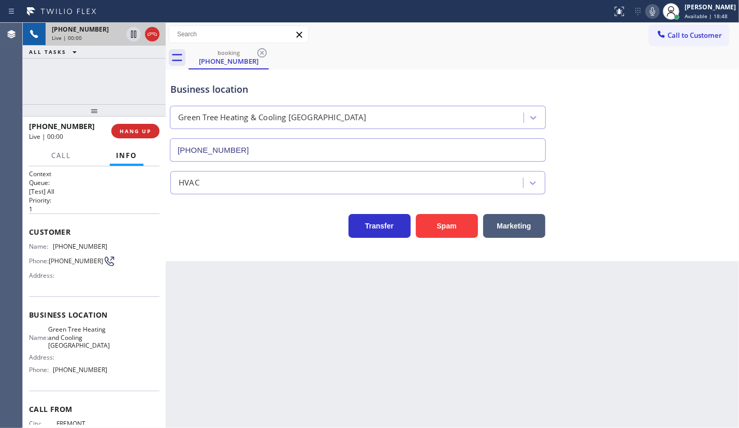
type input "(760) 284-8447"
click at [471, 222] on button "Spam" at bounding box center [447, 226] width 62 height 24
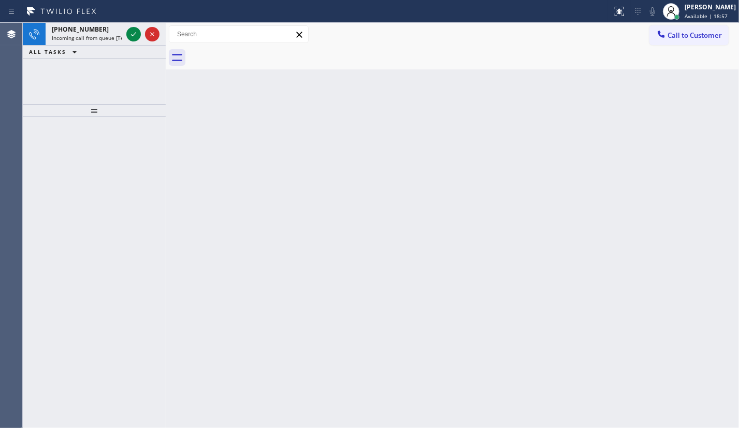
click at [86, 79] on div "+17547034025 Incoming call from queue [Test] All ALL TASKS ALL TASKS ACTIVE TAS…" at bounding box center [94, 63] width 143 height 81
click at [138, 34] on icon at bounding box center [133, 34] width 12 height 12
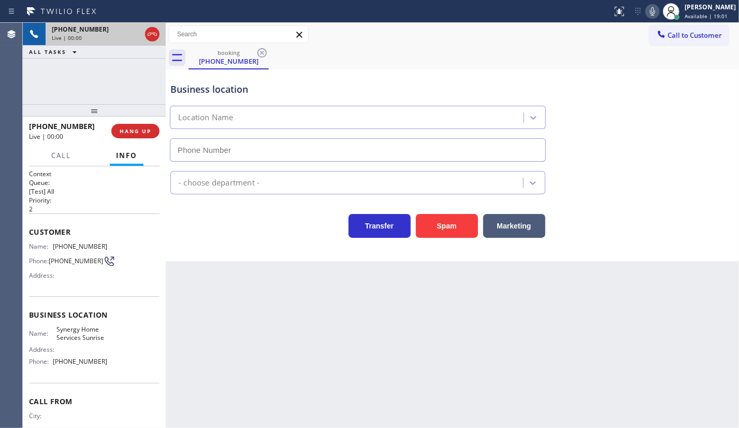
type input "(754) 799-3094"
click at [442, 224] on button "Spam" at bounding box center [447, 226] width 62 height 24
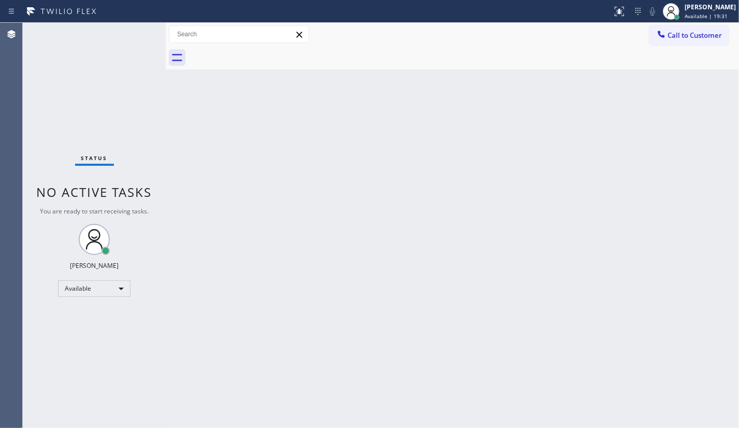
click at [296, 166] on div "Back to Dashboard Change Sender ID Customers Technicians Select a contact Outbo…" at bounding box center [453, 225] width 574 height 405
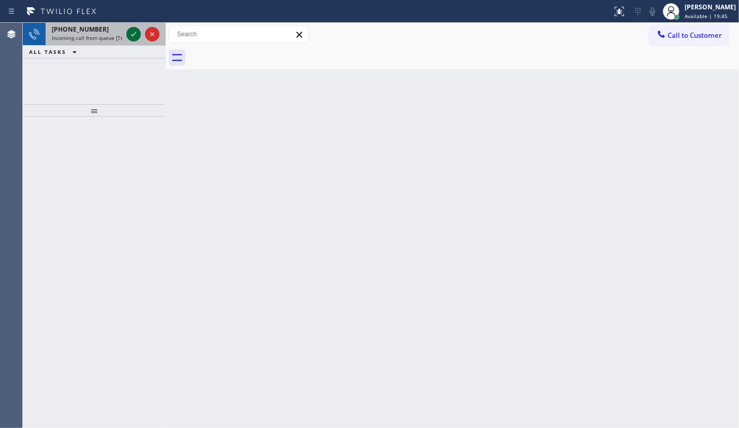
click at [135, 29] on icon at bounding box center [133, 34] width 12 height 12
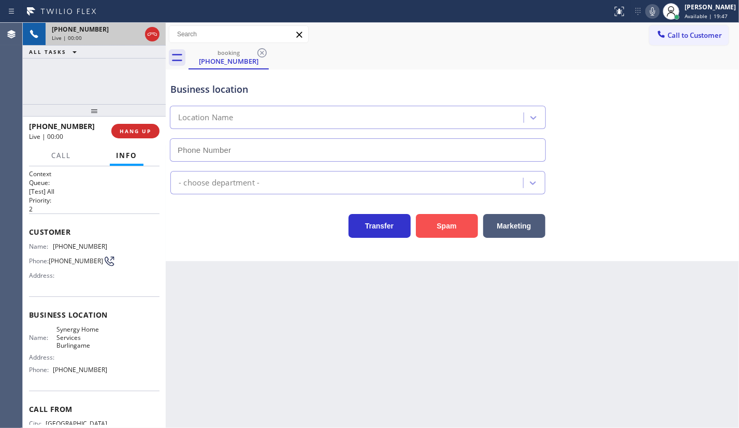
type input "(415) 548-9188"
click at [422, 228] on button "Spam" at bounding box center [447, 226] width 62 height 24
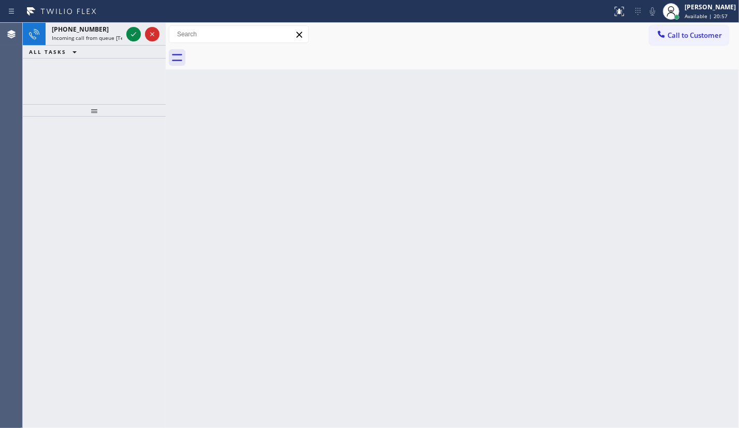
click at [89, 67] on div "+13237155037 Incoming call from queue [Test] All ALL TASKS ALL TASKS ACTIVE TAS…" at bounding box center [94, 63] width 143 height 81
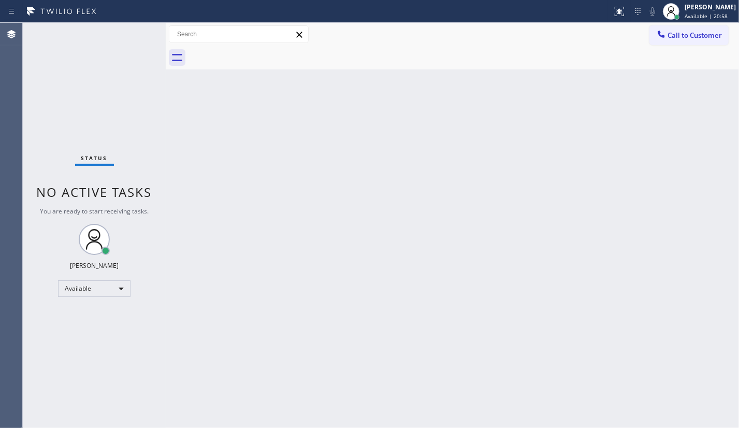
click at [132, 30] on div "Status No active tasks You are ready to start receiving tasks. JENIZA ALCAYDE A…" at bounding box center [94, 225] width 143 height 405
click at [132, 34] on div "Status No active tasks You are ready to start receiving tasks. JENIZA ALCAYDE A…" at bounding box center [94, 225] width 143 height 405
click at [133, 30] on div "Status No active tasks You are ready to start receiving tasks. JENIZA ALCAYDE A…" at bounding box center [94, 225] width 143 height 405
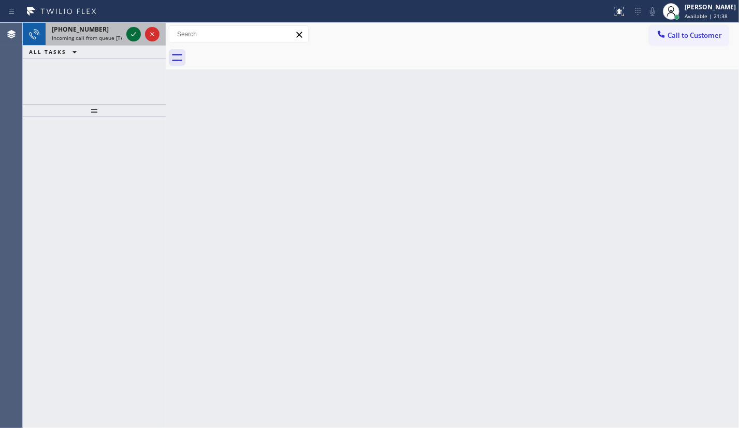
click at [132, 32] on icon at bounding box center [133, 34] width 12 height 12
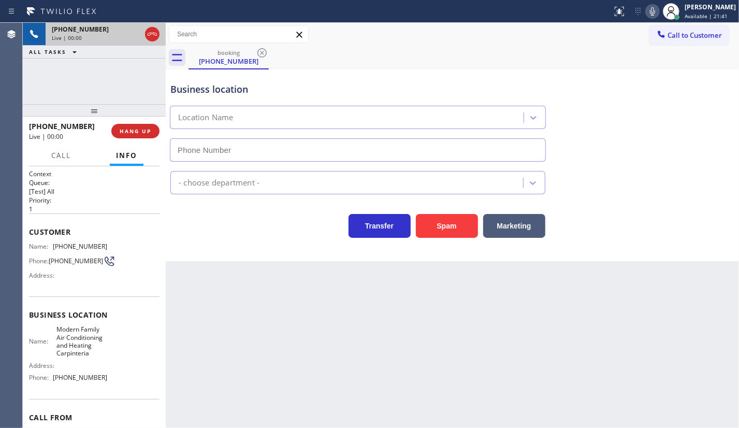
type input "(805) 519-8933"
click at [446, 233] on button "Spam" at bounding box center [447, 226] width 62 height 24
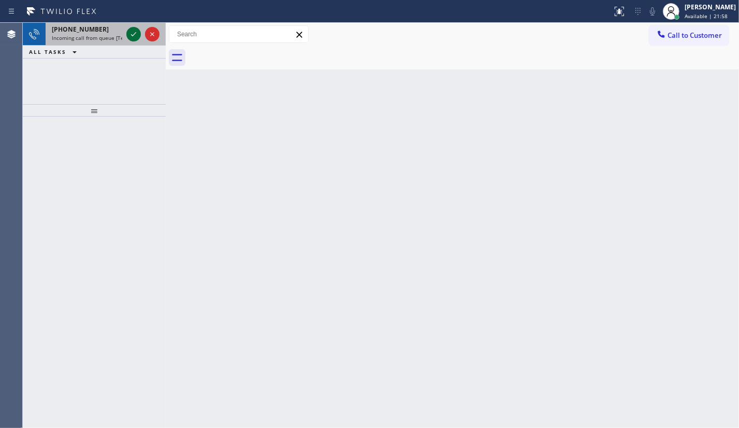
click at [132, 31] on icon at bounding box center [133, 34] width 12 height 12
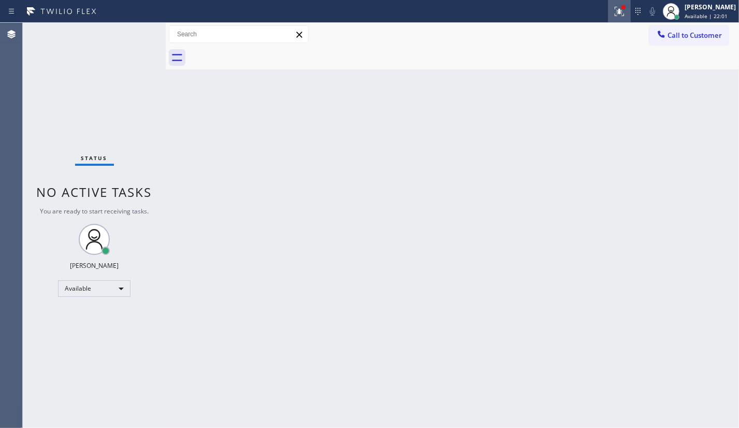
click at [628, 9] on div at bounding box center [619, 11] width 23 height 12
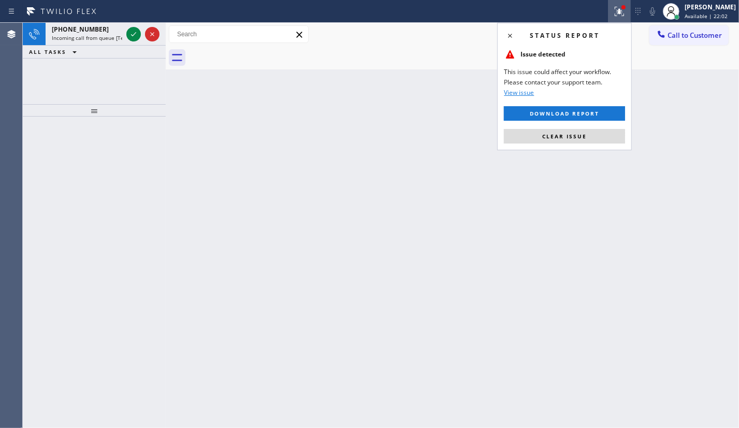
click at [597, 144] on div "Status report Issue detected This issue could affect your workflow. Please cont…" at bounding box center [564, 86] width 135 height 127
drag, startPoint x: 597, startPoint y: 140, endPoint x: 369, endPoint y: 73, distance: 237.6
click at [593, 135] on button "Clear issue" at bounding box center [564, 136] width 121 height 15
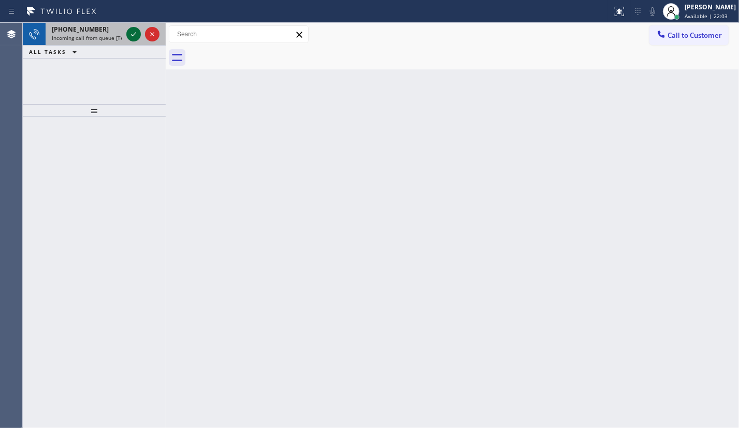
click at [129, 34] on icon at bounding box center [133, 34] width 12 height 12
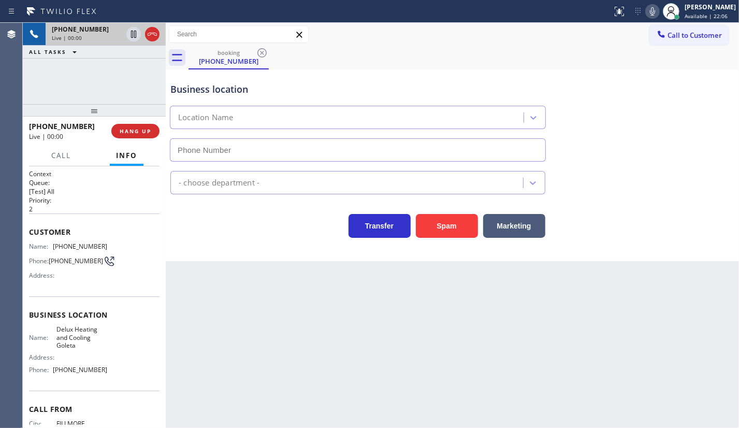
type input "(805) 892-6922"
drag, startPoint x: 436, startPoint y: 222, endPoint x: 404, endPoint y: 171, distance: 60.2
click at [436, 222] on button "Spam" at bounding box center [447, 226] width 62 height 24
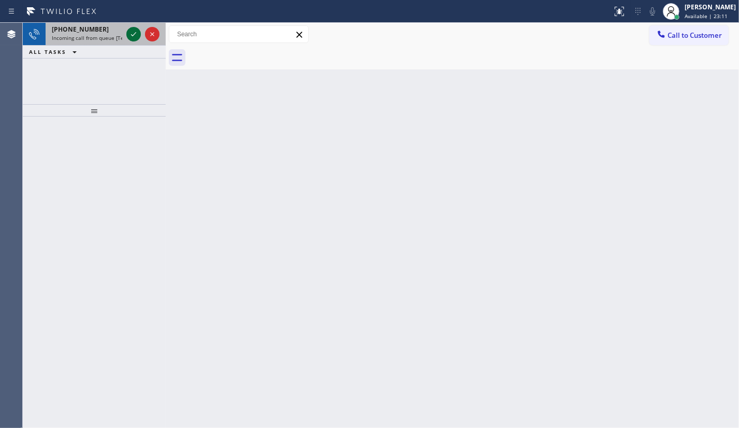
click at [135, 32] on icon at bounding box center [133, 34] width 12 height 12
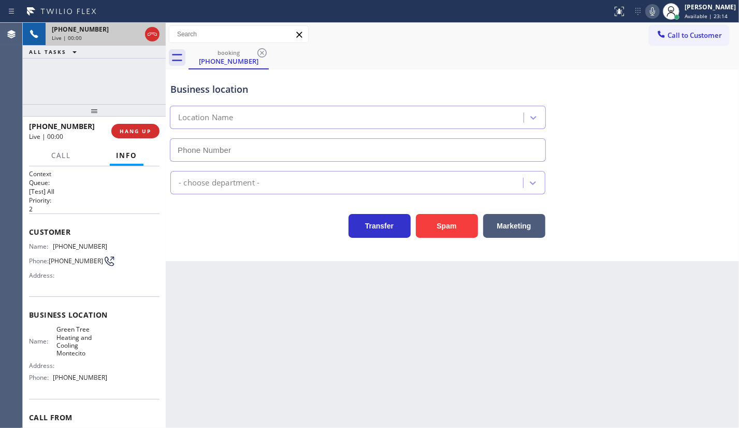
type input "(805) 659-8484"
click at [433, 230] on button "Spam" at bounding box center [447, 226] width 62 height 24
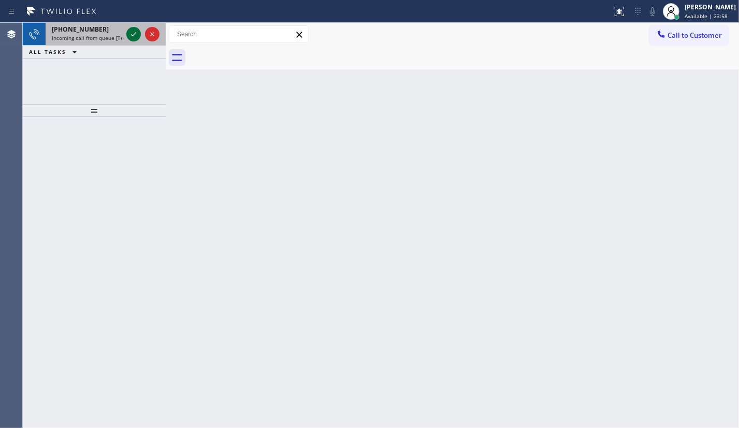
click at [132, 32] on icon at bounding box center [133, 34] width 12 height 12
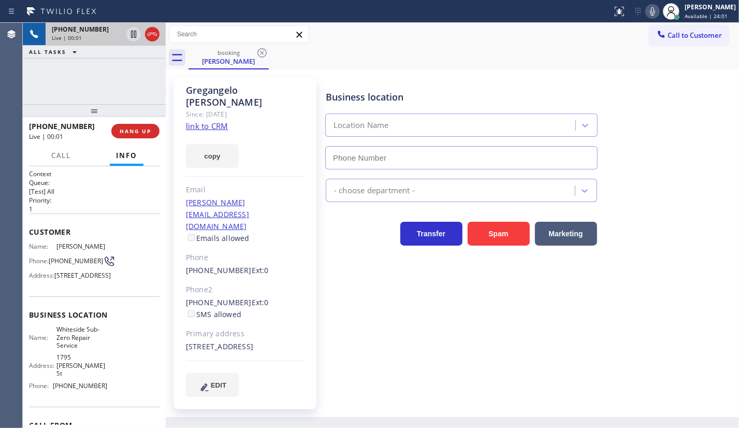
type input "(415) 991-1579"
click at [215, 121] on link "link to CRM" at bounding box center [207, 126] width 42 height 10
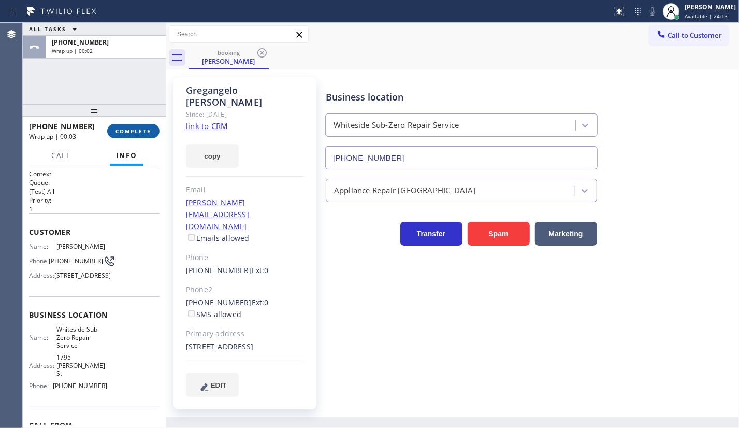
click at [125, 134] on span "COMPLETE" at bounding box center [134, 130] width 36 height 7
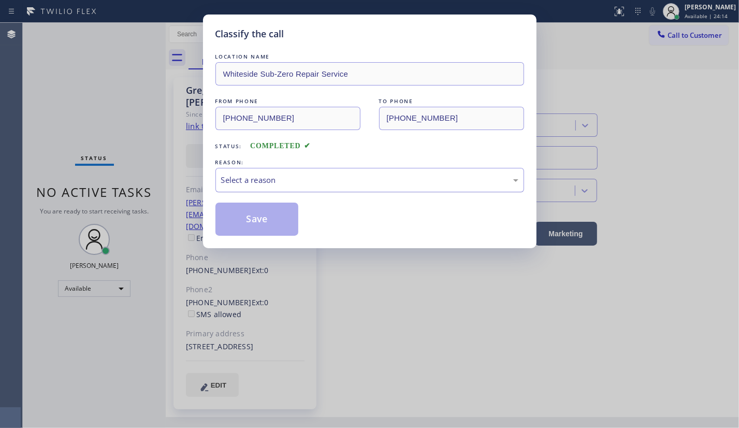
click at [262, 176] on div "Select a reason" at bounding box center [369, 180] width 297 height 12
click at [248, 223] on button "Save" at bounding box center [257, 219] width 83 height 33
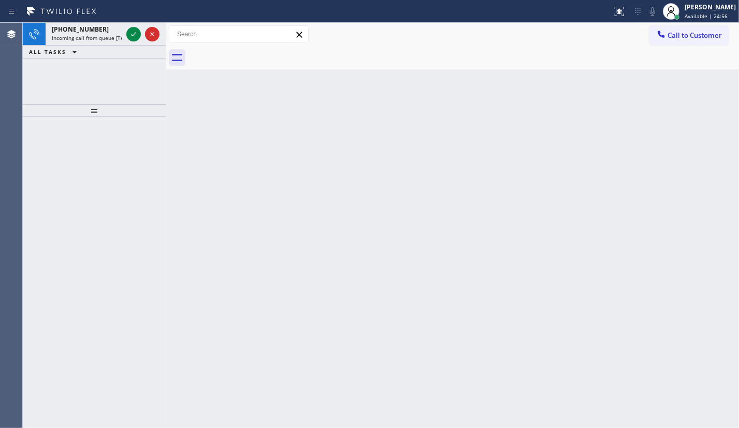
click at [83, 67] on div "+16232950045 Incoming call from queue [Test] All ALL TASKS ALL TASKS ACTIVE TAS…" at bounding box center [94, 63] width 143 height 81
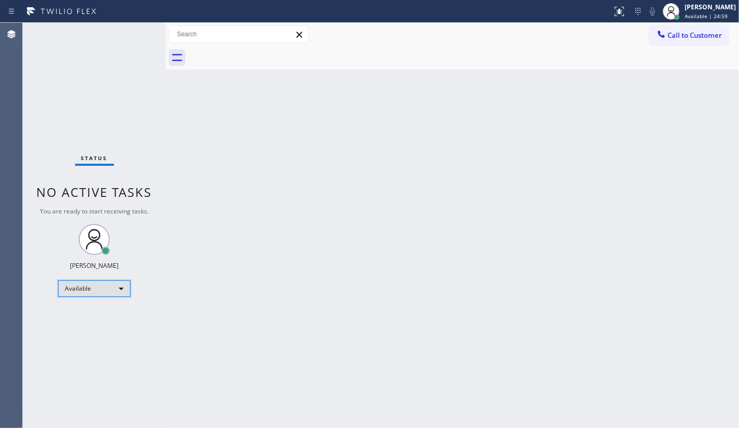
click at [67, 287] on div "Available" at bounding box center [94, 288] width 73 height 17
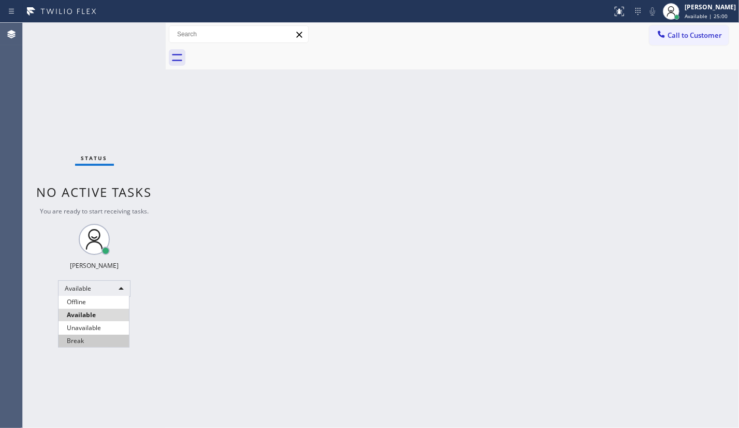
click at [77, 335] on li "Break" at bounding box center [94, 341] width 70 height 12
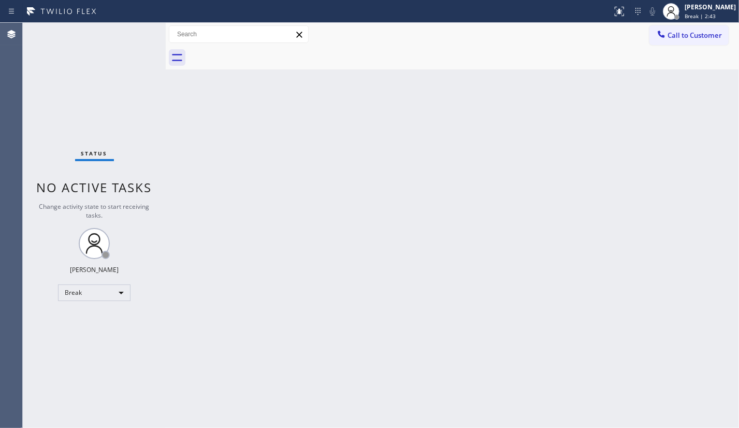
click at [54, 113] on div "Status No active tasks Change activity state to start receiving tasks. JENIZA A…" at bounding box center [94, 225] width 143 height 405
click at [82, 293] on div "Break" at bounding box center [94, 292] width 73 height 17
click at [85, 316] on li "Available" at bounding box center [94, 319] width 70 height 12
click at [94, 298] on div "Break" at bounding box center [94, 292] width 73 height 17
click at [97, 320] on li "Available" at bounding box center [94, 319] width 70 height 12
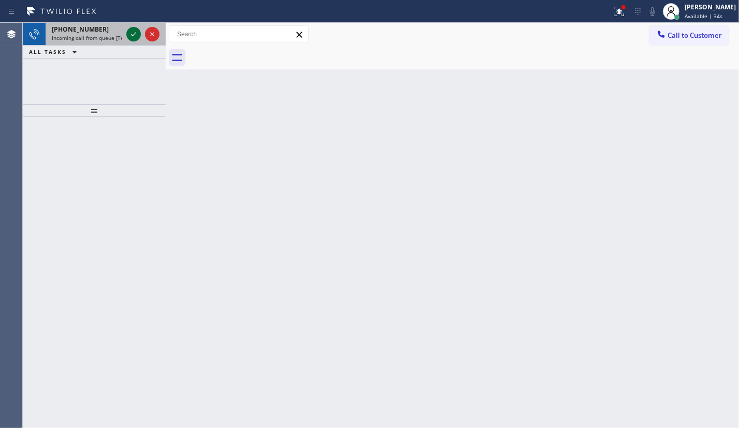
click at [133, 36] on icon at bounding box center [133, 34] width 12 height 12
click at [613, 16] on div at bounding box center [619, 11] width 23 height 12
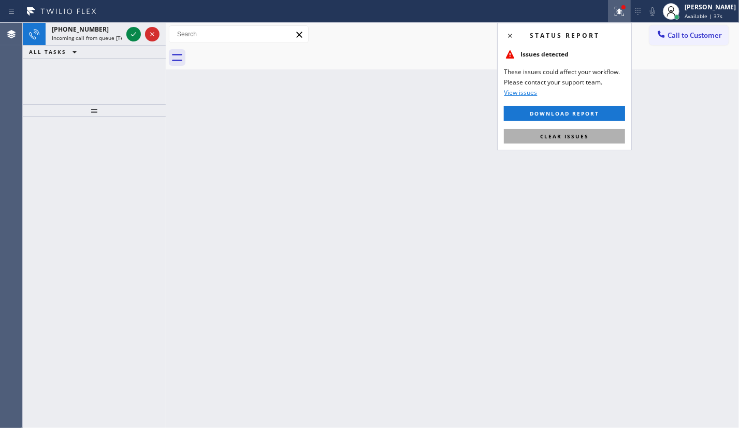
click at [596, 140] on button "Clear issues" at bounding box center [564, 136] width 121 height 15
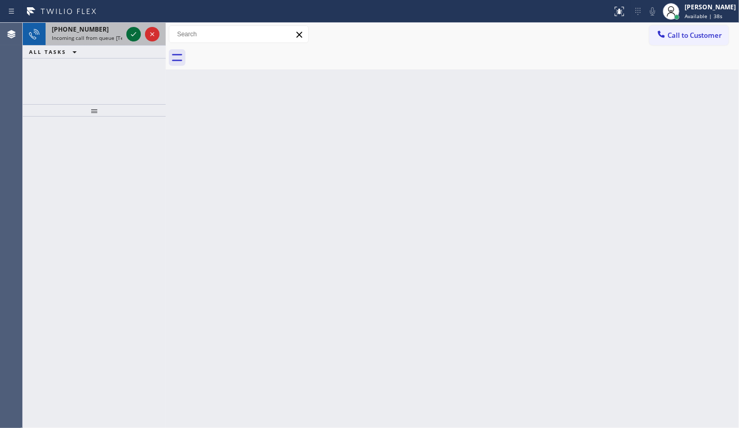
drag, startPoint x: 136, startPoint y: 40, endPoint x: 136, endPoint y: 31, distance: 9.8
click at [136, 39] on button at bounding box center [133, 34] width 15 height 15
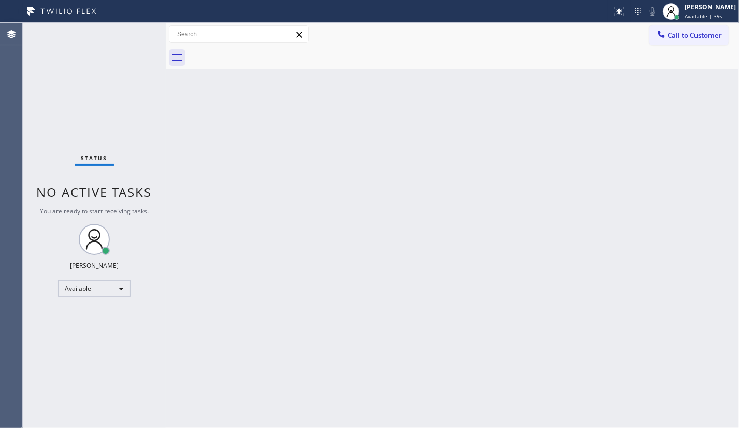
click at [136, 30] on div "Status No active tasks You are ready to start receiving tasks. JENIZA ALCAYDE A…" at bounding box center [94, 225] width 143 height 405
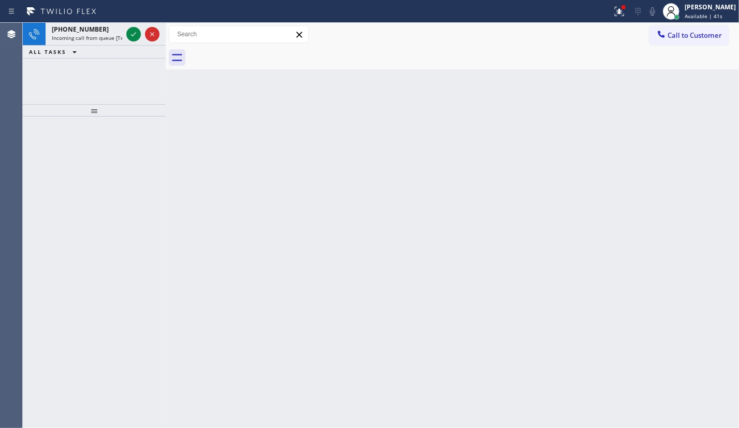
drag, startPoint x: 622, startPoint y: 7, endPoint x: 620, endPoint y: 53, distance: 45.6
click at [622, 7] on div at bounding box center [624, 7] width 6 height 6
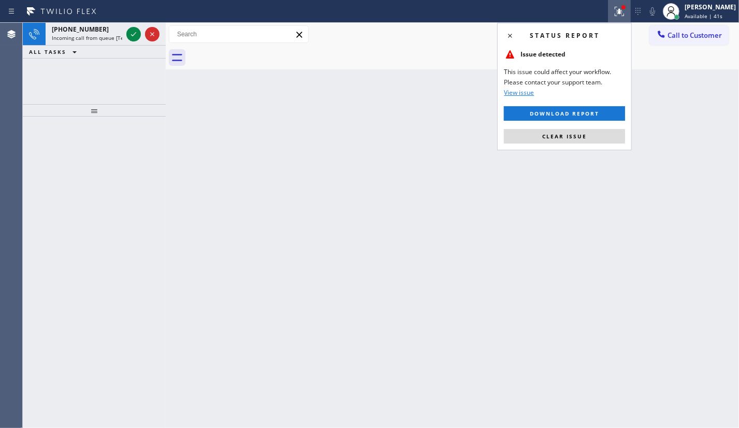
drag, startPoint x: 595, startPoint y: 135, endPoint x: 276, endPoint y: 79, distance: 323.5
click at [579, 131] on button "Clear issue" at bounding box center [564, 136] width 121 height 15
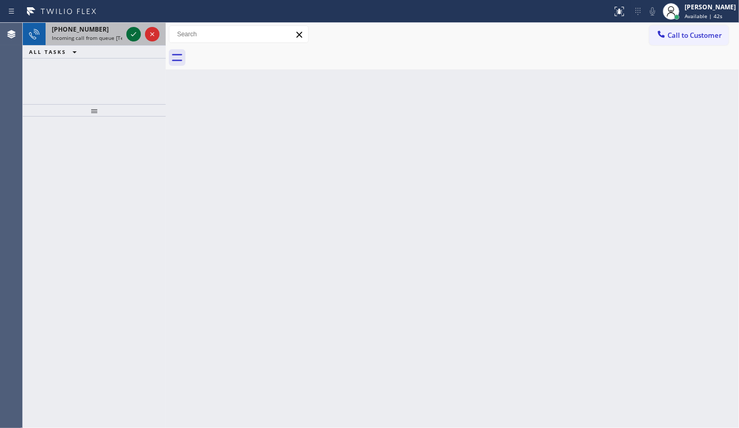
click at [131, 31] on icon at bounding box center [133, 34] width 12 height 12
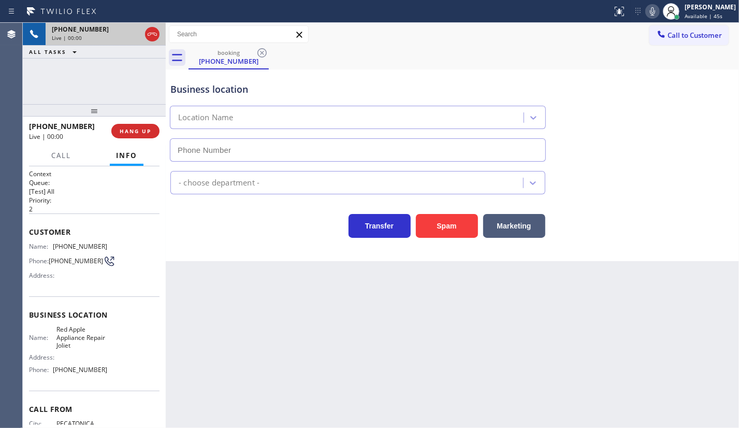
type input "(815) 335-9191"
click at [135, 128] on span "HANG UP" at bounding box center [136, 130] width 32 height 7
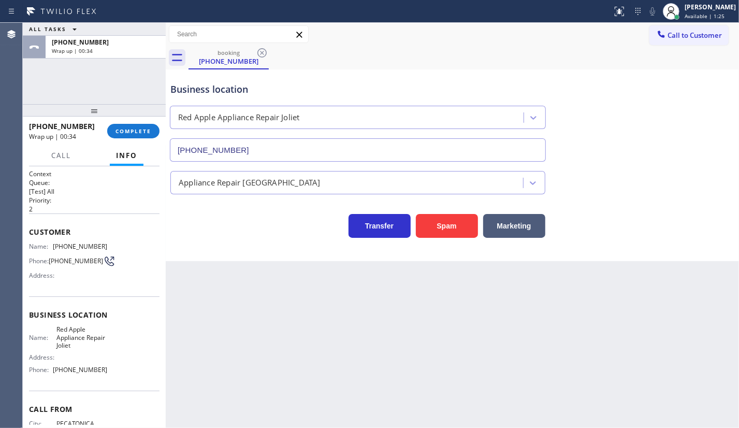
click at [53, 77] on div "ALL TASKS ALL TASKS ACTIVE TASKS TASKS IN WRAP UP +18152470677 Wrap up | 00:34" at bounding box center [94, 63] width 143 height 81
click at [118, 128] on span "COMPLETE" at bounding box center [134, 130] width 36 height 7
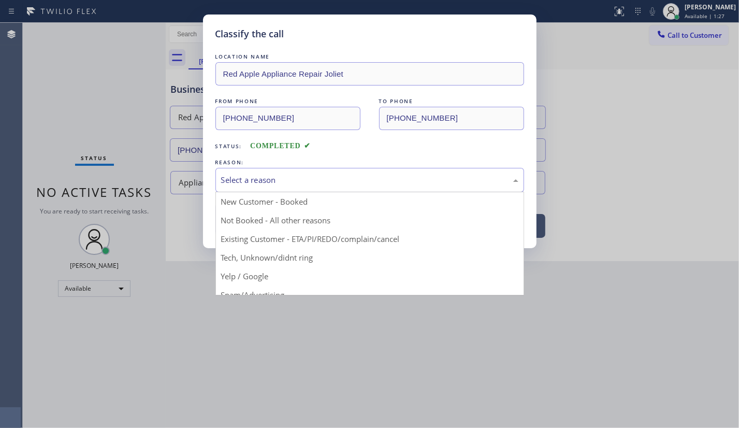
click at [261, 176] on div "Select a reason" at bounding box center [369, 180] width 297 height 12
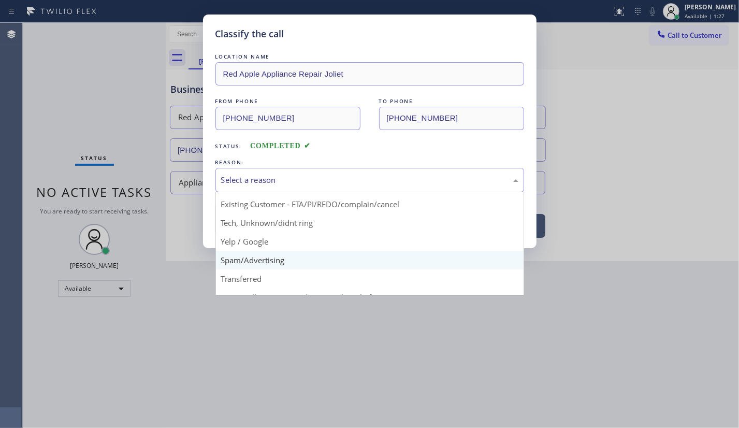
scroll to position [69, 0]
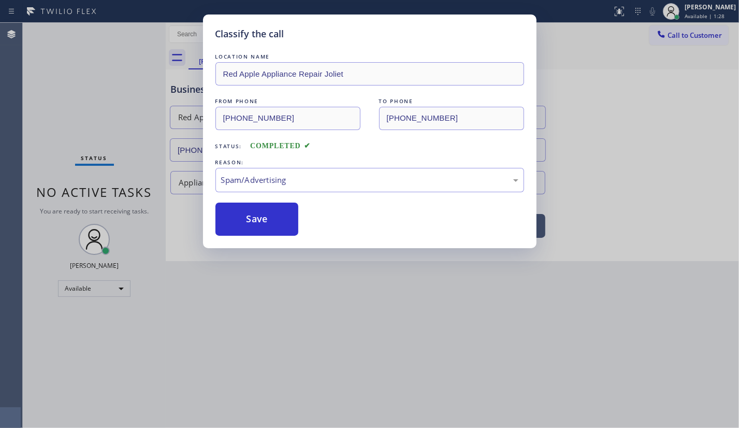
click at [245, 225] on button "Save" at bounding box center [257, 219] width 83 height 33
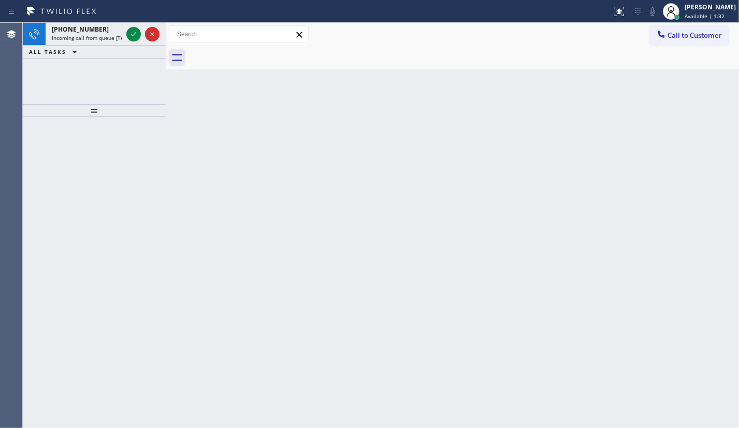
click at [73, 90] on div "+14158164874 Incoming call from queue [Test] All ALL TASKS ALL TASKS ACTIVE TAS…" at bounding box center [94, 63] width 143 height 81
click at [133, 36] on icon at bounding box center [133, 34] width 12 height 12
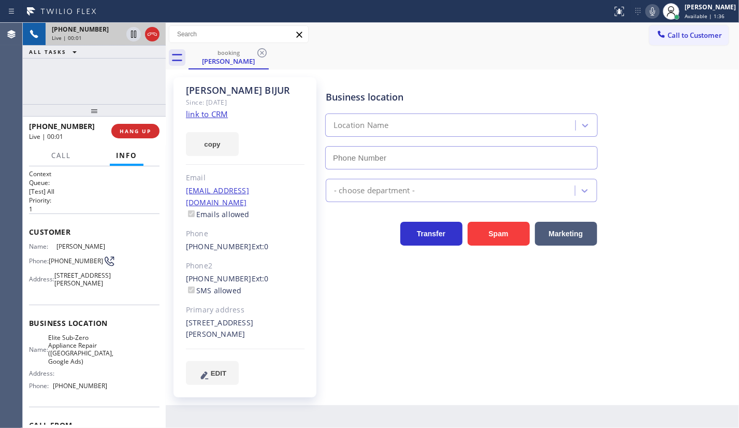
type input "[PHONE_NUMBER]"
click at [194, 116] on link "link to CRM" at bounding box center [207, 114] width 42 height 10
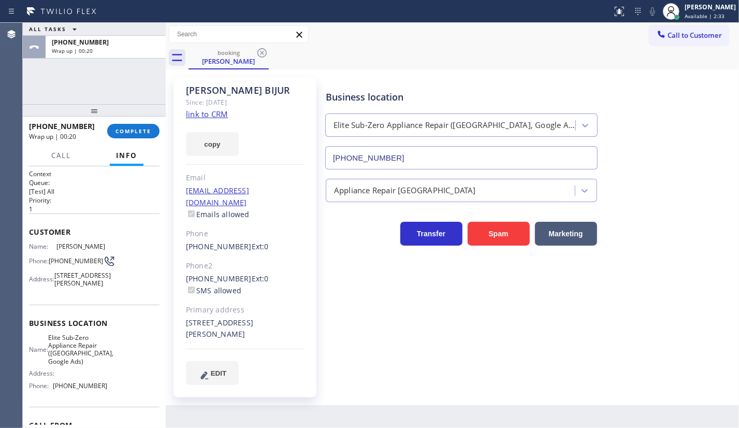
click at [197, 117] on link "link to CRM" at bounding box center [207, 114] width 42 height 10
click at [208, 140] on button "copy" at bounding box center [212, 144] width 53 height 24
click at [45, 80] on div "ALL TASKS ALL TASKS ACTIVE TASKS TASKS IN WRAP UP +14158164874 Wrap up | 01:09" at bounding box center [94, 63] width 143 height 81
click at [124, 127] on span "COMPLETE" at bounding box center [134, 130] width 36 height 7
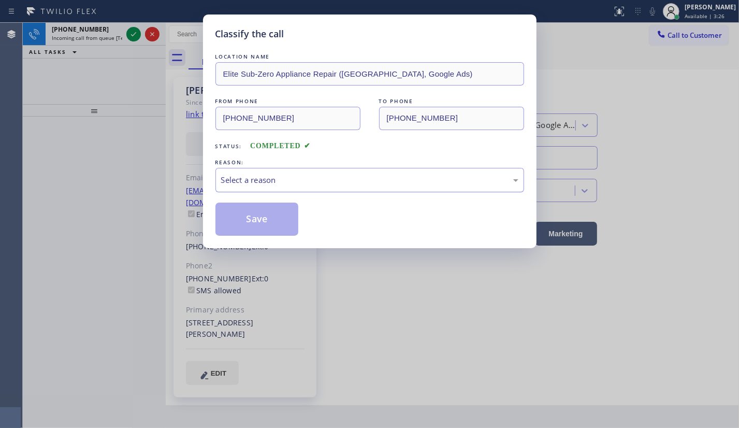
click at [272, 176] on div "Select a reason" at bounding box center [369, 180] width 297 height 12
drag, startPoint x: 249, startPoint y: 241, endPoint x: 250, endPoint y: 231, distance: 10.9
click at [250, 231] on button "Save" at bounding box center [257, 219] width 83 height 33
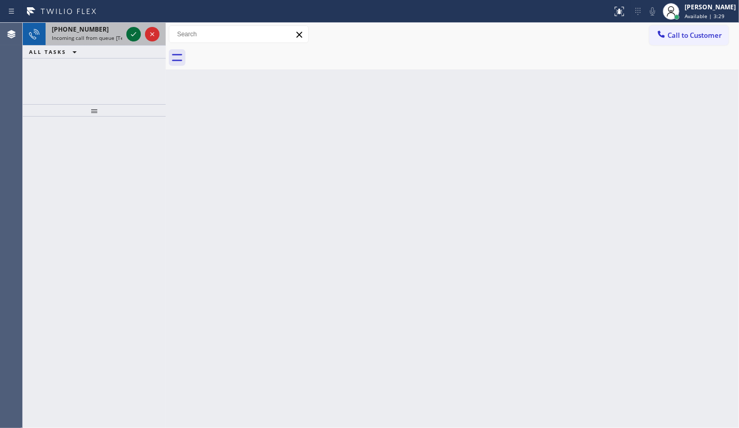
click at [131, 33] on icon at bounding box center [133, 34] width 12 height 12
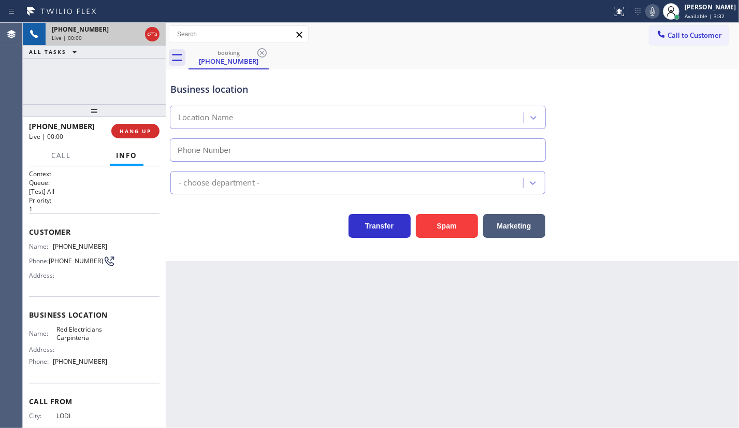
type input "(805) 222-7704"
click at [455, 223] on button "Spam" at bounding box center [447, 226] width 62 height 24
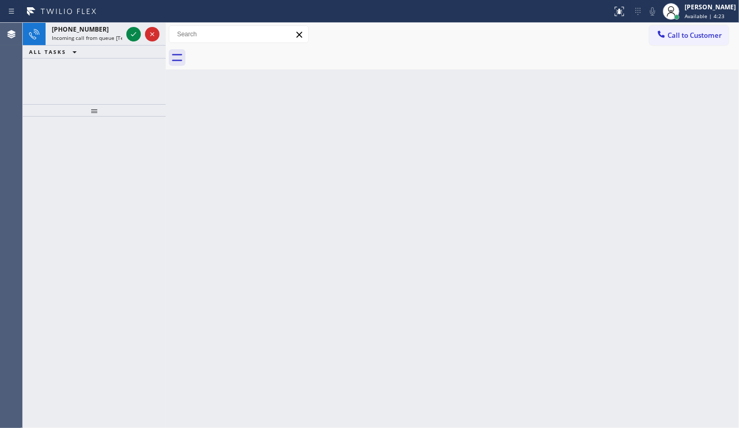
drag, startPoint x: 50, startPoint y: 76, endPoint x: 56, endPoint y: 73, distance: 7.2
click at [56, 73] on div "+18457624248 Incoming call from queue [Test] All ALL TASKS ALL TASKS ACTIVE TAS…" at bounding box center [94, 63] width 143 height 81
click at [132, 33] on icon at bounding box center [133, 34] width 12 height 12
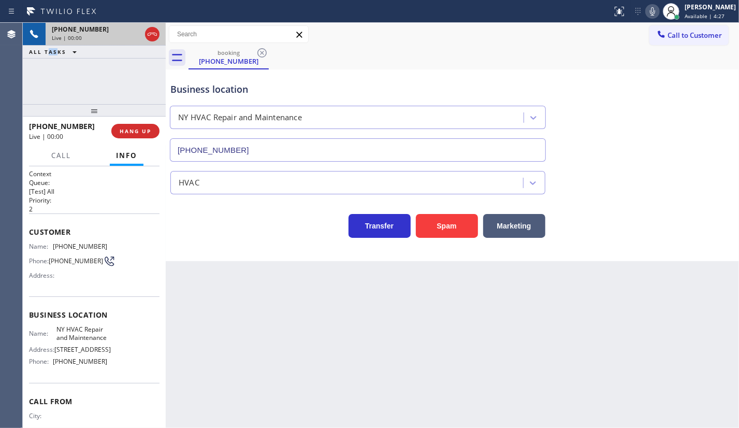
type input "(518) 941-8753"
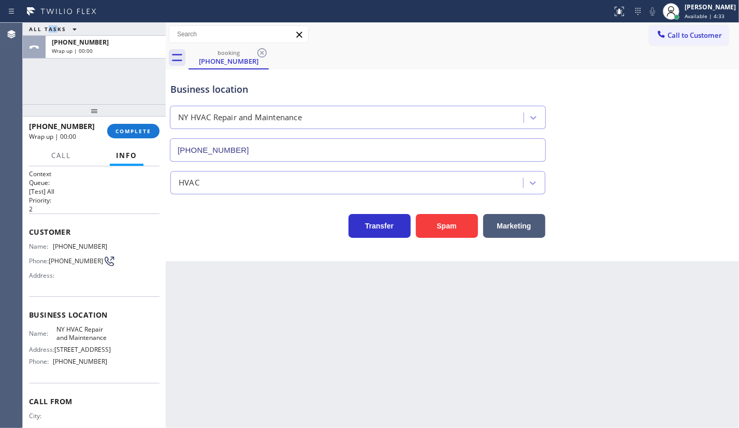
click at [136, 117] on div at bounding box center [94, 110] width 143 height 12
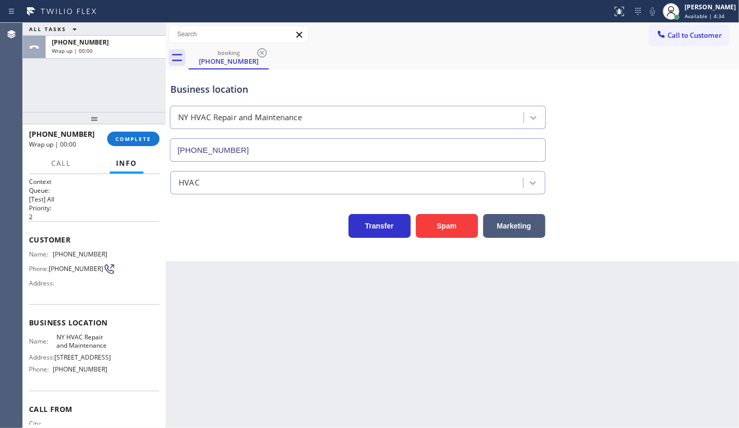
click at [136, 129] on div "+18457624248 Wrap up | 00:00 COMPLETE" at bounding box center [94, 138] width 131 height 27
click at [137, 138] on span "COMPLETE" at bounding box center [134, 138] width 36 height 7
click at [135, 129] on div "+18457624248 Wrap up | 00:05 COMPLETE" at bounding box center [94, 138] width 131 height 27
click at [123, 138] on span "COMPLETE" at bounding box center [134, 138] width 36 height 7
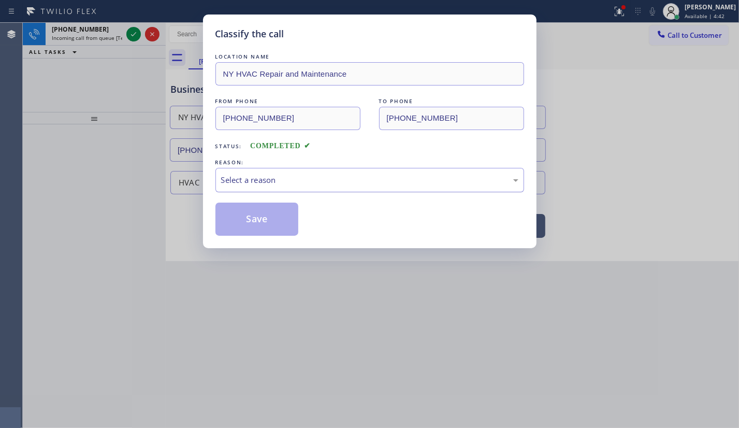
click at [268, 185] on div "Select a reason" at bounding box center [369, 180] width 297 height 12
click at [243, 235] on div "Classify the call LOCATION NAME NY HVAC Repair and Maintenance FROM PHONE (845)…" at bounding box center [370, 132] width 334 height 234
click at [243, 226] on button "Save" at bounding box center [257, 219] width 83 height 33
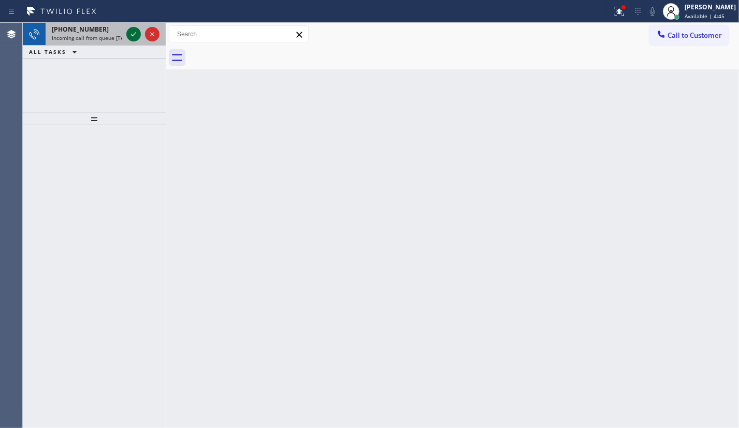
click at [137, 36] on icon at bounding box center [133, 34] width 12 height 12
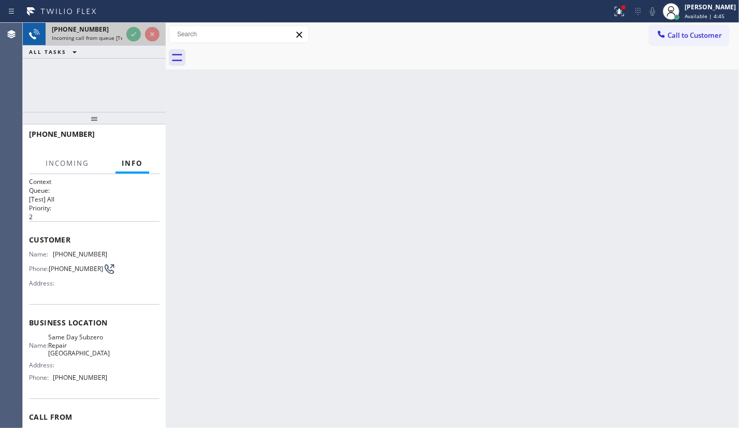
click at [123, 36] on div "+16307241536 Incoming call from queue [Test] All" at bounding box center [85, 34] width 79 height 23
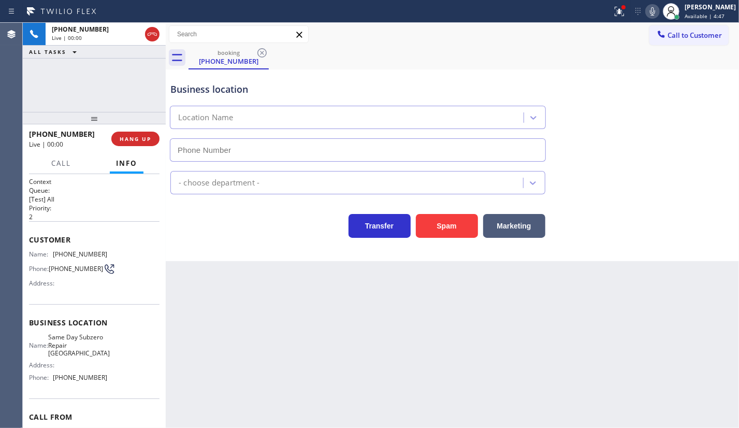
type input "(630) 538-8667"
click at [450, 223] on button "Spam" at bounding box center [447, 226] width 62 height 24
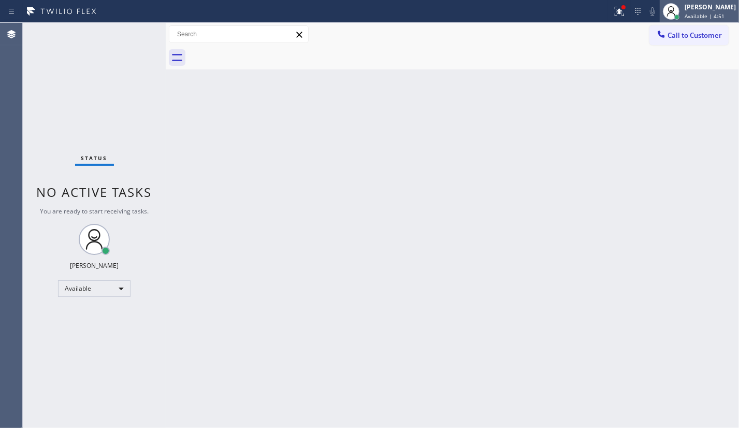
click at [704, 3] on div "[PERSON_NAME]" at bounding box center [710, 7] width 51 height 9
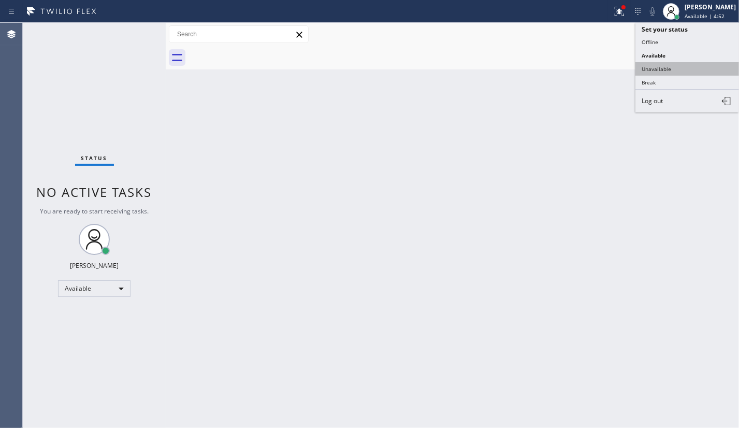
click at [653, 66] on button "Unavailable" at bounding box center [688, 68] width 104 height 13
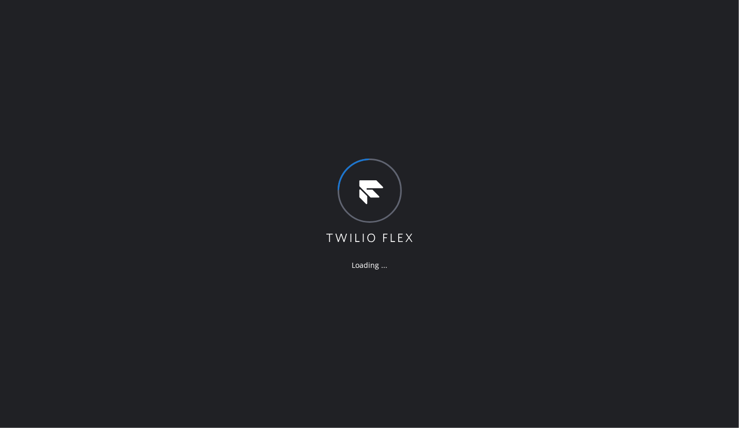
click at [192, 277] on div "Loading ..." at bounding box center [369, 214] width 739 height 428
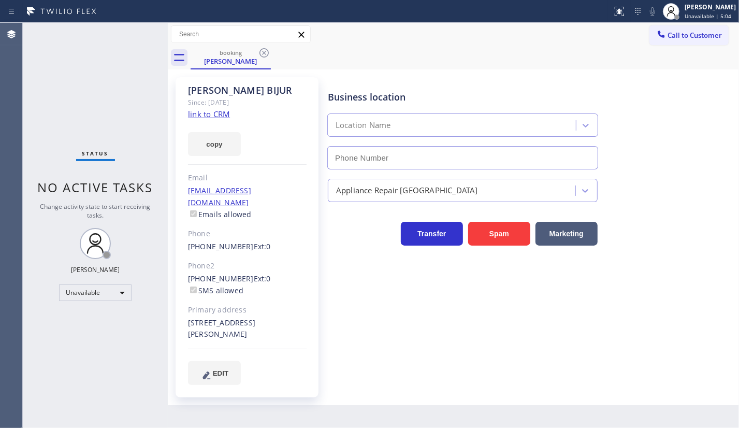
type input "[PHONE_NUMBER]"
click at [91, 93] on div "Status No active tasks Change activity state to start receiving tasks. JENIZA A…" at bounding box center [95, 225] width 145 height 405
click at [91, 286] on div "Unavailable" at bounding box center [95, 292] width 73 height 17
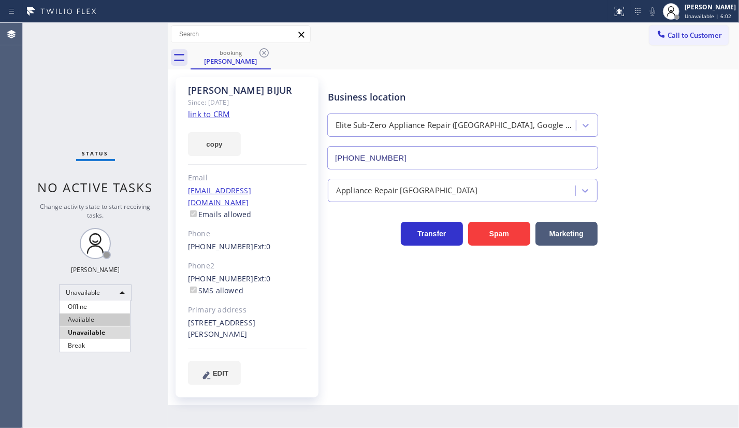
click at [87, 317] on li "Available" at bounding box center [95, 319] width 70 height 12
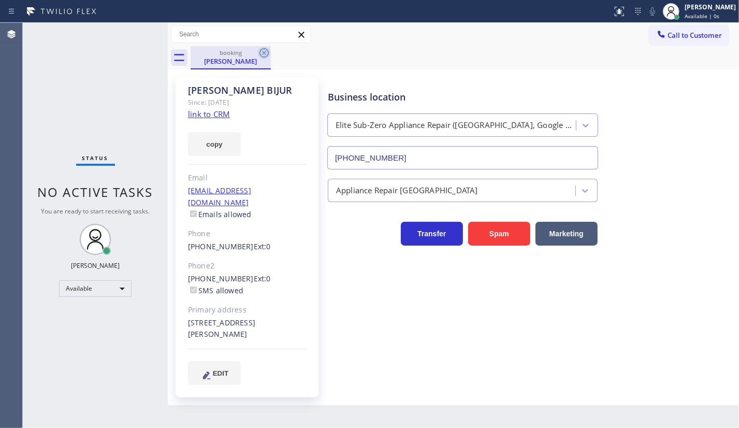
click at [264, 52] on icon at bounding box center [264, 52] width 9 height 9
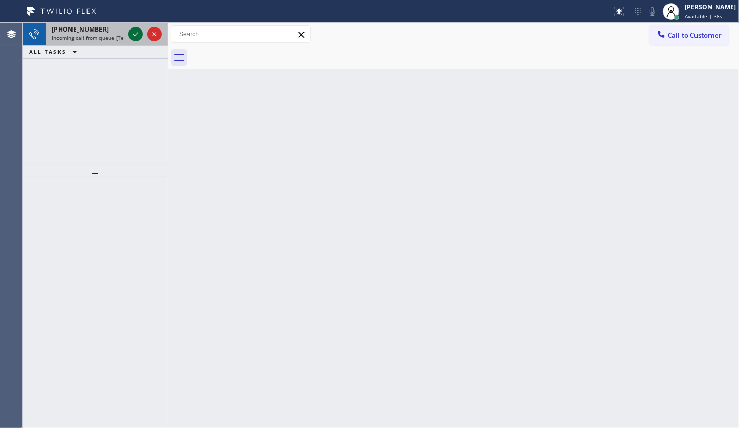
click at [138, 35] on icon at bounding box center [136, 34] width 12 height 12
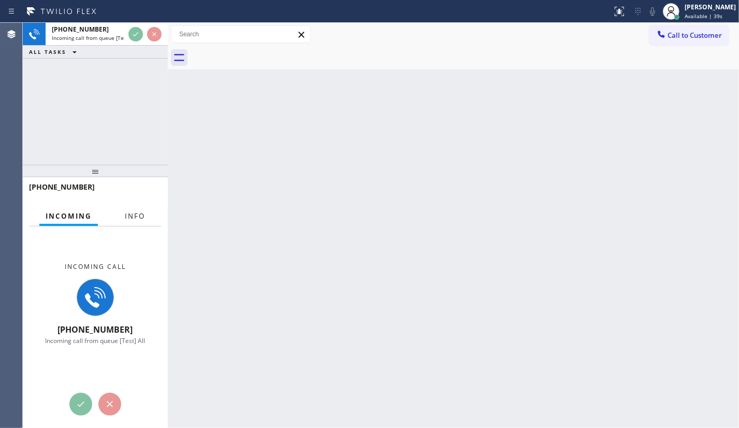
click at [144, 220] on span "Info" at bounding box center [135, 215] width 20 height 9
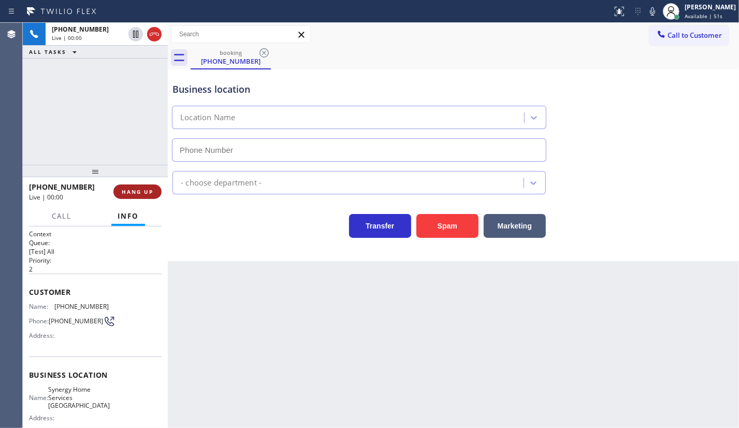
click at [135, 188] on button "HANG UP" at bounding box center [137, 191] width 48 height 15
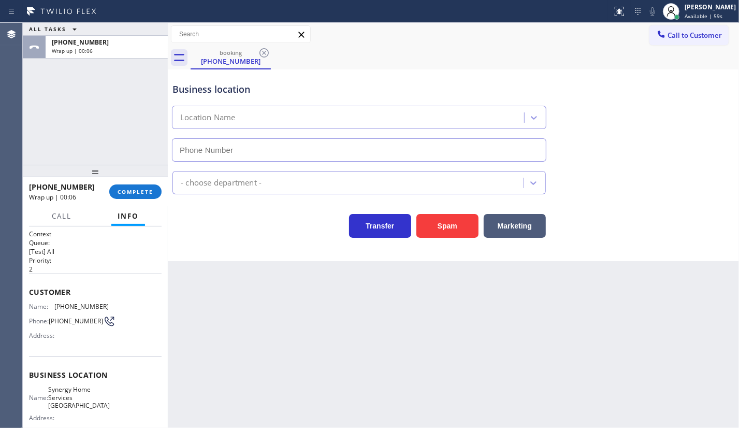
type input "[PHONE_NUMBER]"
click at [134, 189] on span "COMPLETE" at bounding box center [136, 191] width 36 height 7
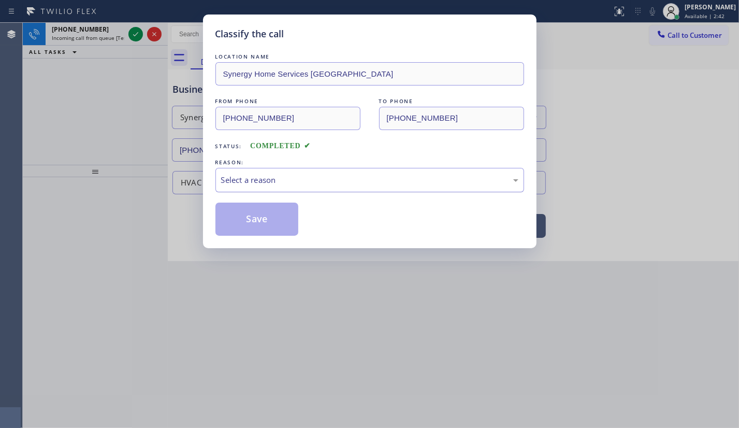
click at [260, 174] on div "Select a reason" at bounding box center [369, 180] width 297 height 12
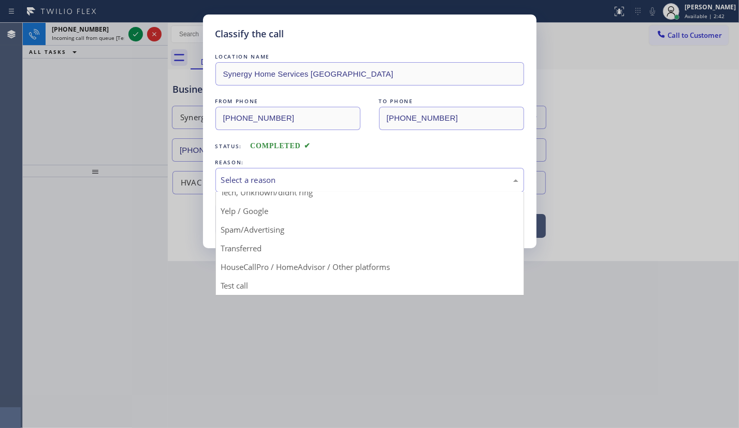
scroll to position [69, 0]
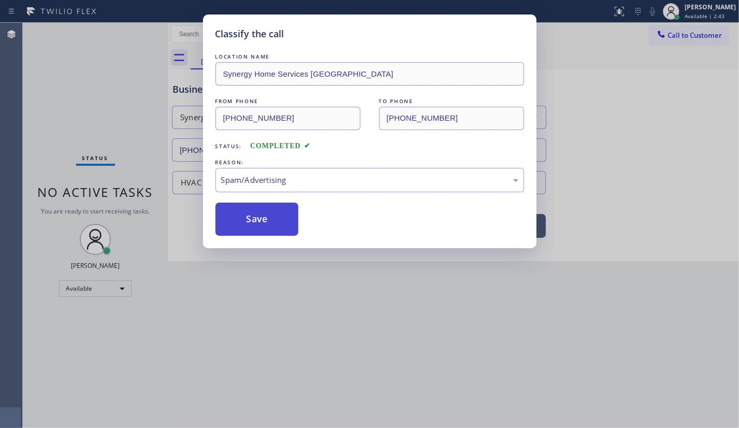
click at [257, 219] on button "Save" at bounding box center [257, 219] width 83 height 33
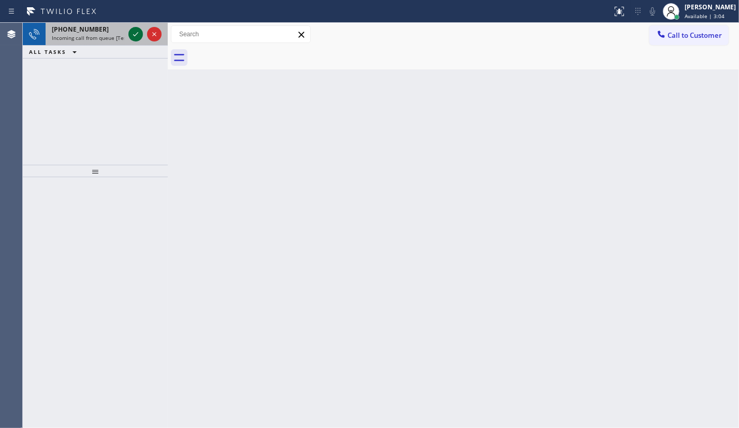
click at [135, 34] on icon at bounding box center [136, 34] width 12 height 12
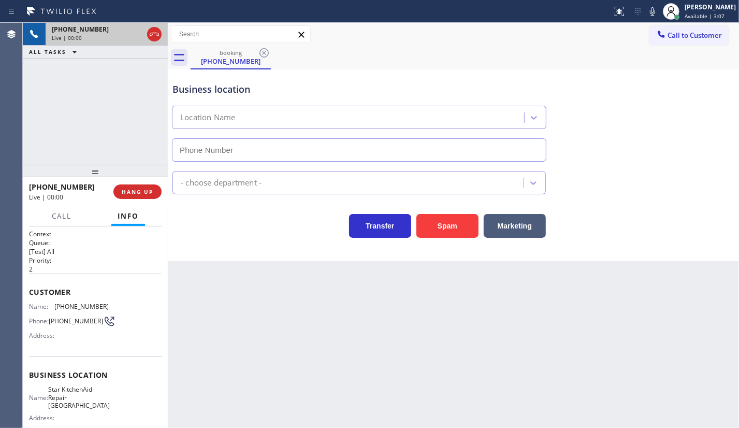
type input "[PHONE_NUMBER]"
drag, startPoint x: 135, startPoint y: 192, endPoint x: 153, endPoint y: 176, distance: 24.2
click at [137, 191] on span "HANG UP" at bounding box center [138, 191] width 32 height 7
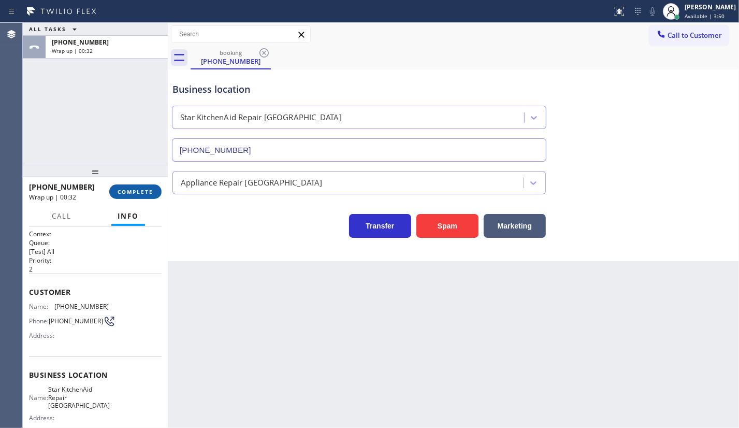
click at [134, 190] on span "COMPLETE" at bounding box center [136, 191] width 36 height 7
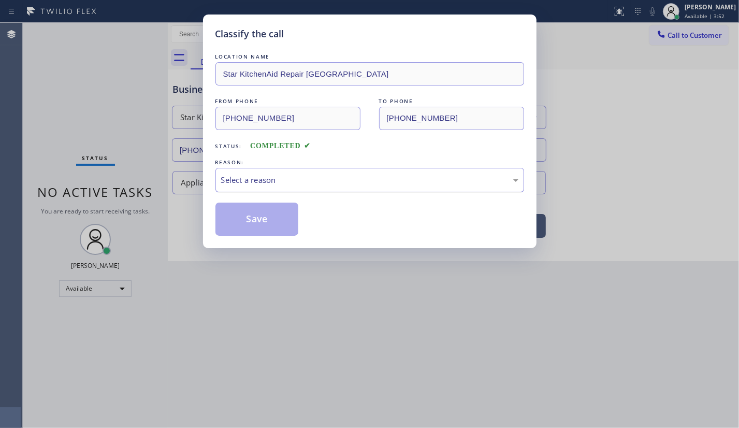
click at [305, 172] on div "Select a reason" at bounding box center [370, 180] width 309 height 24
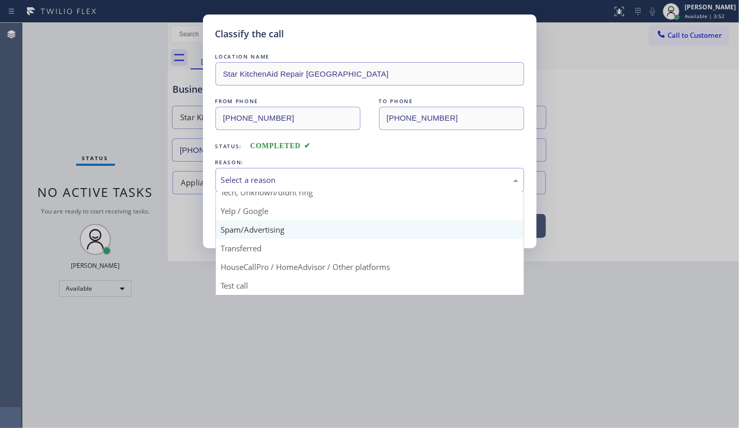
scroll to position [69, 0]
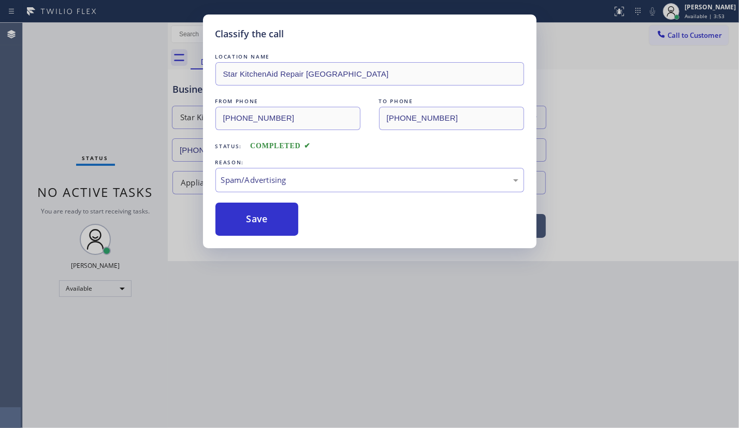
click at [242, 222] on button "Save" at bounding box center [257, 219] width 83 height 33
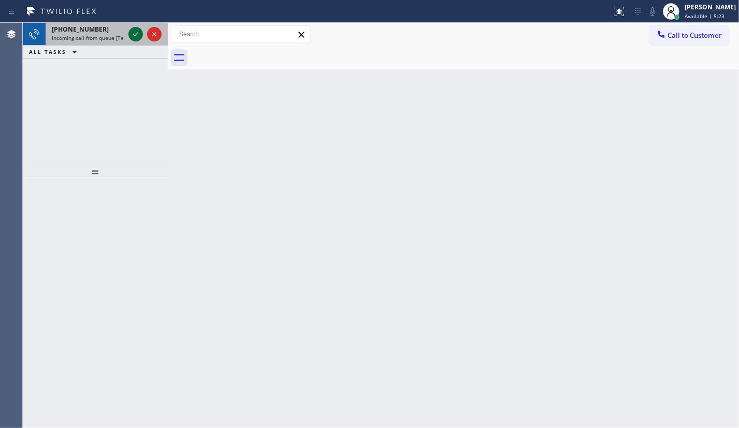
click at [135, 40] on button at bounding box center [135, 34] width 15 height 15
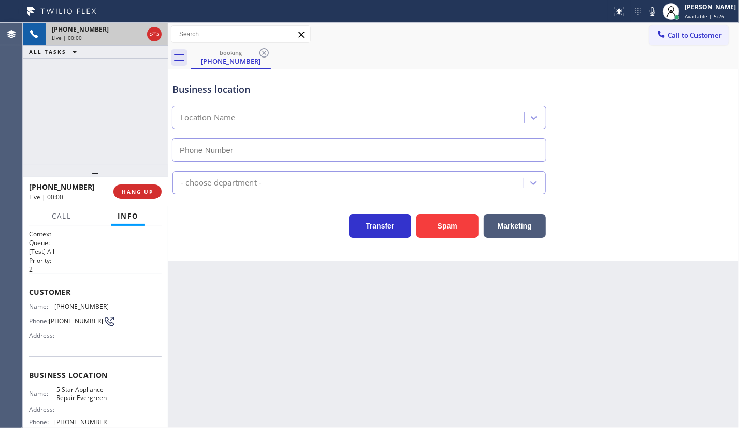
type input "[PHONE_NUMBER]"
drag, startPoint x: 141, startPoint y: 190, endPoint x: 354, endPoint y: 110, distance: 227.6
click at [143, 189] on span "HANG UP" at bounding box center [138, 191] width 32 height 7
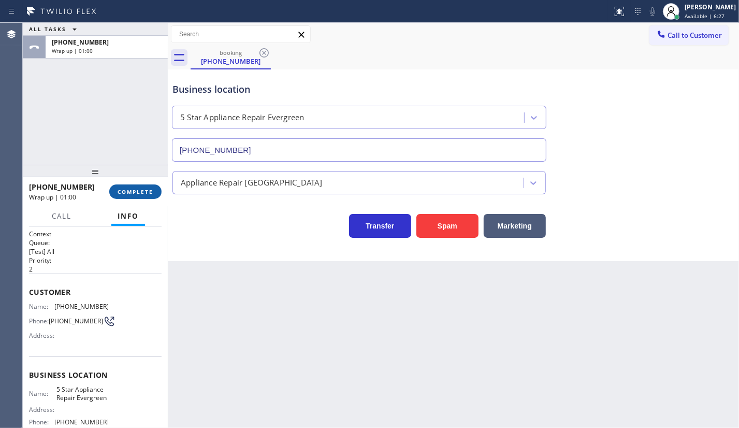
click at [125, 195] on span "COMPLETE" at bounding box center [136, 191] width 36 height 7
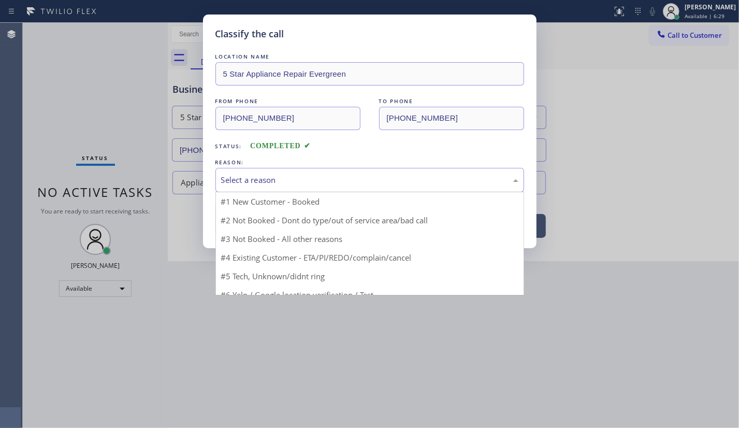
click at [284, 181] on div "Select a reason" at bounding box center [369, 180] width 297 height 12
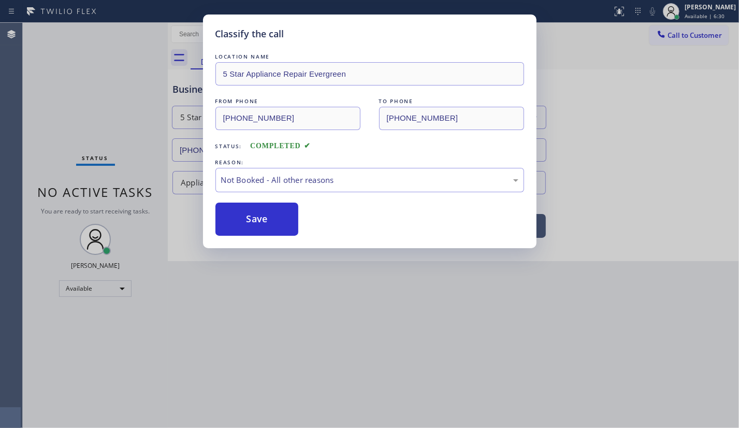
click at [262, 212] on button "Save" at bounding box center [257, 219] width 83 height 33
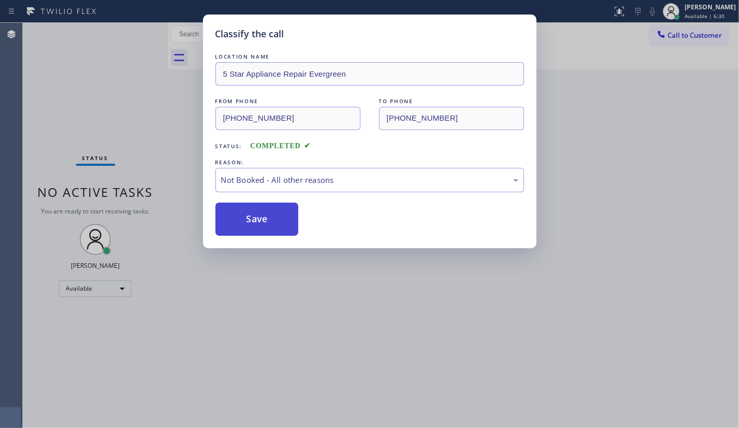
click at [256, 208] on button "Save" at bounding box center [257, 219] width 83 height 33
click at [275, 210] on button "Save" at bounding box center [257, 219] width 83 height 33
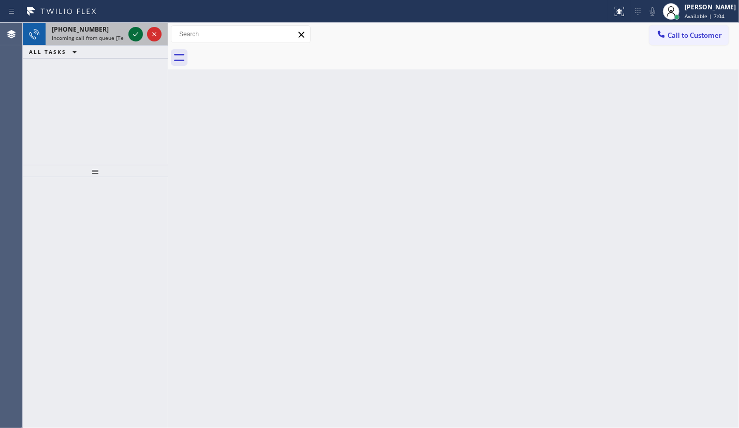
click at [137, 33] on icon at bounding box center [135, 34] width 5 height 4
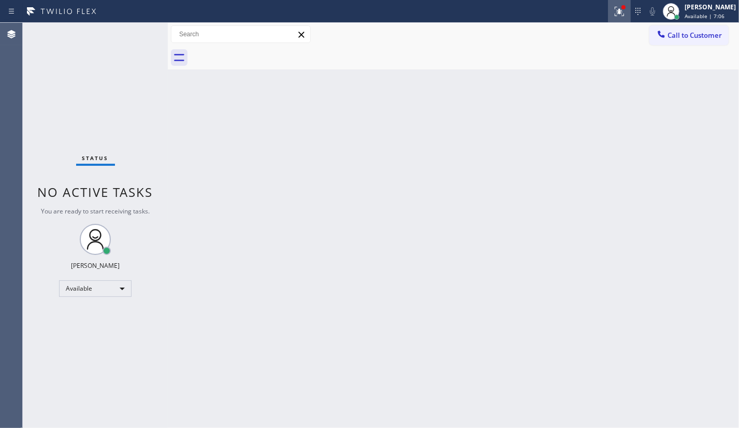
click at [614, 10] on icon at bounding box center [619, 11] width 12 height 12
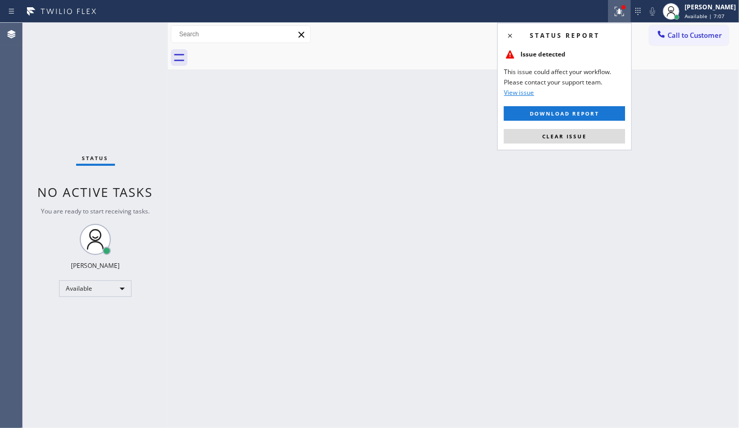
click at [570, 136] on span "Clear issue" at bounding box center [564, 136] width 45 height 7
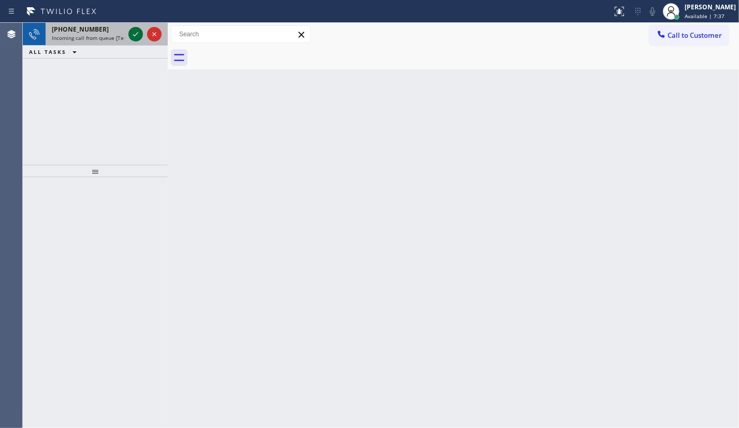
click at [136, 35] on icon at bounding box center [136, 34] width 12 height 12
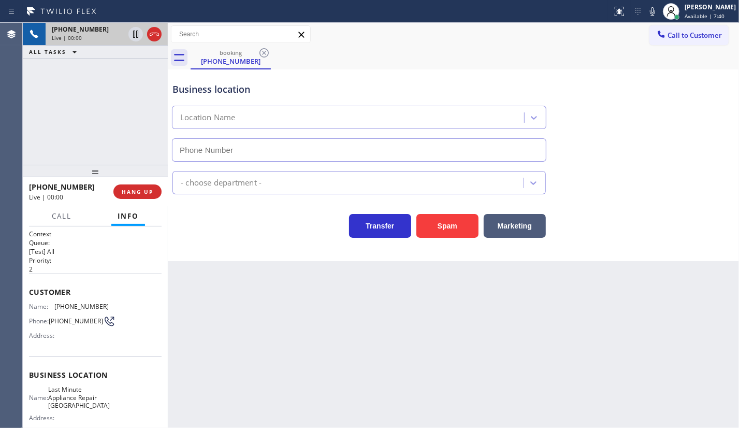
type input "[PHONE_NUMBER]"
click at [145, 188] on span "HANG UP" at bounding box center [138, 191] width 32 height 7
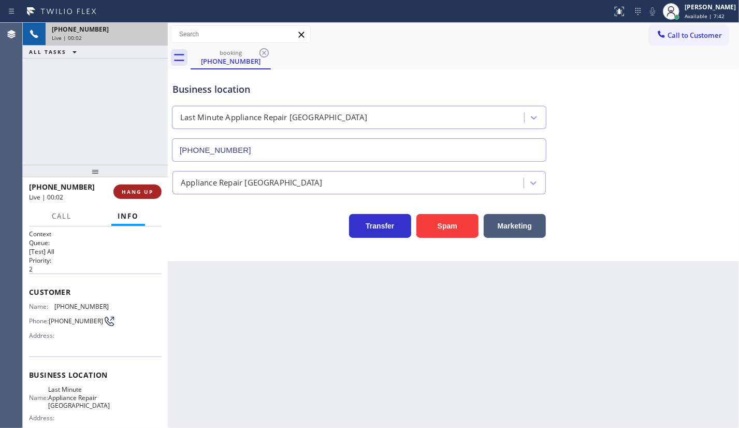
drag, startPoint x: 145, startPoint y: 188, endPoint x: 145, endPoint y: 194, distance: 6.8
click at [145, 194] on span "HANG UP" at bounding box center [138, 191] width 32 height 7
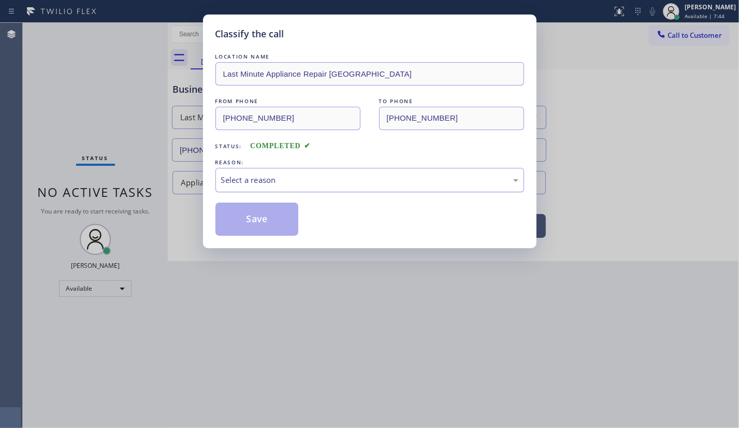
click at [259, 178] on div "Select a reason" at bounding box center [369, 180] width 297 height 12
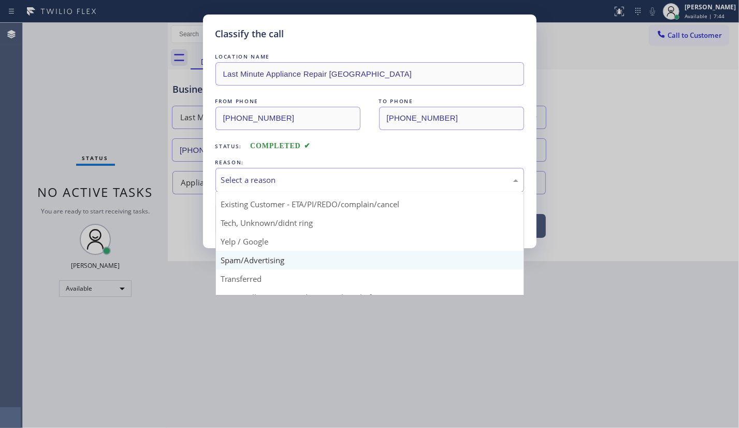
scroll to position [69, 0]
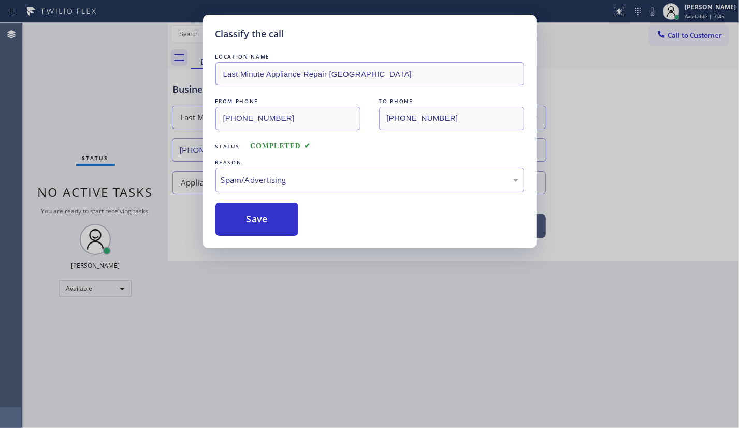
click at [238, 227] on button "Save" at bounding box center [257, 219] width 83 height 33
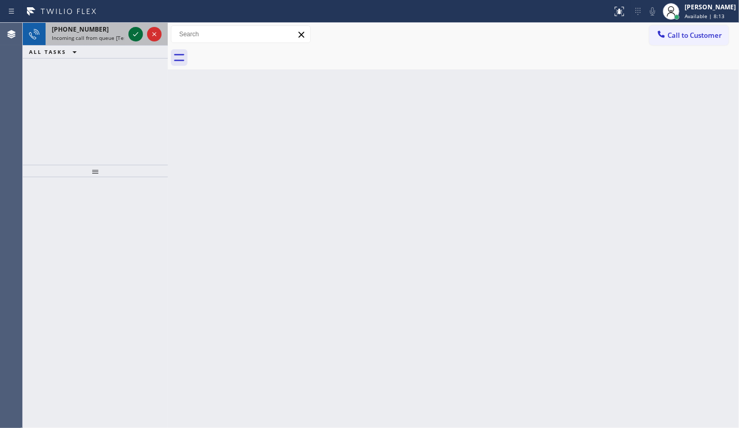
click at [140, 36] on icon at bounding box center [136, 34] width 12 height 12
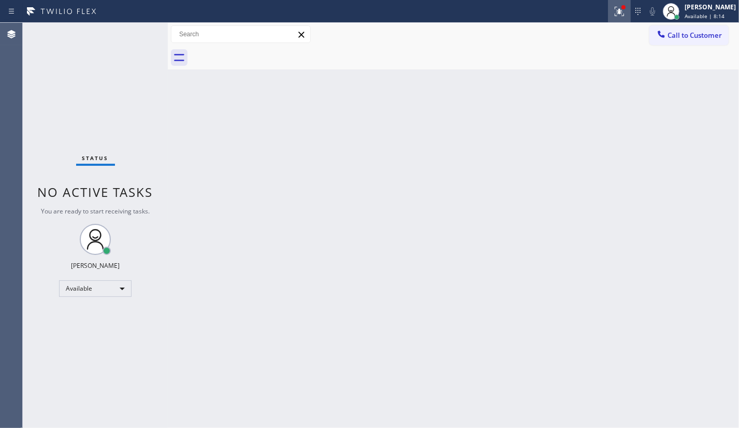
click at [617, 12] on icon at bounding box center [619, 11] width 12 height 12
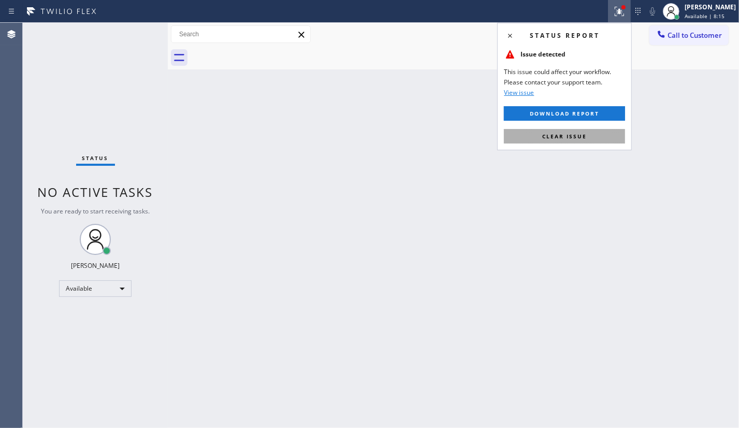
click at [588, 135] on button "Clear issue" at bounding box center [564, 136] width 121 height 15
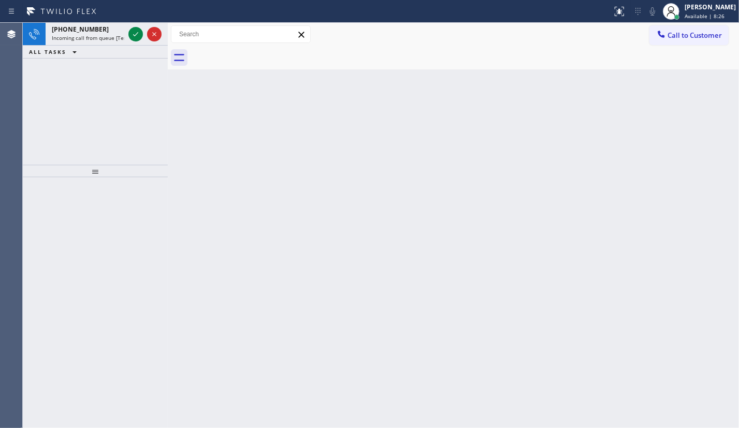
click at [61, 92] on div "[PHONE_NUMBER] Incoming call from queue [Test] All ALL TASKS ALL TASKS ACTIVE T…" at bounding box center [95, 94] width 145 height 142
click at [136, 36] on icon at bounding box center [136, 34] width 12 height 12
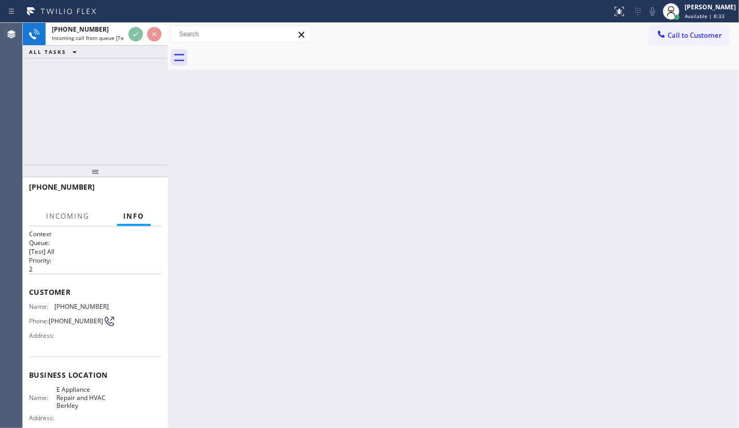
click at [138, 61] on div "[PHONE_NUMBER] Incoming call from queue [Test] All ALL TASKS ALL TASKS ACTIVE T…" at bounding box center [95, 94] width 145 height 142
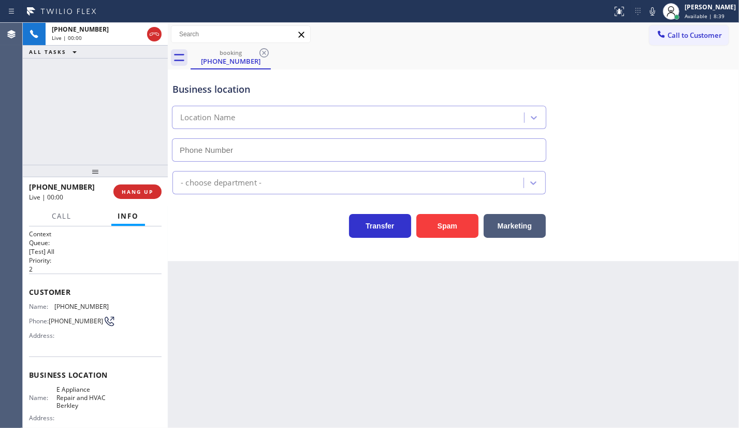
type input "[PHONE_NUMBER]"
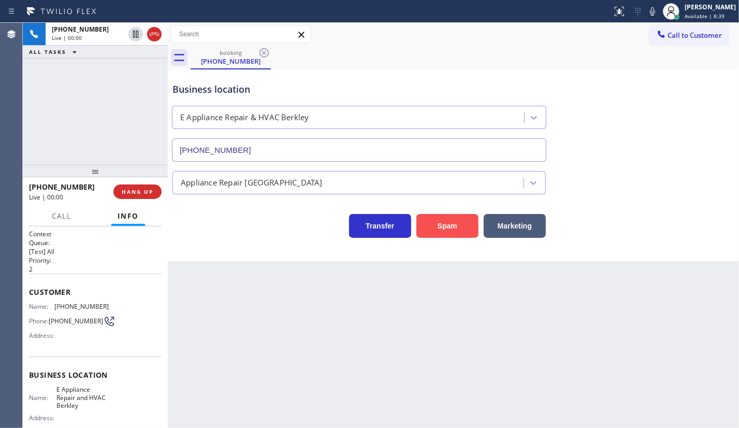
drag, startPoint x: 396, startPoint y: 203, endPoint x: 416, endPoint y: 218, distance: 24.8
click at [404, 214] on div "Transfer Spam Marketing" at bounding box center [453, 216] width 566 height 44
drag, startPoint x: 416, startPoint y: 218, endPoint x: 427, endPoint y: 219, distance: 10.9
click at [427, 219] on button "Spam" at bounding box center [448, 226] width 62 height 24
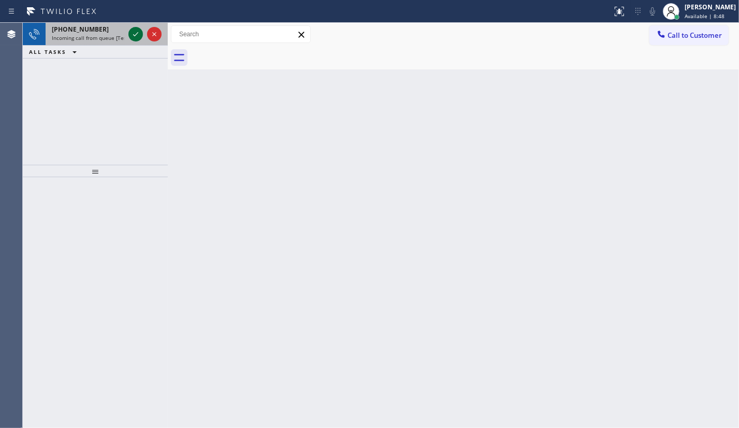
click at [138, 36] on icon at bounding box center [136, 34] width 12 height 12
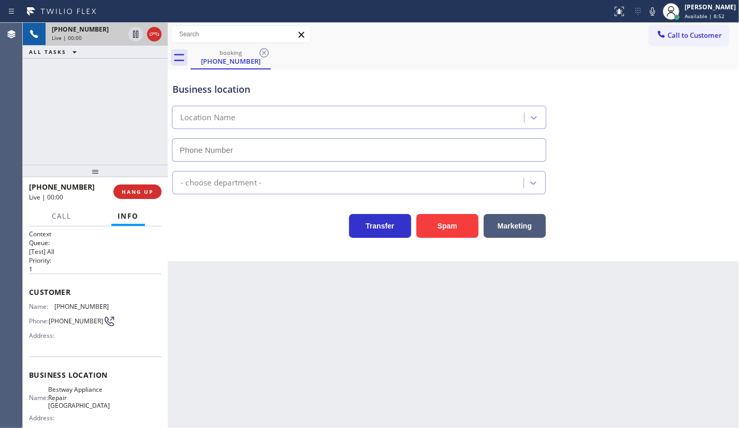
type input "[PHONE_NUMBER]"
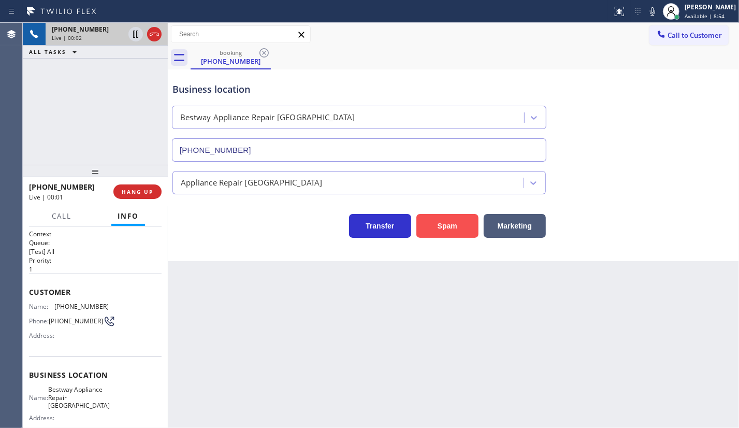
drag, startPoint x: 448, startPoint y: 206, endPoint x: 448, endPoint y: 218, distance: 11.4
click at [448, 217] on div "Transfer Spam Marketing" at bounding box center [453, 216] width 566 height 44
click at [448, 218] on button "Spam" at bounding box center [448, 226] width 62 height 24
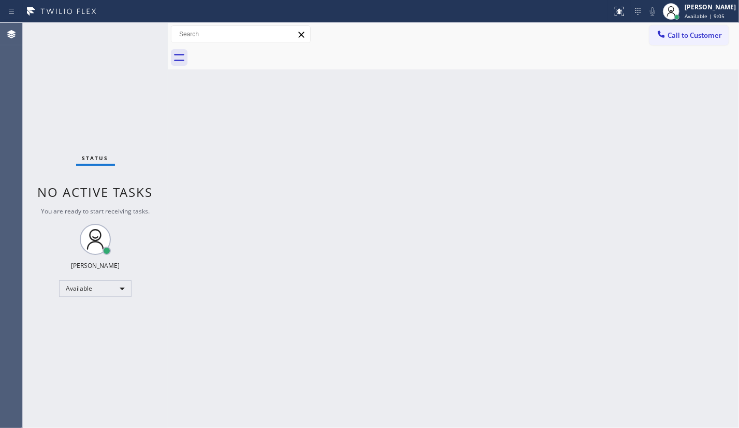
click at [134, 36] on div "Status No active tasks You are ready to start receiving tasks. JENIZA ALCAYDE A…" at bounding box center [95, 225] width 145 height 405
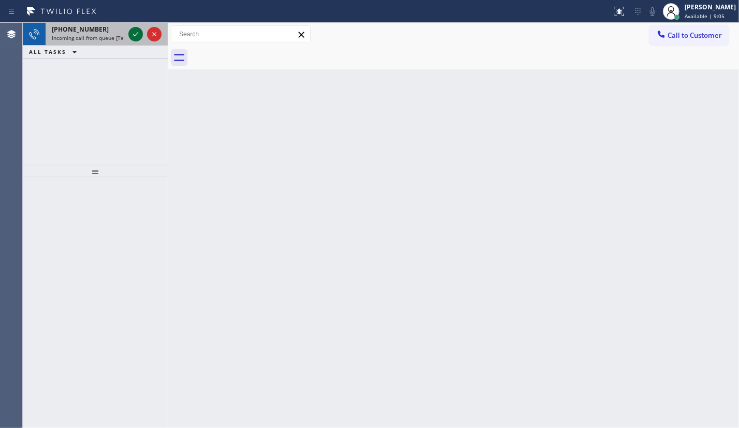
click at [134, 36] on icon at bounding box center [136, 34] width 12 height 12
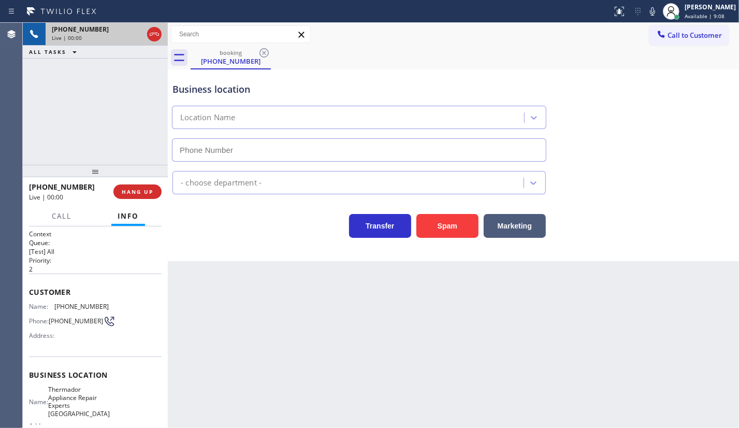
type input "[PHONE_NUMBER]"
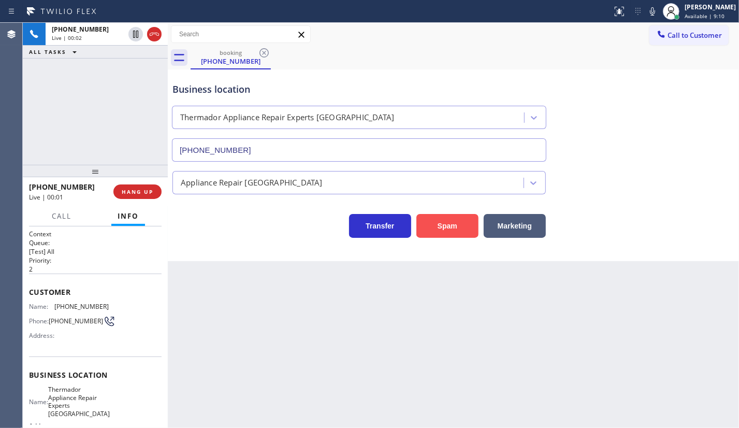
click at [439, 223] on button "Spam" at bounding box center [448, 226] width 62 height 24
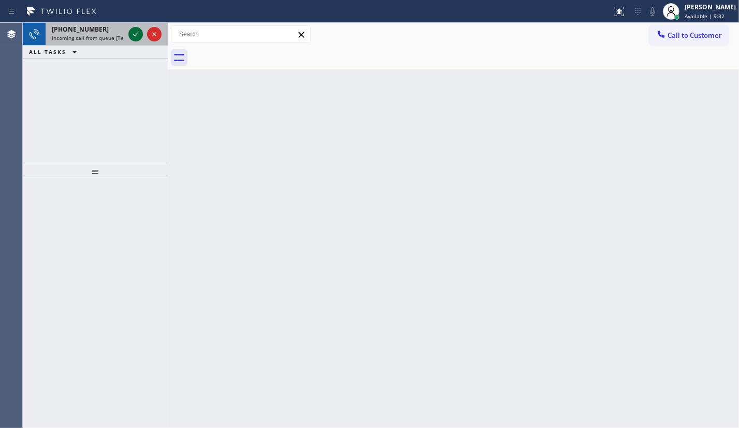
click at [130, 32] on icon at bounding box center [136, 34] width 12 height 12
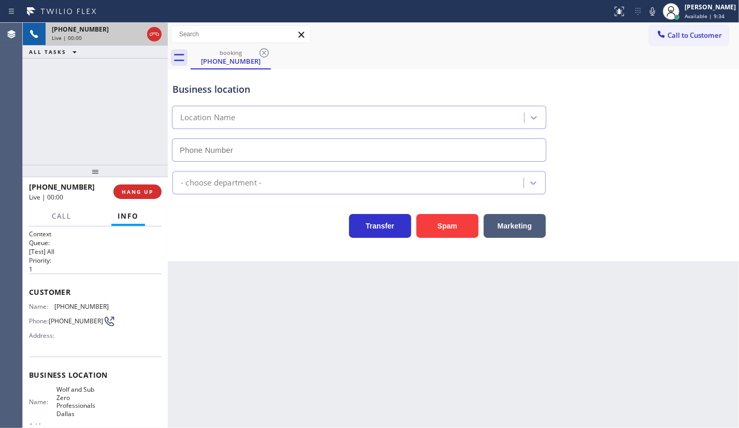
type input "[PHONE_NUMBER]"
click at [141, 192] on span "HANG UP" at bounding box center [138, 191] width 32 height 7
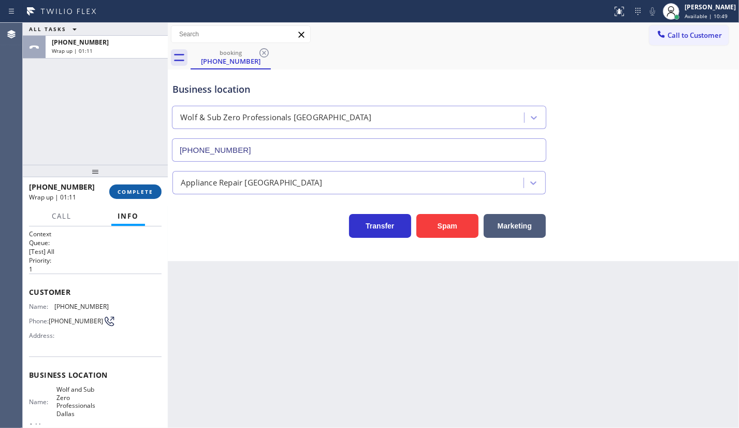
click at [137, 189] on button "COMPLETE" at bounding box center [135, 191] width 52 height 15
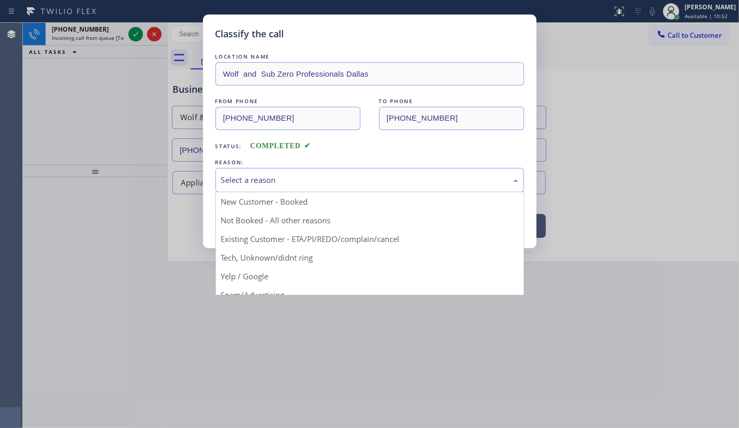
click at [276, 179] on div "Select a reason" at bounding box center [369, 180] width 297 height 12
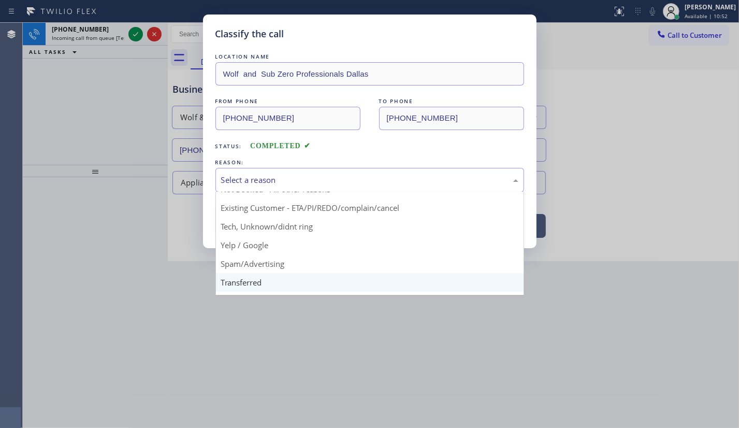
scroll to position [69, 0]
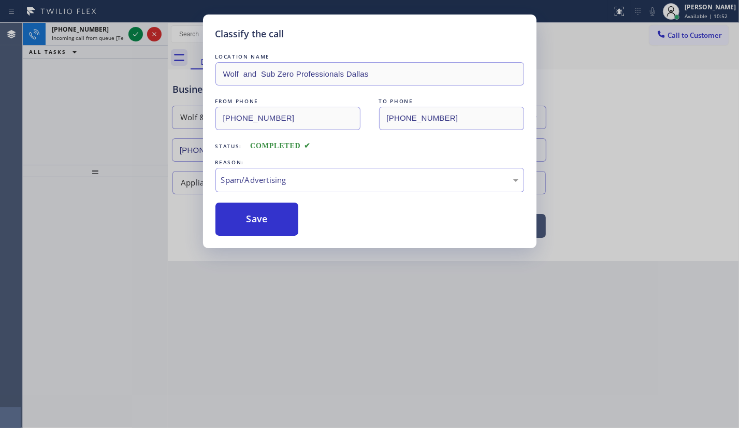
click at [240, 222] on button "Save" at bounding box center [257, 219] width 83 height 33
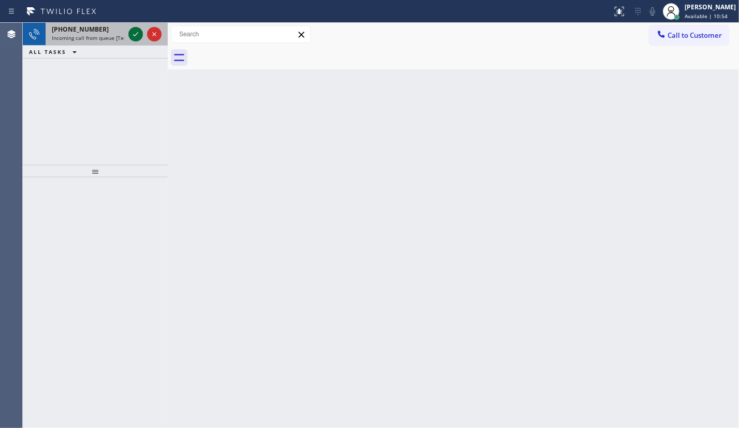
click at [138, 32] on icon at bounding box center [135, 34] width 5 height 4
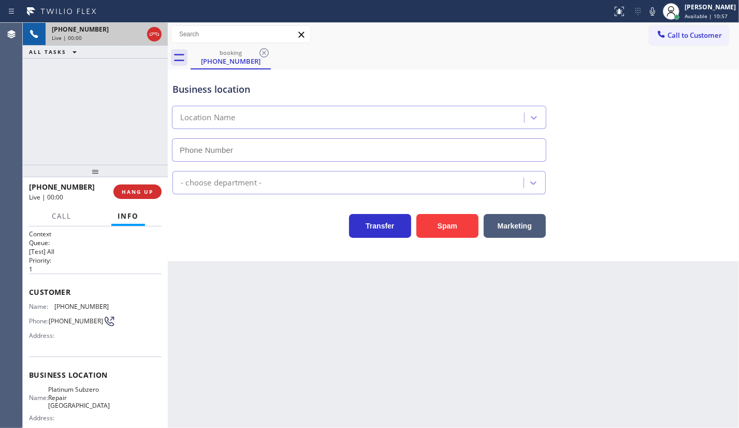
type input "[PHONE_NUMBER]"
click at [457, 255] on div "Business location Platinum Subzero Repair [GEOGRAPHIC_DATA] [PHONE_NUMBER] Appl…" at bounding box center [453, 165] width 571 height 192
click at [456, 243] on div "Business location Platinum Subzero Repair [GEOGRAPHIC_DATA] [PHONE_NUMBER] Appl…" at bounding box center [453, 165] width 571 height 192
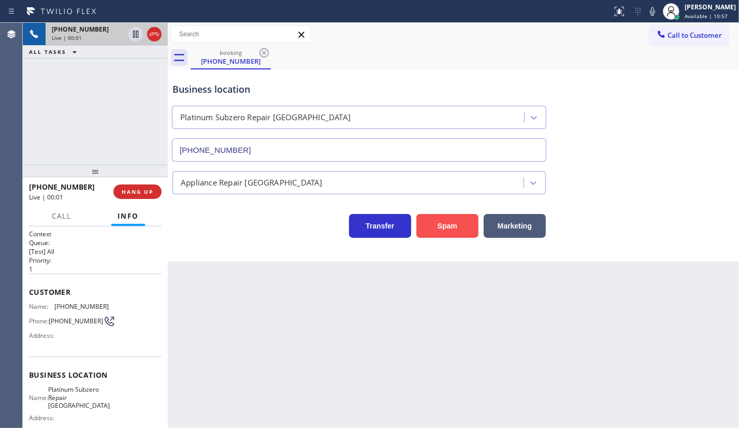
click at [453, 232] on button "Spam" at bounding box center [448, 226] width 62 height 24
click at [451, 224] on button "Spam" at bounding box center [448, 226] width 62 height 24
click at [440, 222] on button "Spam" at bounding box center [448, 226] width 62 height 24
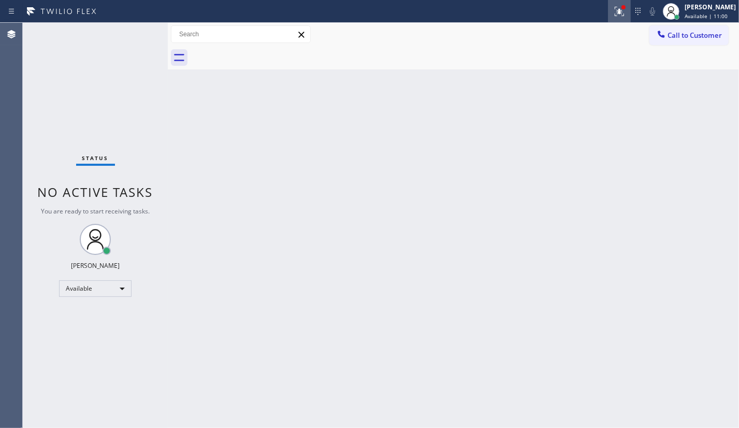
click at [619, 4] on button at bounding box center [619, 11] width 23 height 23
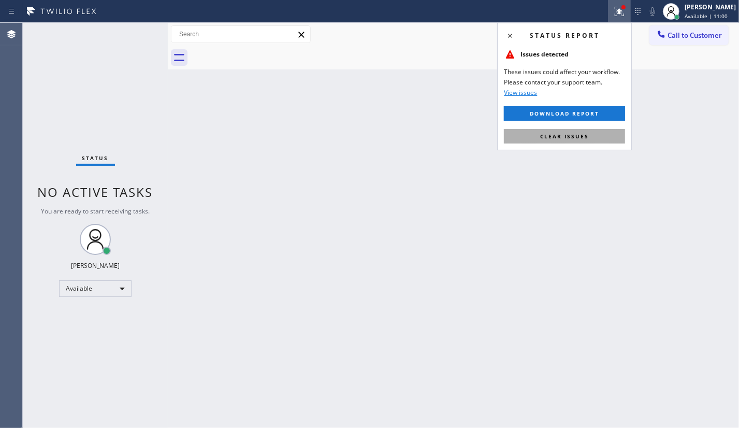
click at [592, 131] on button "Clear issues" at bounding box center [564, 136] width 121 height 15
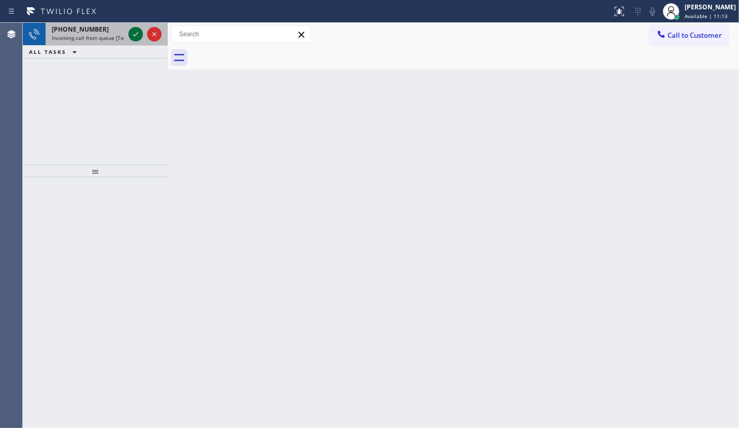
click at [141, 33] on icon at bounding box center [136, 34] width 12 height 12
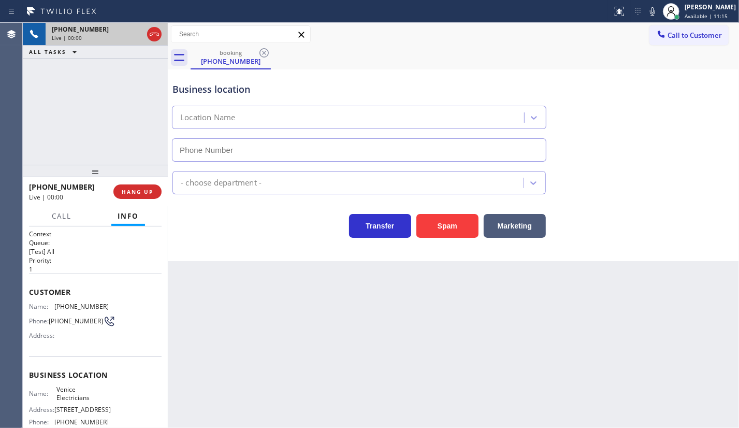
type input "[PHONE_NUMBER]"
click at [438, 221] on button "Spam" at bounding box center [448, 226] width 62 height 24
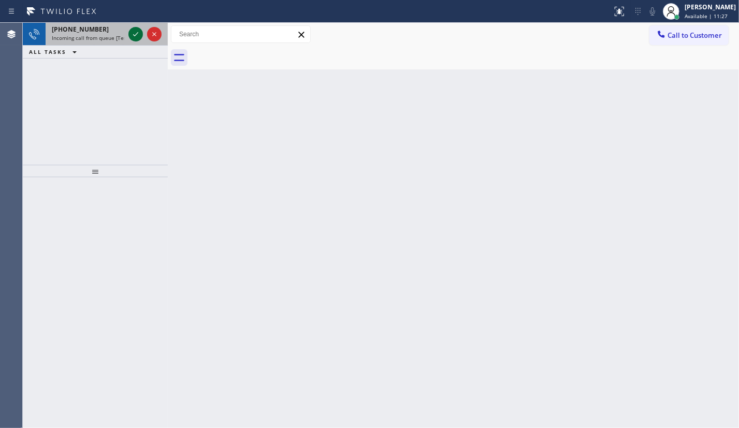
click at [136, 31] on icon at bounding box center [136, 34] width 12 height 12
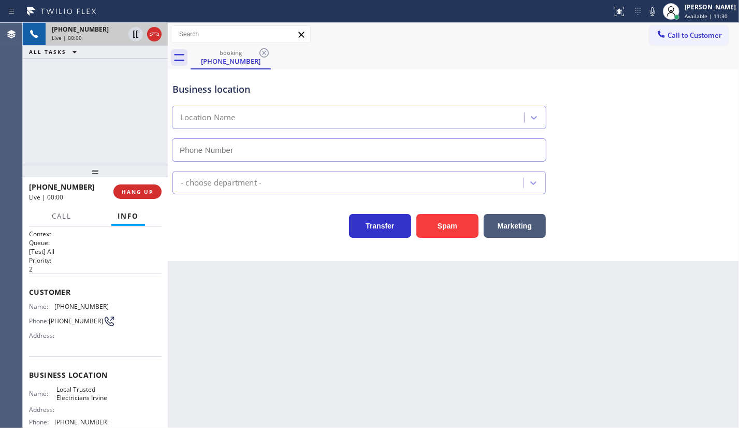
type input "[PHONE_NUMBER]"
drag, startPoint x: 130, startPoint y: 132, endPoint x: 699, endPoint y: 85, distance: 570.7
click at [141, 130] on div "[PHONE_NUMBER] Live | 00:04 ALL TASKS ALL TASKS ACTIVE TASKS TASKS IN WRAP UP" at bounding box center [95, 94] width 145 height 142
click at [728, 104] on div "Business location Local Trusted Electricians [GEOGRAPHIC_DATA] [PHONE_NUMBER]" at bounding box center [453, 115] width 566 height 94
click at [140, 195] on button "HANG UP" at bounding box center [137, 191] width 48 height 15
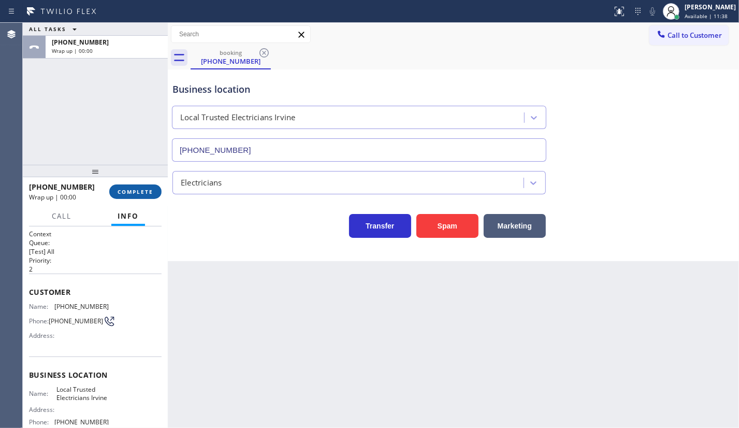
click at [131, 190] on span "COMPLETE" at bounding box center [136, 191] width 36 height 7
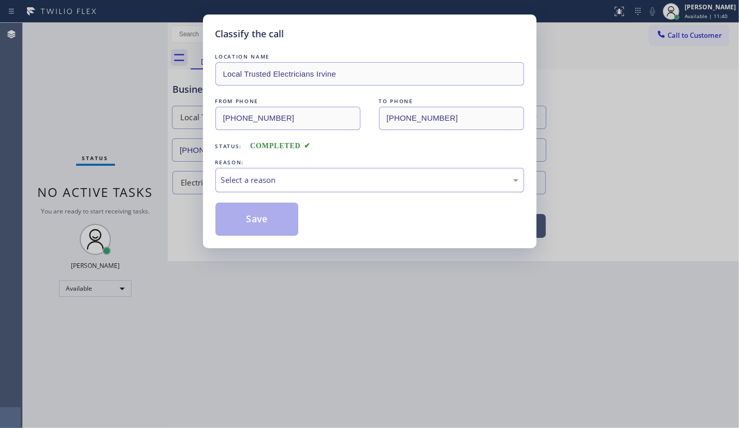
click at [280, 177] on div "Select a reason" at bounding box center [369, 180] width 297 height 12
click at [243, 210] on button "Save" at bounding box center [257, 219] width 83 height 33
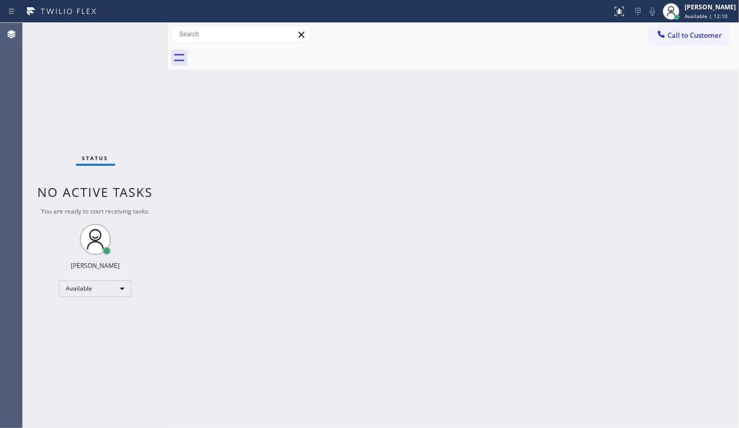
click at [296, 240] on div "Back to Dashboard Change Sender ID Customers Technicians Select a contact Outbo…" at bounding box center [453, 225] width 571 height 405
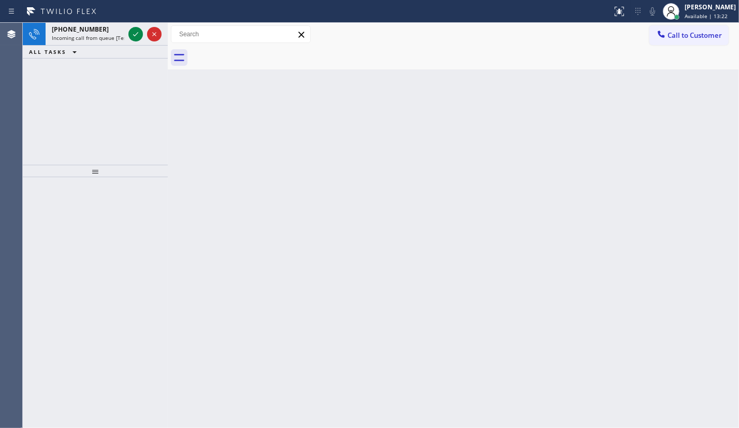
click at [138, 31] on icon at bounding box center [136, 34] width 12 height 12
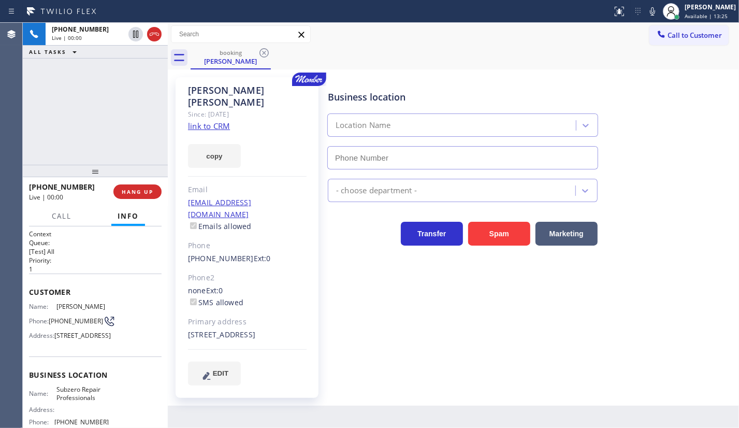
type input "[PHONE_NUMBER]"
click at [216, 121] on link "link to CRM" at bounding box center [209, 126] width 42 height 10
click at [653, 5] on icon at bounding box center [653, 11] width 12 height 12
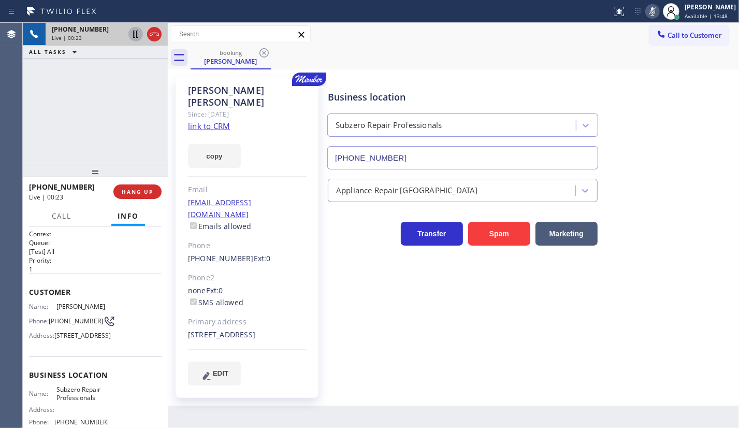
click at [129, 29] on div at bounding box center [135, 34] width 15 height 12
click at [132, 31] on icon at bounding box center [136, 34] width 12 height 12
click at [212, 152] on button "copy" at bounding box center [214, 156] width 53 height 24
drag, startPoint x: 44, startPoint y: 126, endPoint x: 47, endPoint y: 121, distance: 5.3
click at [44, 126] on div "[PHONE_NUMBER] Live | 05:24 ALL TASKS ALL TASKS ACTIVE TASKS TASKS IN WRAP UP" at bounding box center [95, 94] width 145 height 142
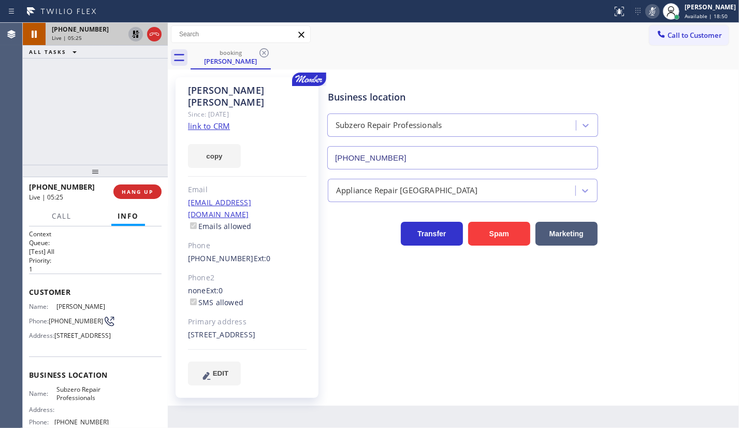
click at [138, 34] on icon at bounding box center [135, 34] width 7 height 7
click at [658, 13] on icon at bounding box center [653, 11] width 12 height 12
drag, startPoint x: 78, startPoint y: 91, endPoint x: 101, endPoint y: 79, distance: 26.0
click at [80, 89] on div "[PHONE_NUMBER] Live | 05:49 ALL TASKS ALL TASKS ACTIVE TASKS TASKS IN WRAP UP" at bounding box center [95, 94] width 145 height 142
click at [653, 10] on icon at bounding box center [652, 11] width 5 height 8
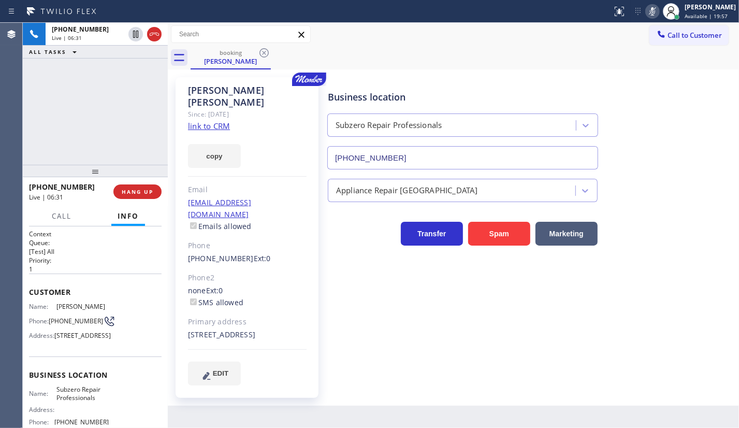
drag, startPoint x: 65, startPoint y: 106, endPoint x: 75, endPoint y: 104, distance: 9.7
click at [67, 106] on div "[PHONE_NUMBER] Live | 06:31 ALL TASKS ALL TASKS ACTIVE TASKS TASKS IN WRAP UP" at bounding box center [95, 94] width 145 height 142
drag, startPoint x: 647, startPoint y: 3, endPoint x: 653, endPoint y: 7, distance: 7.5
click at [648, 4] on div "Status report No issues detected If you experience an issue, please download th…" at bounding box center [673, 11] width 131 height 23
click at [654, 7] on icon at bounding box center [653, 11] width 12 height 12
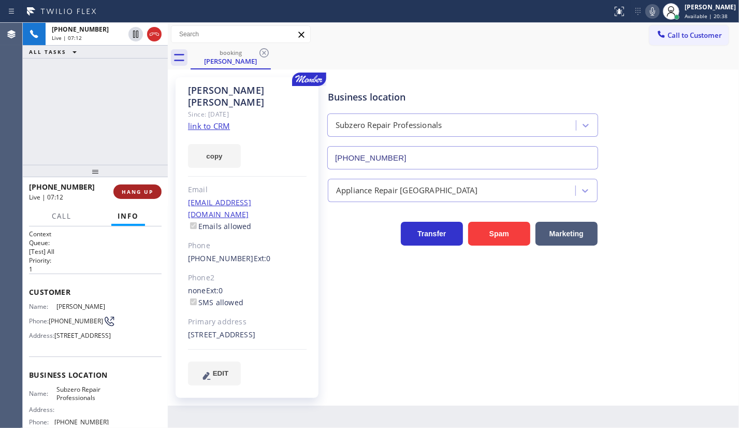
drag, startPoint x: 47, startPoint y: 101, endPoint x: 142, endPoint y: 198, distance: 136.3
click at [59, 115] on div "[PHONE_NUMBER] Live | 07:12 ALL TASKS ALL TASKS ACTIVE TASKS TASKS IN WRAP UP" at bounding box center [95, 94] width 145 height 142
click at [653, 14] on icon at bounding box center [653, 11] width 12 height 12
click at [27, 120] on div "[PHONE_NUMBER] Live | 07:47 ALL TASKS ALL TASKS ACTIVE TASKS TASKS IN WRAP UP" at bounding box center [95, 94] width 145 height 142
click at [652, 10] on icon at bounding box center [653, 11] width 12 height 12
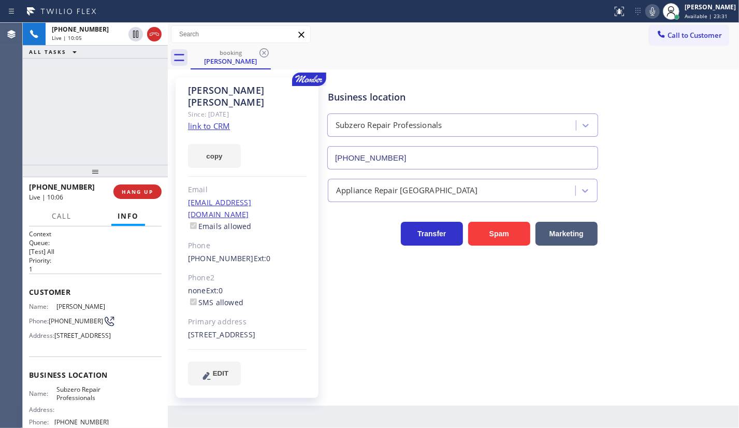
click at [63, 101] on div "[PHONE_NUMBER] Live | 10:05 ALL TASKS ALL TASKS ACTIVE TASKS TASKS IN WRAP UP" at bounding box center [95, 94] width 145 height 142
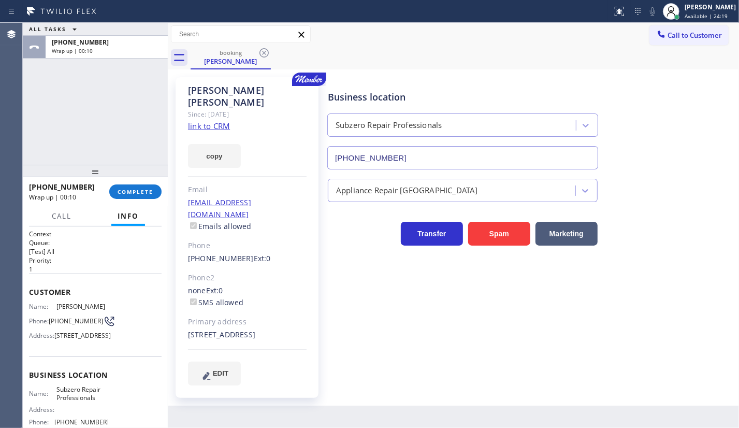
click at [42, 114] on div "ALL TASKS ALL TASKS ACTIVE TASKS TASKS IN WRAP UP [PHONE_NUMBER] Wrap up | 00:10" at bounding box center [95, 94] width 145 height 142
drag, startPoint x: 49, startPoint y: 102, endPoint x: 52, endPoint y: 76, distance: 26.7
click at [52, 87] on div "ALL TASKS ALL TASKS ACTIVE TASKS TASKS IN WRAP UP [PHONE_NUMBER] Wrap up | 01:06" at bounding box center [95, 94] width 145 height 142
click at [127, 184] on button "COMPLETE" at bounding box center [135, 191] width 52 height 15
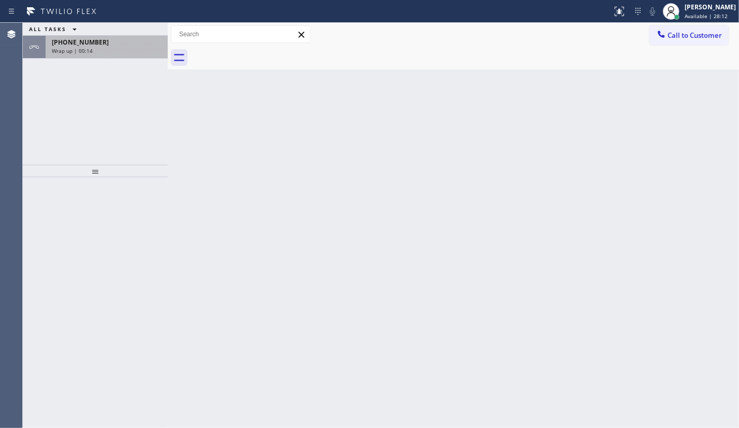
click at [94, 41] on div "[PHONE_NUMBER]" at bounding box center [107, 42] width 110 height 9
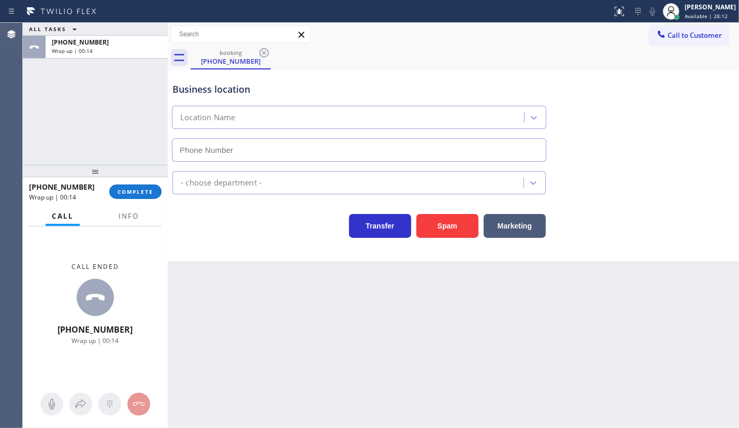
type input "[PHONE_NUMBER]"
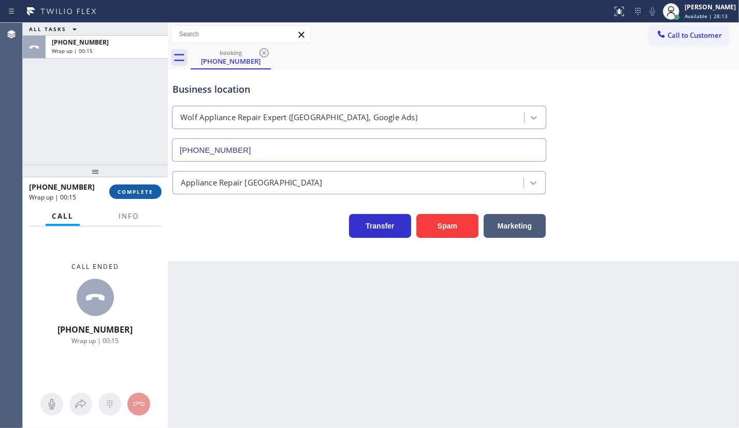
click at [140, 197] on button "COMPLETE" at bounding box center [135, 191] width 52 height 15
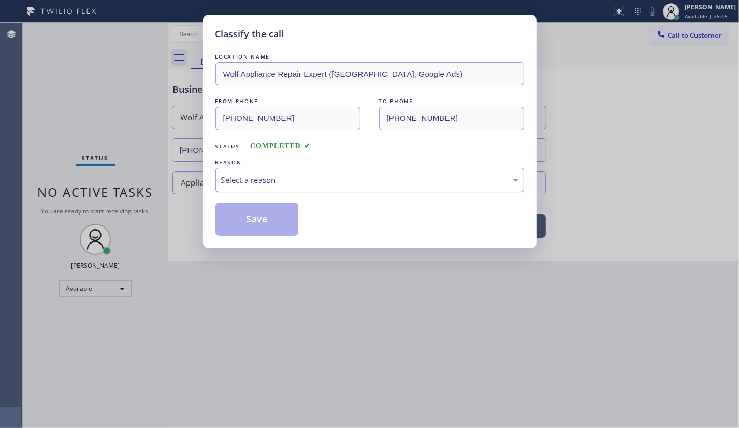
click at [222, 180] on div "Select a reason" at bounding box center [369, 180] width 297 height 12
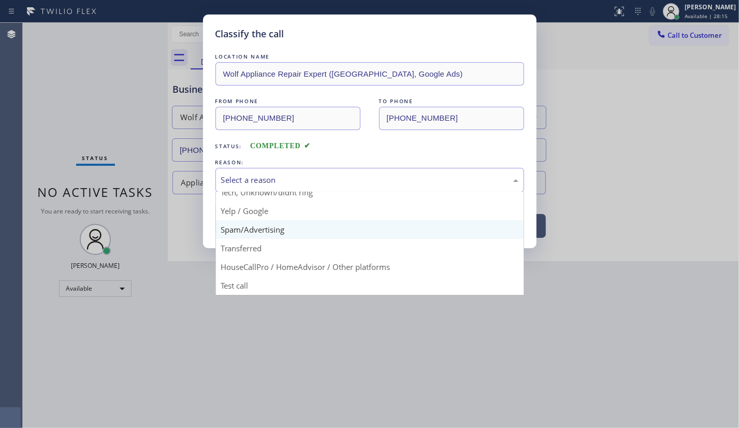
scroll to position [69, 0]
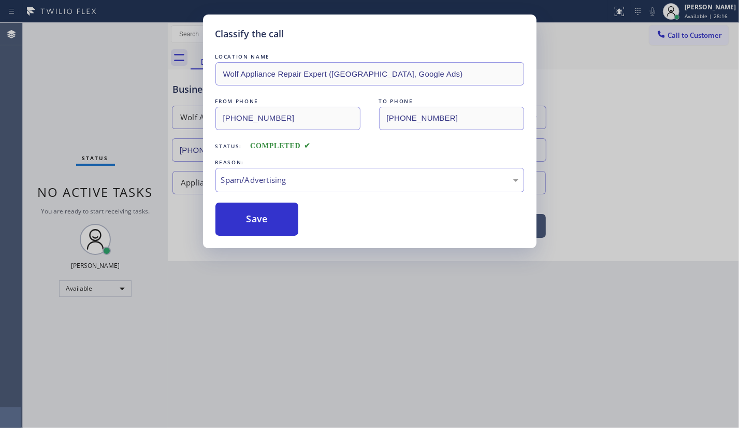
click at [238, 220] on button "Save" at bounding box center [257, 219] width 83 height 33
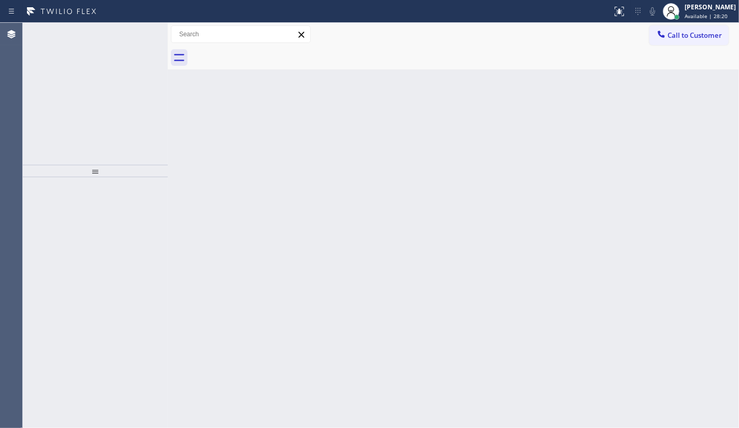
click at [137, 29] on icon at bounding box center [136, 34] width 12 height 12
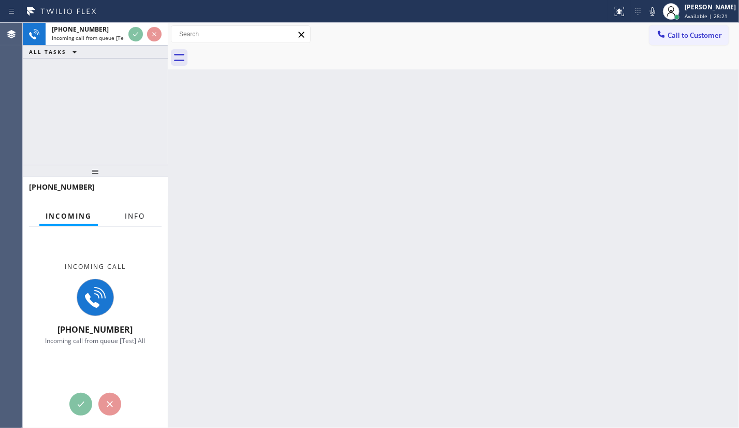
click at [147, 217] on button "Info" at bounding box center [135, 216] width 33 height 20
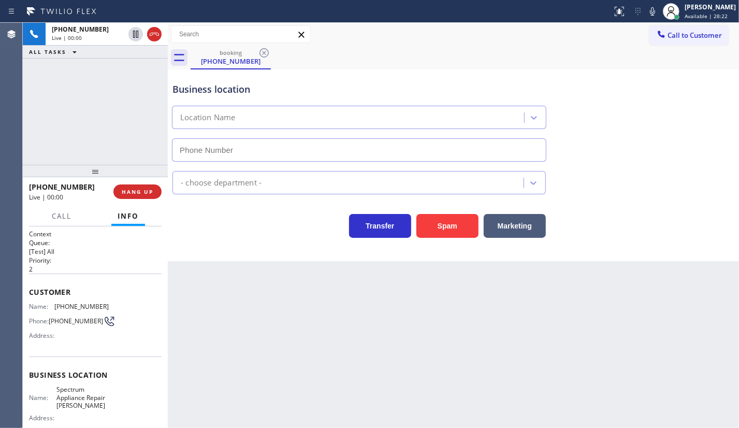
type input "(408) 414-6244"
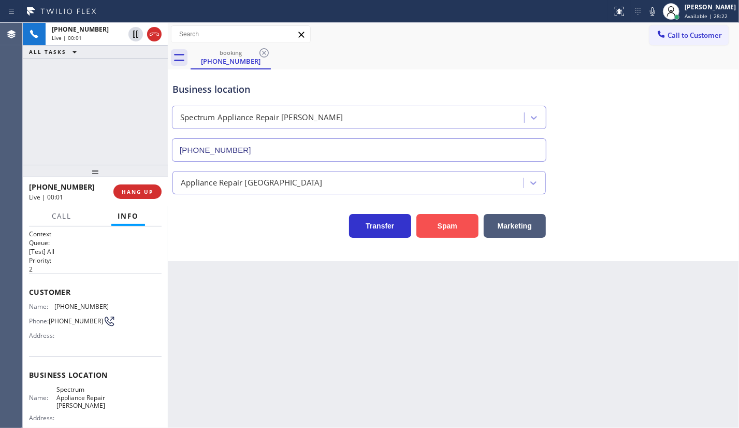
click at [451, 219] on button "Spam" at bounding box center [448, 226] width 62 height 24
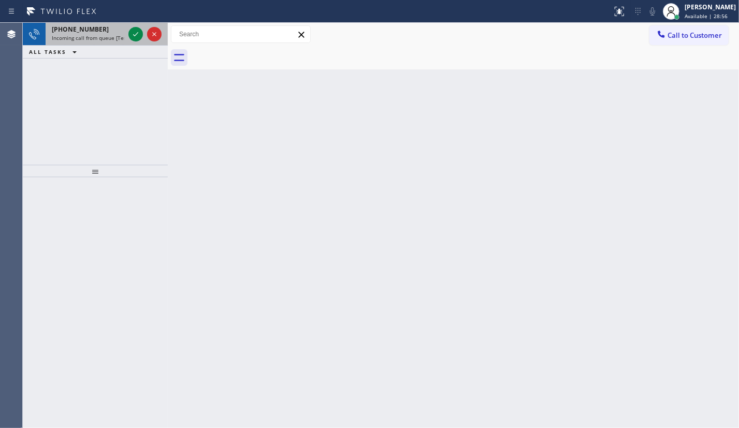
click at [143, 30] on div at bounding box center [144, 34] width 37 height 23
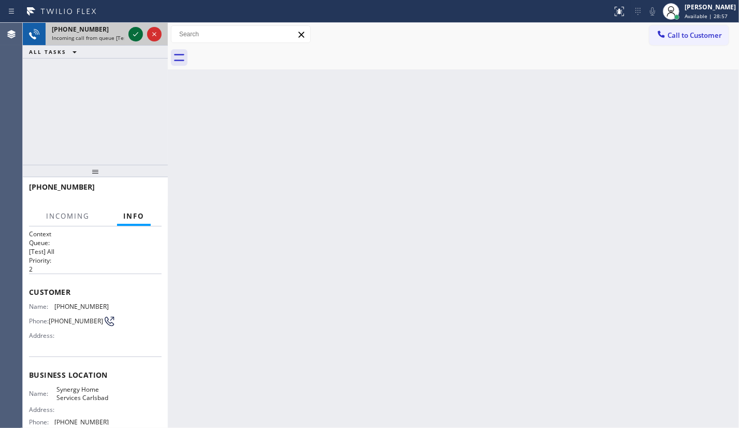
click at [133, 32] on icon at bounding box center [136, 34] width 12 height 12
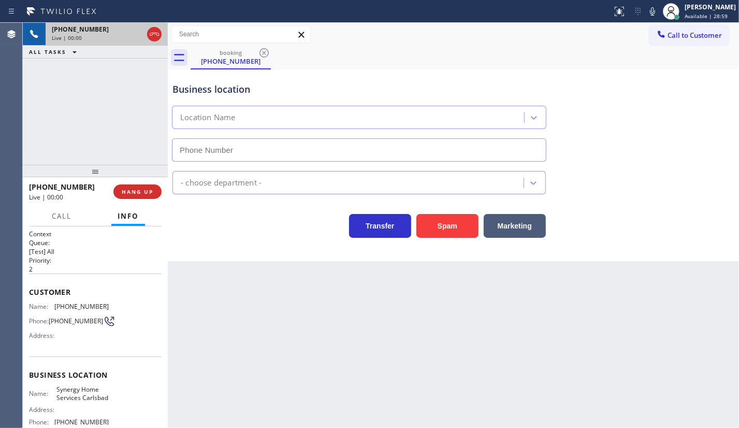
type input "(760) 280-6303"
click at [448, 226] on button "Spam" at bounding box center [448, 226] width 62 height 24
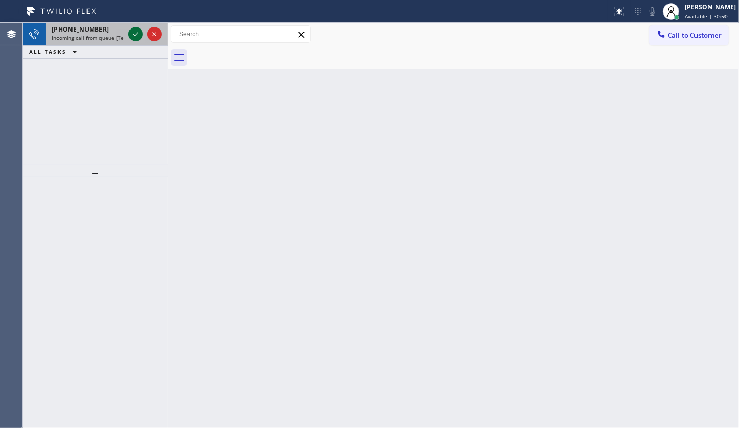
click at [134, 36] on icon at bounding box center [136, 34] width 12 height 12
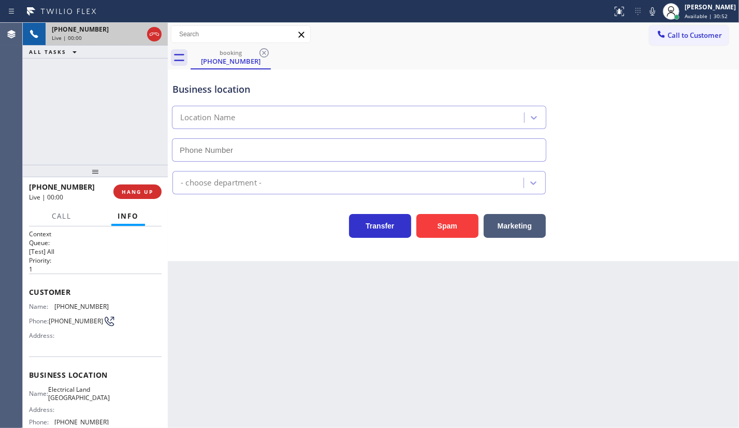
type input "(408) 677-2851"
click at [143, 190] on span "HANG UP" at bounding box center [138, 191] width 32 height 7
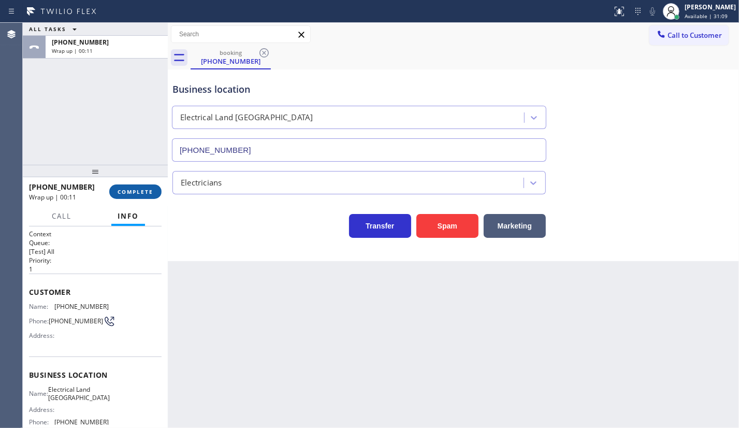
click at [133, 191] on span "COMPLETE" at bounding box center [136, 191] width 36 height 7
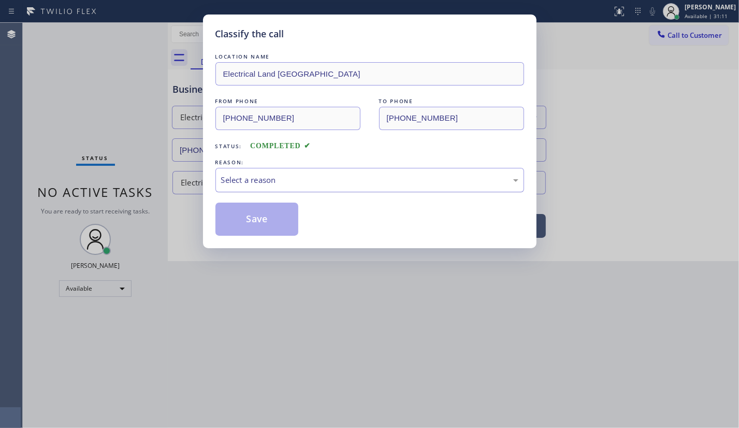
click at [249, 182] on div "Select a reason" at bounding box center [369, 180] width 297 height 12
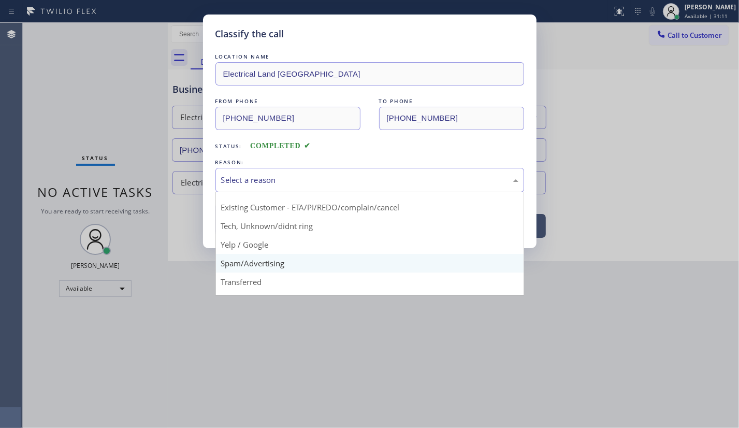
scroll to position [69, 0]
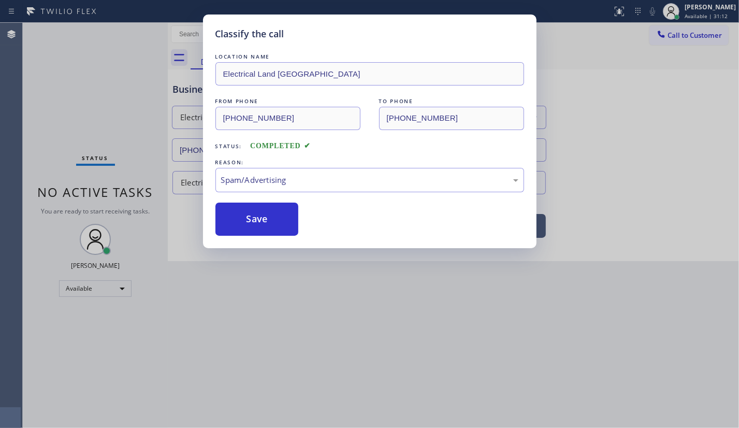
click at [239, 224] on button "Save" at bounding box center [257, 219] width 83 height 33
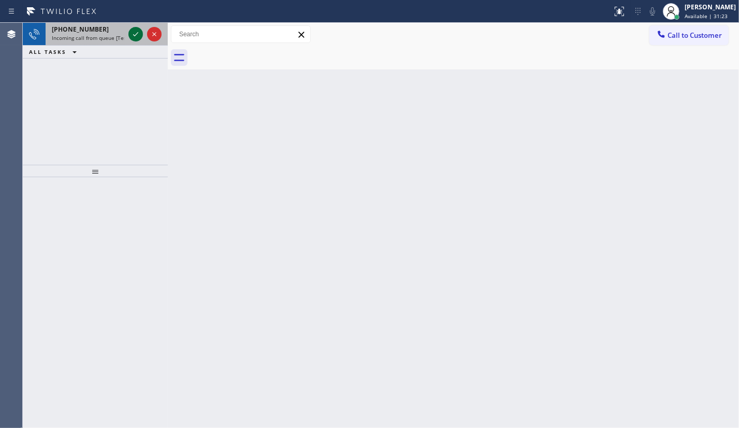
click at [135, 33] on icon at bounding box center [136, 34] width 12 height 12
drag, startPoint x: 134, startPoint y: 40, endPoint x: 133, endPoint y: 29, distance: 11.0
click at [134, 36] on icon at bounding box center [136, 34] width 12 height 12
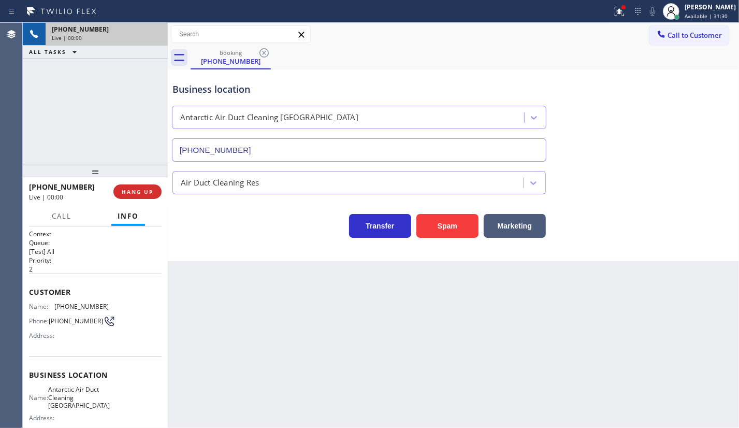
type input "(805) 608-3773"
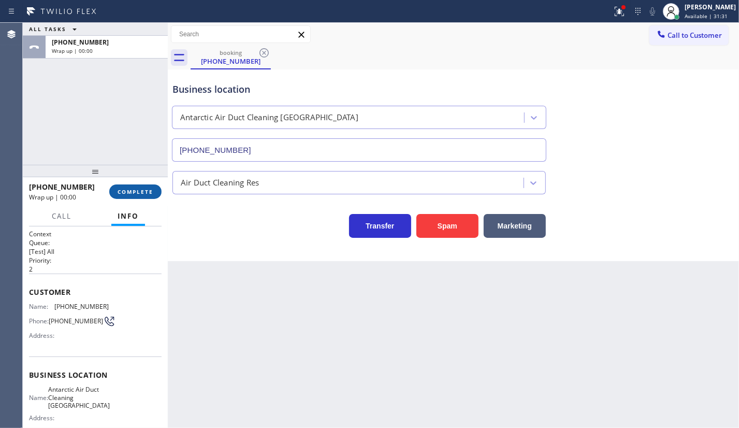
click at [145, 190] on button "COMPLETE" at bounding box center [135, 191] width 52 height 15
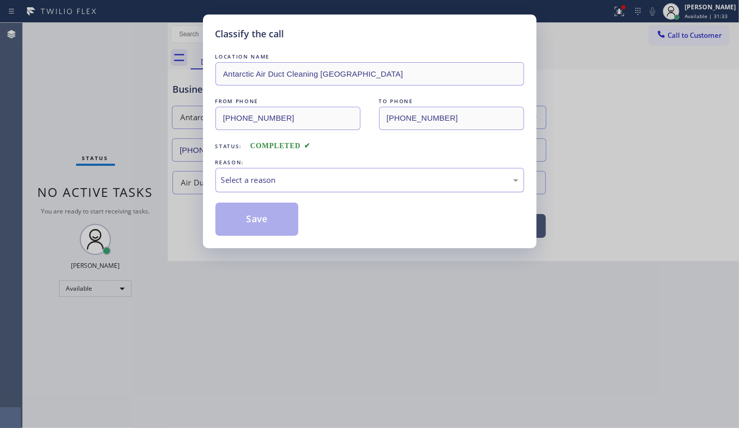
click at [252, 184] on div "Select a reason" at bounding box center [369, 180] width 297 height 12
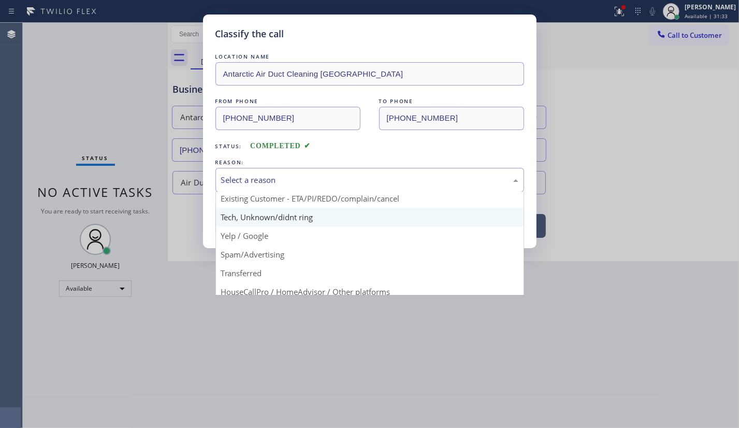
scroll to position [69, 0]
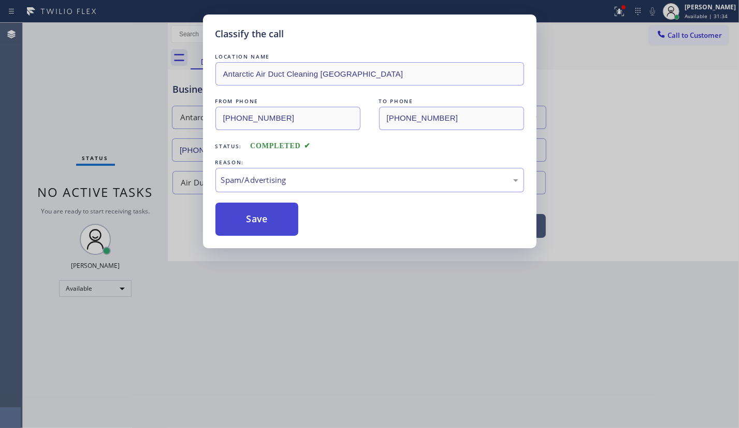
click at [256, 218] on button "Save" at bounding box center [257, 219] width 83 height 33
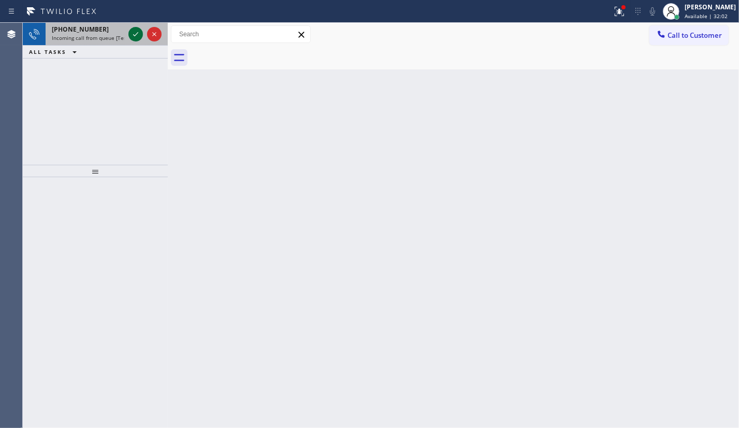
click at [134, 31] on icon at bounding box center [136, 34] width 12 height 12
click at [129, 35] on div at bounding box center [135, 34] width 15 height 12
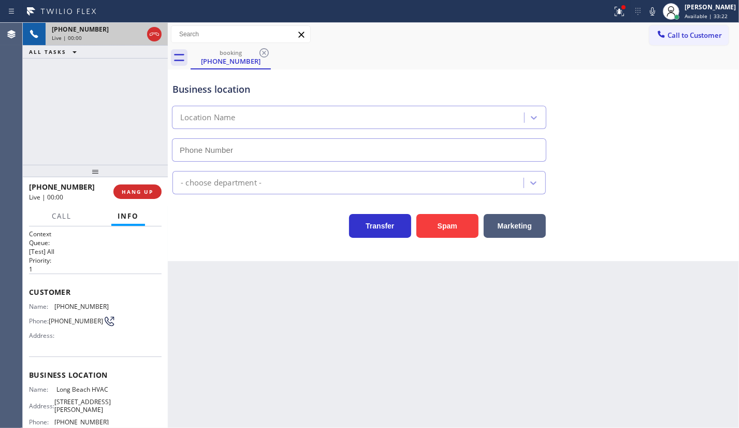
type input "(323) 641-4970"
click at [196, 363] on div "Back to Dashboard Change Sender ID Customers Technicians Select a contact Outbo…" at bounding box center [453, 225] width 571 height 405
click at [137, 198] on button "HANG UP" at bounding box center [137, 191] width 48 height 15
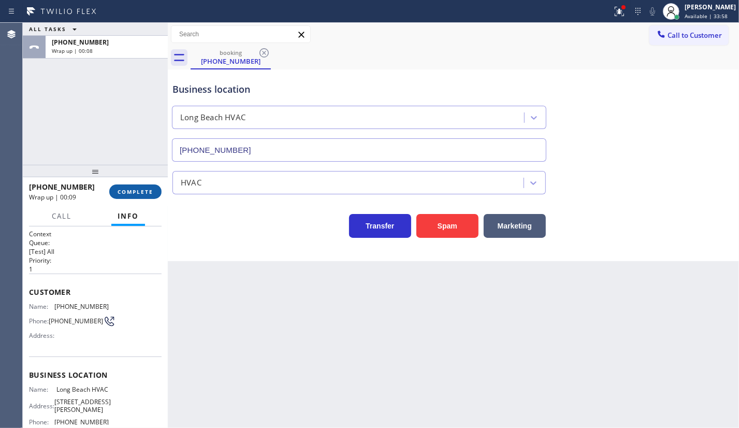
click at [125, 184] on button "COMPLETE" at bounding box center [135, 191] width 52 height 15
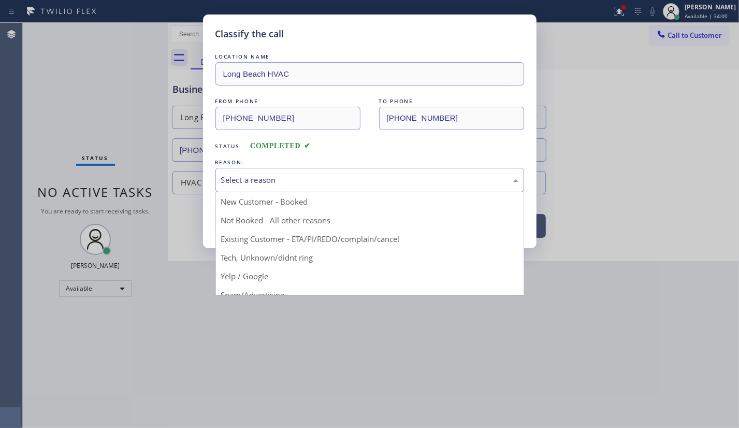
click at [243, 181] on div "Select a reason" at bounding box center [369, 180] width 297 height 12
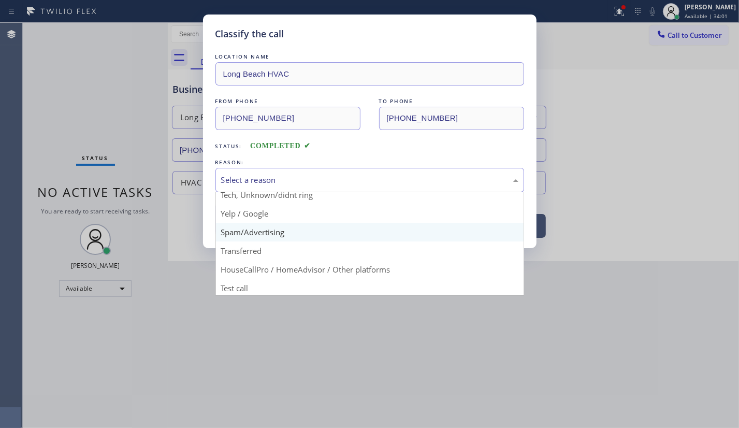
scroll to position [69, 0]
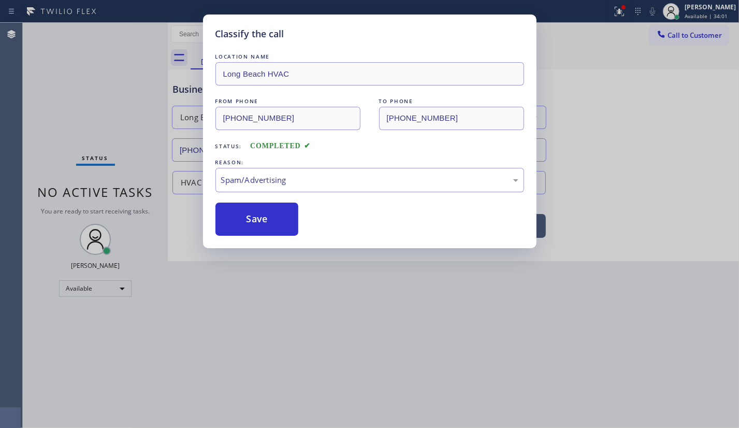
click at [243, 224] on button "Save" at bounding box center [257, 219] width 83 height 33
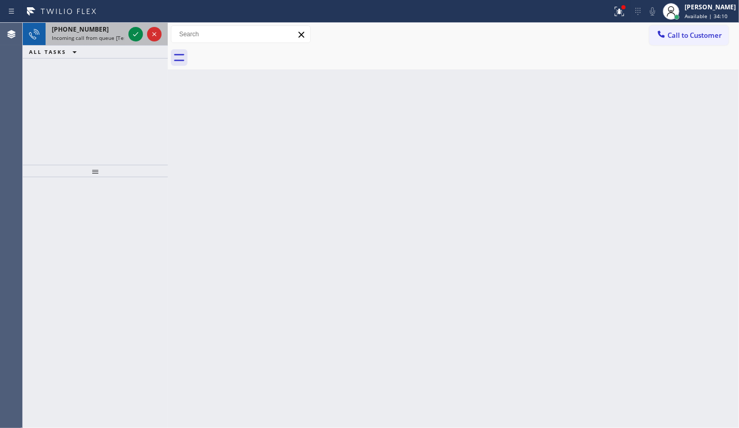
click at [128, 26] on div at bounding box center [144, 34] width 37 height 23
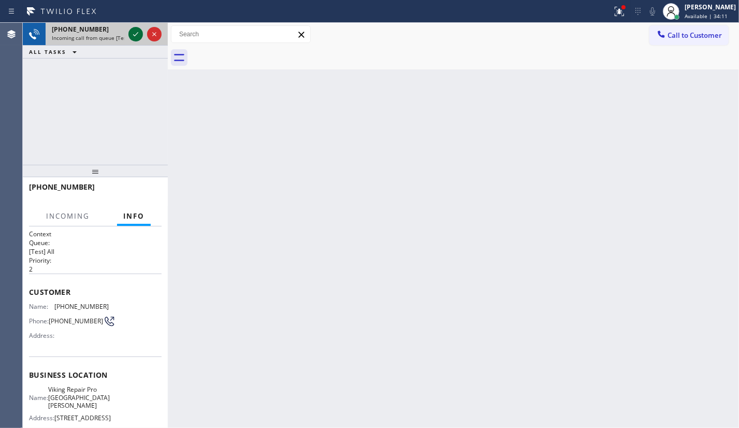
click at [133, 29] on icon at bounding box center [136, 34] width 12 height 12
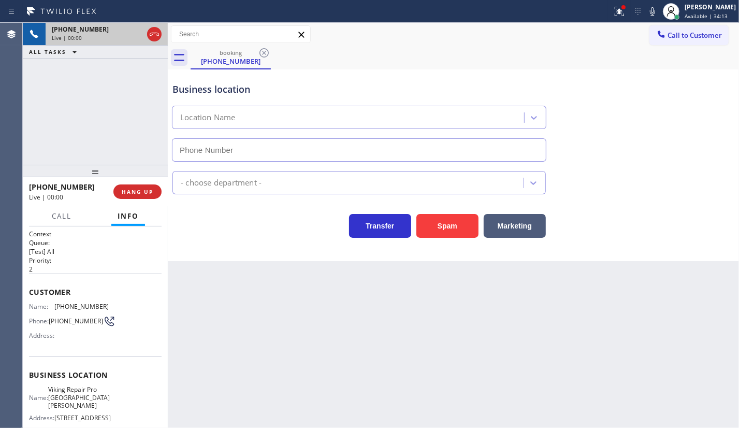
type input "(424) 396-6046"
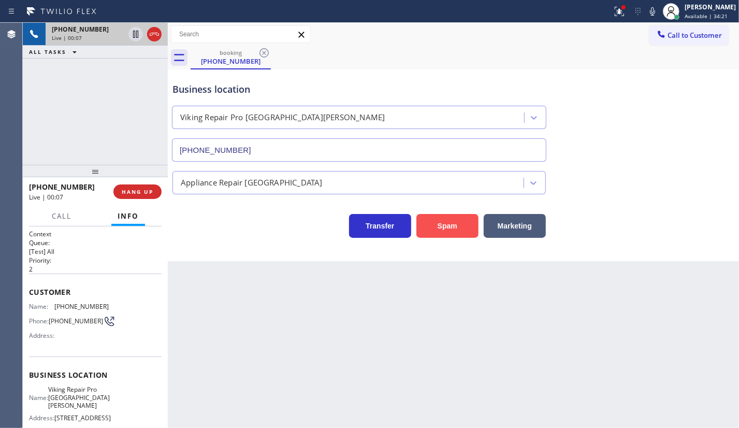
click at [434, 223] on button "Spam" at bounding box center [448, 226] width 62 height 24
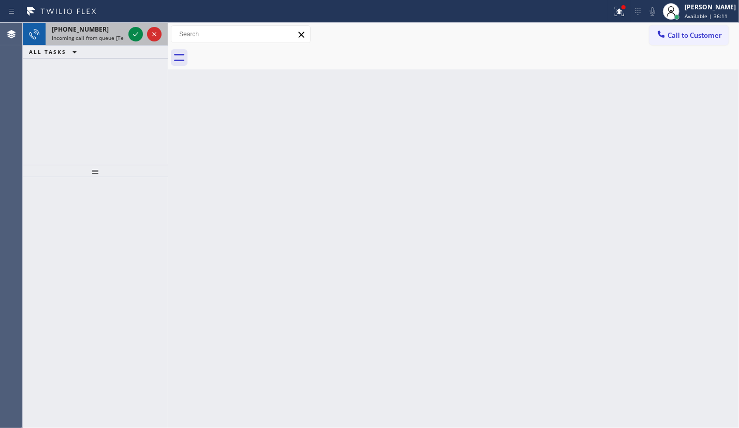
click at [144, 31] on div at bounding box center [144, 34] width 37 height 23
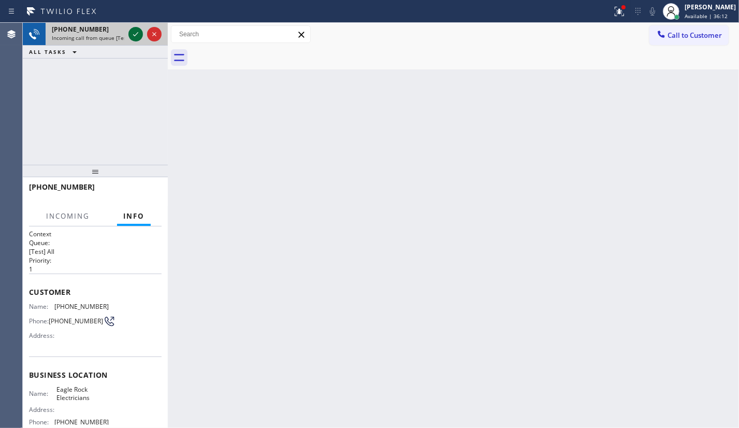
click at [137, 34] on icon at bounding box center [135, 34] width 5 height 4
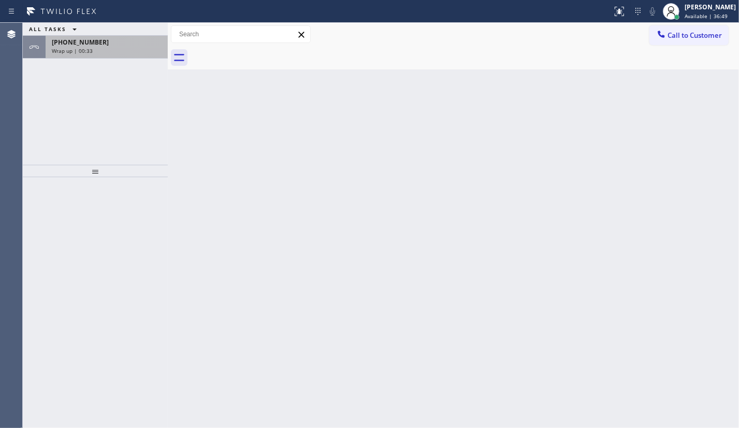
click at [87, 48] on span "Wrap up | 00:33" at bounding box center [72, 50] width 41 height 7
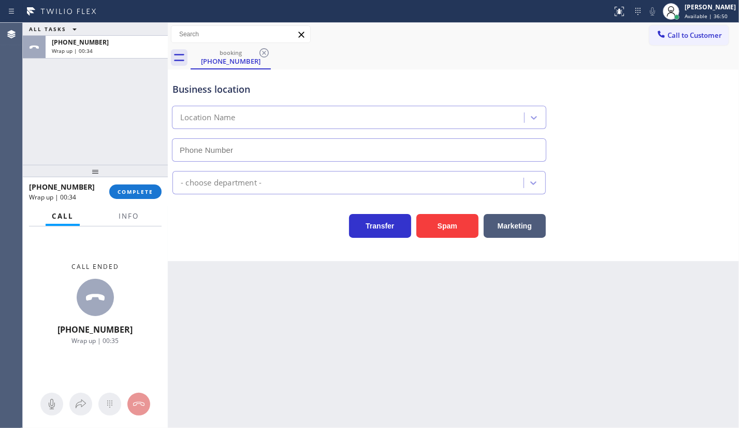
type input "[PHONE_NUMBER]"
click at [132, 212] on span "Info" at bounding box center [129, 215] width 20 height 9
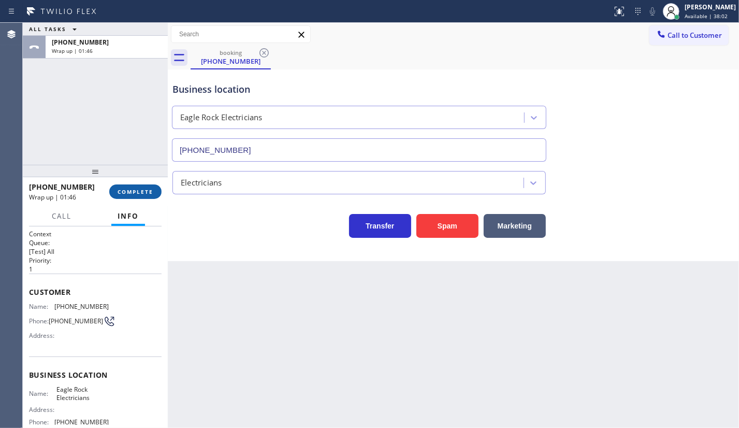
click at [151, 198] on button "COMPLETE" at bounding box center [135, 191] width 52 height 15
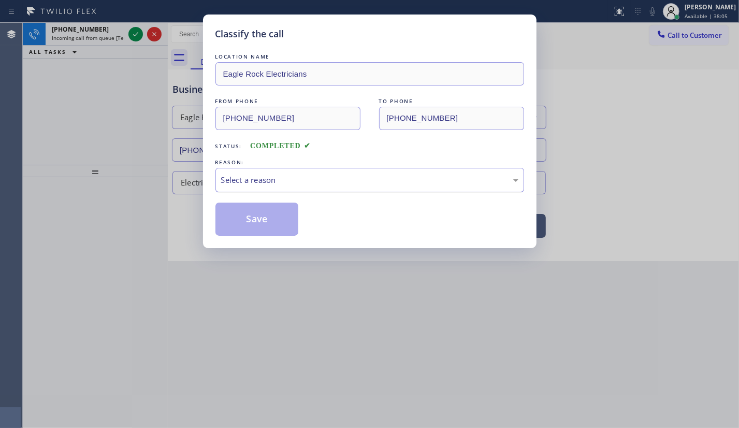
click at [251, 171] on div "Select a reason" at bounding box center [370, 180] width 309 height 24
click at [245, 221] on button "Save" at bounding box center [257, 219] width 83 height 33
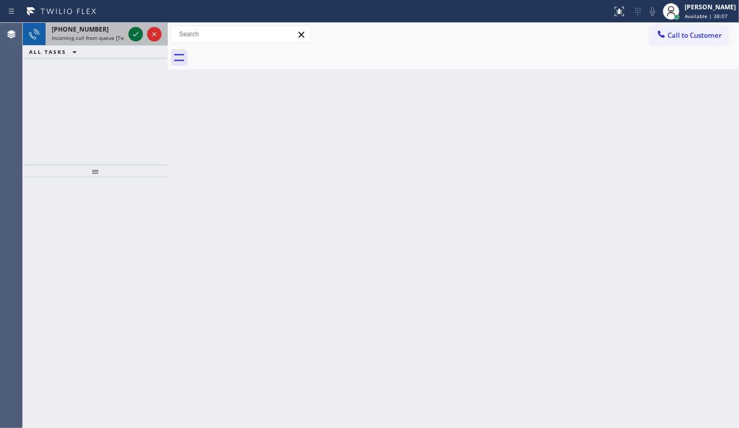
click at [138, 32] on icon at bounding box center [136, 34] width 12 height 12
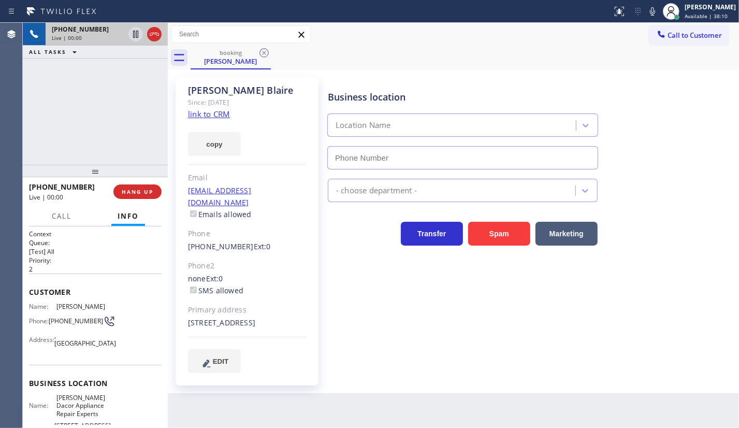
type input "(720) 408-7672"
click at [217, 116] on link "link to CRM" at bounding box center [209, 114] width 42 height 10
click at [653, 9] on icon at bounding box center [652, 11] width 5 height 8
click at [136, 34] on icon at bounding box center [136, 34] width 12 height 12
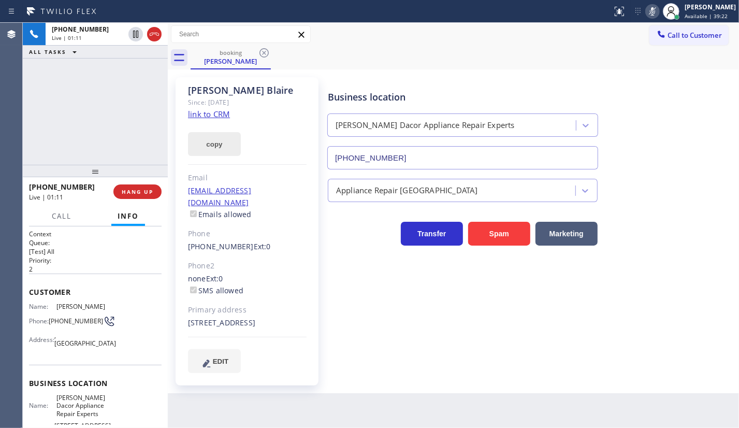
click at [208, 136] on button "copy" at bounding box center [214, 144] width 53 height 24
drag, startPoint x: 61, startPoint y: 62, endPoint x: 80, endPoint y: 46, distance: 25.4
click at [61, 62] on div "+13038816062 Live | 04:38 ALL TASKS ALL TASKS ACTIVE TASKS TASKS IN WRAP UP" at bounding box center [95, 94] width 145 height 142
click at [139, 36] on icon at bounding box center [136, 34] width 12 height 12
click at [653, 13] on icon at bounding box center [652, 11] width 5 height 8
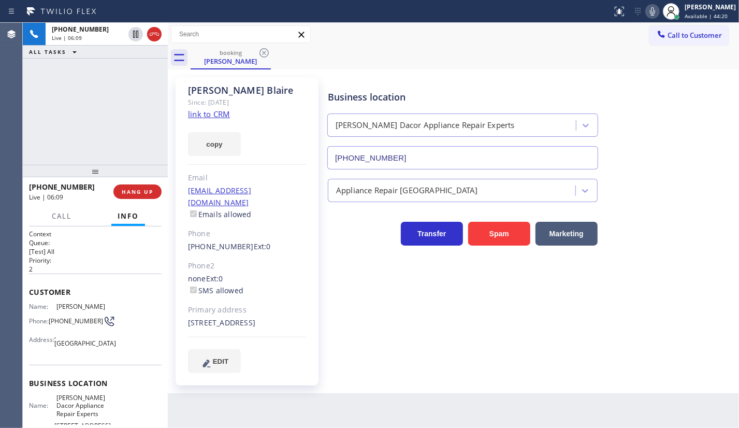
click at [48, 102] on div "+13038816062 Live | 06:09 ALL TASKS ALL TASKS ACTIVE TASKS TASKS IN WRAP UP" at bounding box center [95, 94] width 145 height 142
click at [651, 14] on icon at bounding box center [653, 11] width 12 height 12
click at [134, 27] on button at bounding box center [135, 34] width 15 height 15
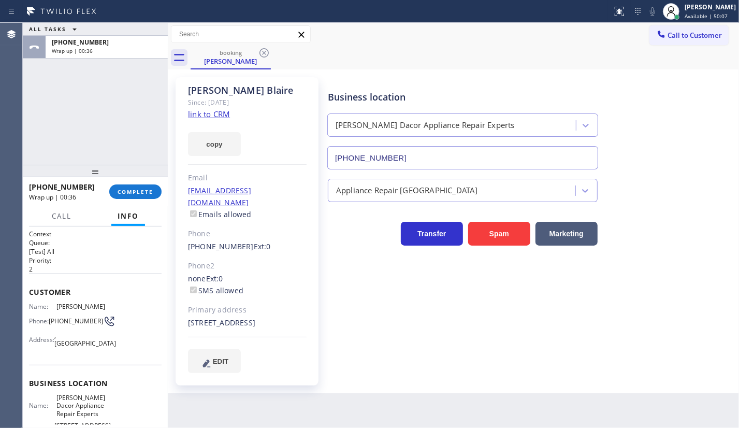
click at [94, 185] on div "+13038816062" at bounding box center [65, 187] width 73 height 10
click at [152, 182] on div "+13038816062 Wrap up | 00:36 COMPLETE" at bounding box center [95, 191] width 133 height 27
click at [151, 192] on span "COMPLETE" at bounding box center [136, 191] width 36 height 7
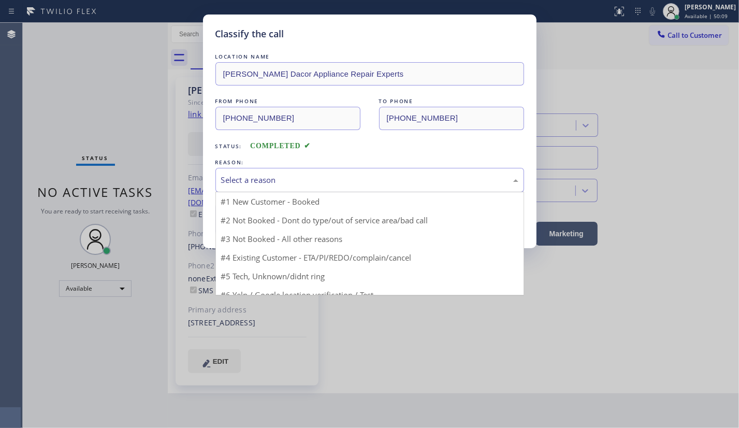
click at [247, 180] on div "Select a reason" at bounding box center [369, 180] width 297 height 12
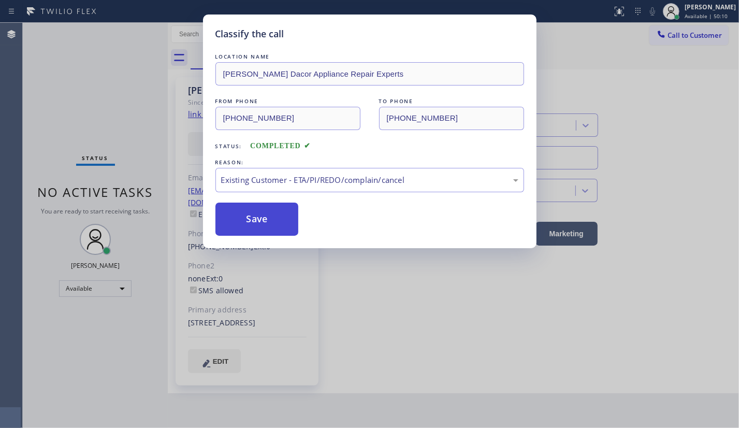
click at [252, 225] on button "Save" at bounding box center [257, 219] width 83 height 33
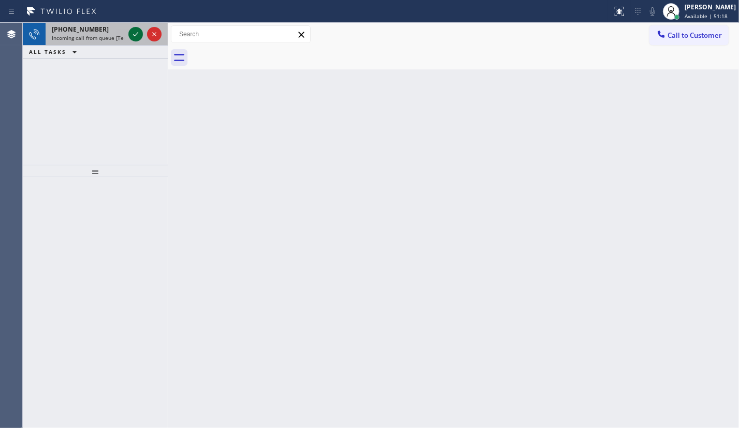
click at [129, 33] on div at bounding box center [135, 34] width 15 height 12
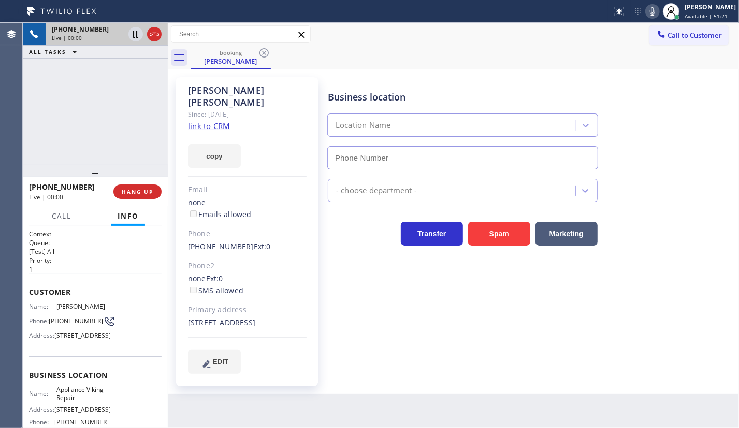
type input "(617) 219-9255"
click at [200, 121] on link "link to CRM" at bounding box center [209, 126] width 42 height 10
click at [205, 144] on button "copy" at bounding box center [214, 156] width 53 height 24
click at [41, 82] on div "+13056092208 Live | 01:55 ALL TASKS ALL TASKS ACTIVE TASKS TASKS IN WRAP UP" at bounding box center [95, 94] width 145 height 142
click at [650, 11] on icon at bounding box center [653, 11] width 12 height 12
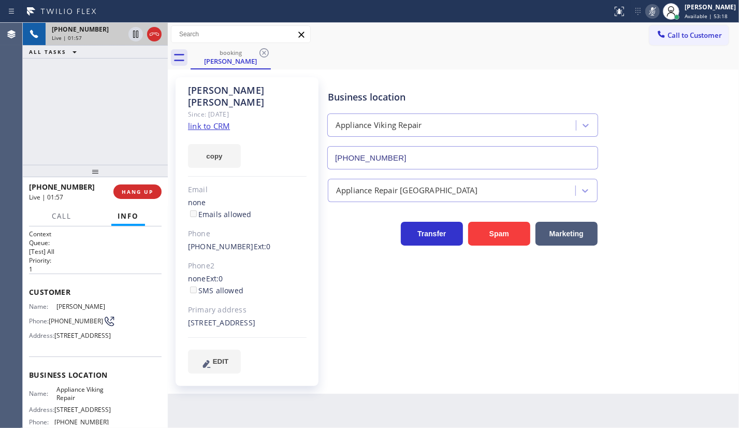
click at [650, 11] on icon at bounding box center [653, 11] width 12 height 12
click at [78, 136] on div "+13056092208 Live | 02:02 ALL TASKS ALL TASKS ACTIVE TASKS TASKS IN WRAP UP" at bounding box center [95, 94] width 145 height 142
click at [132, 191] on span "HANG UP" at bounding box center [138, 191] width 32 height 7
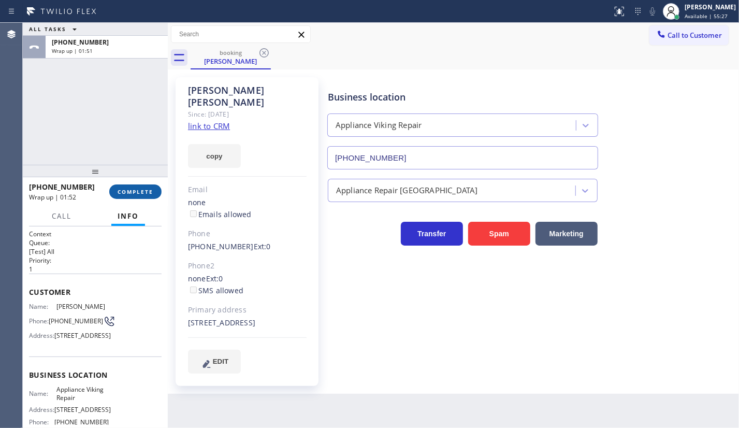
click at [134, 193] on span "COMPLETE" at bounding box center [136, 191] width 36 height 7
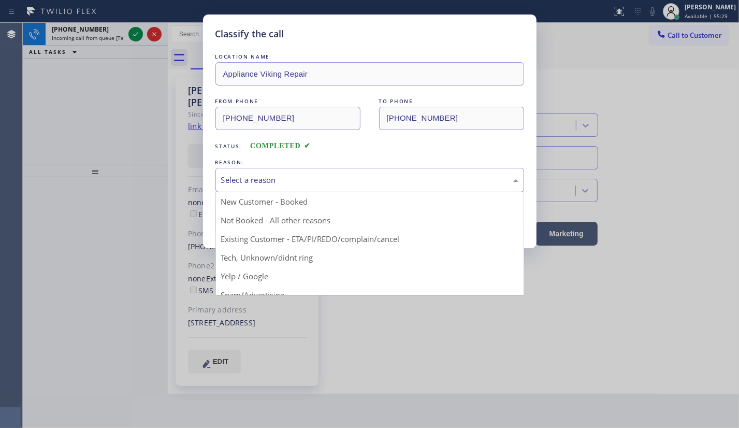
click at [249, 177] on div "Select a reason" at bounding box center [369, 180] width 297 height 12
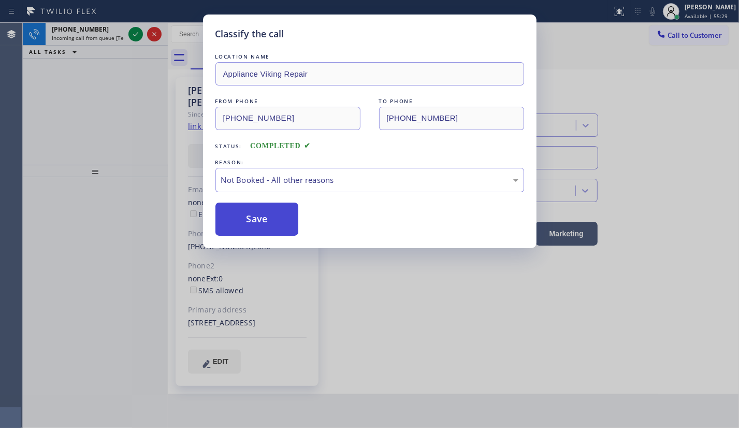
click at [247, 223] on button "Save" at bounding box center [257, 219] width 83 height 33
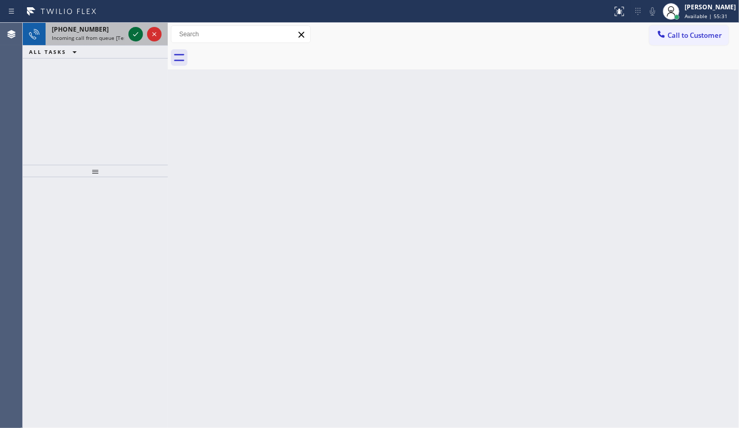
click at [132, 29] on icon at bounding box center [136, 34] width 12 height 12
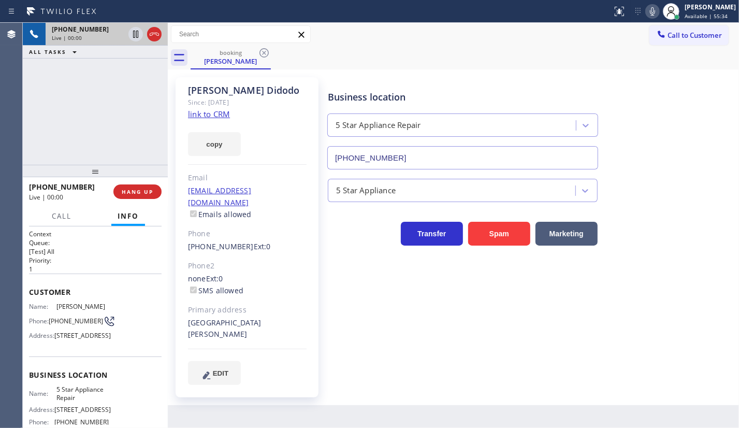
type input "(855) 731-4952"
click at [212, 113] on link "link to CRM" at bounding box center [209, 114] width 42 height 10
click at [137, 192] on span "HANG UP" at bounding box center [138, 191] width 32 height 7
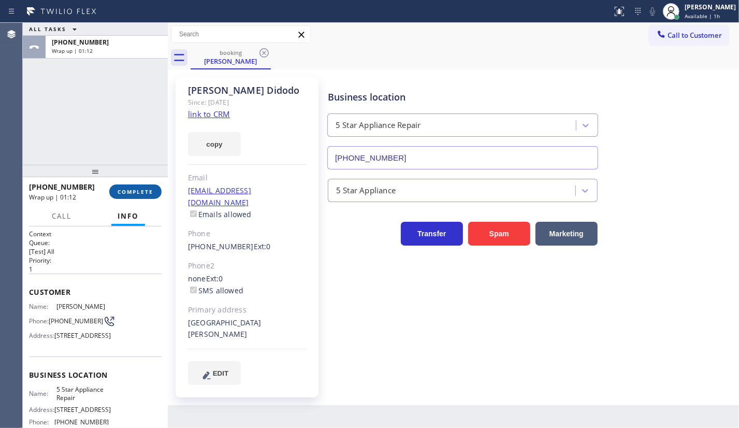
click at [119, 192] on span "COMPLETE" at bounding box center [136, 191] width 36 height 7
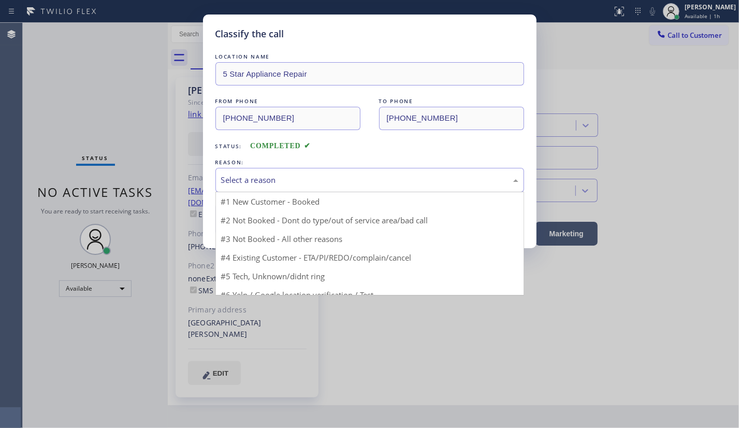
click at [229, 174] on div "Select a reason" at bounding box center [369, 180] width 297 height 12
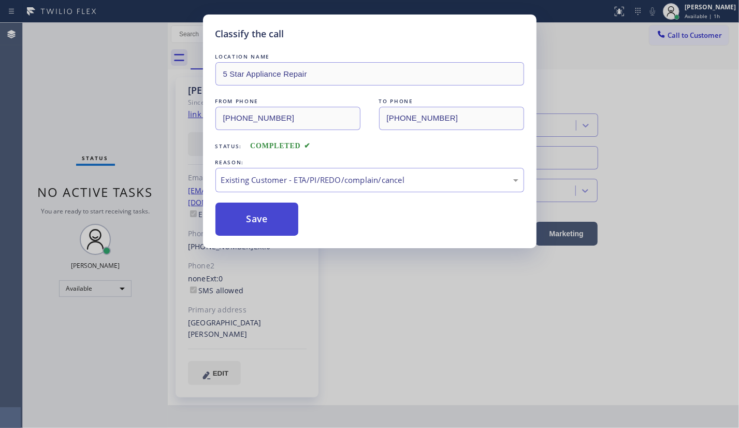
click at [253, 216] on button "Save" at bounding box center [257, 219] width 83 height 33
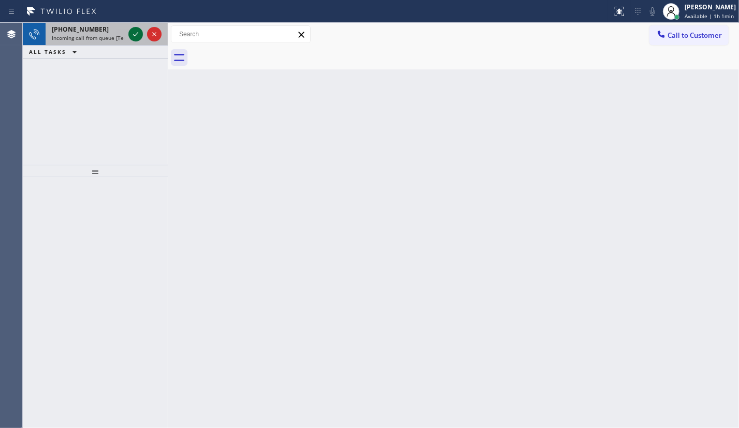
click at [131, 35] on icon at bounding box center [136, 34] width 12 height 12
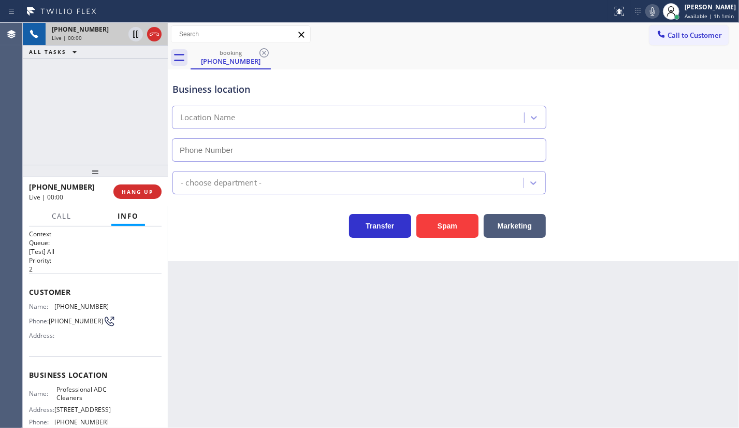
type input "(909) 316-2163"
click at [150, 190] on span "HANG UP" at bounding box center [138, 191] width 32 height 7
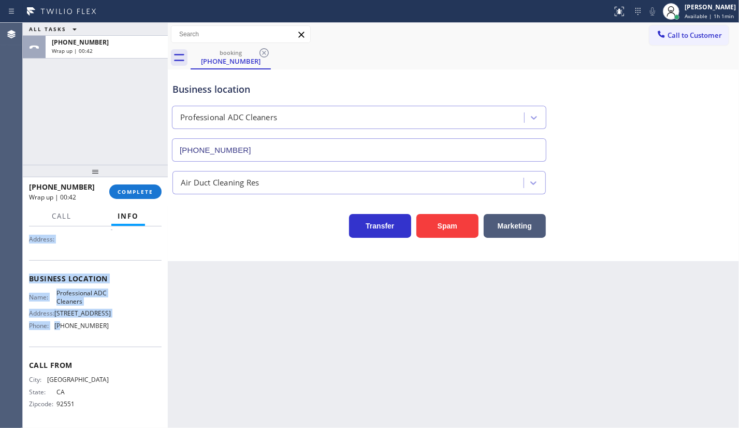
scroll to position [106, 0]
drag, startPoint x: 29, startPoint y: 285, endPoint x: 126, endPoint y: 325, distance: 104.8
click at [124, 327] on div "Context Queue: [Test] All Priority: 2 Customer Name: (909) 815-5281 Phone: (909…" at bounding box center [95, 279] width 133 height 292
copy div "Customer Name: (909) 815-5281 Phone: (909) 815-5281 Address: Business location …"
click at [139, 187] on button "COMPLETE" at bounding box center [135, 191] width 52 height 15
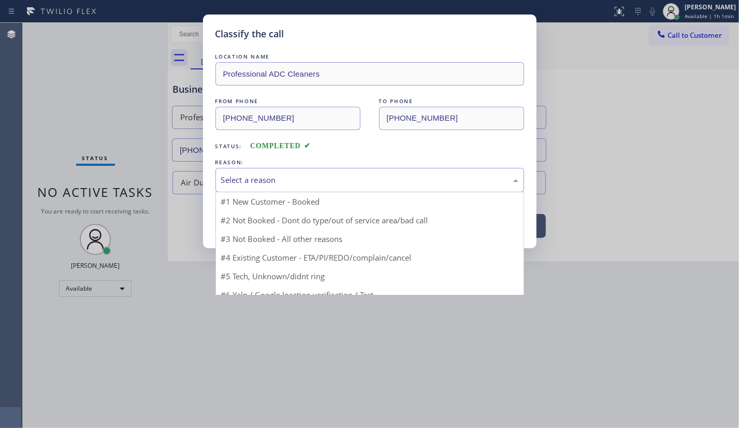
click at [245, 183] on div "Select a reason" at bounding box center [369, 180] width 297 height 12
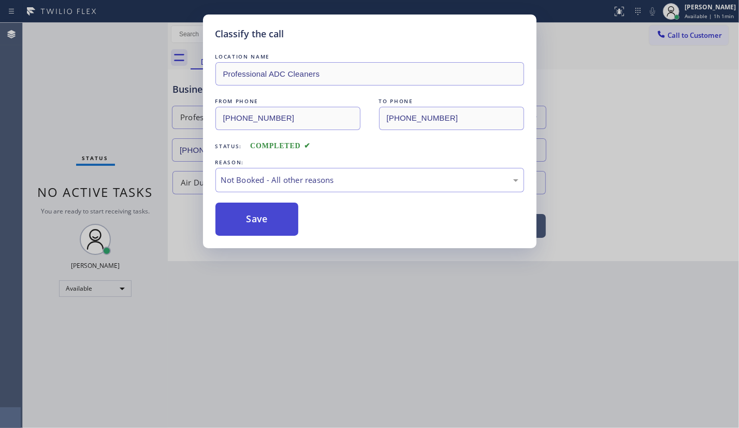
click at [246, 222] on button "Save" at bounding box center [257, 219] width 83 height 33
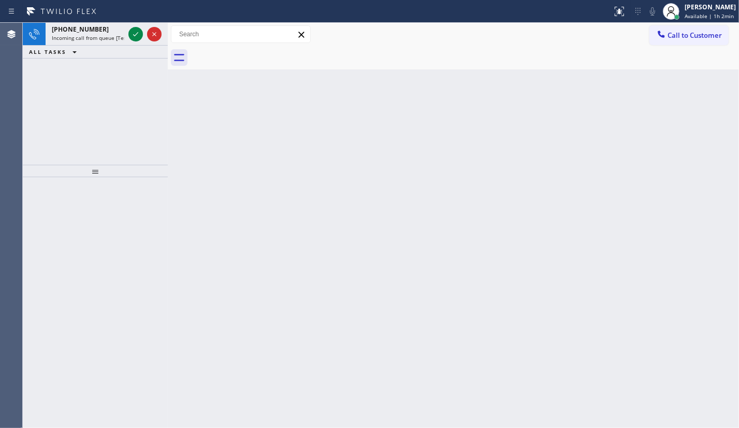
click at [72, 76] on div "+18582059772 Incoming call from queue [Test] All ALL TASKS ALL TASKS ACTIVE TAS…" at bounding box center [95, 94] width 145 height 142
click at [135, 33] on icon at bounding box center [136, 34] width 12 height 12
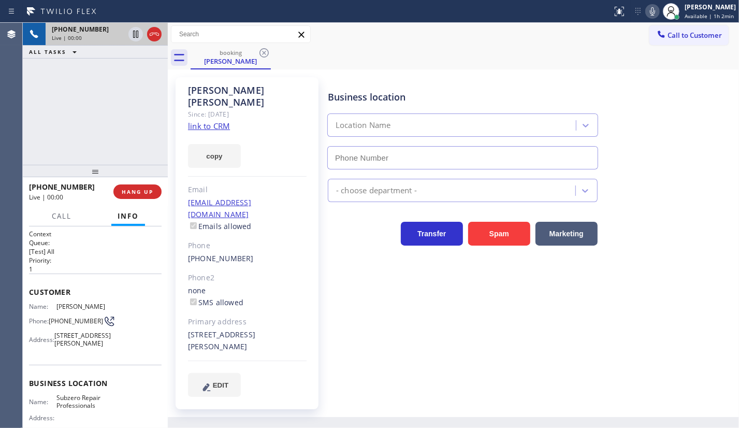
type input "(760) 642-6449"
click at [217, 121] on link "link to CRM" at bounding box center [209, 126] width 42 height 10
click at [138, 194] on span "HANG UP" at bounding box center [138, 191] width 32 height 7
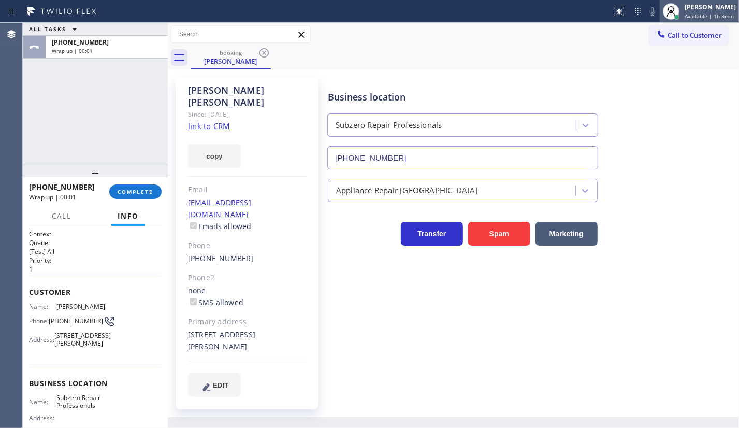
click at [683, 16] on div at bounding box center [671, 11] width 23 height 23
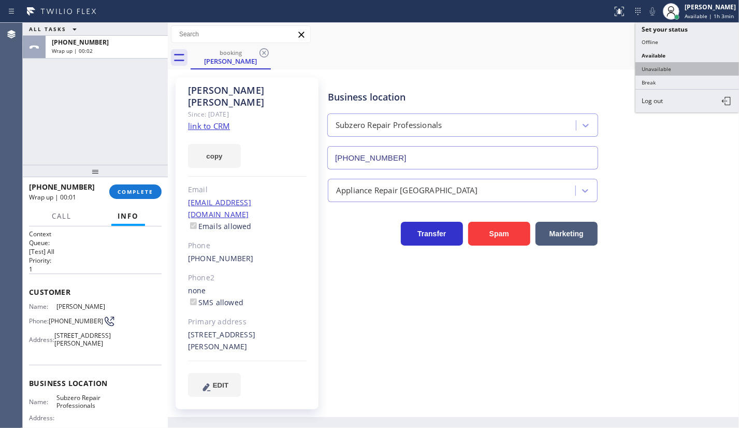
click at [664, 68] on button "Unavailable" at bounding box center [688, 68] width 104 height 13
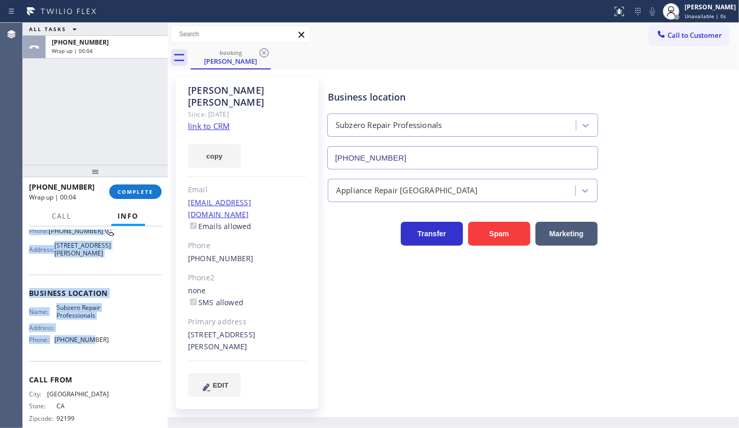
scroll to position [94, 0]
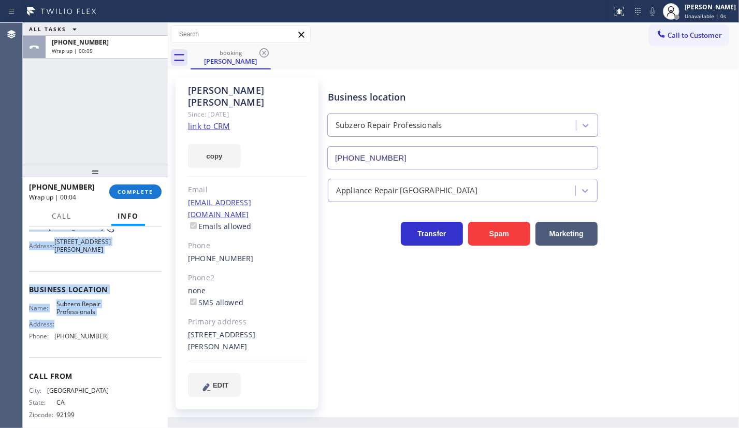
drag, startPoint x: 29, startPoint y: 285, endPoint x: 117, endPoint y: 338, distance: 102.3
click at [117, 338] on div "Context Queue: [Test] All Priority: 1 Customer Name: Paul Morley Phone: (858) 2…" at bounding box center [95, 286] width 133 height 300
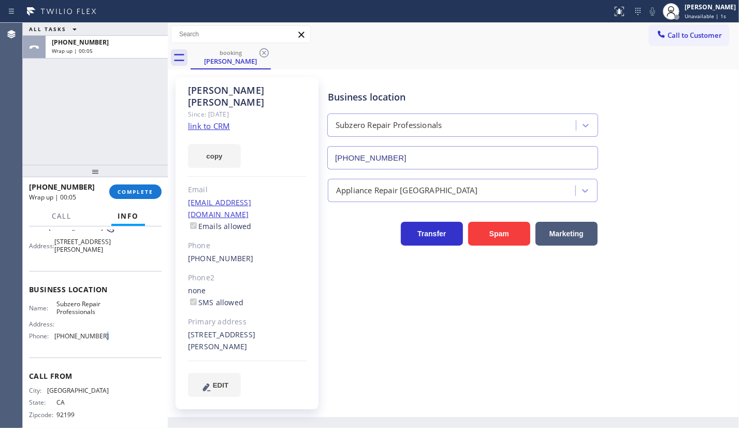
drag, startPoint x: 98, startPoint y: 350, endPoint x: 78, endPoint y: 288, distance: 65.0
click at [99, 340] on span "(760) 642-6449" at bounding box center [81, 336] width 54 height 8
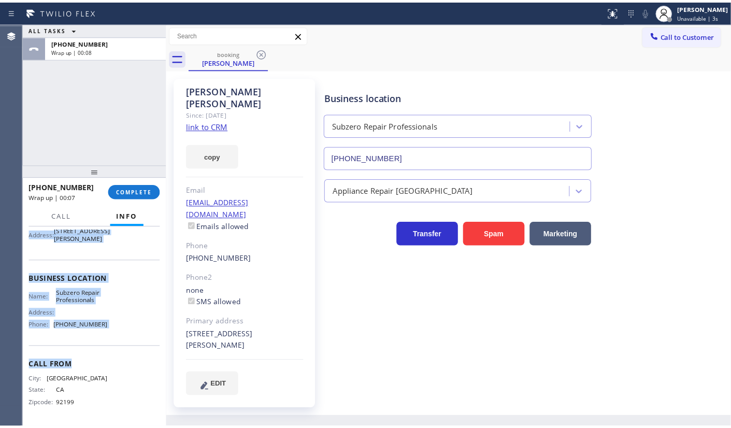
scroll to position [114, 0]
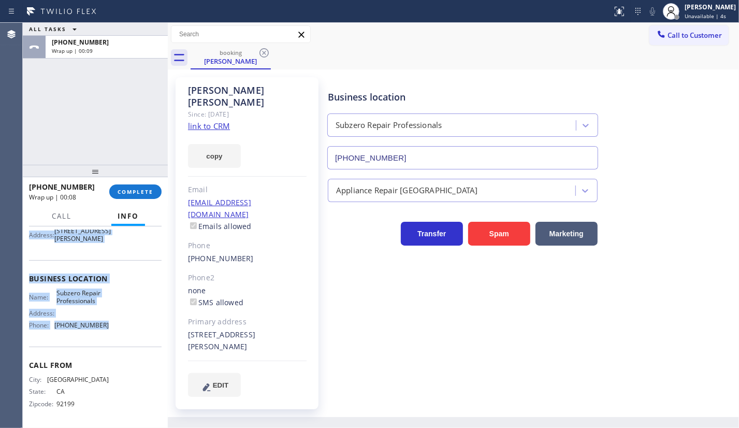
drag, startPoint x: 32, startPoint y: 287, endPoint x: 131, endPoint y: 333, distance: 109.4
click at [131, 333] on div "Context Queue: [Test] All Priority: 1 Customer Name: Paul Morley Phone: (858) 2…" at bounding box center [95, 275] width 133 height 300
copy div "ustomer Name: Paul Morley Phone: (858) 205-9772 Address: 984 Santa Estella, Sol…"
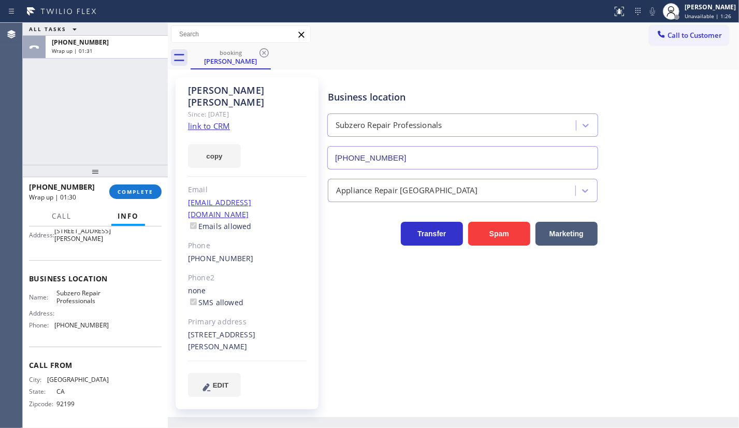
click at [56, 119] on div "ALL TASKS ALL TASKS ACTIVE TASKS TASKS IN WRAP UP +18582059772 Wrap up | 01:31" at bounding box center [95, 94] width 145 height 142
click at [135, 194] on span "COMPLETE" at bounding box center [136, 191] width 36 height 7
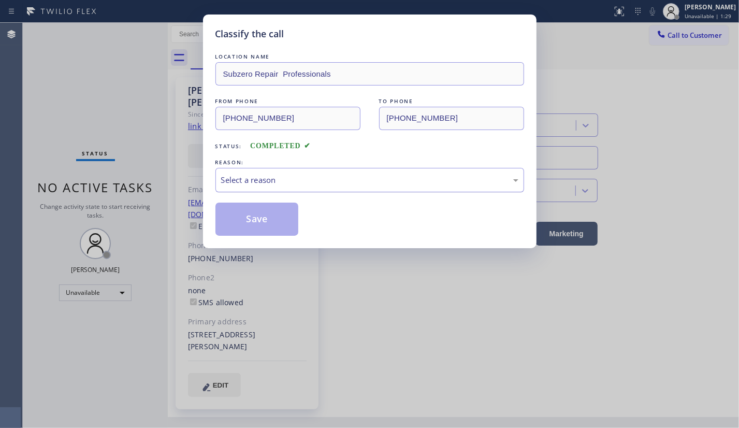
click at [276, 180] on div "Select a reason" at bounding box center [369, 180] width 297 height 12
click at [236, 225] on button "Save" at bounding box center [257, 219] width 83 height 33
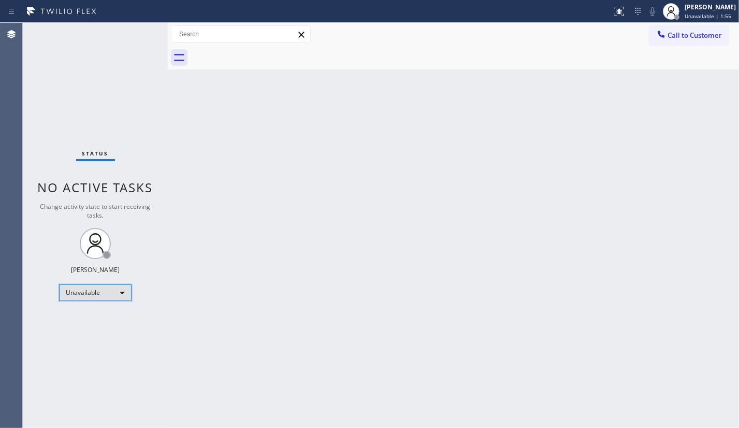
click at [65, 296] on div "Unavailable" at bounding box center [95, 292] width 73 height 17
click at [76, 316] on li "Available" at bounding box center [95, 319] width 70 height 12
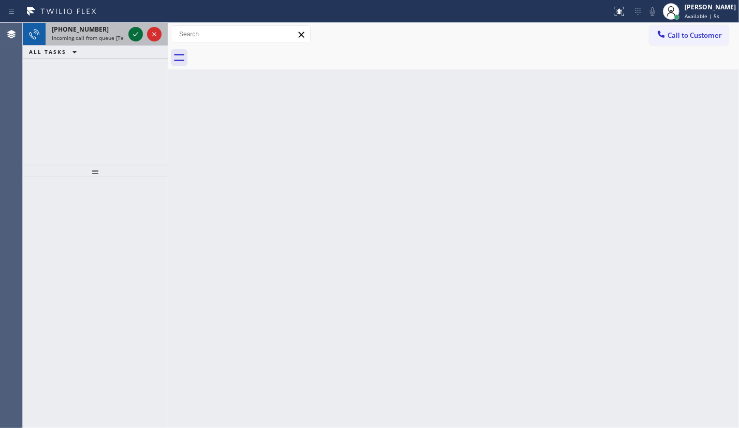
click at [135, 33] on icon at bounding box center [136, 34] width 12 height 12
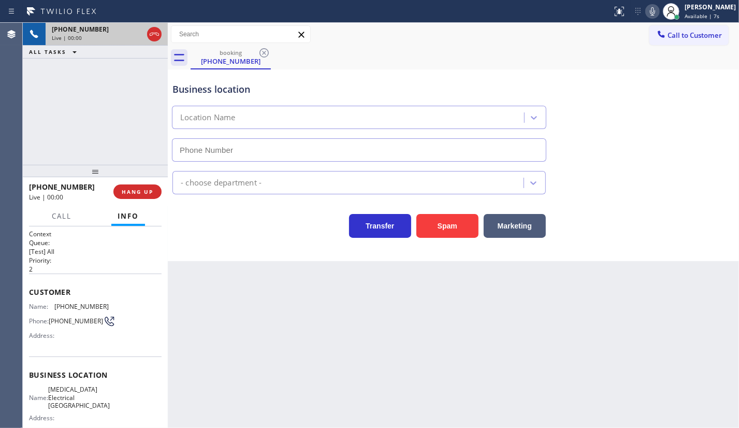
type input "(714) 462-1901"
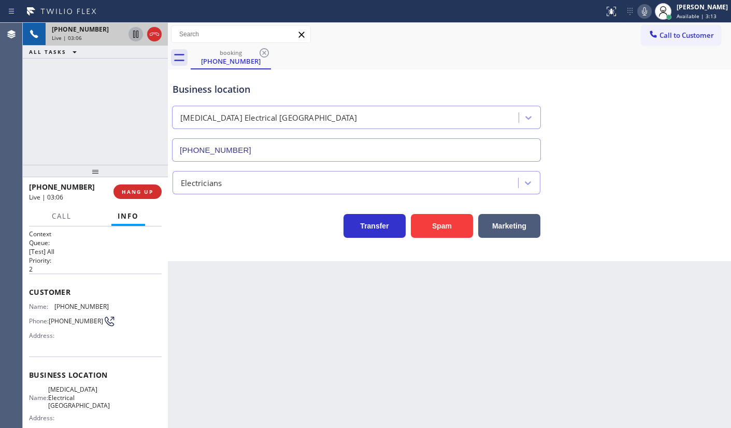
click at [136, 35] on icon at bounding box center [136, 34] width 12 height 12
click at [640, 11] on icon at bounding box center [644, 11] width 12 height 12
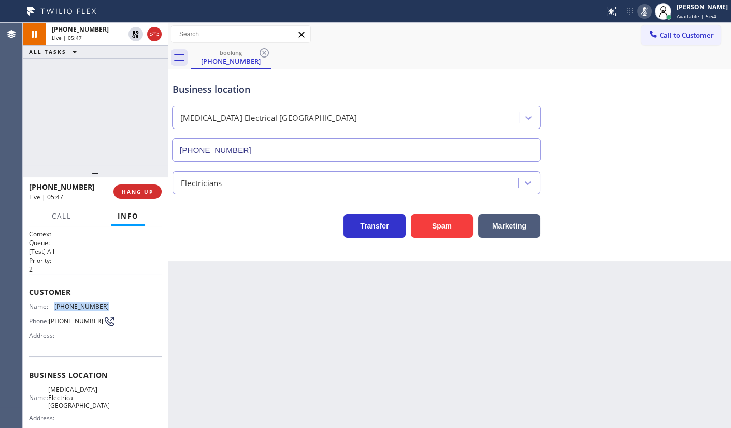
drag, startPoint x: 51, startPoint y: 305, endPoint x: 119, endPoint y: 306, distance: 67.9
click at [119, 306] on div "Name: (714) 293-6383 Phone: (714) 293-6383 Address:" at bounding box center [95, 323] width 133 height 41
click at [132, 35] on icon at bounding box center [136, 34] width 12 height 12
click at [646, 13] on icon at bounding box center [644, 11] width 5 height 8
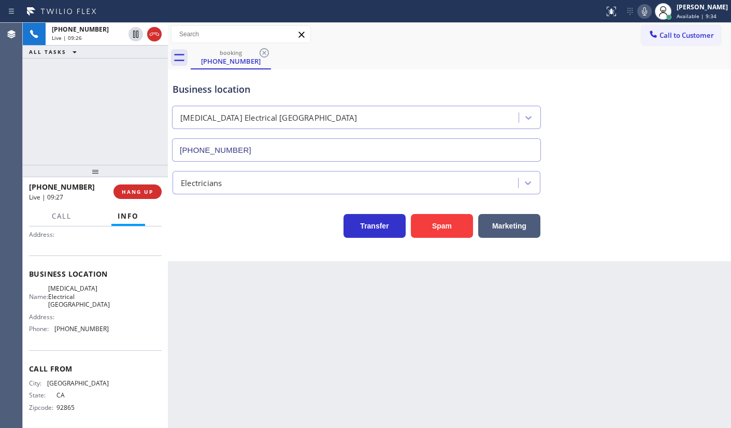
scroll to position [106, 0]
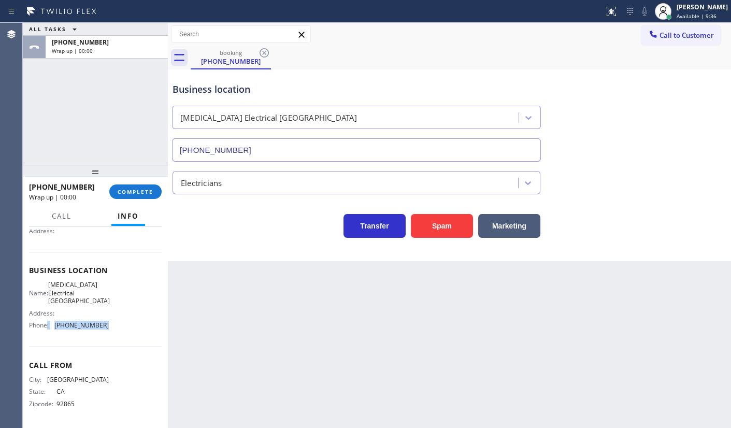
drag, startPoint x: 47, startPoint y: 332, endPoint x: 118, endPoint y: 332, distance: 71.5
click at [118, 332] on div "Name: High Voltage Electrical Anaheim Address: Phone: (714) 462-1901" at bounding box center [95, 307] width 133 height 52
click at [55, 338] on div "Business location Name: High Voltage Electrical Anaheim Address: Phone: (714) 4…" at bounding box center [95, 299] width 133 height 94
drag, startPoint x: 54, startPoint y: 324, endPoint x: 123, endPoint y: 321, distance: 69.0
click at [123, 321] on div "Name: High Voltage Electrical Anaheim Address: Phone: (714) 462-1901" at bounding box center [95, 307] width 133 height 52
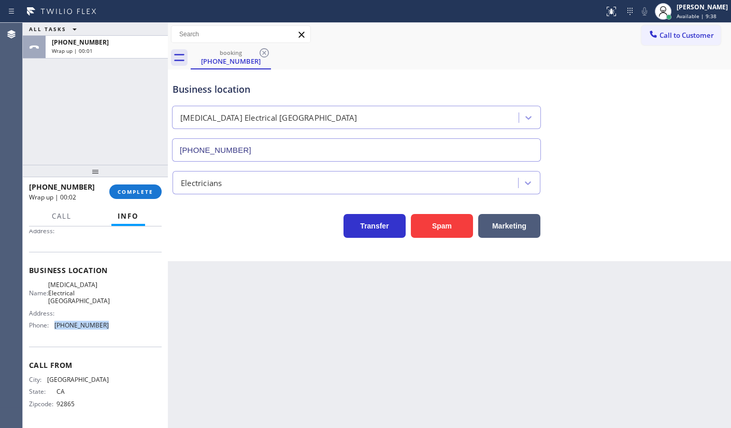
copy div "(714) 462-1901"
drag, startPoint x: 62, startPoint y: 295, endPoint x: 105, endPoint y: 302, distance: 42.9
click at [104, 304] on span "High Voltage Electrical Anaheim" at bounding box center [79, 293] width 62 height 24
copy span "High Voltage Electrical Anaheim"
click at [144, 190] on span "COMPLETE" at bounding box center [136, 191] width 36 height 7
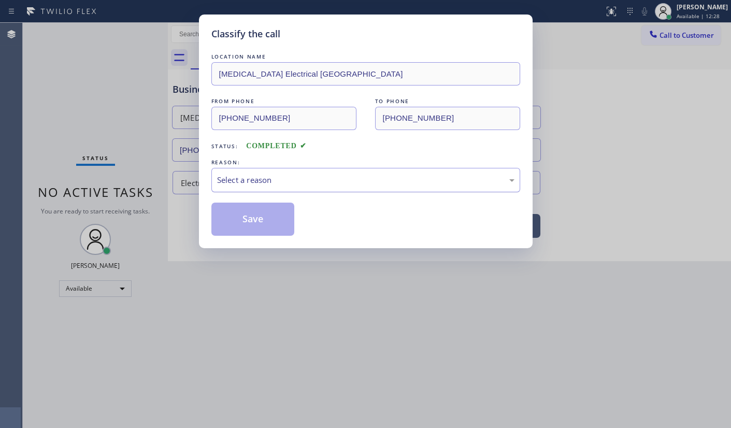
click at [240, 185] on div "Select a reason" at bounding box center [365, 180] width 297 height 12
click at [244, 209] on button "Save" at bounding box center [252, 219] width 83 height 33
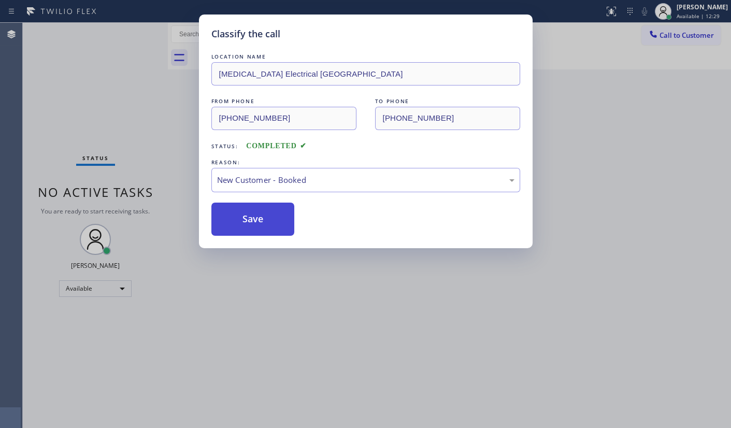
click at [244, 209] on button "Save" at bounding box center [252, 219] width 83 height 33
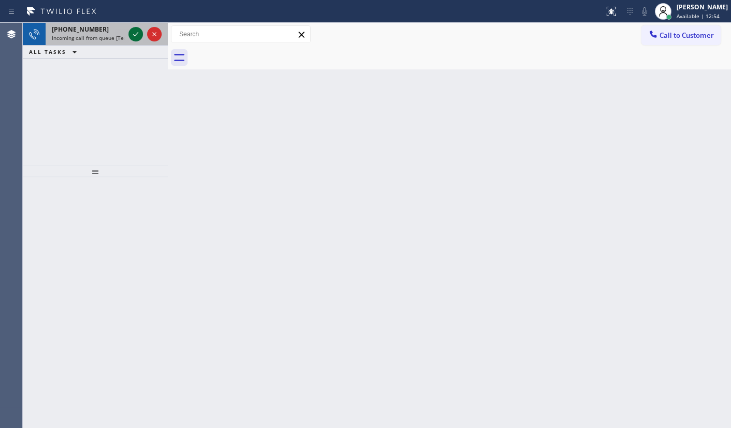
click at [135, 28] on icon at bounding box center [136, 34] width 12 height 12
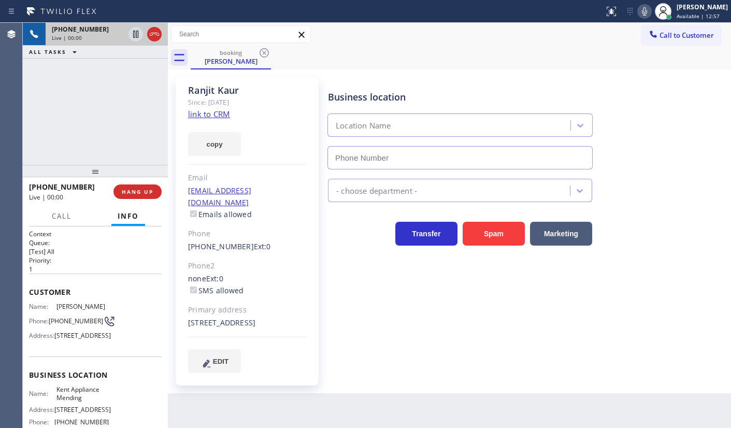
type input "(206) 202-1006"
click at [214, 112] on link "link to CRM" at bounding box center [209, 114] width 42 height 10
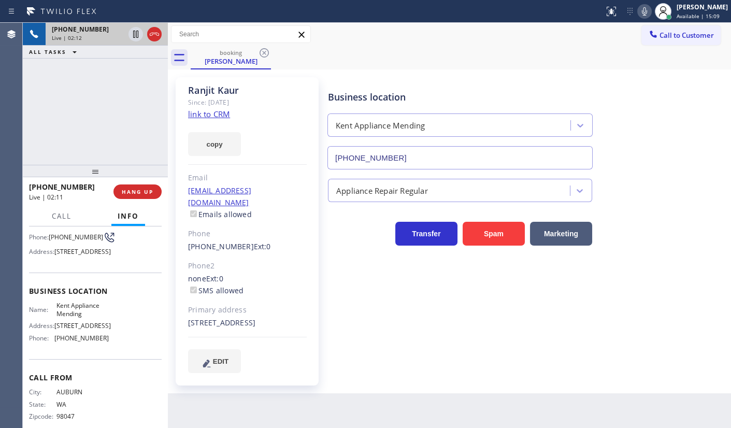
scroll to position [94, 0]
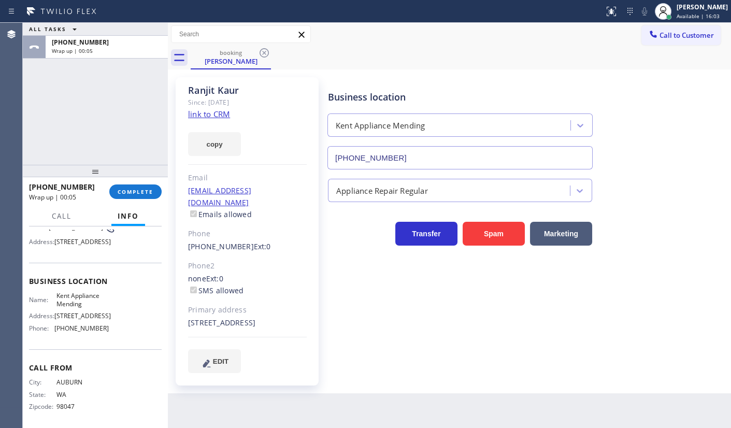
drag, startPoint x: 189, startPoint y: 311, endPoint x: 255, endPoint y: 320, distance: 67.5
click at [255, 320] on div "22422 129th Place Southeast Kent, 98031 WA" at bounding box center [247, 323] width 119 height 12
copy div "22422 129th Place Southeast Kent, 98031 WA"
drag, startPoint x: 56, startPoint y: 313, endPoint x: 102, endPoint y: 320, distance: 46.7
click at [102, 308] on div "Name: Kent Appliance Mending" at bounding box center [69, 300] width 80 height 16
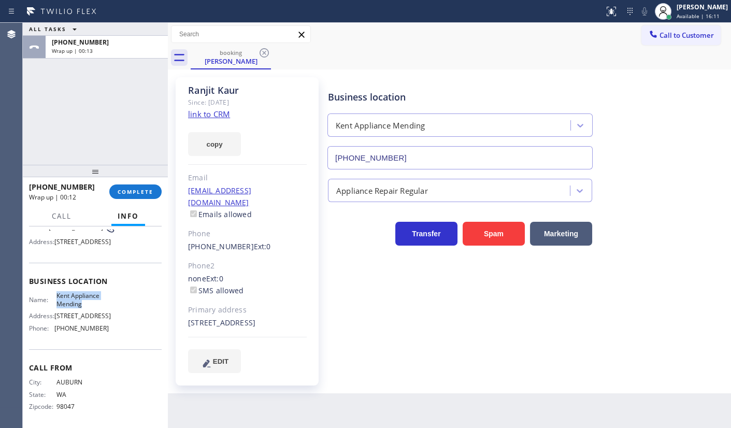
copy span "Kent Appliance Mending"
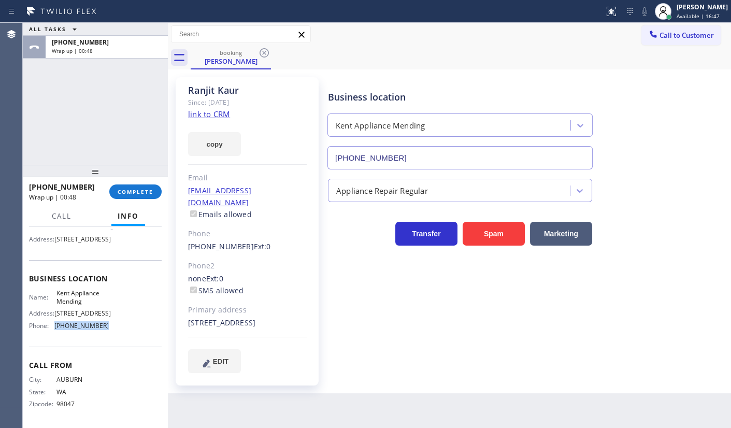
drag, startPoint x: 55, startPoint y: 330, endPoint x: 108, endPoint y: 330, distance: 52.8
click at [108, 330] on div "Name: Kent Appliance Mending Address: 19115 68th Ave S Phone: (206) 202-1006" at bounding box center [95, 311] width 133 height 45
copy div "(206) 202-1006"
click at [148, 189] on span "COMPLETE" at bounding box center [136, 191] width 36 height 7
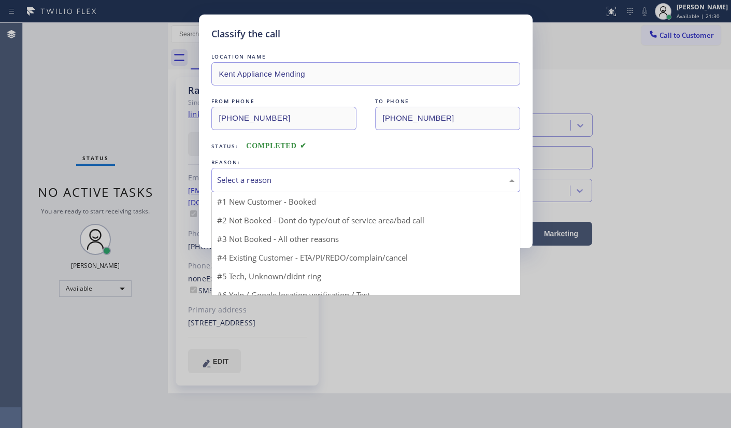
click at [232, 187] on div "Select a reason" at bounding box center [365, 180] width 309 height 24
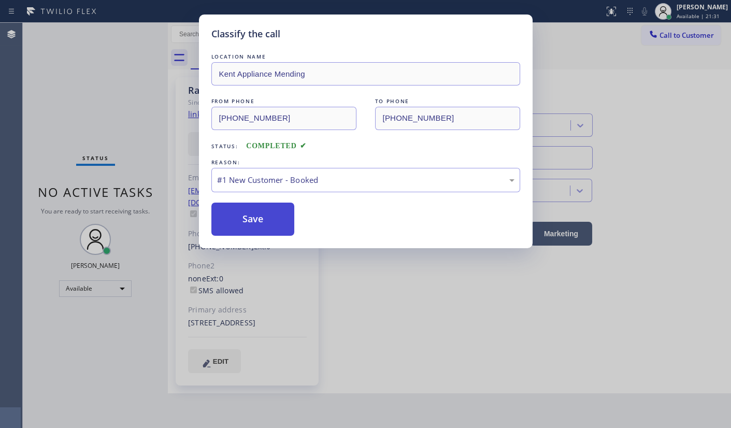
click at [233, 212] on button "Save" at bounding box center [252, 219] width 83 height 33
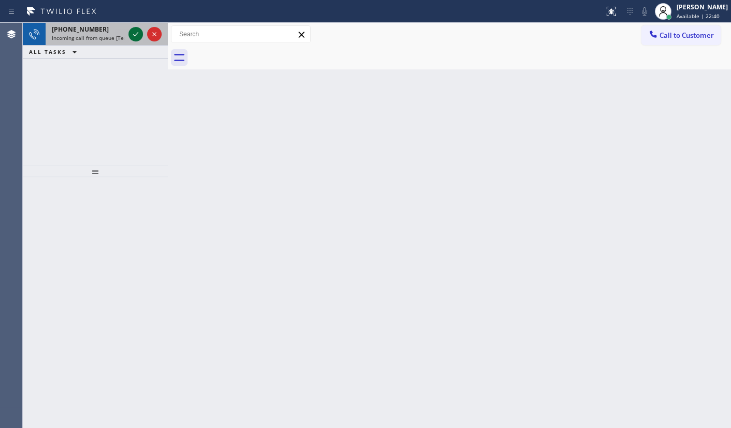
click at [140, 35] on icon at bounding box center [136, 34] width 12 height 12
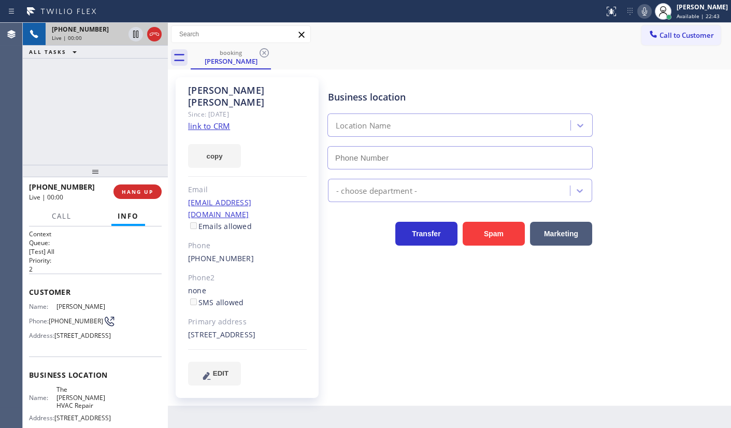
type input "(628) 444-4008"
click at [219, 121] on link "link to CRM" at bounding box center [209, 126] width 42 height 10
click at [140, 182] on div "+14153077475 Live | 00:13 HANG UP" at bounding box center [95, 191] width 133 height 27
click at [140, 187] on button "HANG UP" at bounding box center [137, 191] width 48 height 15
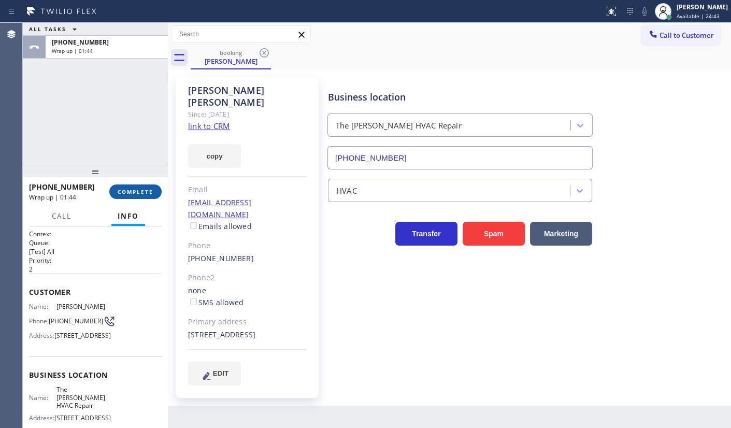
click at [135, 195] on button "COMPLETE" at bounding box center [135, 191] width 52 height 15
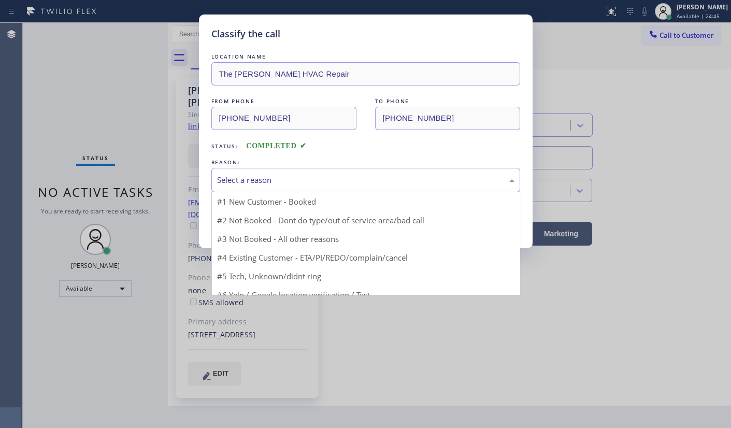
click at [253, 183] on div "Select a reason" at bounding box center [365, 180] width 297 height 12
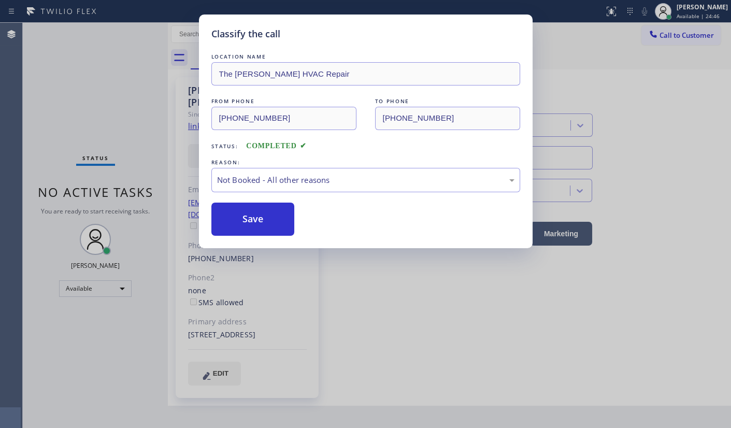
click at [241, 219] on button "Save" at bounding box center [252, 219] width 83 height 33
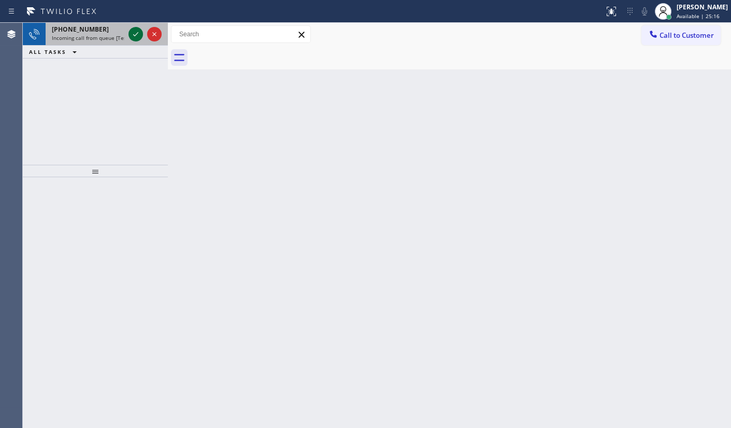
drag, startPoint x: 129, startPoint y: 30, endPoint x: 134, endPoint y: 34, distance: 6.2
click at [129, 33] on div at bounding box center [135, 34] width 15 height 12
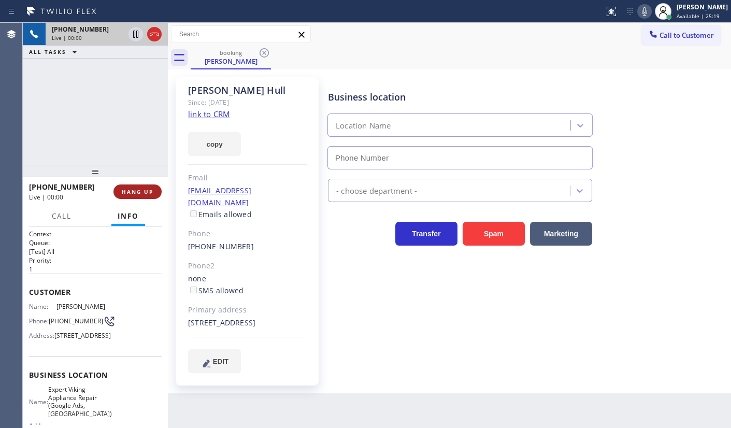
type input "(564) 444-7910"
click at [223, 111] on link "link to CRM" at bounding box center [209, 114] width 42 height 10
click at [221, 137] on button "copy" at bounding box center [214, 144] width 53 height 24
drag, startPoint x: 75, startPoint y: 107, endPoint x: 71, endPoint y: 133, distance: 26.1
click at [75, 107] on div "+12064331110 Live | 00:35 ALL TASKS ALL TASKS ACTIVE TASKS TASKS IN WRAP UP" at bounding box center [95, 94] width 145 height 142
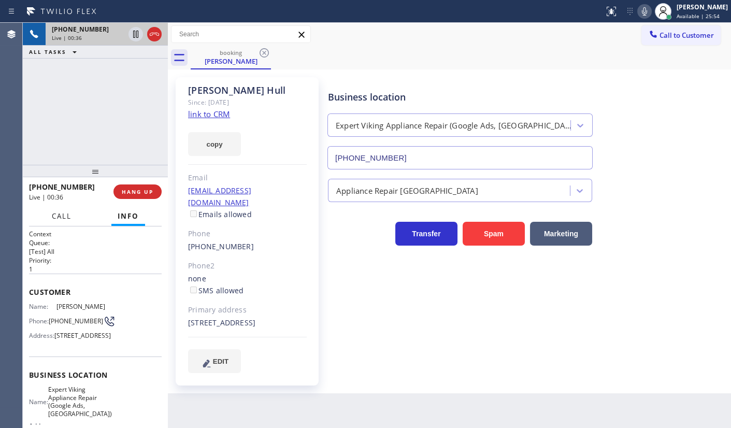
click at [61, 213] on span "Call" at bounding box center [62, 215] width 20 height 9
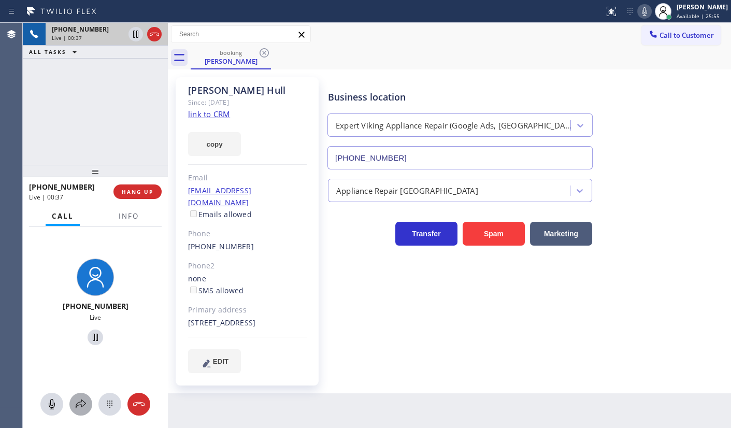
click at [77, 402] on icon at bounding box center [81, 404] width 12 height 12
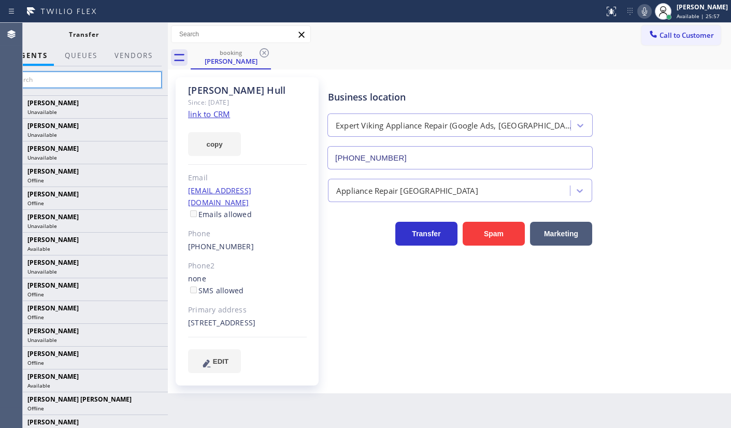
click at [66, 81] on input "text" at bounding box center [84, 79] width 156 height 17
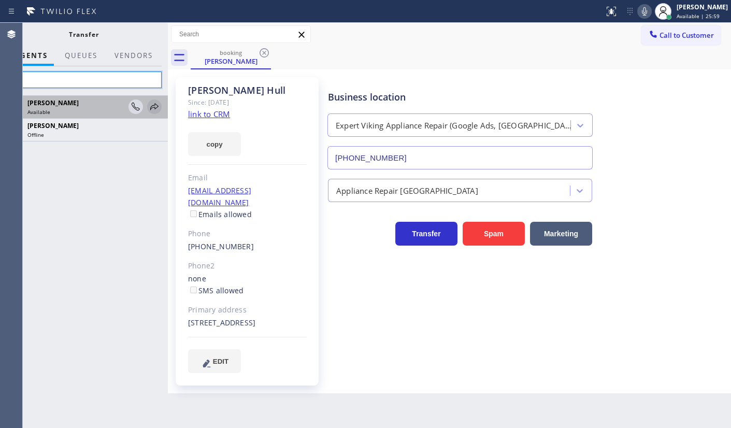
type input "arn"
click at [153, 104] on icon at bounding box center [154, 107] width 12 height 12
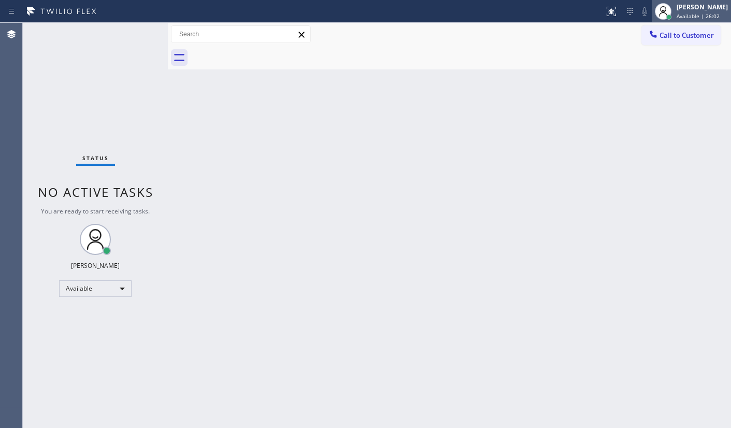
click at [687, 11] on div "[PERSON_NAME]" at bounding box center [702, 7] width 51 height 9
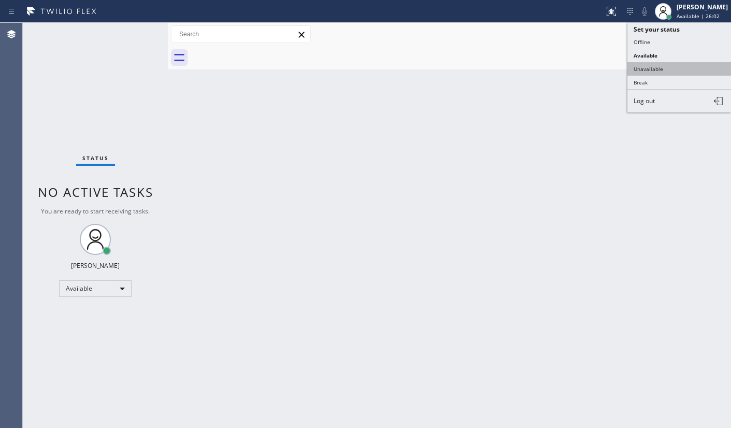
click at [667, 67] on button "Unavailable" at bounding box center [679, 68] width 104 height 13
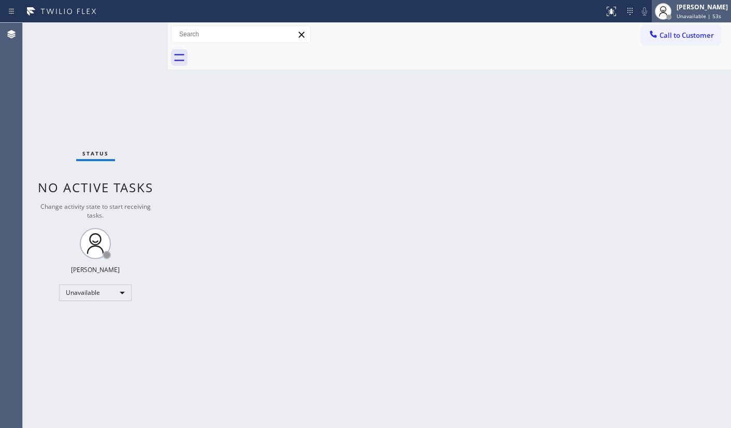
click at [693, 15] on span "Unavailable | 53s" at bounding box center [699, 15] width 45 height 7
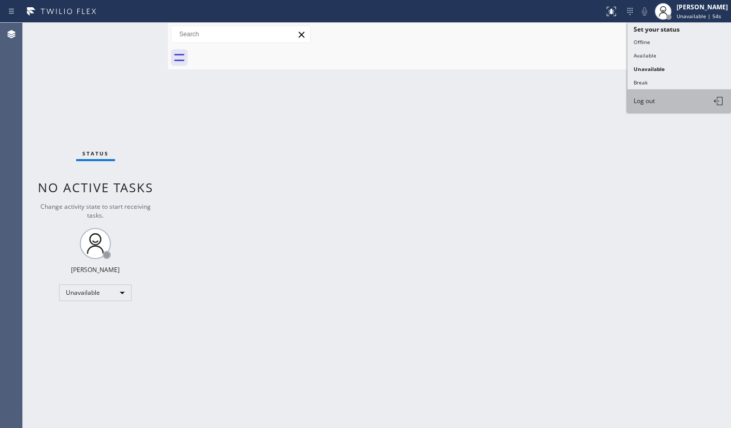
click at [682, 103] on button "Log out" at bounding box center [679, 101] width 104 height 23
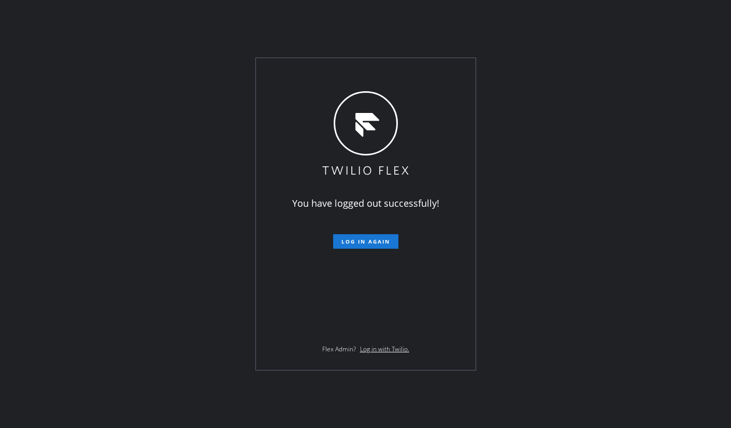
click at [655, 368] on div "You have logged out successfully! Log in again Flex Admin? Log in with Twilio." at bounding box center [365, 214] width 731 height 428
click at [41, 243] on div "You have logged out successfully! Log in again Flex Admin? Log in with Twilio." at bounding box center [365, 214] width 731 height 428
click at [645, 420] on div "You have logged out successfully! Log in again Flex Admin? Log in with Twilio." at bounding box center [365, 214] width 731 height 428
click at [192, 194] on div "You have logged out successfully! Log in again Flex Admin? Log in with Twilio." at bounding box center [365, 214] width 731 height 428
click at [173, 388] on div "You have logged out successfully! Log in again Flex Admin? Log in with Twilio." at bounding box center [365, 214] width 731 height 428
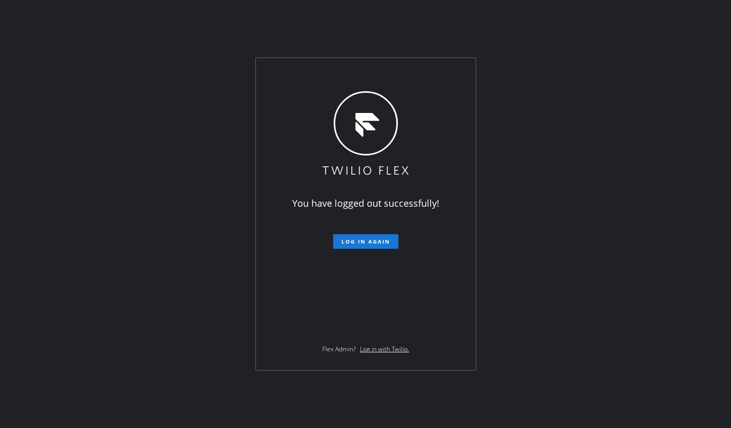
click at [93, 262] on div "You have logged out successfully! Log in again Flex Admin? Log in with Twilio." at bounding box center [365, 214] width 731 height 428
